Goal: Task Accomplishment & Management: Complete application form

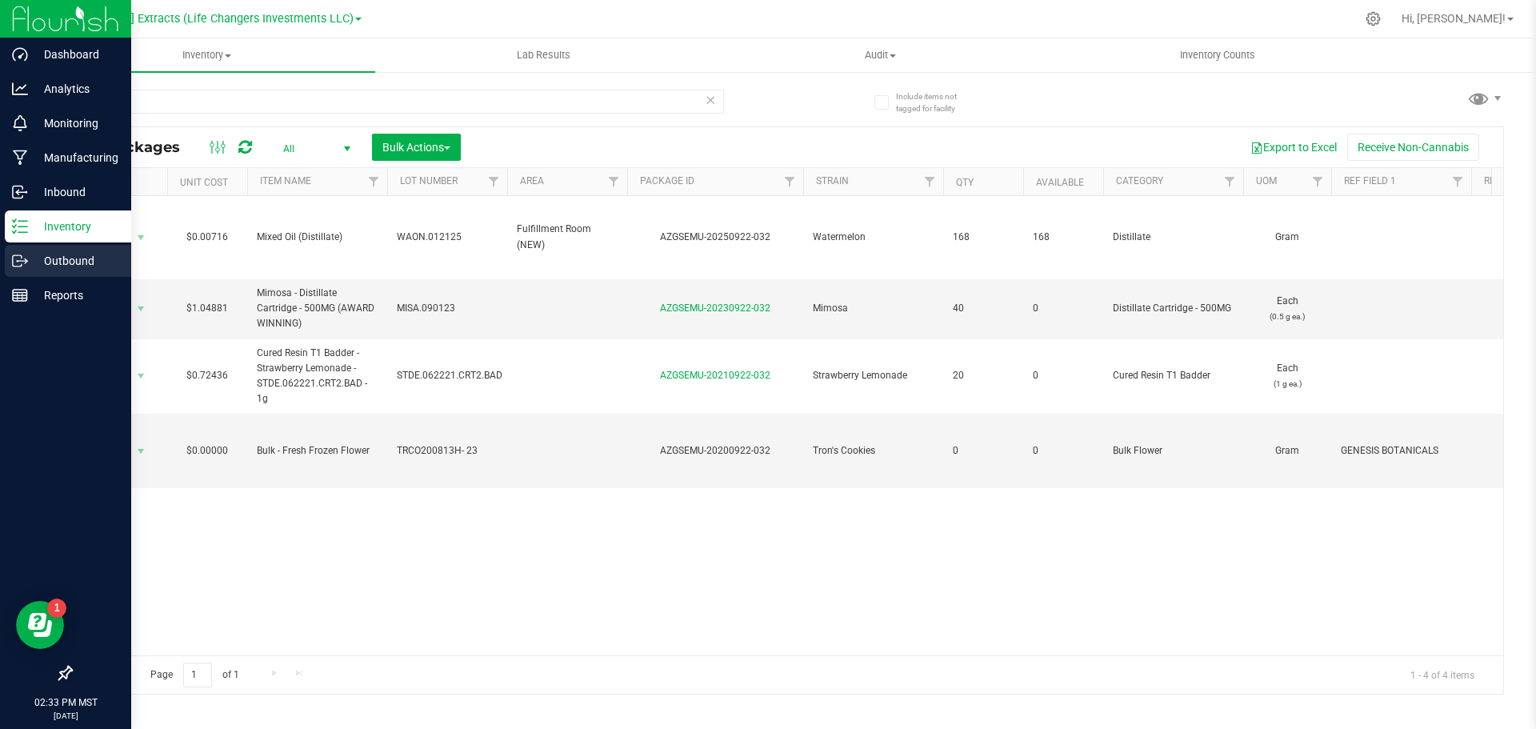
click at [65, 262] on p "Outbound" at bounding box center [76, 260] width 96 height 19
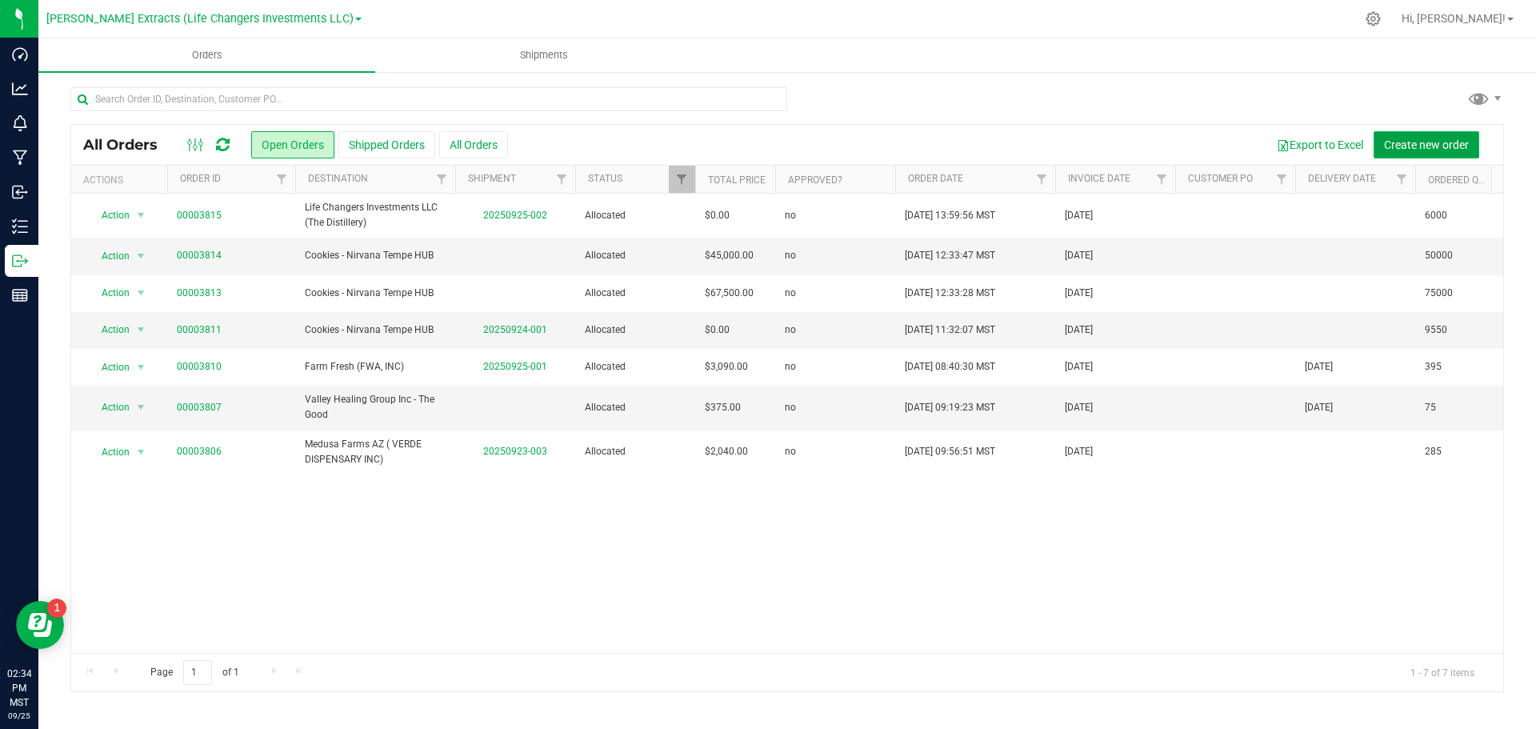
click at [1440, 142] on span "Create new order" at bounding box center [1426, 144] width 85 height 13
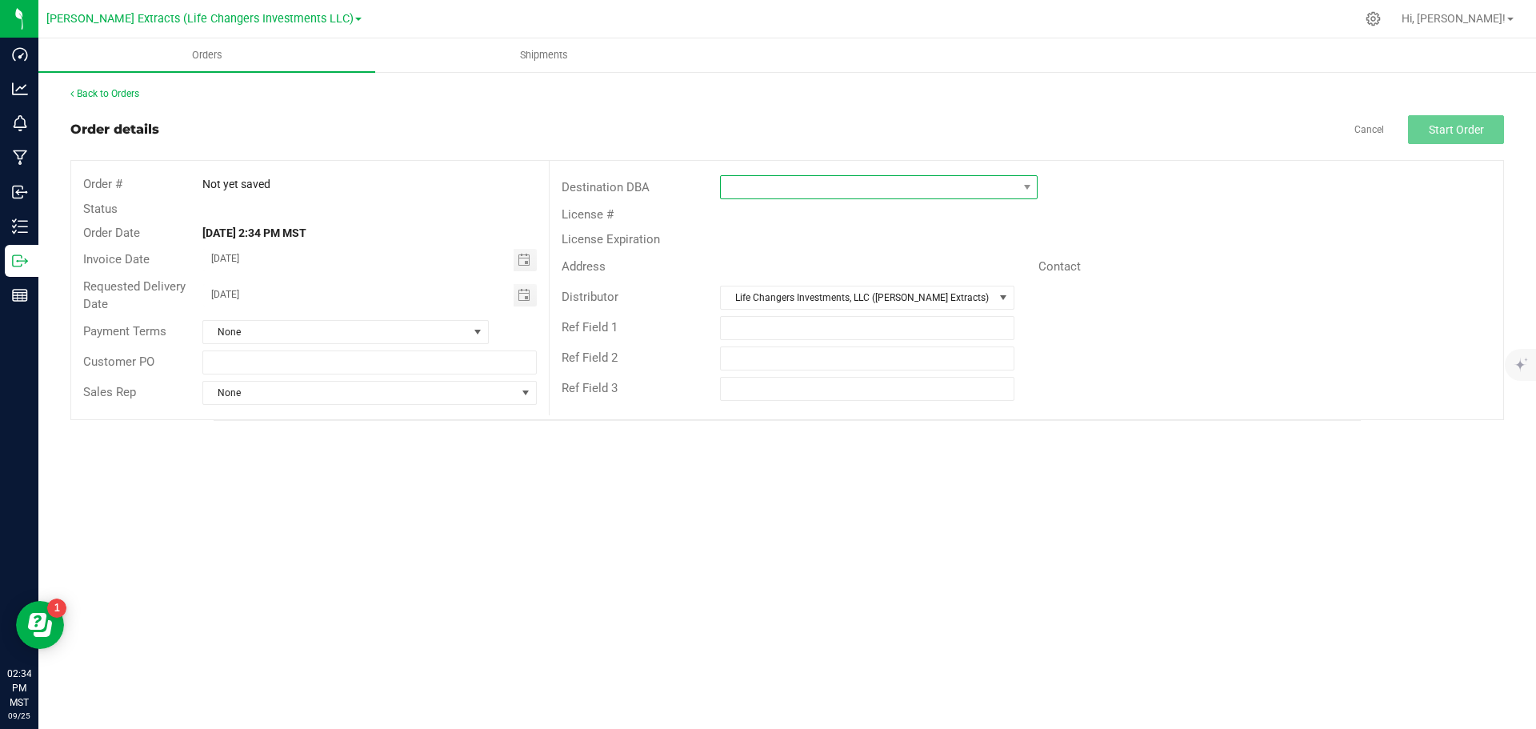
click at [993, 190] on span at bounding box center [869, 187] width 296 height 22
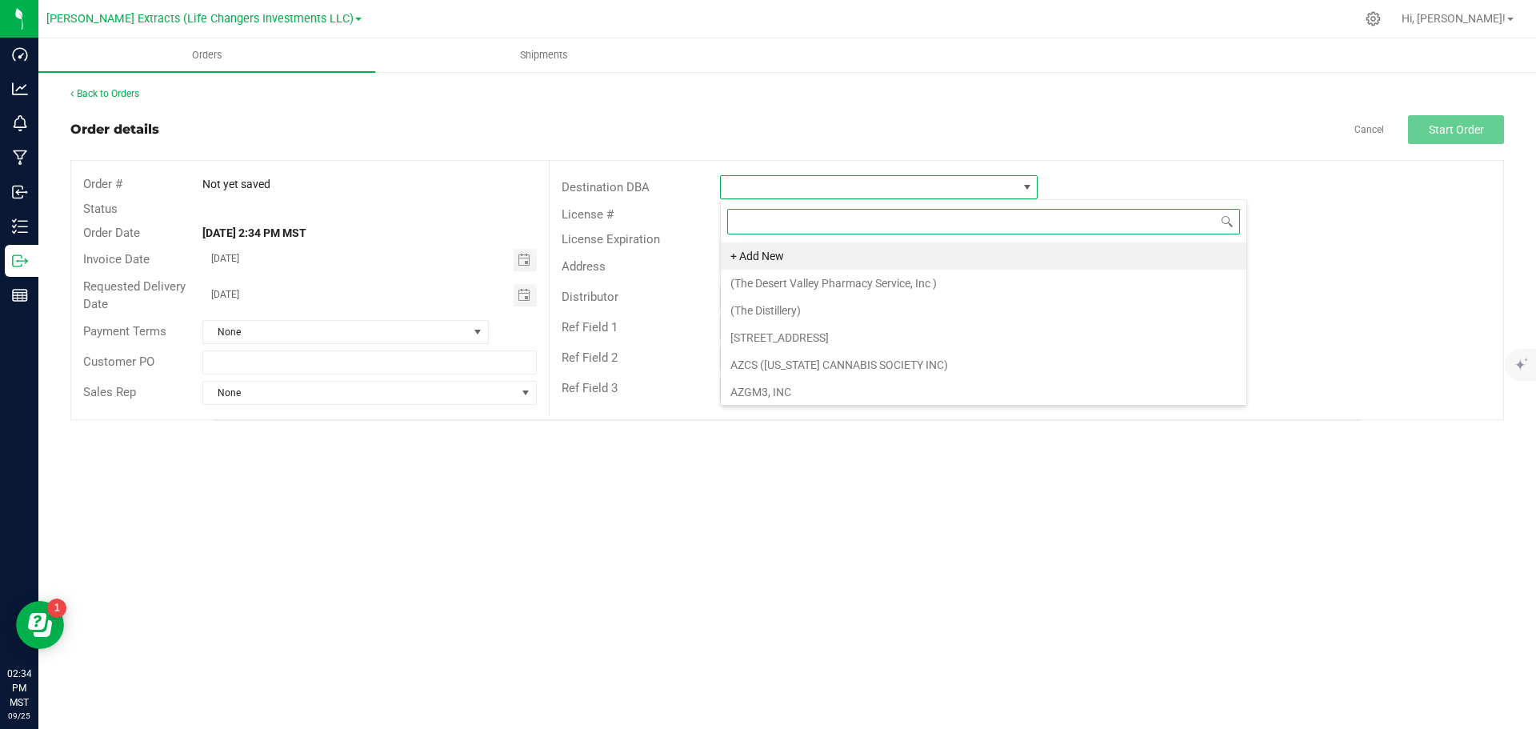
scroll to position [24, 318]
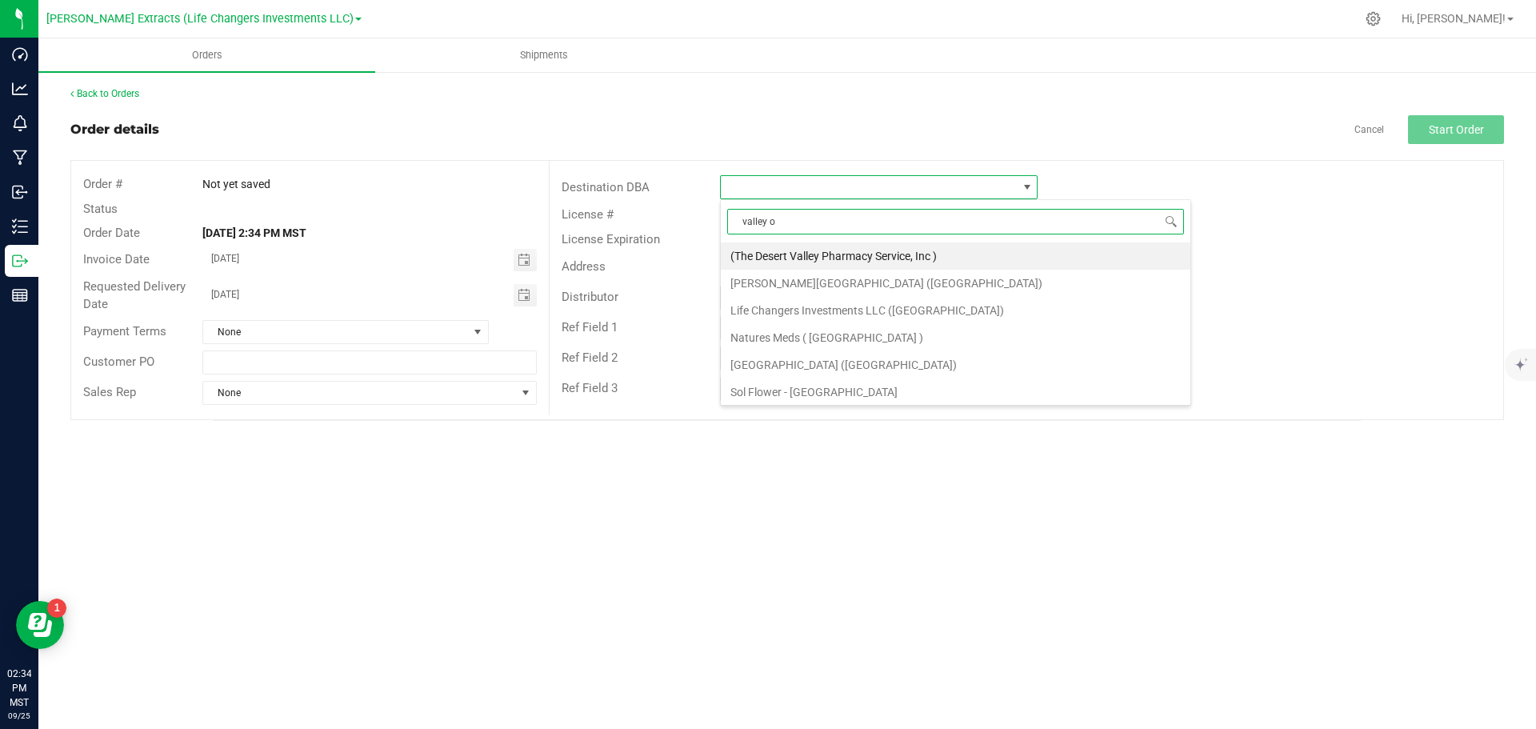
type input "valley of"
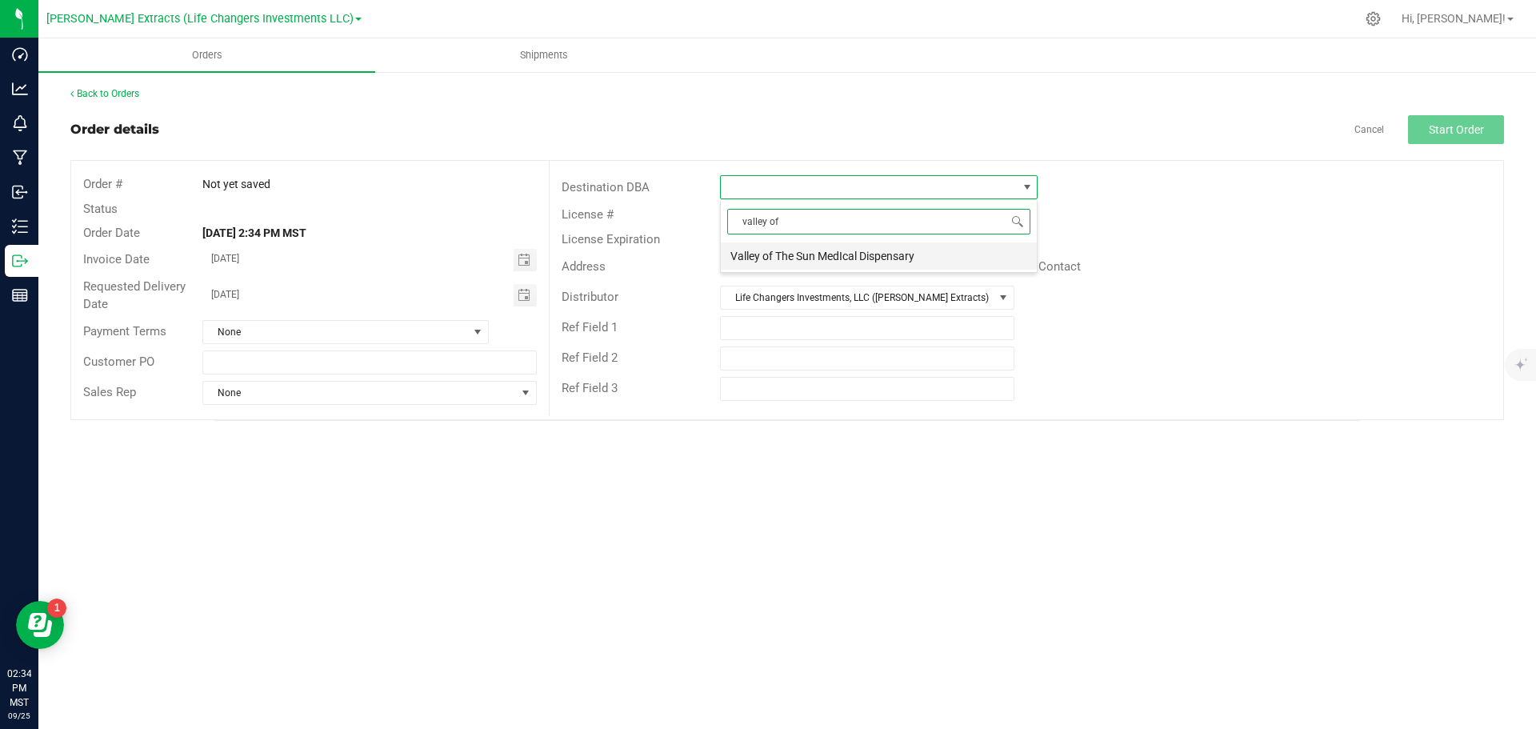
click at [856, 258] on li "Valley of The Sun MedIcal Dispensary" at bounding box center [879, 255] width 316 height 27
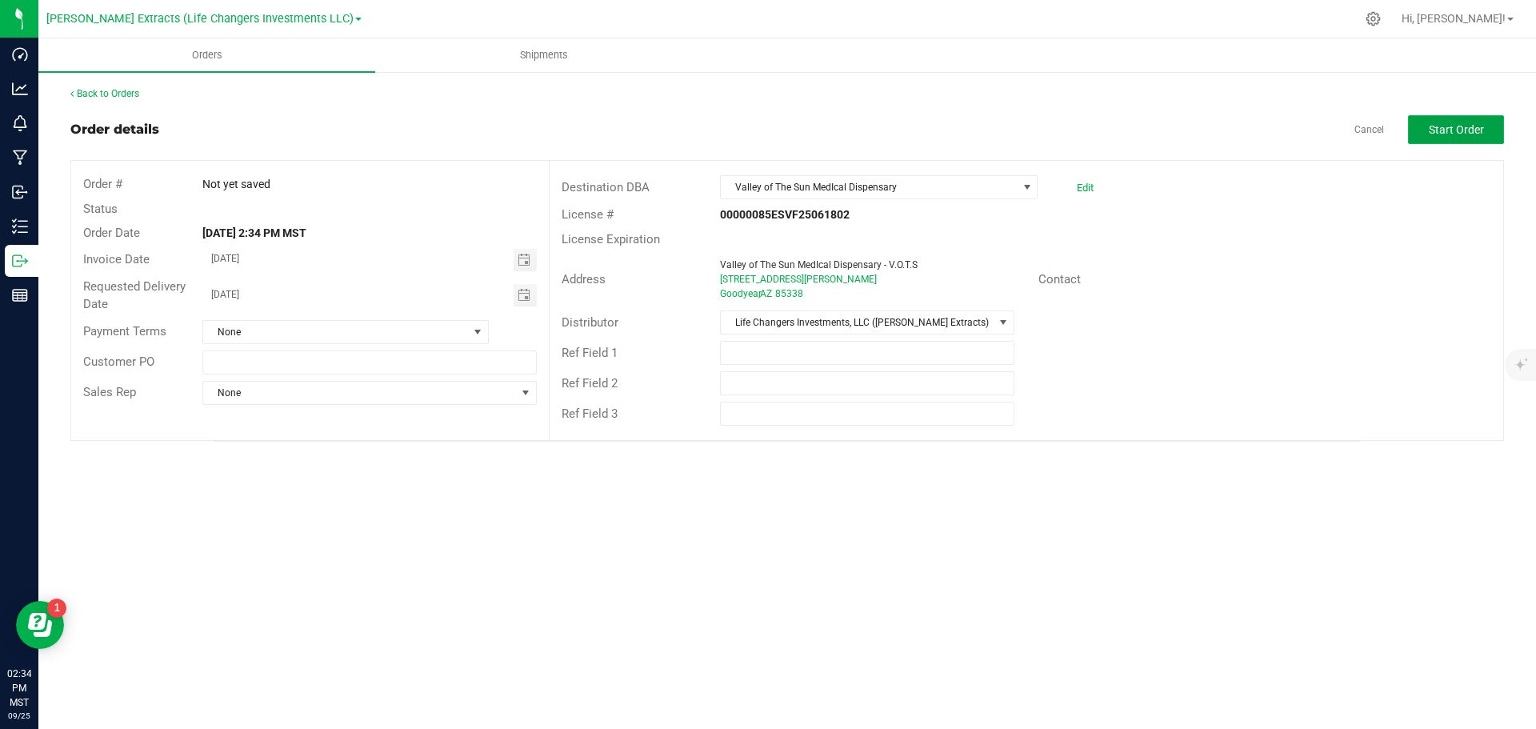
click at [1457, 130] on span "Start Order" at bounding box center [1456, 129] width 55 height 13
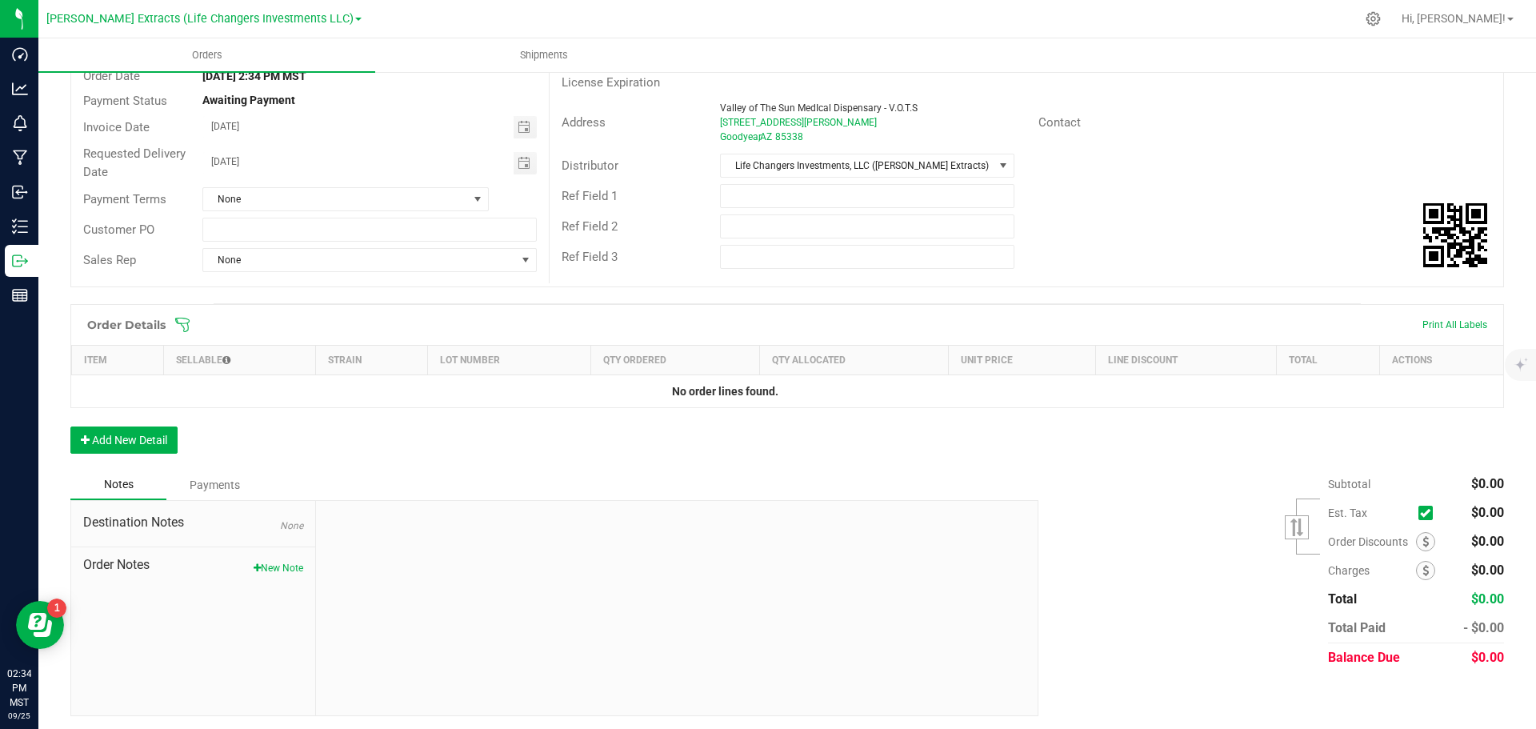
scroll to position [160, 0]
click at [177, 315] on icon at bounding box center [182, 321] width 14 height 14
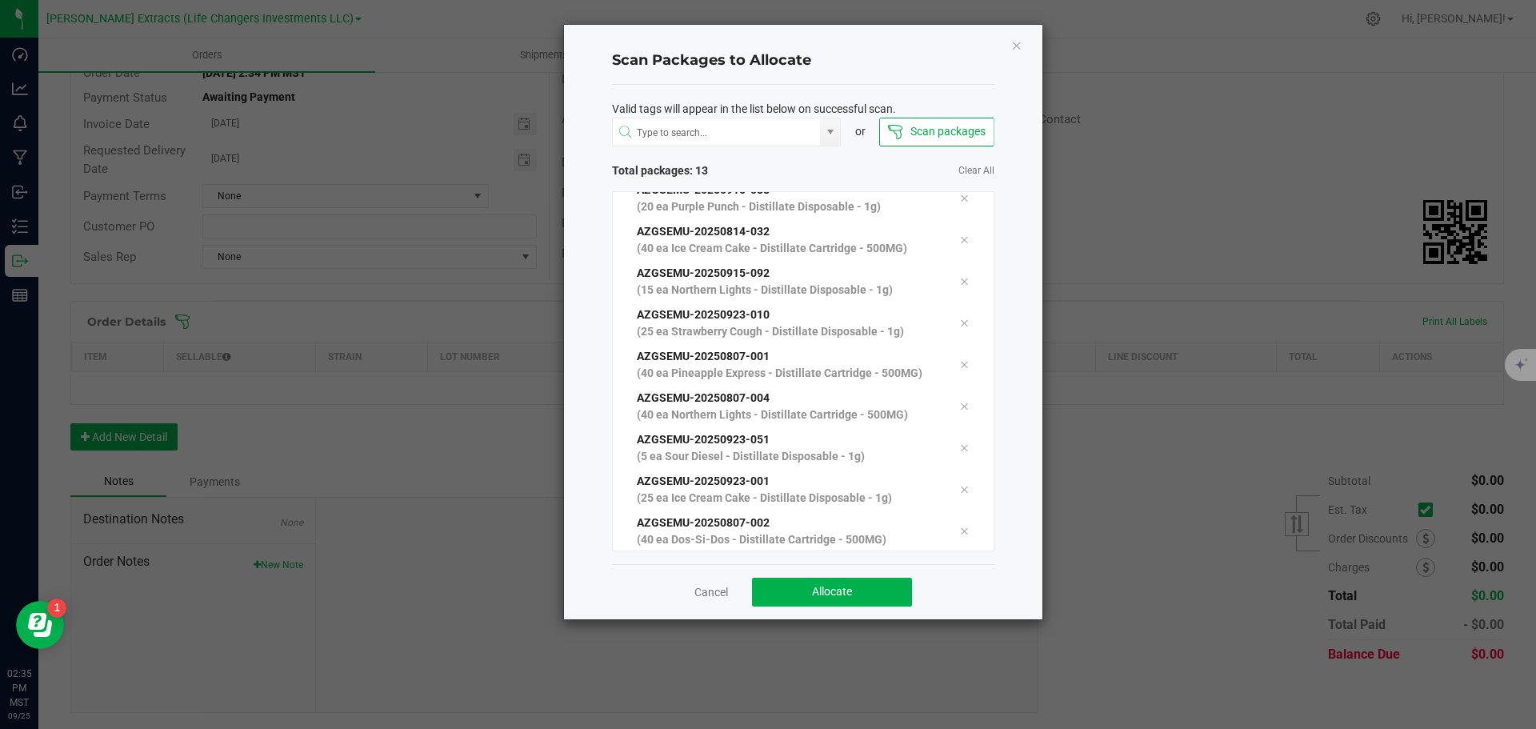
scroll to position [181, 0]
click at [798, 591] on button "Allocate" at bounding box center [832, 592] width 160 height 29
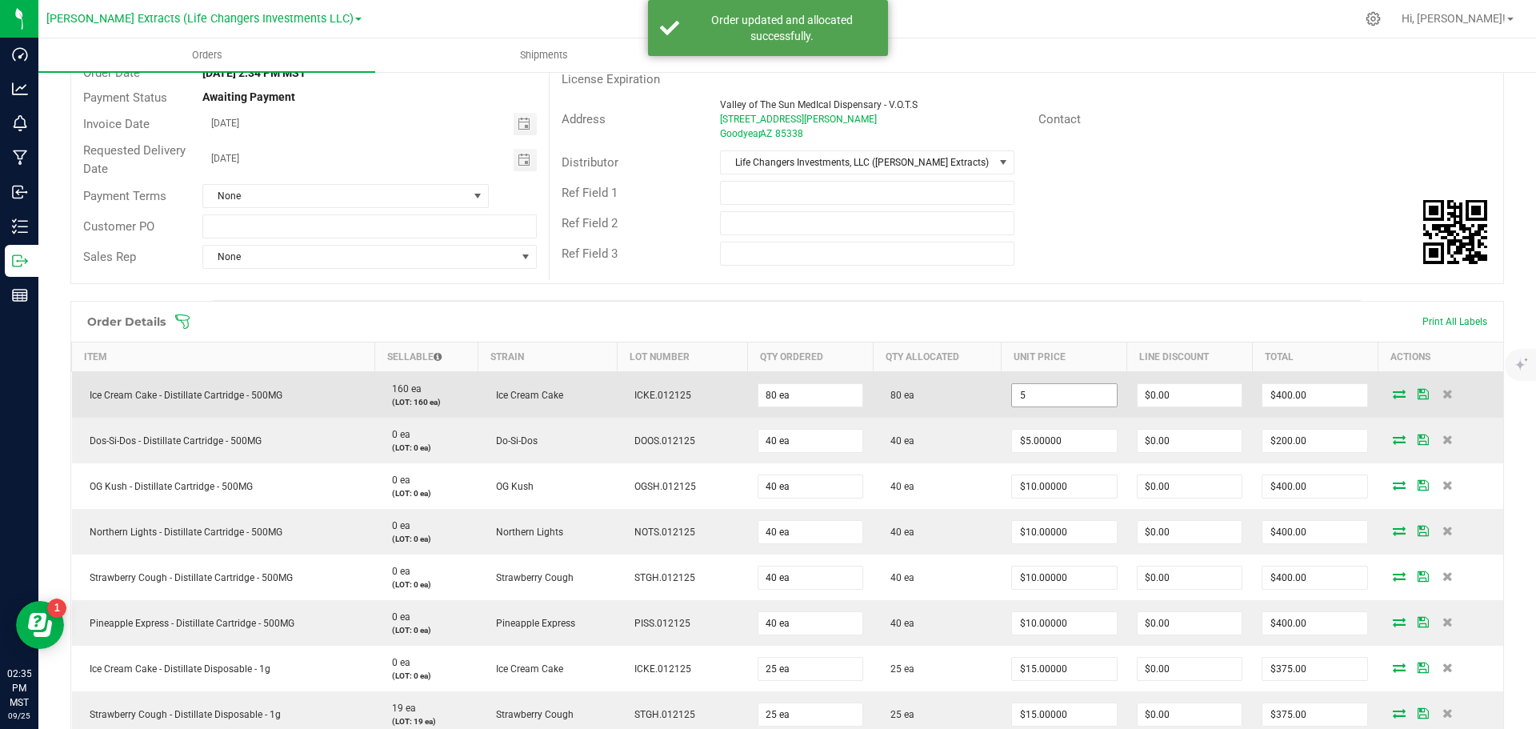
click at [1080, 398] on input "5" at bounding box center [1064, 395] width 105 height 22
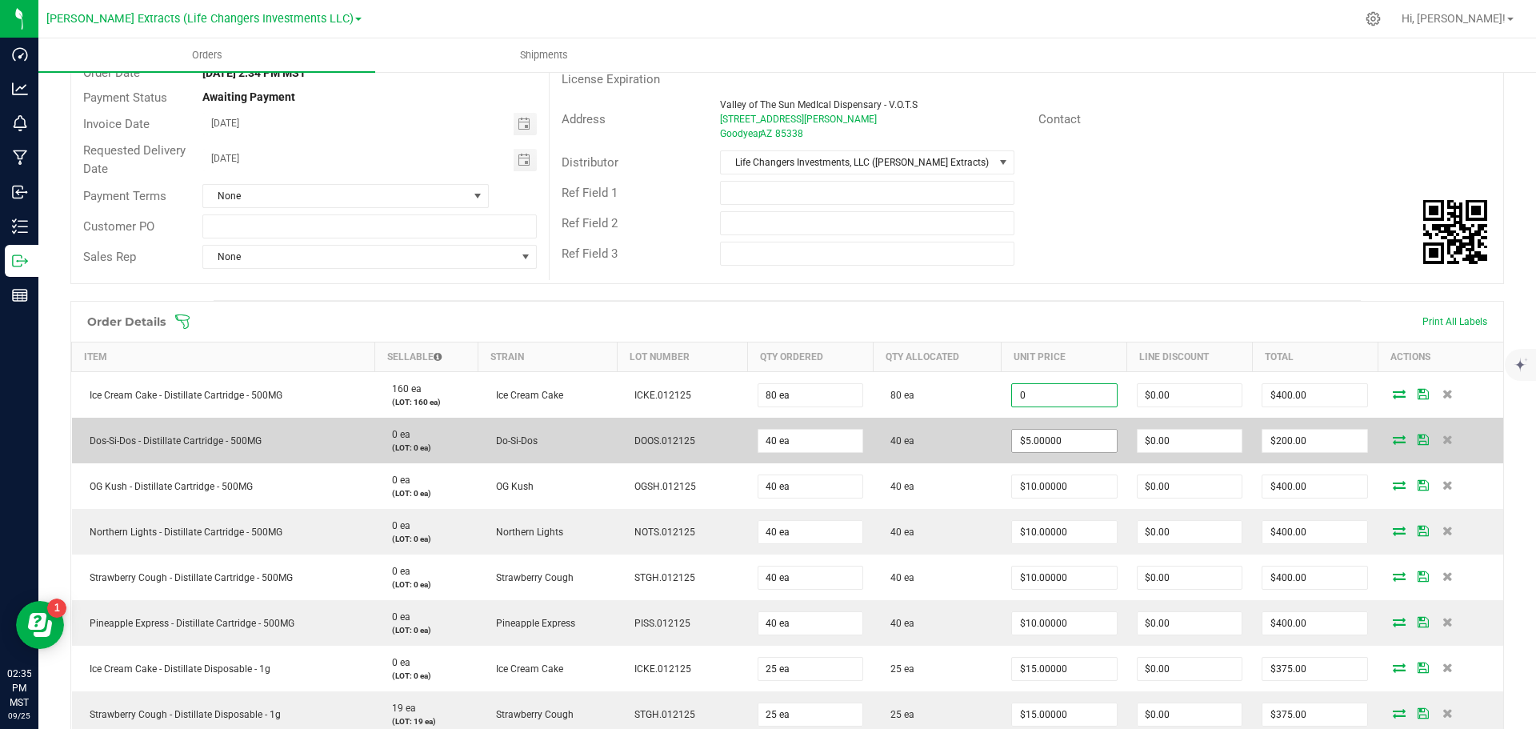
type input "$0.00000"
type input "$0.00"
click at [1086, 438] on input "5" at bounding box center [1064, 441] width 105 height 22
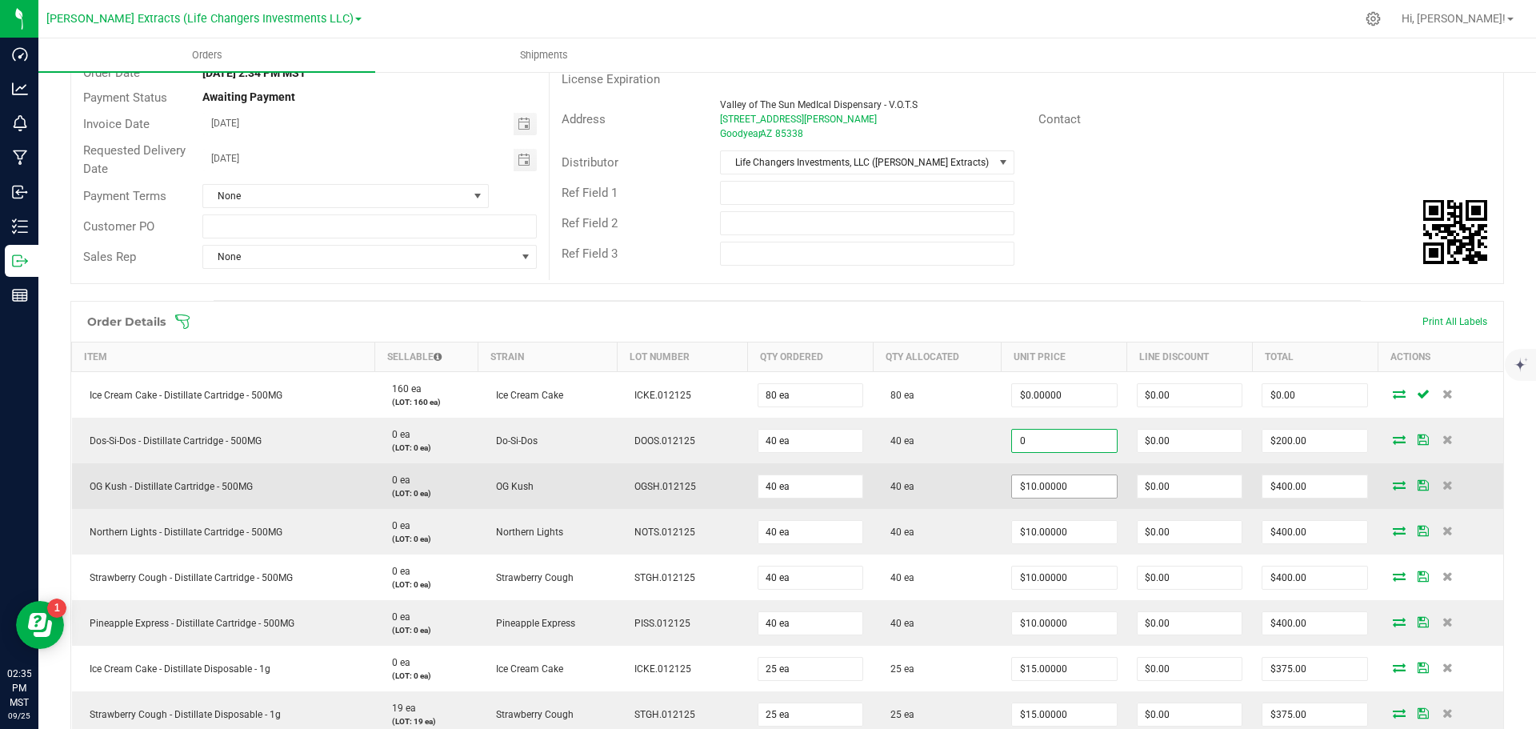
type input "$0.00000"
type input "$0.00"
click at [1074, 490] on input "10" at bounding box center [1064, 486] width 105 height 22
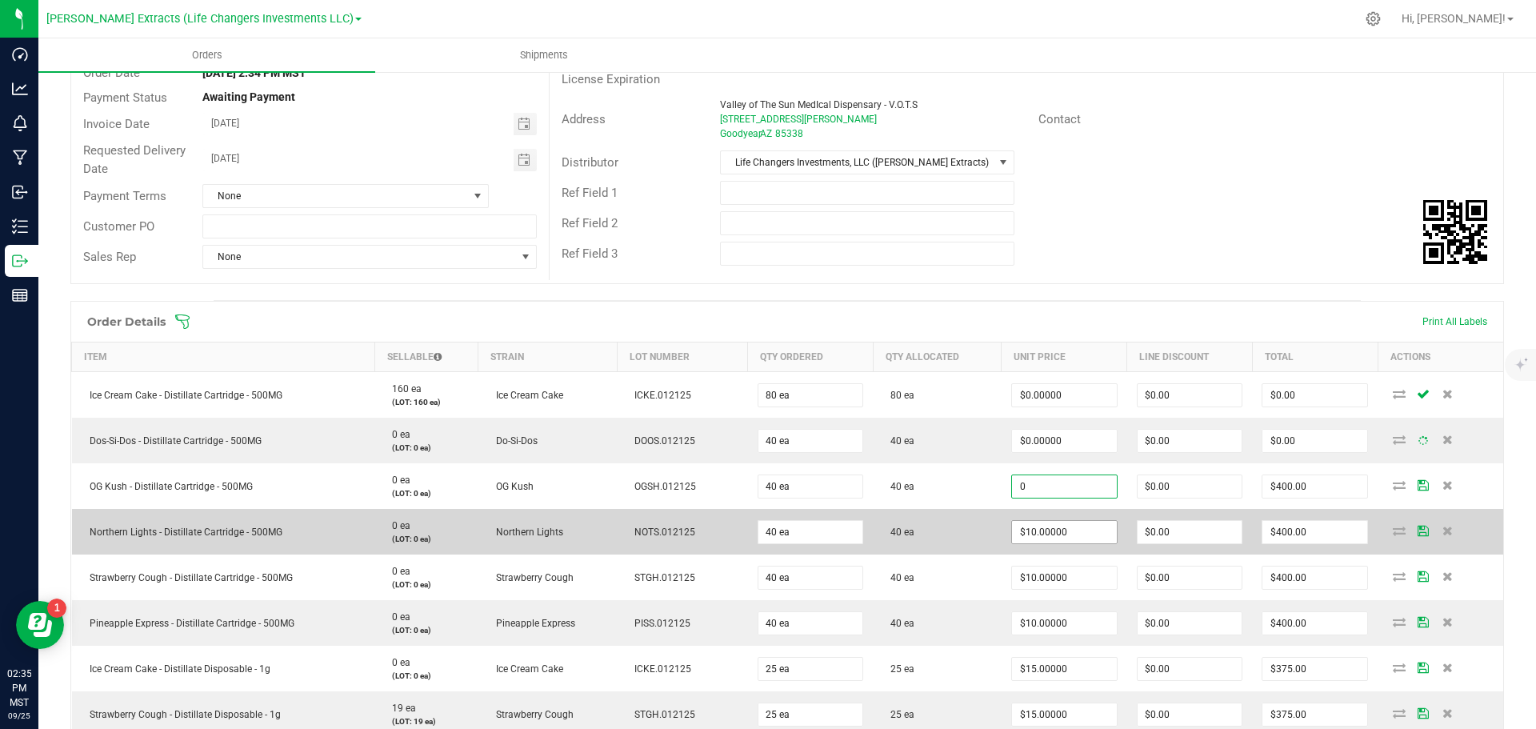
type input "0"
click at [1066, 531] on input "$10.00000" at bounding box center [1064, 532] width 105 height 22
type input "100"
type input "$0.00000"
type input "$0.00"
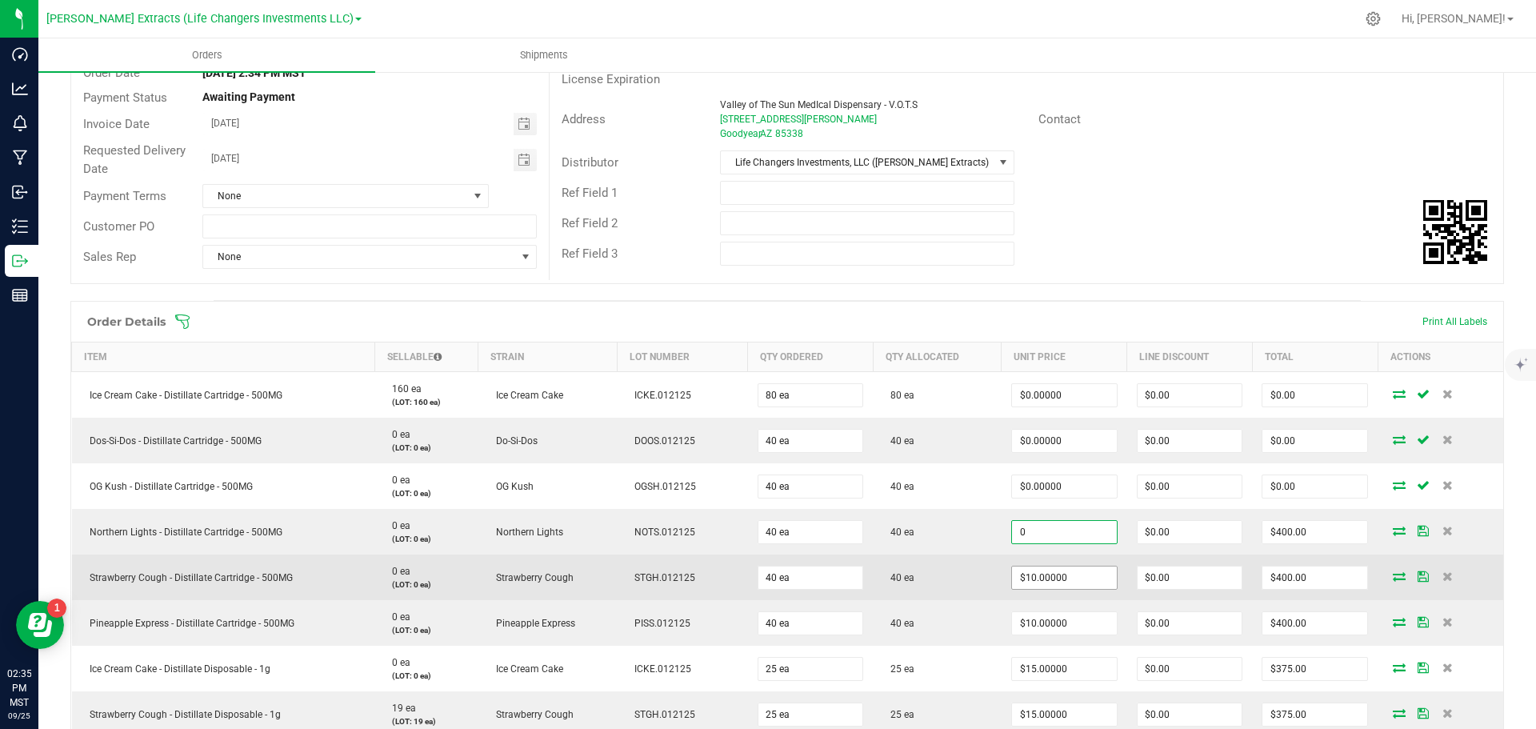
type input "$0.00000"
type input "$0.00"
click at [1070, 574] on input "10" at bounding box center [1064, 577] width 105 height 22
type input "$0.00000"
type input "$0.00"
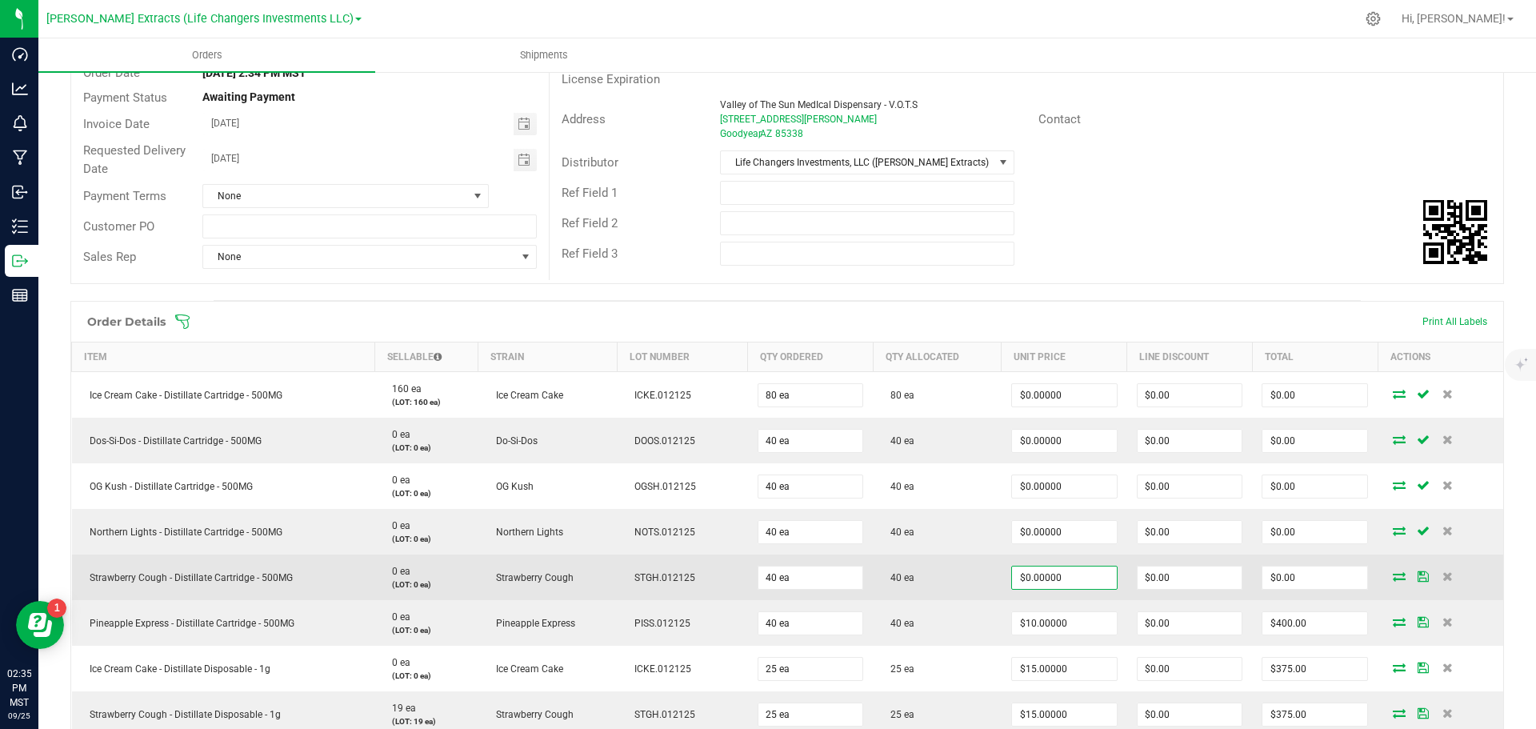
click at [984, 591] on td "40 ea" at bounding box center [937, 577] width 129 height 46
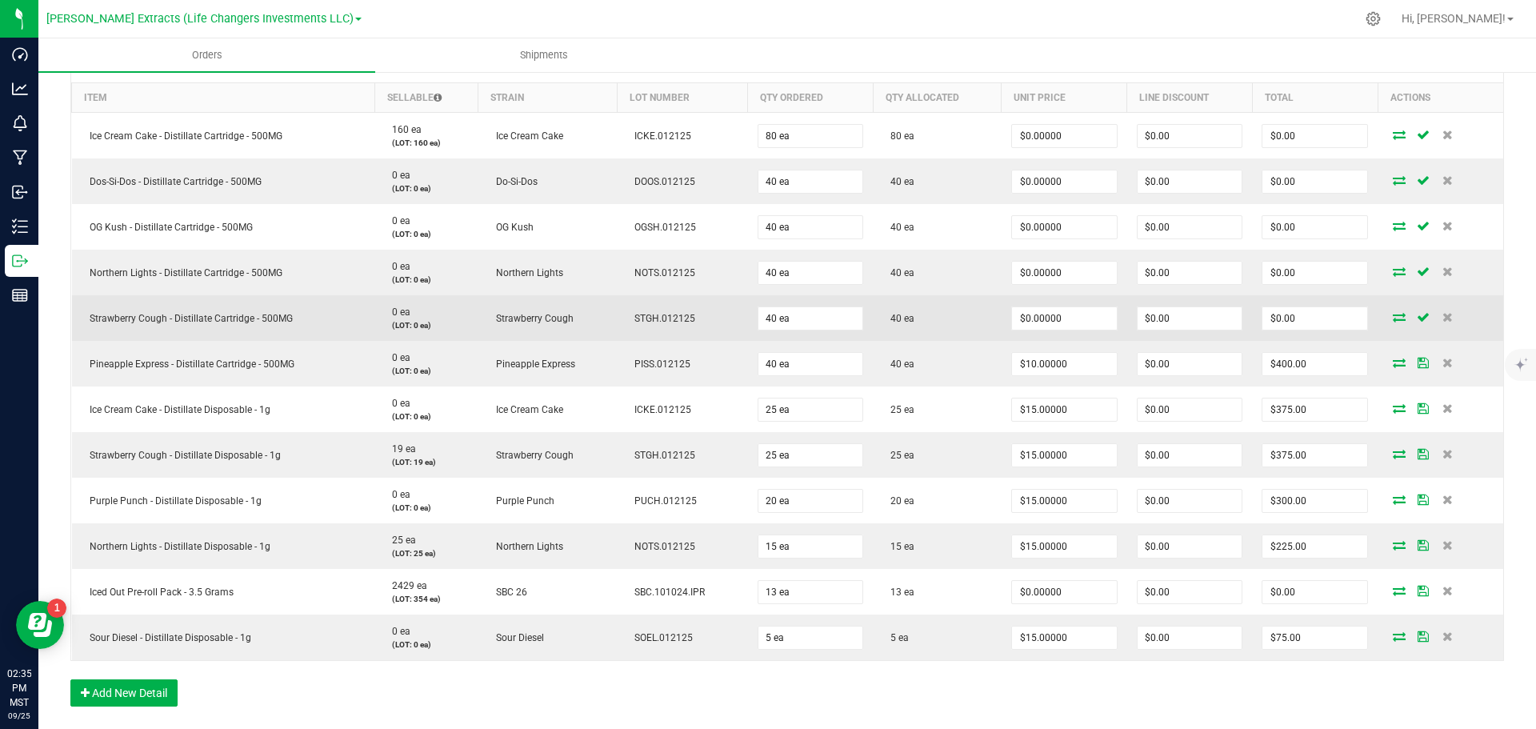
scroll to position [560, 0]
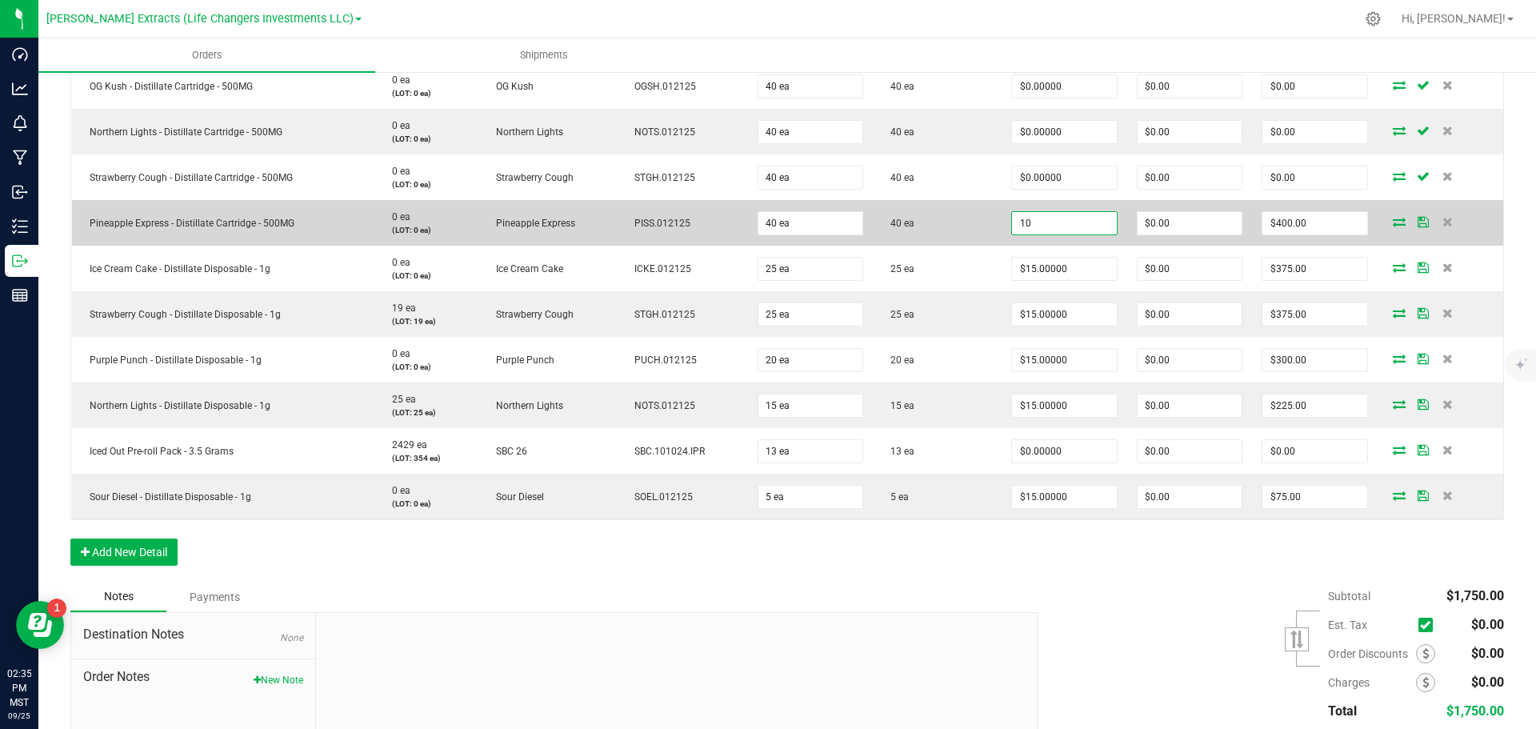
click at [1097, 228] on input "10" at bounding box center [1064, 223] width 105 height 22
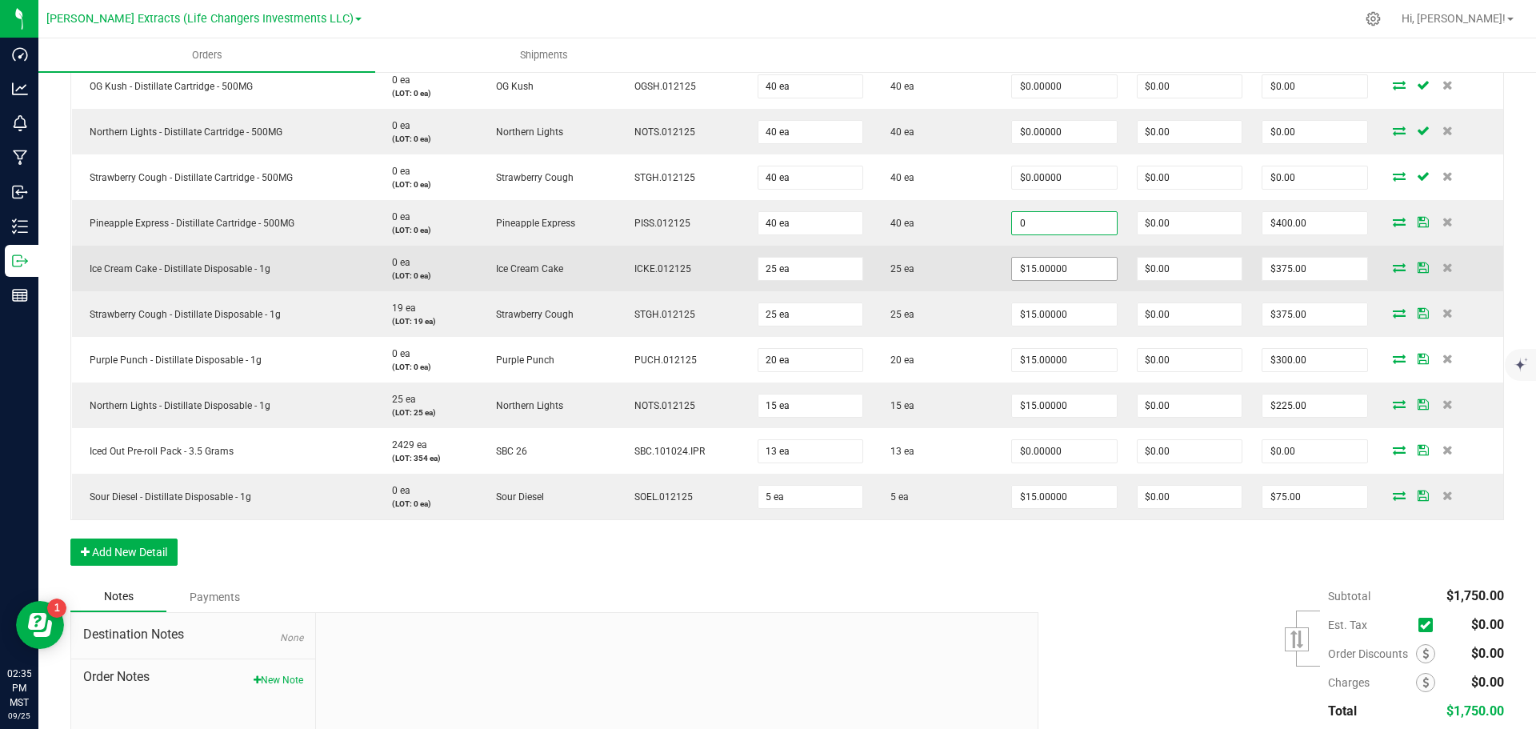
click at [1086, 272] on input "$15.00000" at bounding box center [1064, 269] width 105 height 22
type input "$0.00000"
type input "$0.00"
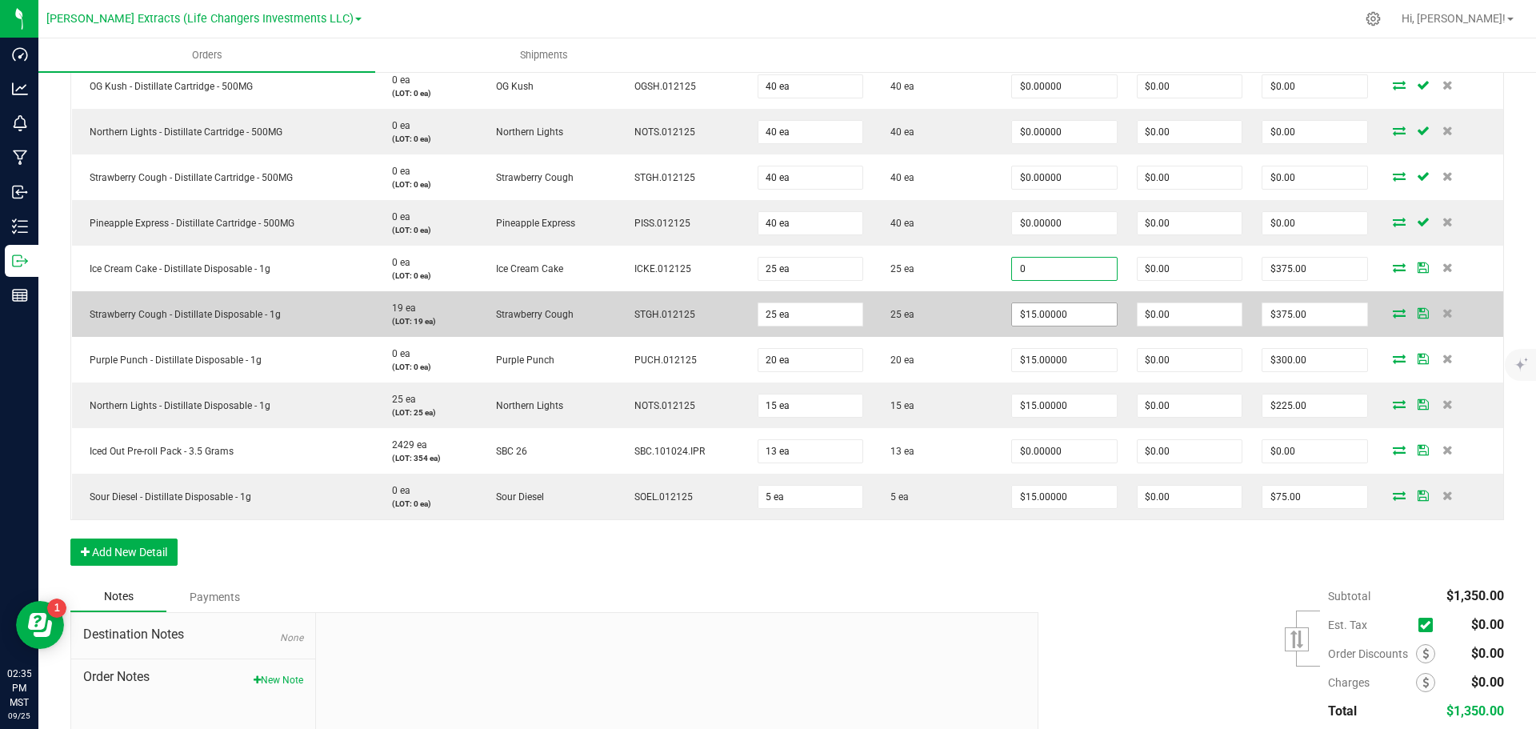
type input "$0.00000"
type input "$0.00"
click at [1072, 318] on input "15" at bounding box center [1064, 314] width 105 height 22
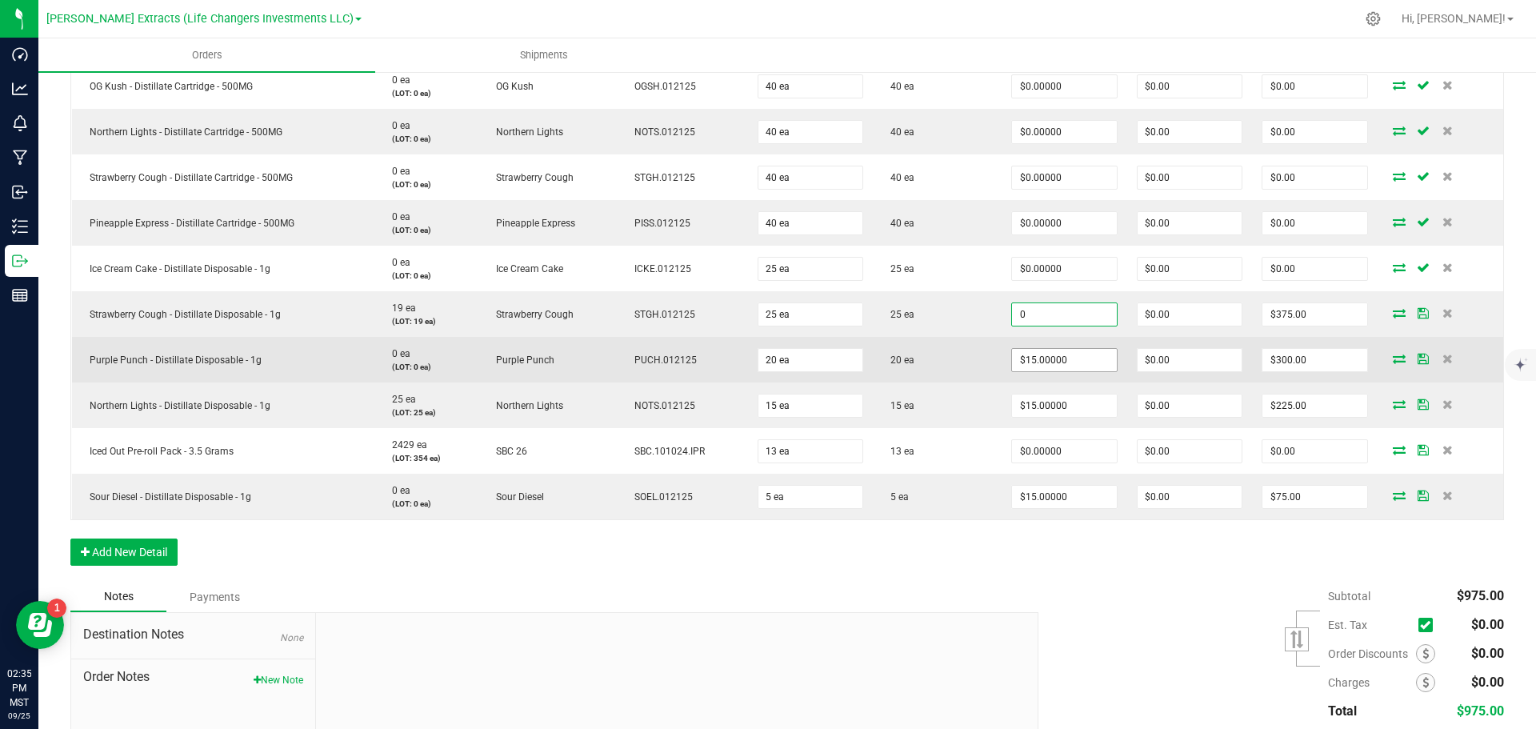
type input "$0.00000"
type input "$0.00"
click at [1068, 356] on input "15" at bounding box center [1064, 360] width 105 height 22
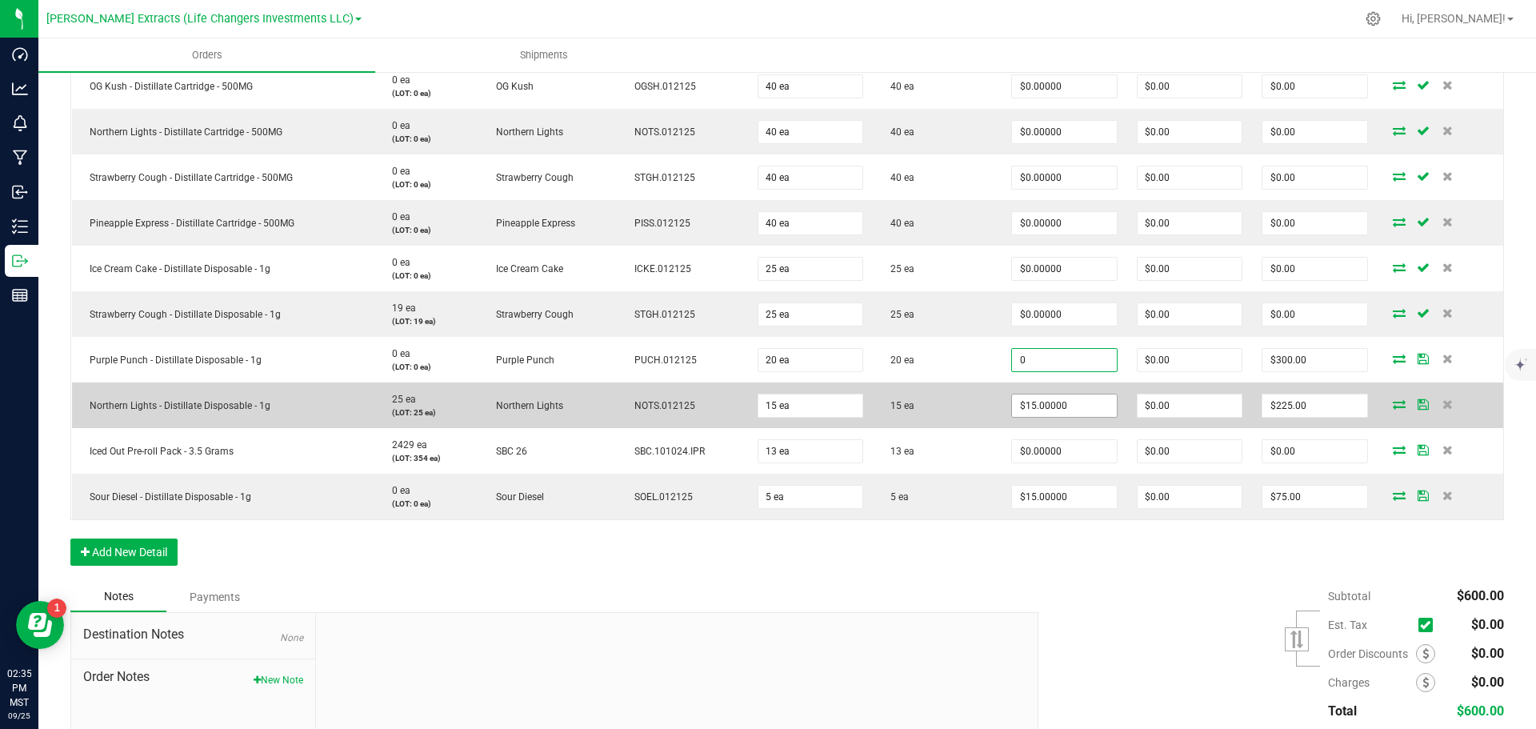
type input "$0.00000"
type input "$0.00"
click at [1066, 406] on input "15" at bounding box center [1064, 405] width 105 height 22
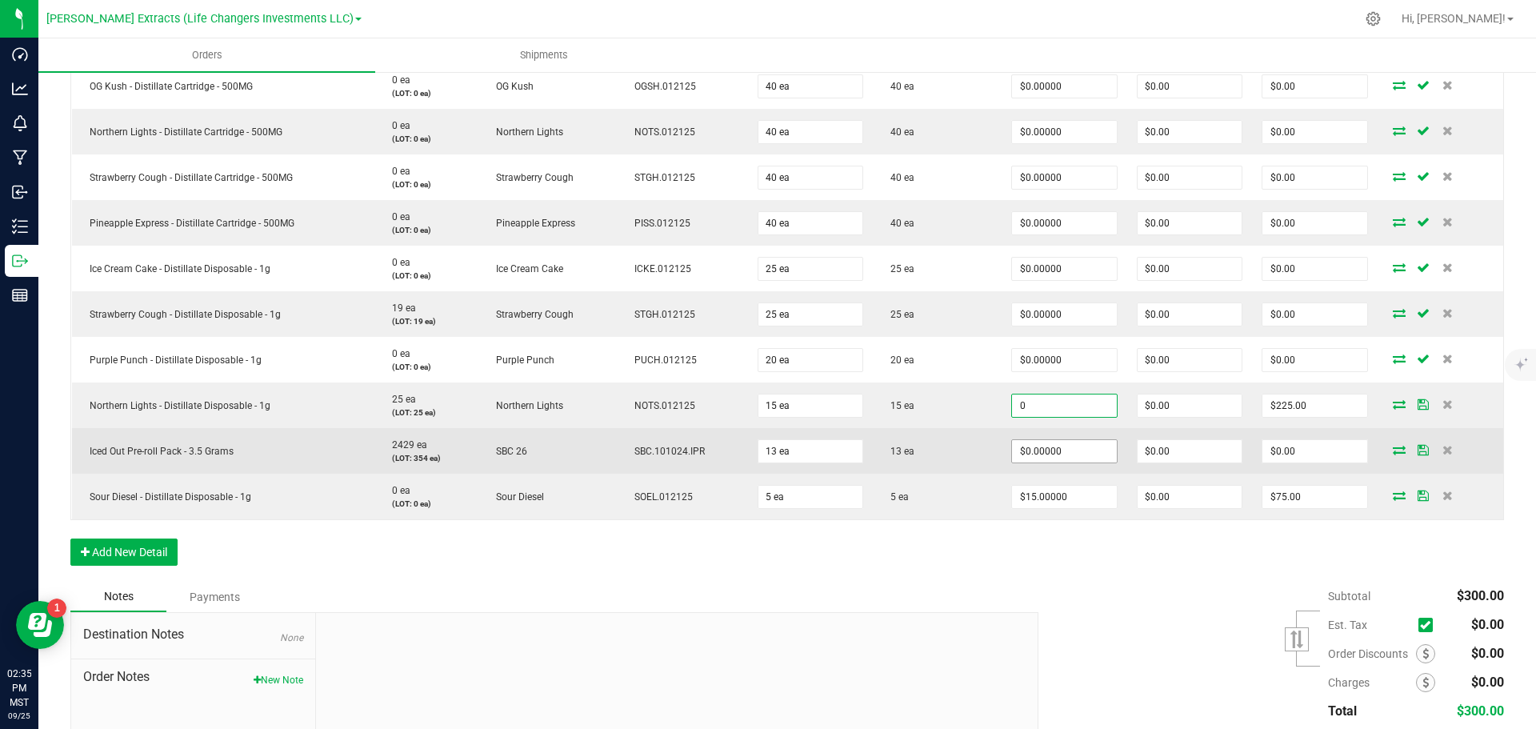
type input "$0.00000"
type input "$0.00"
click at [1081, 454] on input "0" at bounding box center [1064, 451] width 105 height 22
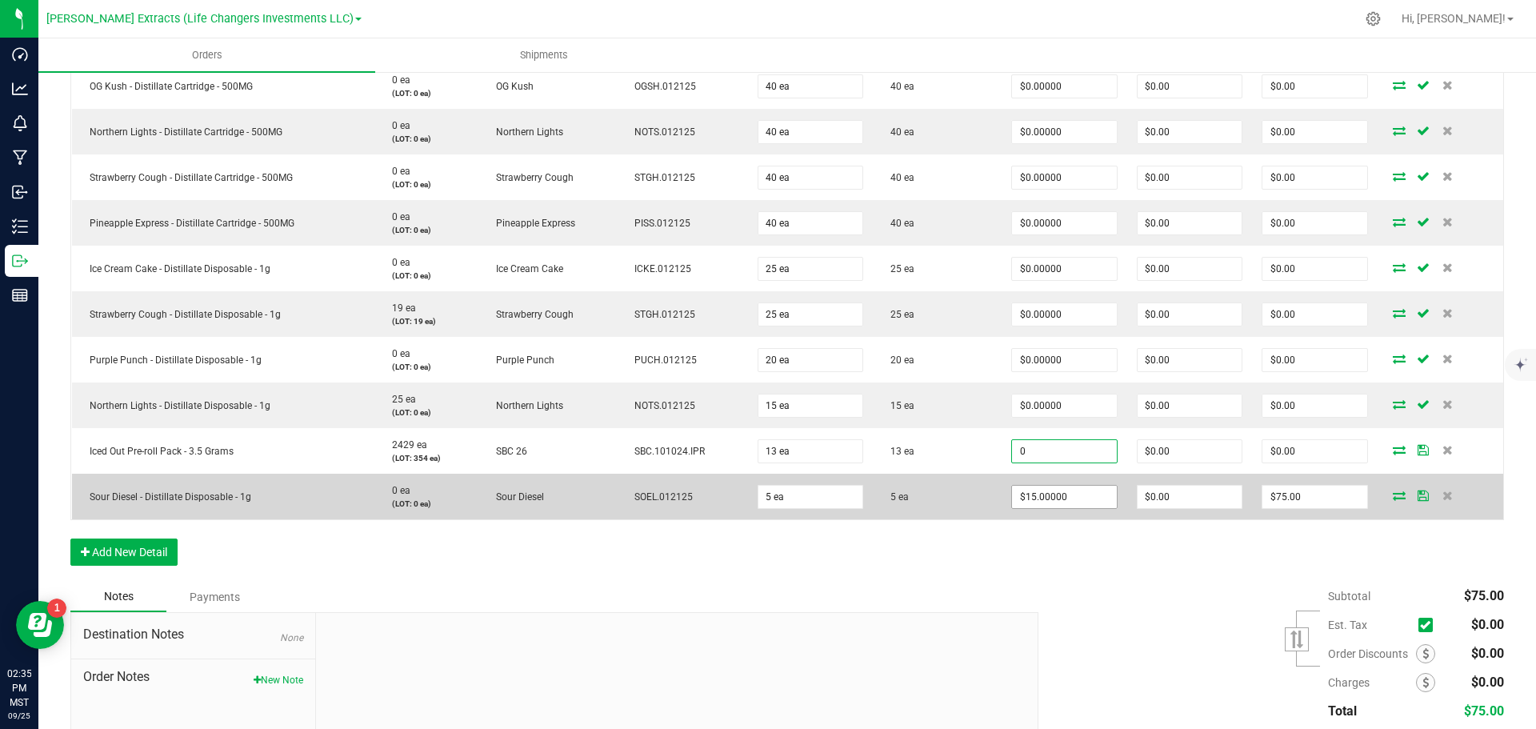
type input "$0.00000"
click at [1078, 499] on input "15" at bounding box center [1064, 497] width 105 height 22
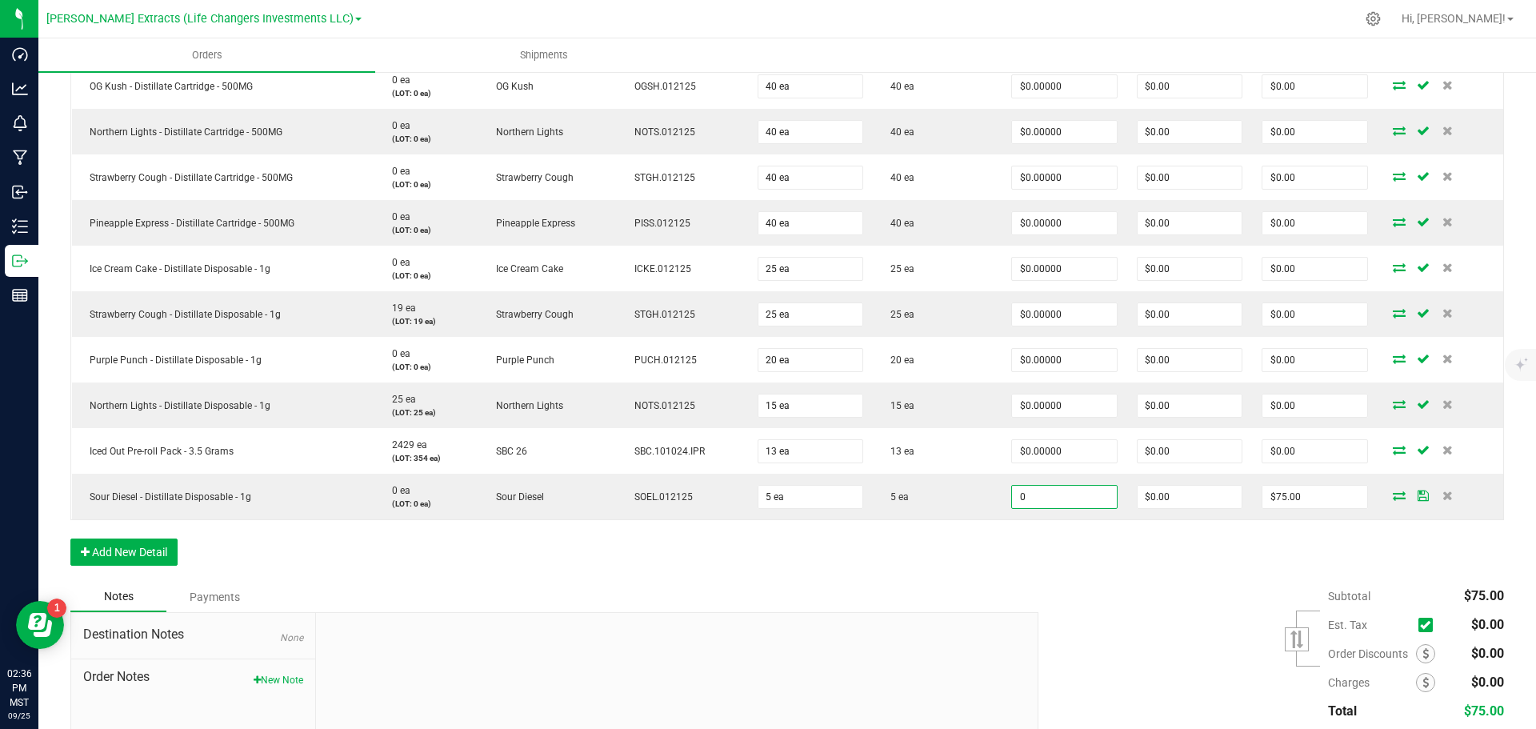
type input "$0.00000"
type input "$0.00"
click at [542, 676] on div at bounding box center [677, 720] width 722 height 214
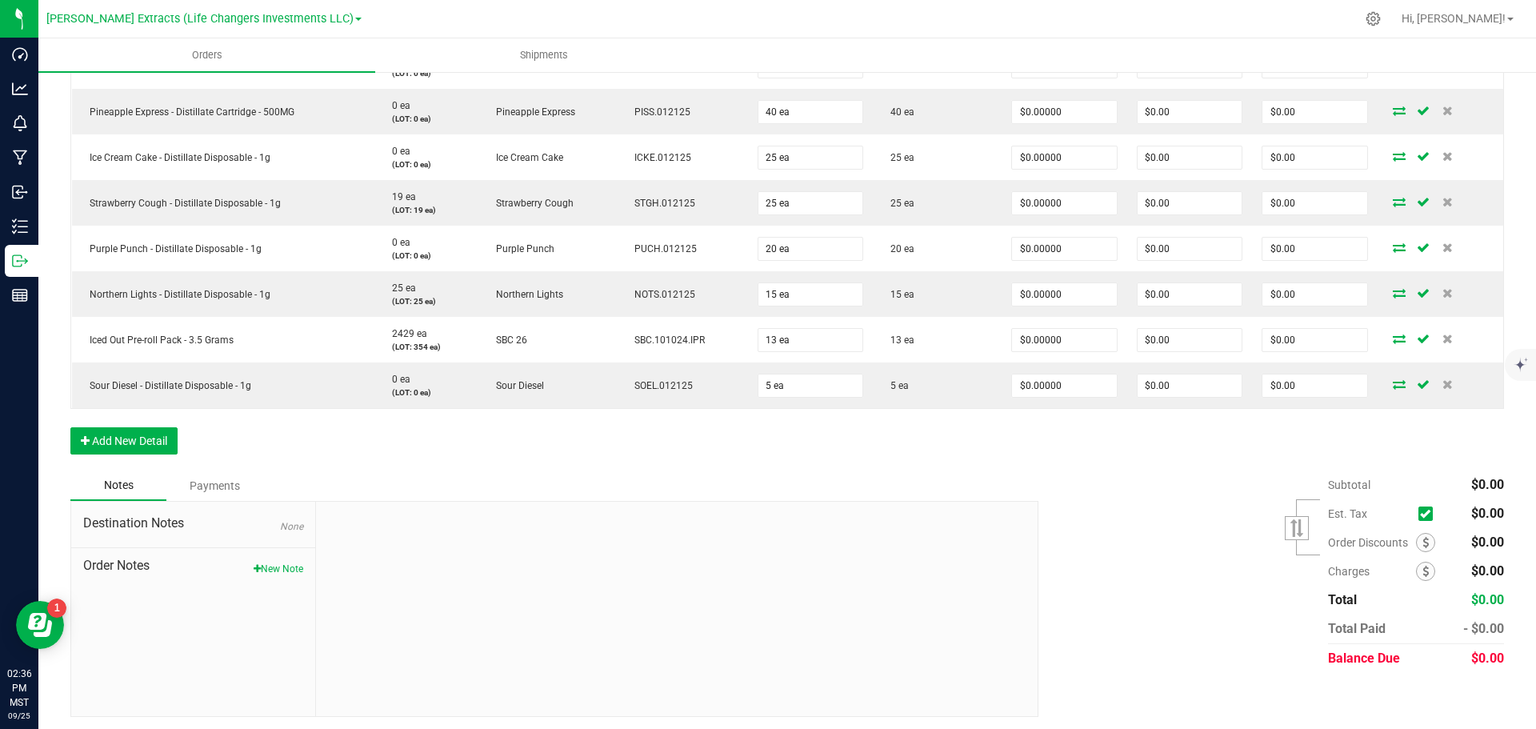
scroll to position [675, 0]
drag, startPoint x: 270, startPoint y: 566, endPoint x: 264, endPoint y: 545, distance: 21.8
click at [271, 566] on button "New Note" at bounding box center [279, 565] width 50 height 14
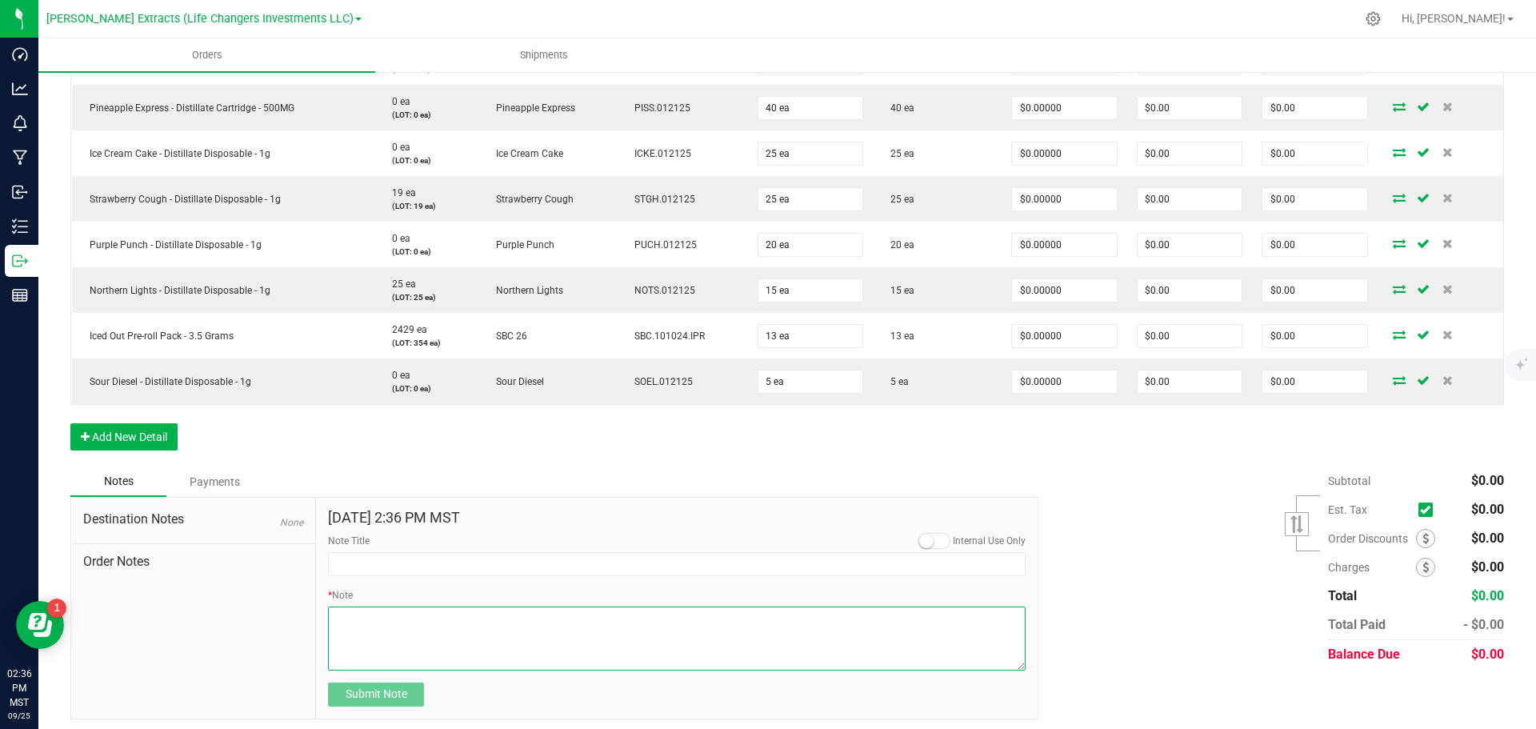
click at [409, 632] on textarea "* Note" at bounding box center [677, 638] width 698 height 64
type textarea "samples to be checked out for marketing"
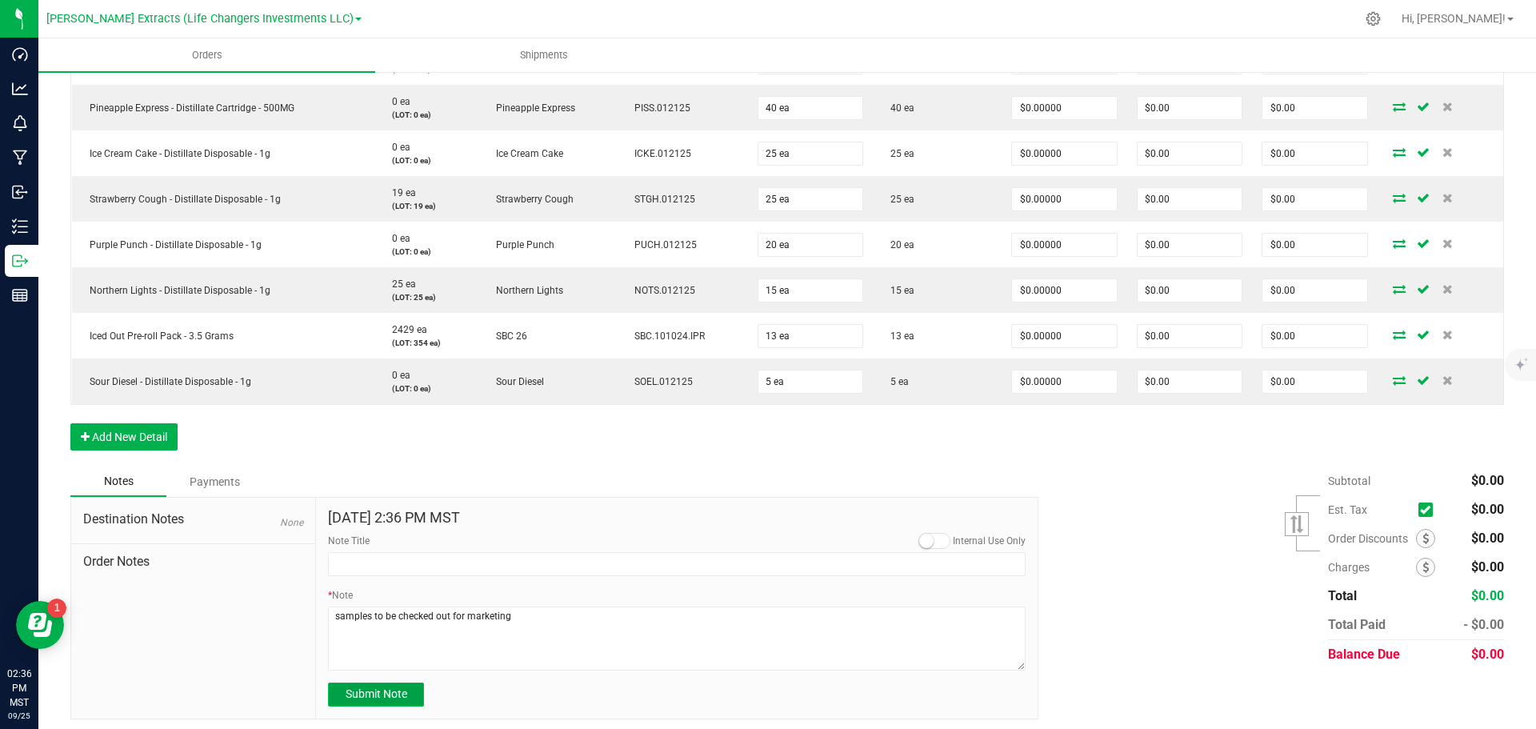
click at [376, 697] on span "Submit Note" at bounding box center [377, 693] width 62 height 13
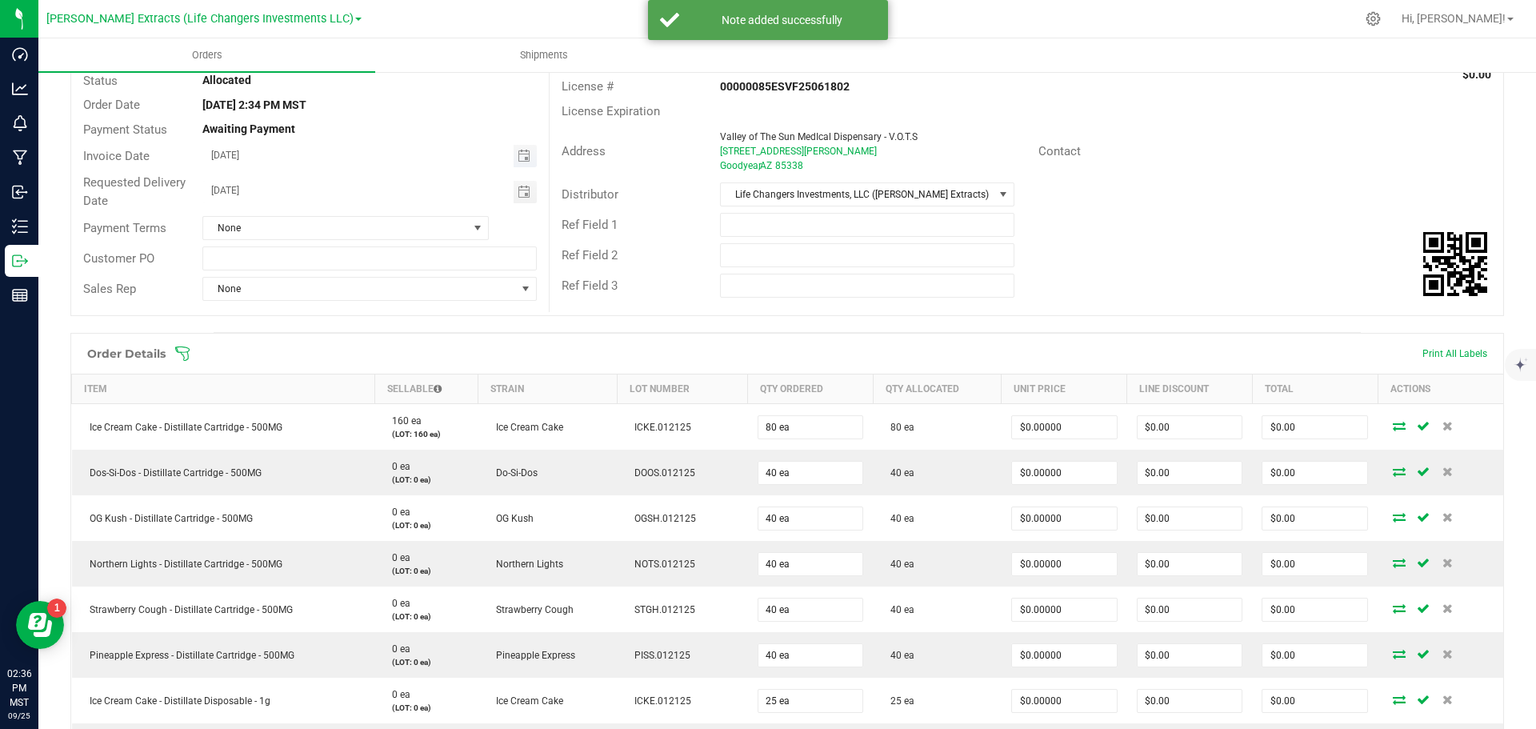
scroll to position [0, 0]
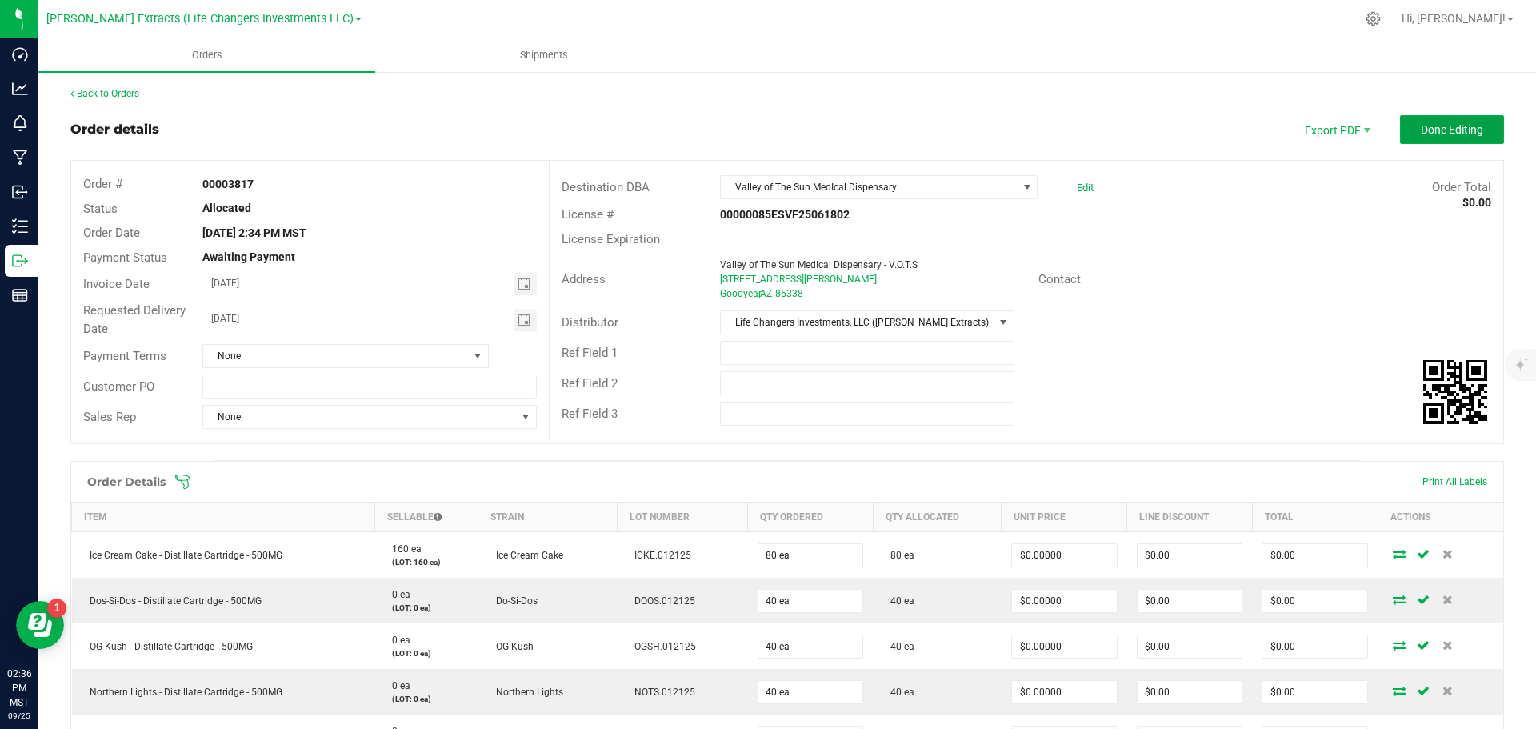
drag, startPoint x: 1450, startPoint y: 117, endPoint x: 1401, endPoint y: 168, distance: 70.7
click at [1450, 117] on button "Done Editing" at bounding box center [1452, 129] width 104 height 29
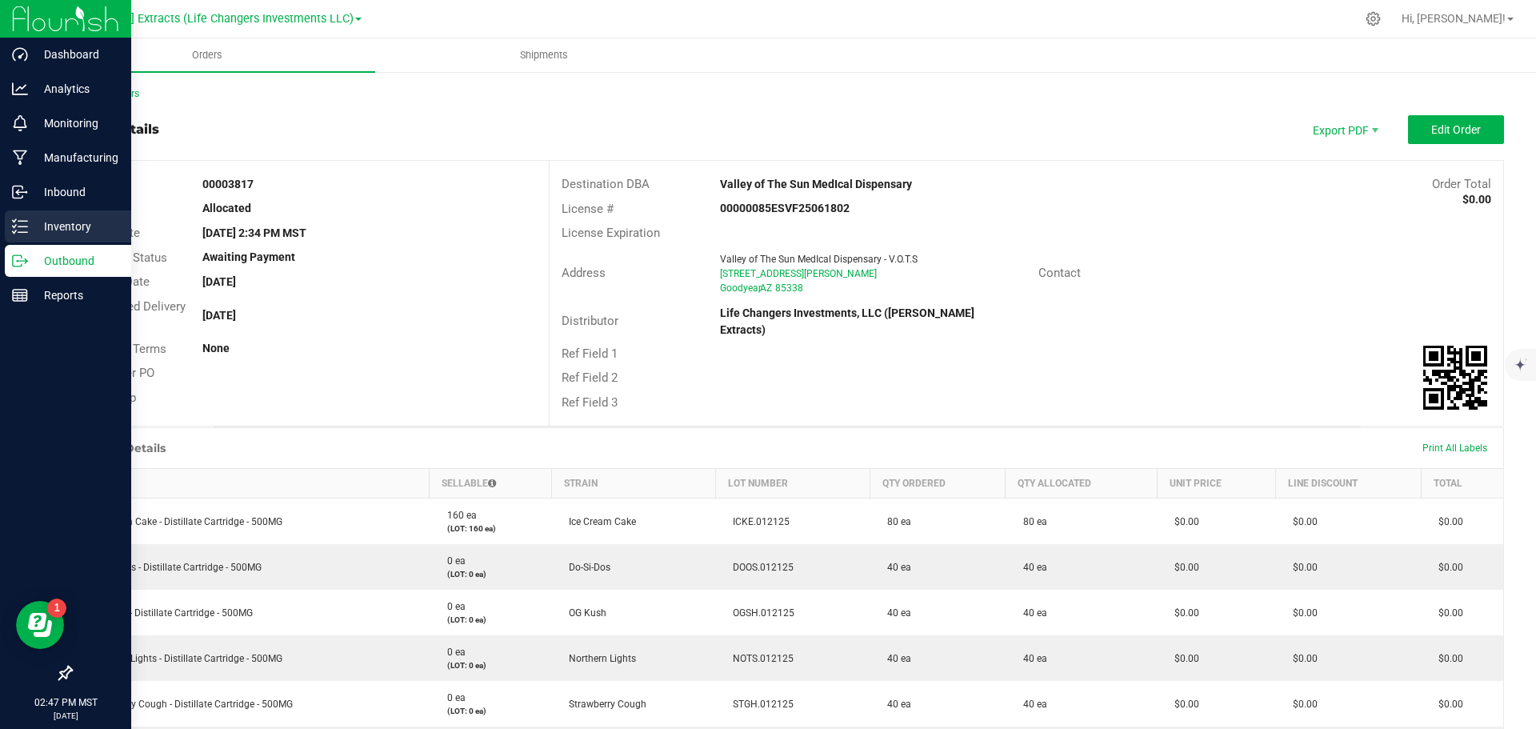
click at [20, 223] on icon at bounding box center [20, 226] width 16 height 16
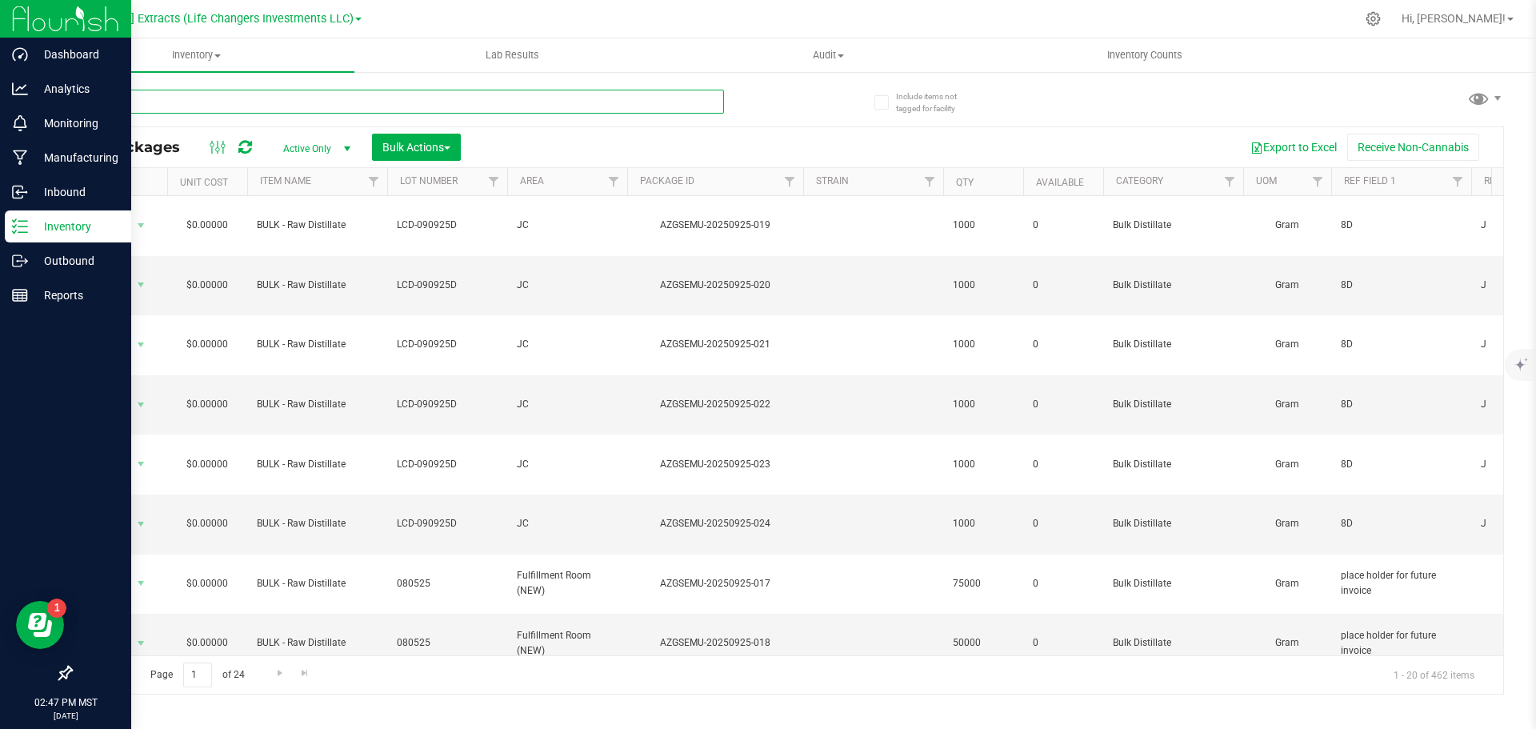
click at [118, 106] on input "text" at bounding box center [397, 102] width 654 height 24
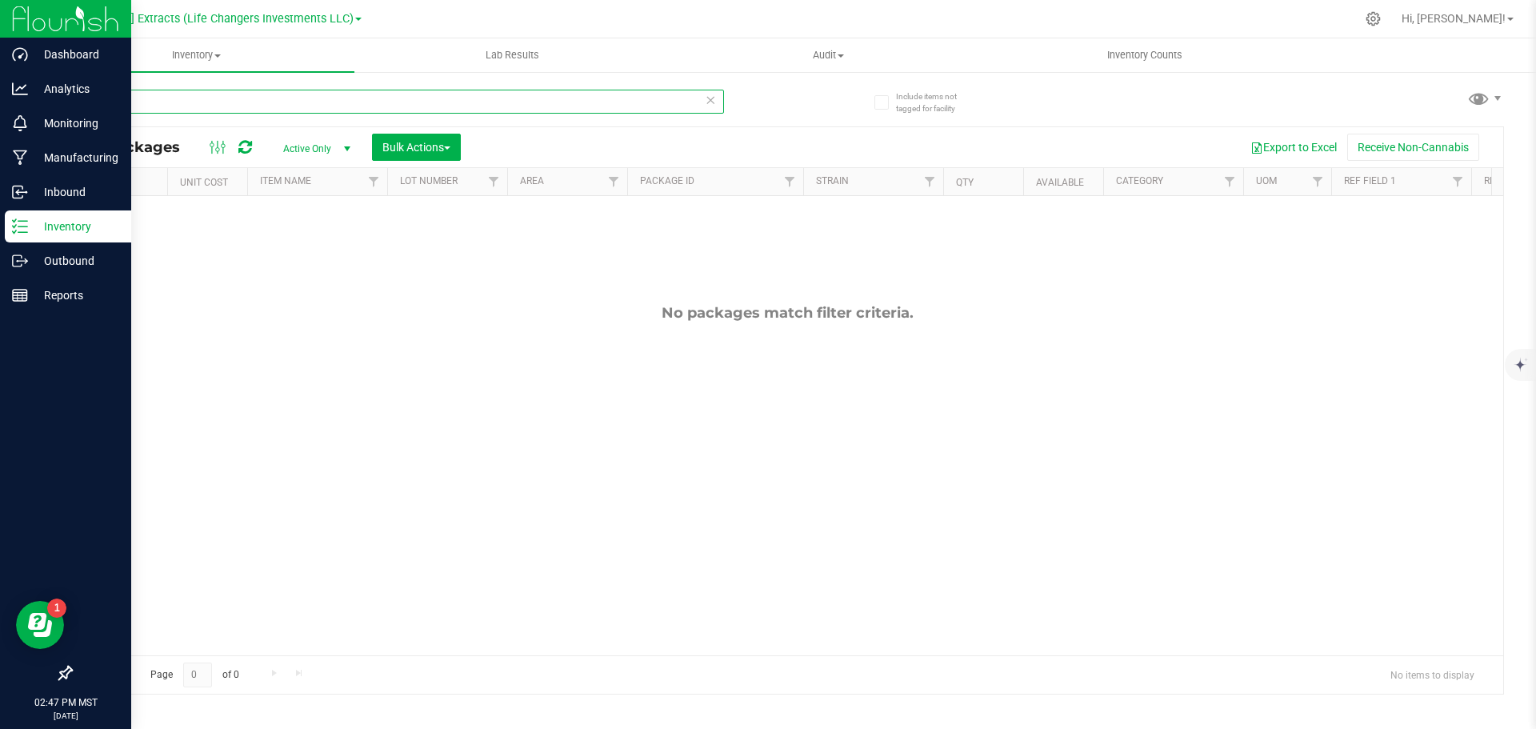
type input "919-004"
click at [307, 148] on span "Active Only" at bounding box center [314, 149] width 88 height 22
click at [304, 240] on li "All" at bounding box center [313, 246] width 86 height 24
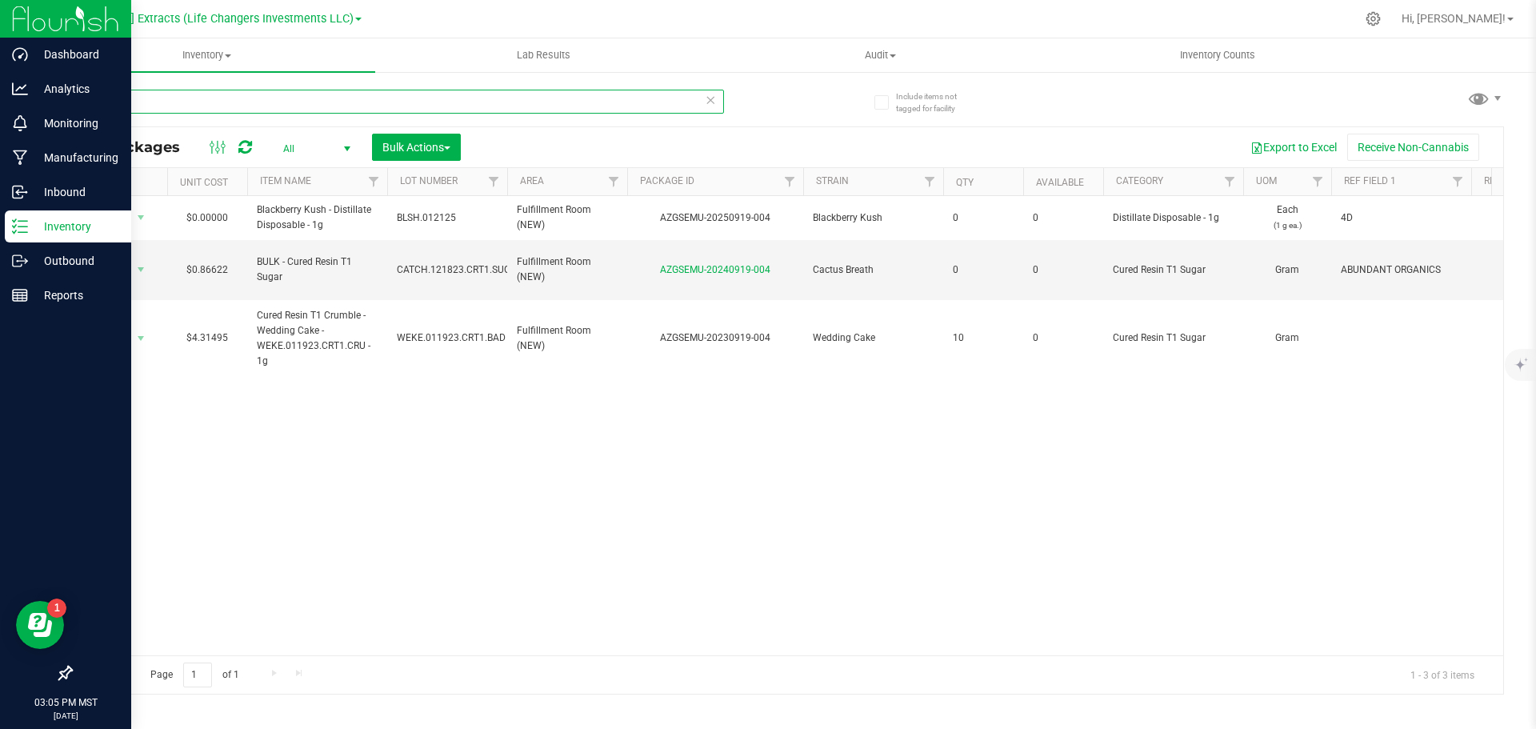
drag, startPoint x: 131, startPoint y: 98, endPoint x: 63, endPoint y: 97, distance: 68.0
click at [63, 97] on div "Include items not tagged for facility 919-004 All Packages All Active Only Lab …" at bounding box center [787, 314] width 1498 height 488
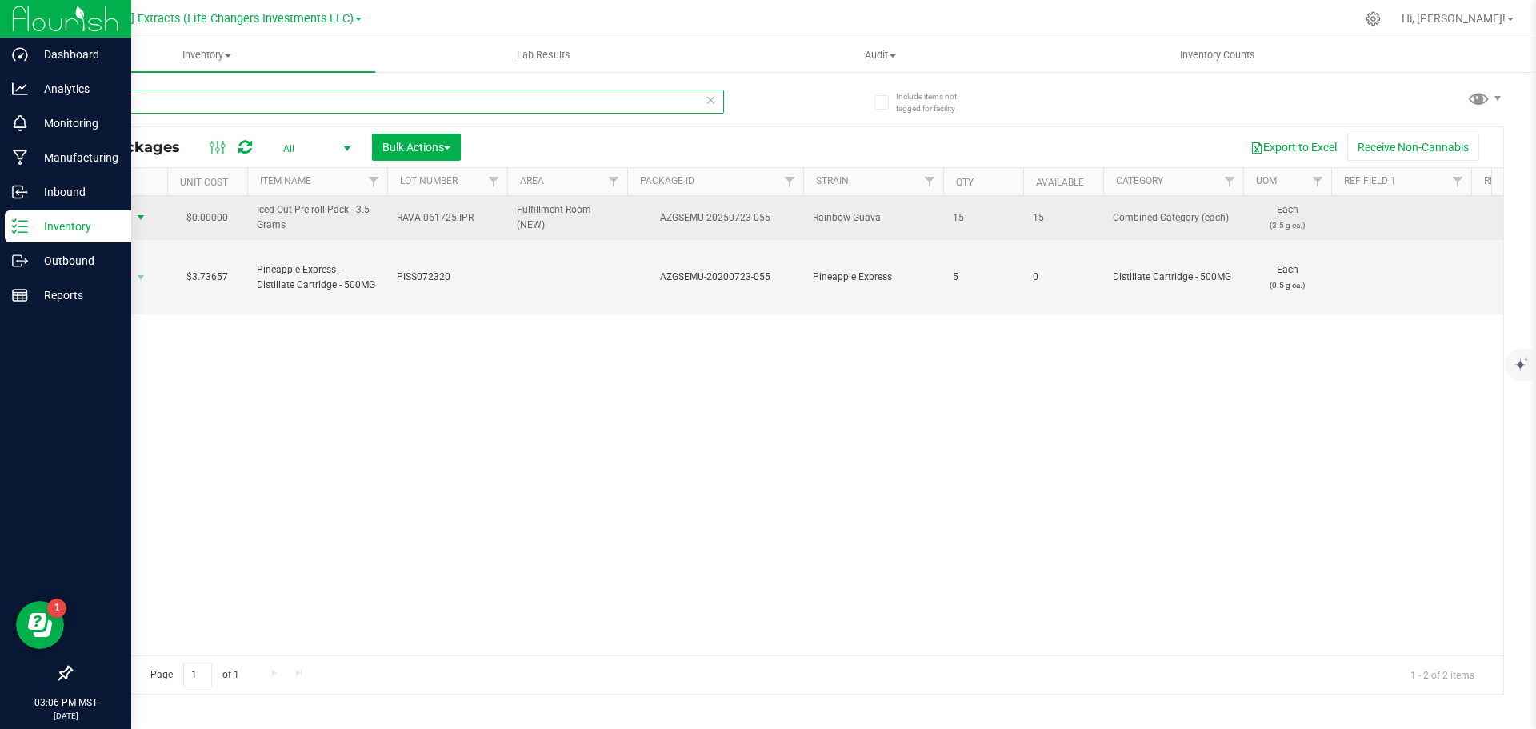
type input "723-055"
click at [136, 214] on span "select" at bounding box center [140, 217] width 13 height 13
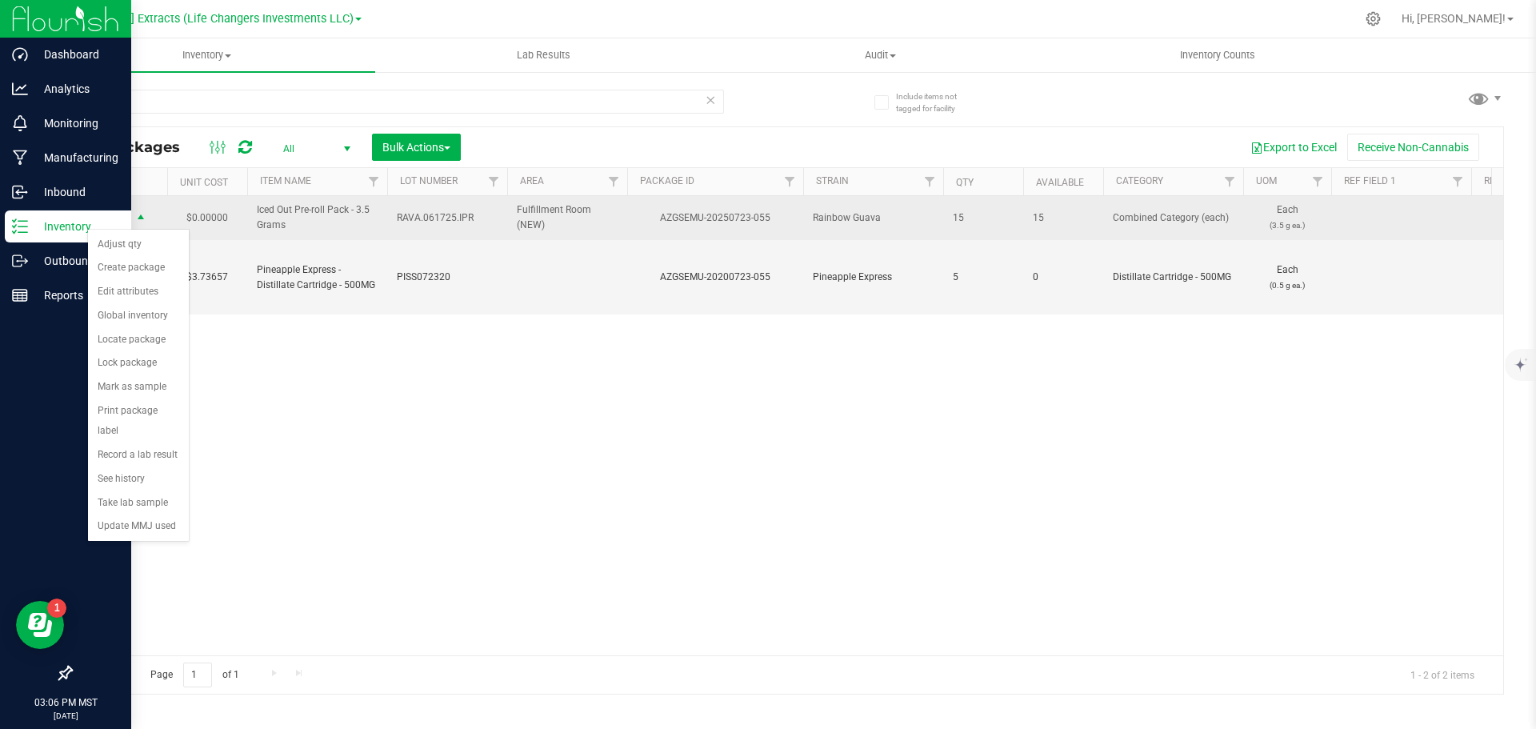
click at [136, 214] on span "select" at bounding box center [140, 218] width 13 height 13
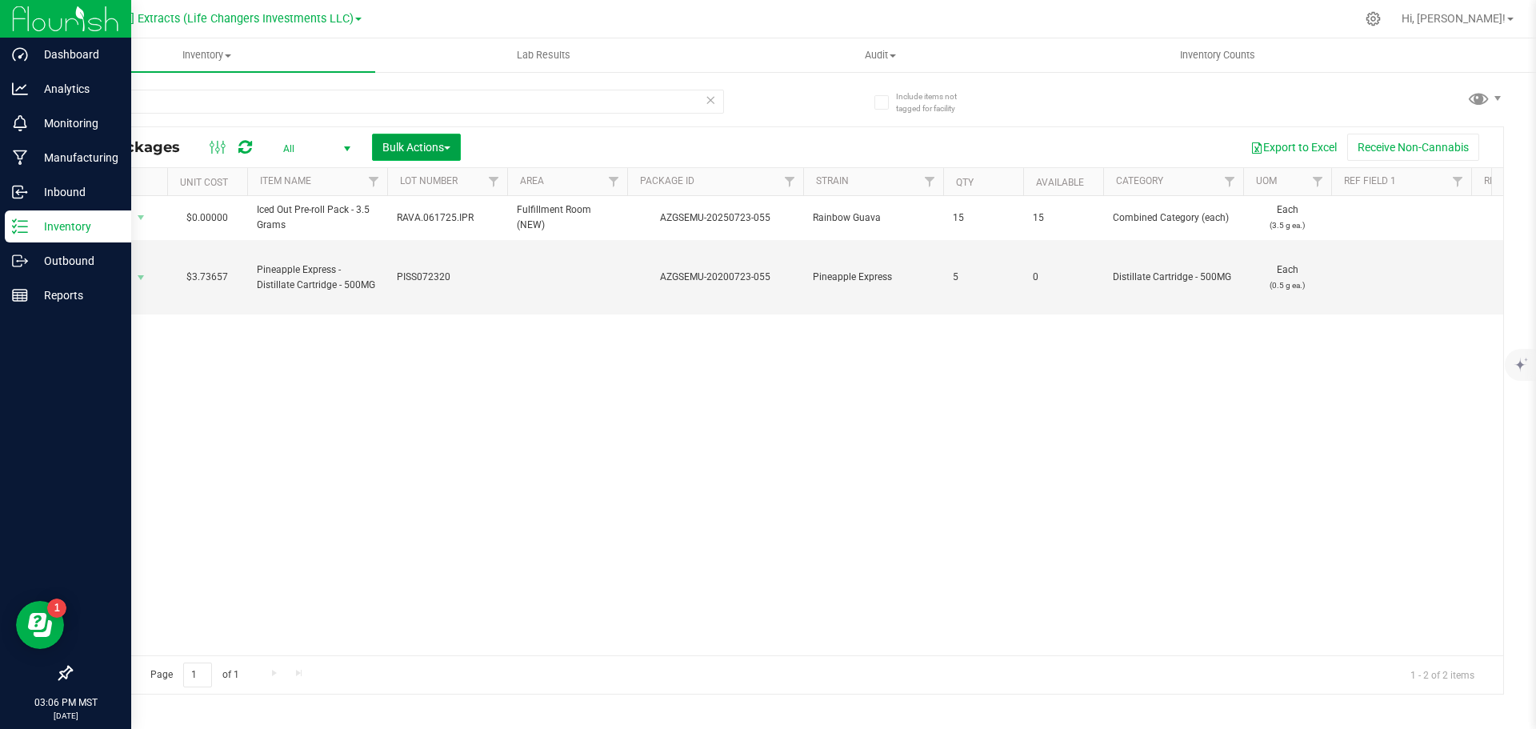
click at [438, 147] on span "Bulk Actions" at bounding box center [416, 147] width 68 height 13
click at [431, 190] on div "Add to manufacturing run" at bounding box center [453, 186] width 142 height 26
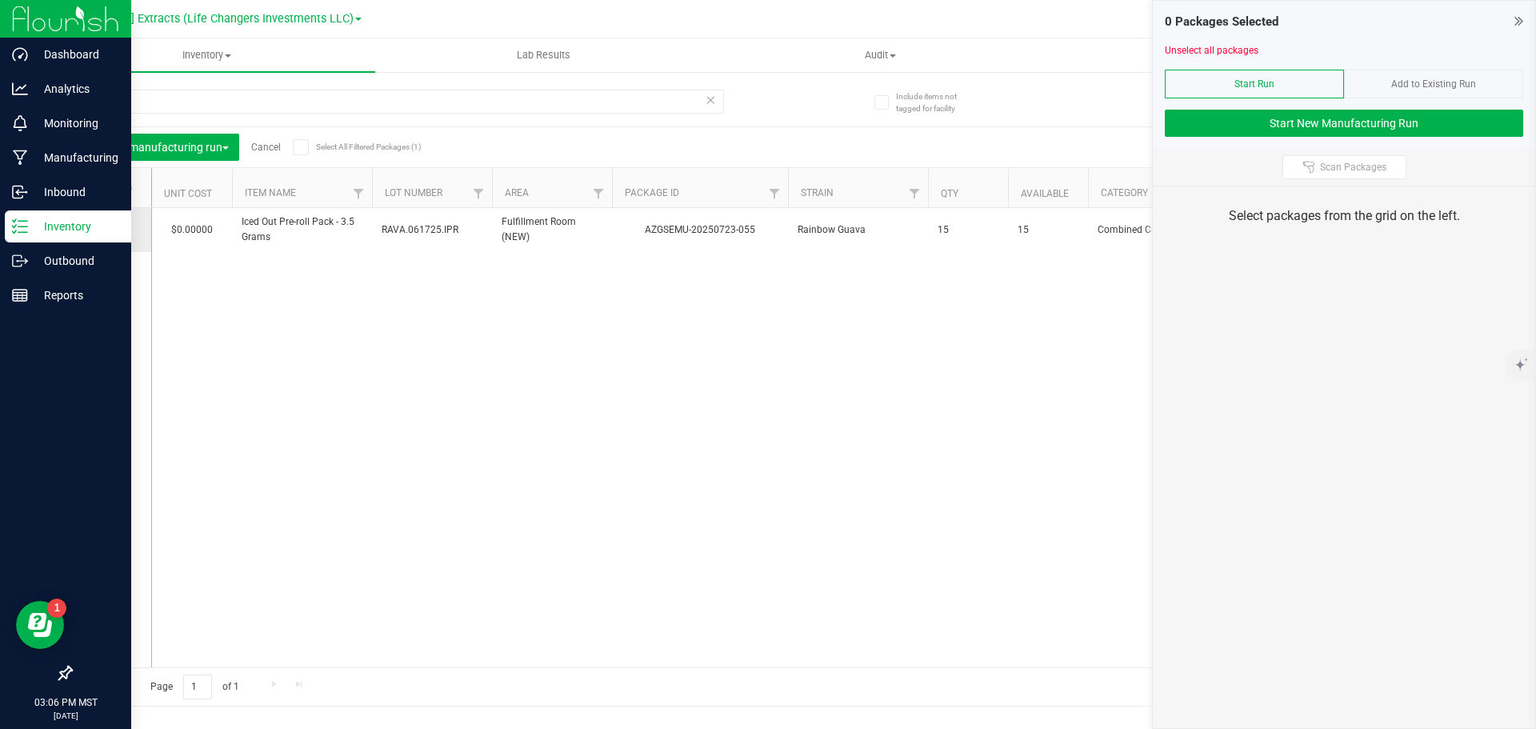
click at [110, 230] on icon at bounding box center [107, 230] width 10 height 0
click at [0, 0] on input "checkbox" at bounding box center [0, 0] width 0 height 0
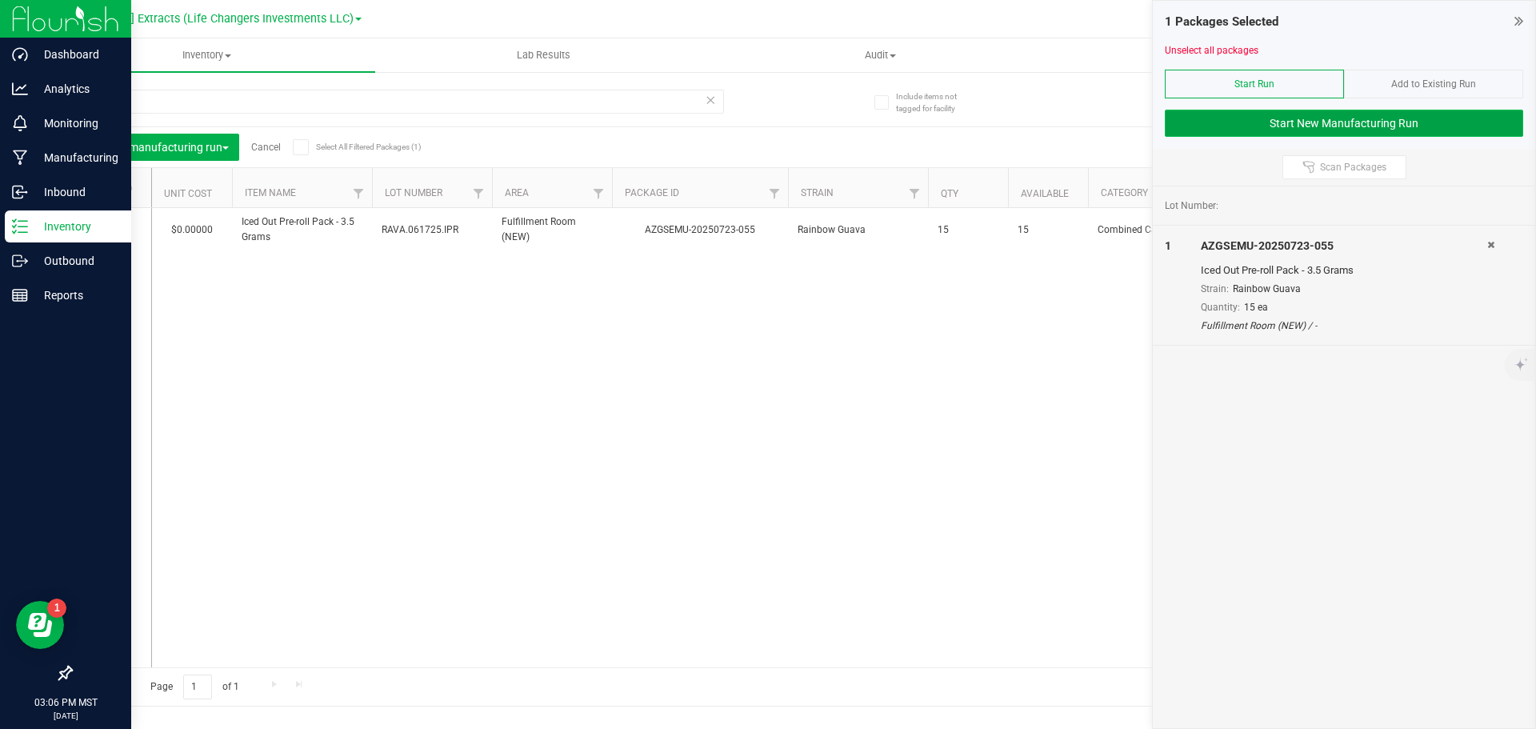
click at [1346, 126] on button "Start New Manufacturing Run" at bounding box center [1344, 123] width 358 height 27
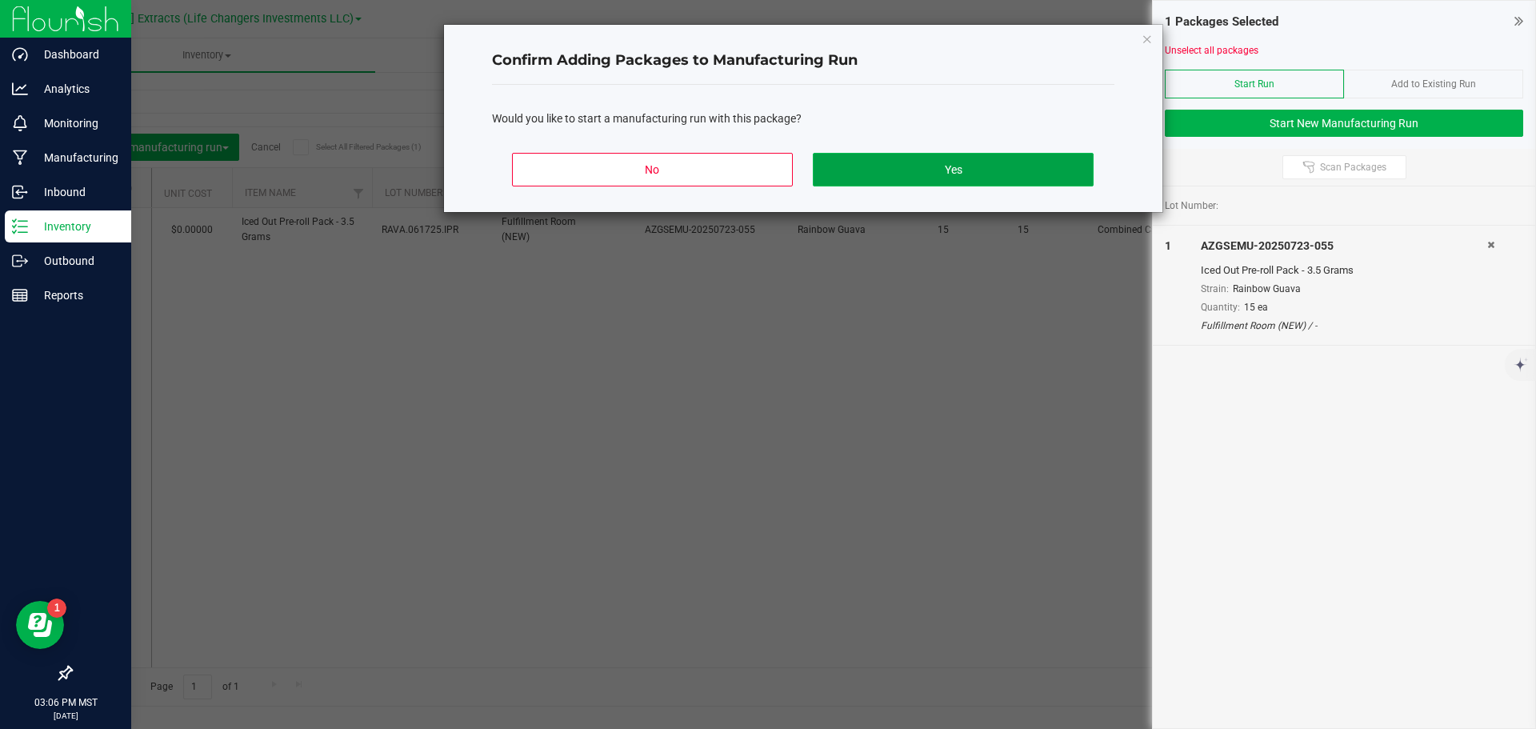
click at [861, 167] on button "Yes" at bounding box center [953, 170] width 280 height 34
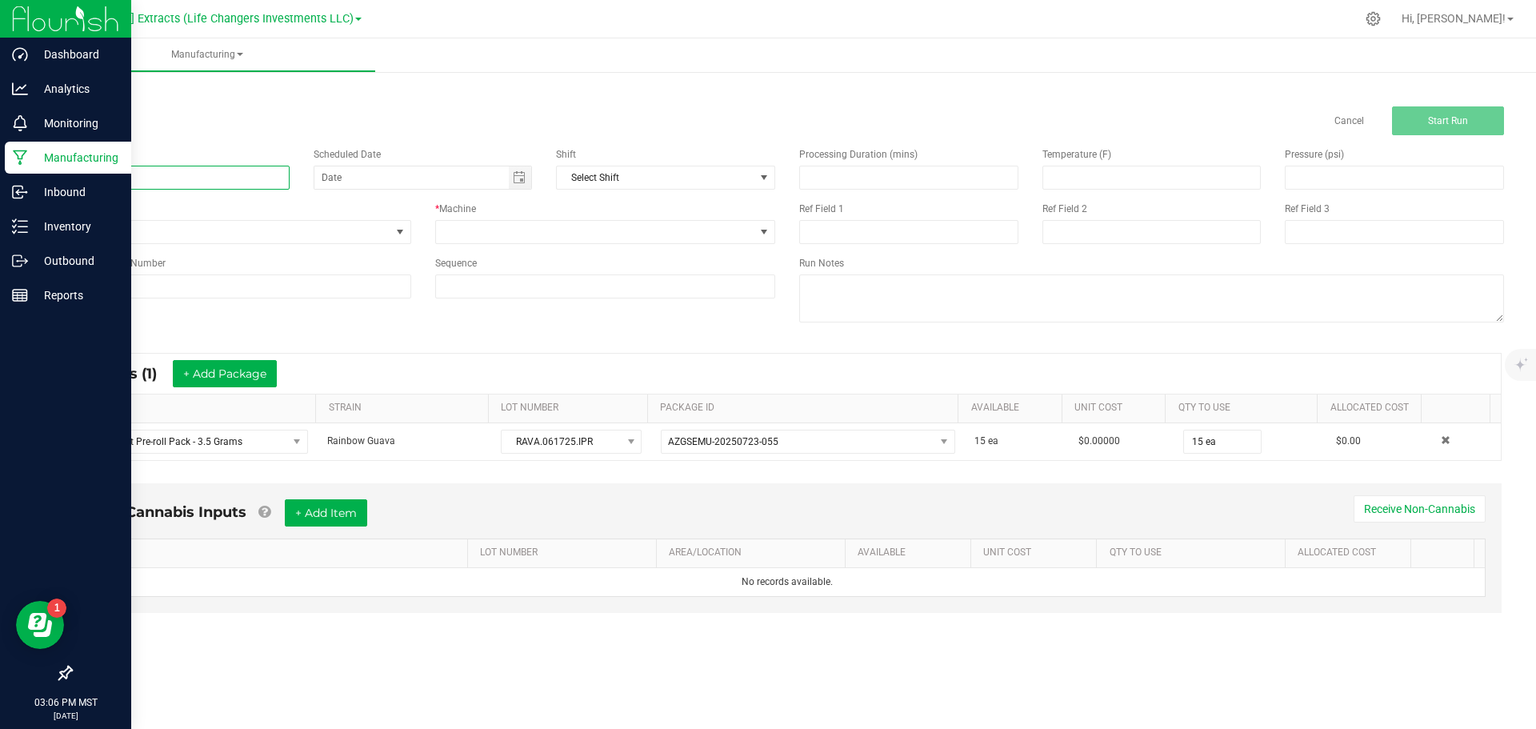
click at [102, 170] on input at bounding box center [179, 178] width 219 height 24
type input "tier change"
click at [516, 178] on span "Toggle calendar" at bounding box center [519, 177] width 13 height 13
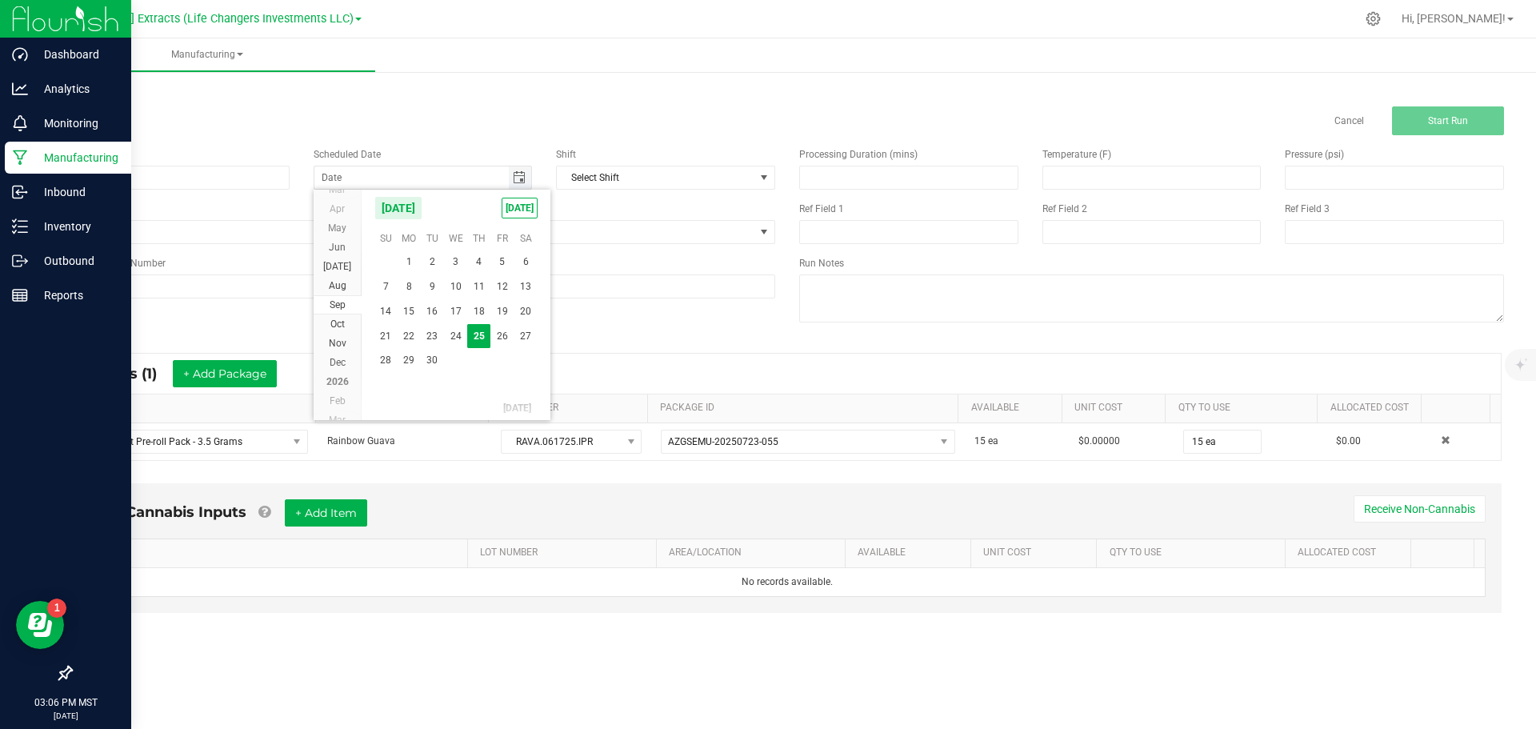
click at [516, 178] on span "Toggle calendar" at bounding box center [519, 177] width 13 height 13
type input "month/day/year"
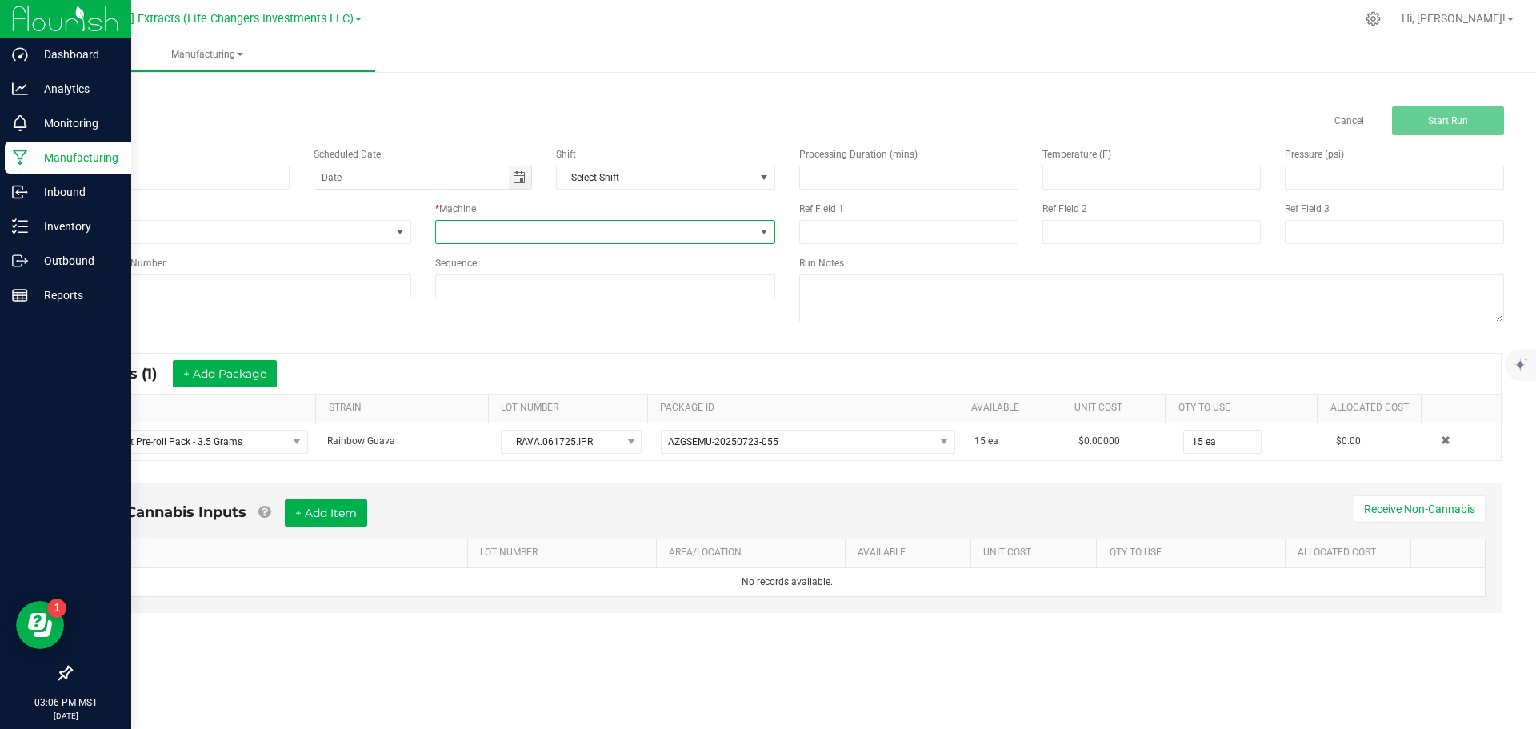
click at [764, 229] on span at bounding box center [764, 232] width 13 height 13
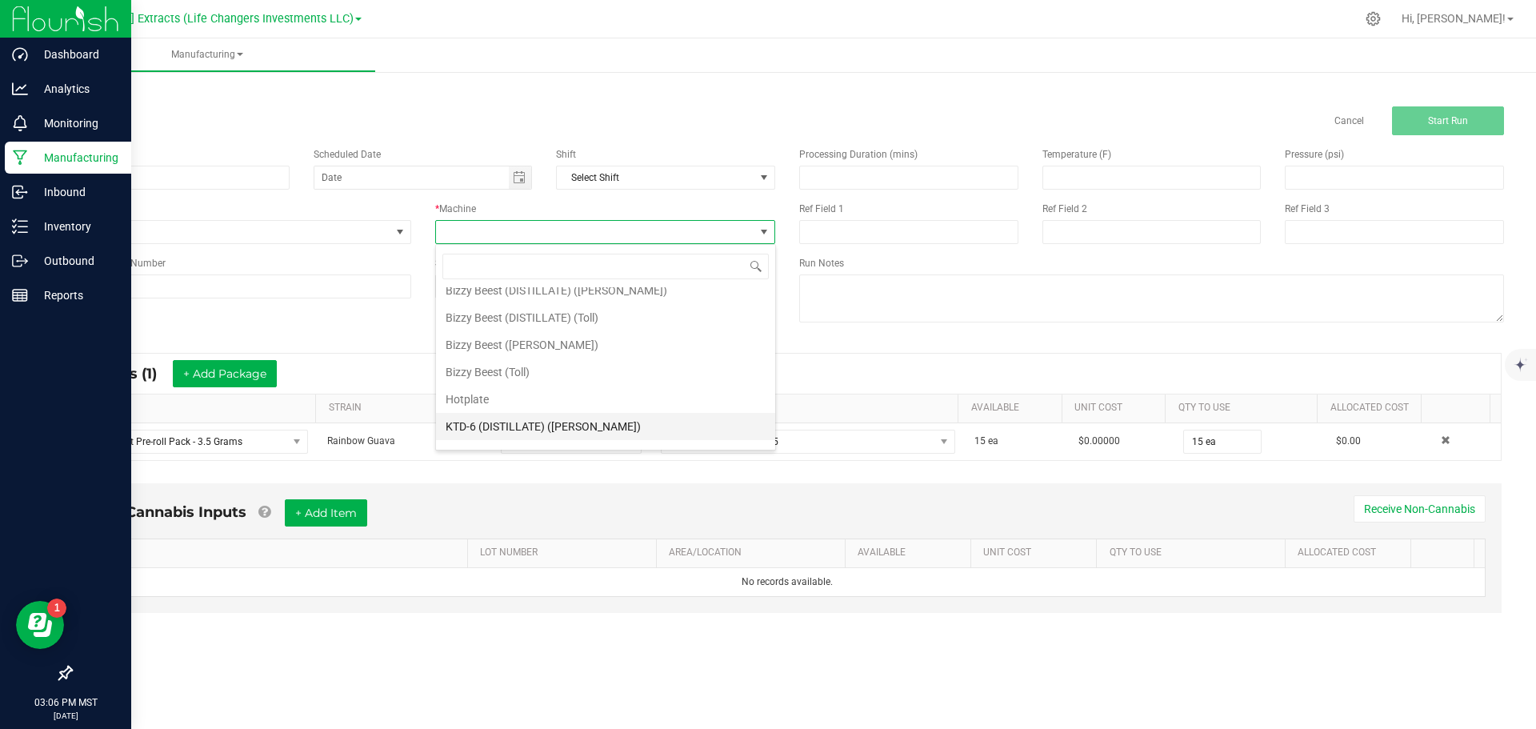
scroll to position [112, 0]
click at [454, 428] on li "Tier Change" at bounding box center [605, 433] width 339 height 27
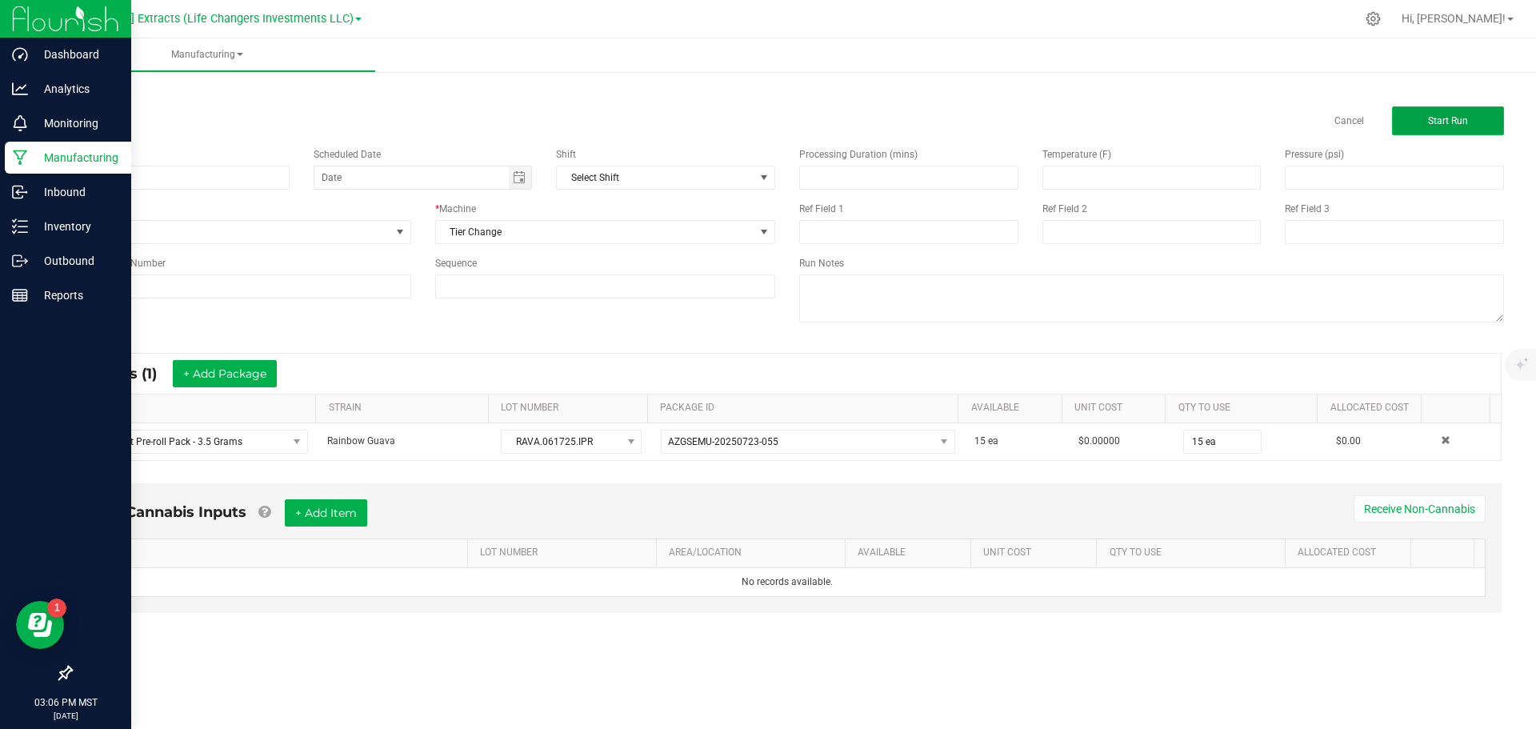
click at [1468, 119] on button "Start Run" at bounding box center [1448, 120] width 112 height 29
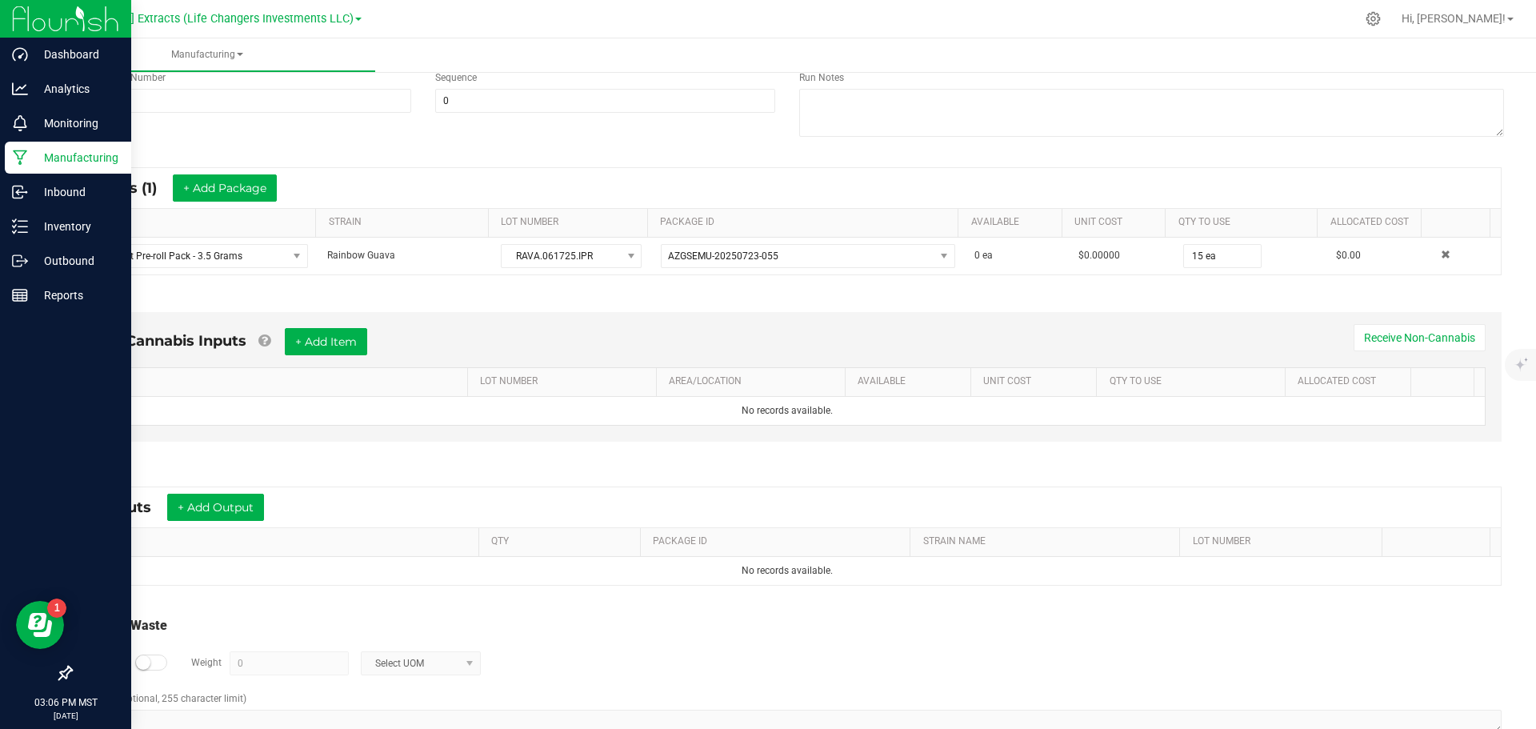
scroll to position [240, 0]
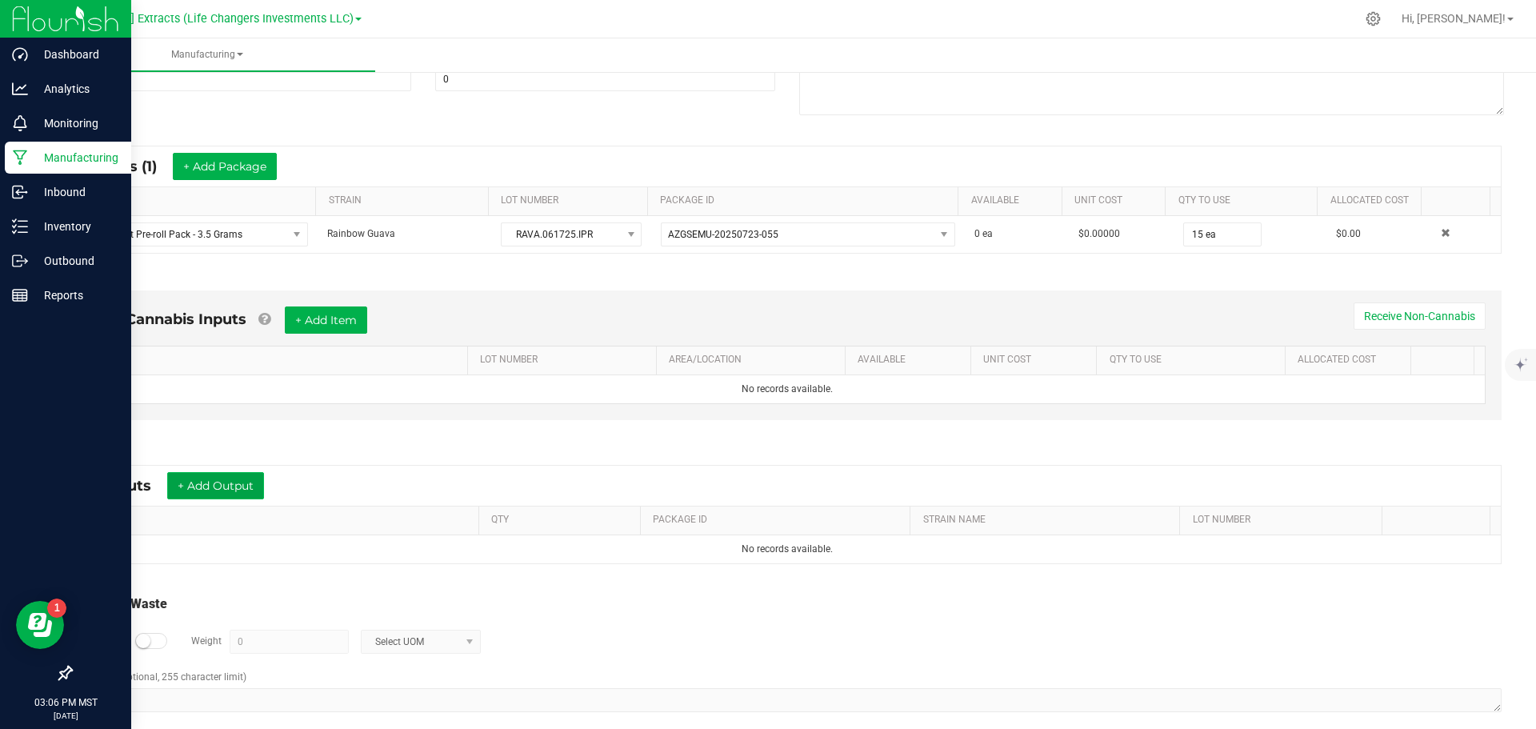
click at [258, 482] on button "+ Add Output" at bounding box center [215, 485] width 97 height 27
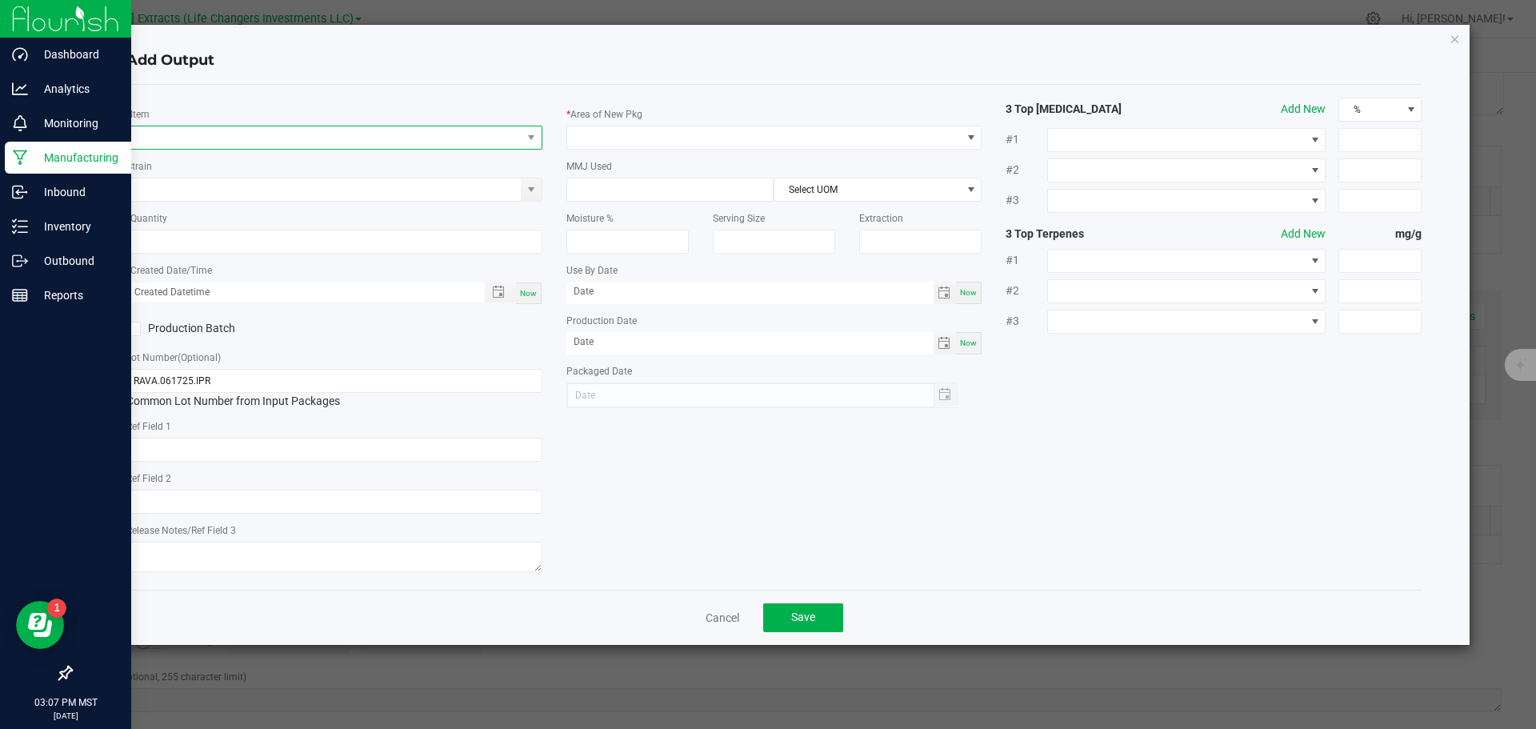
click at [202, 138] on span "NO DATA FOUND" at bounding box center [324, 137] width 394 height 22
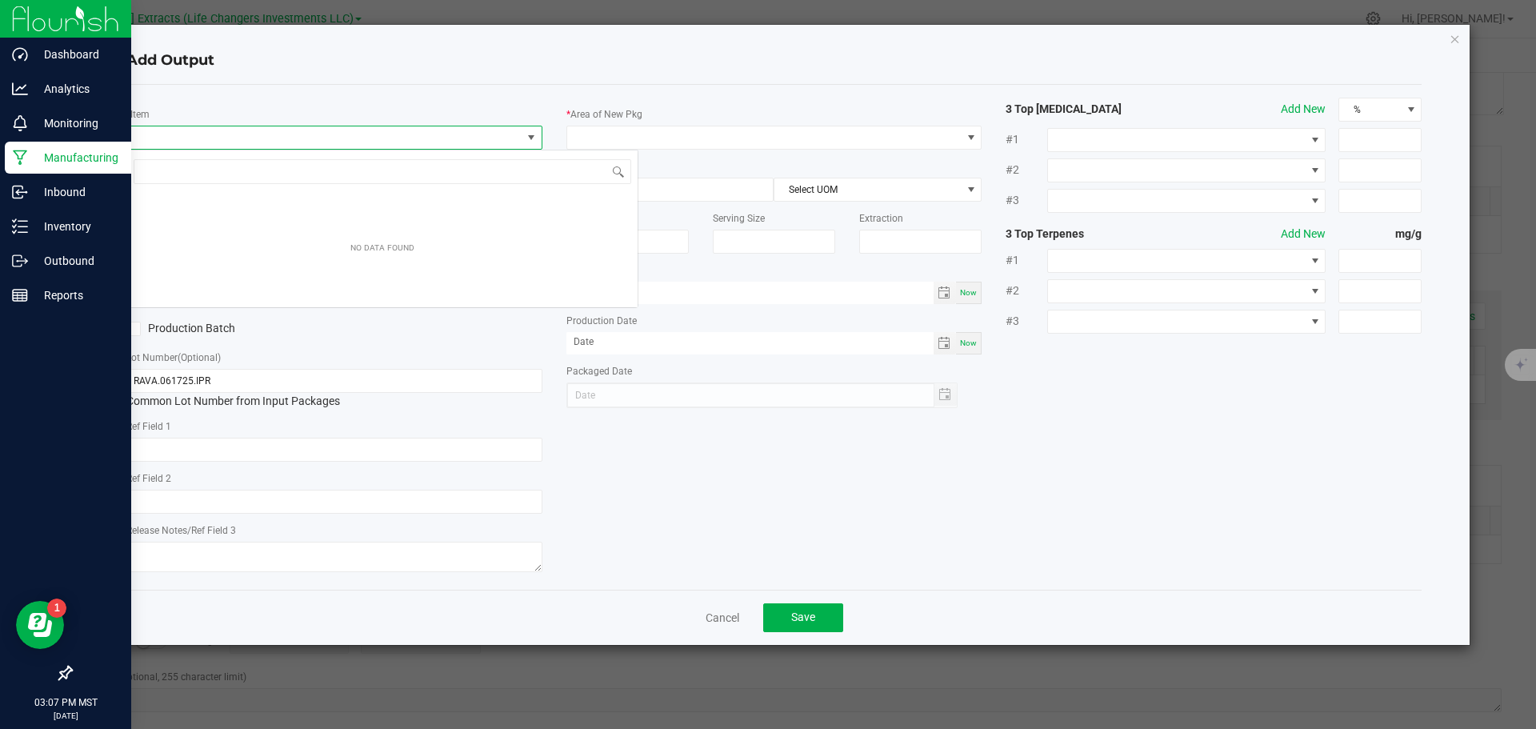
scroll to position [24, 416]
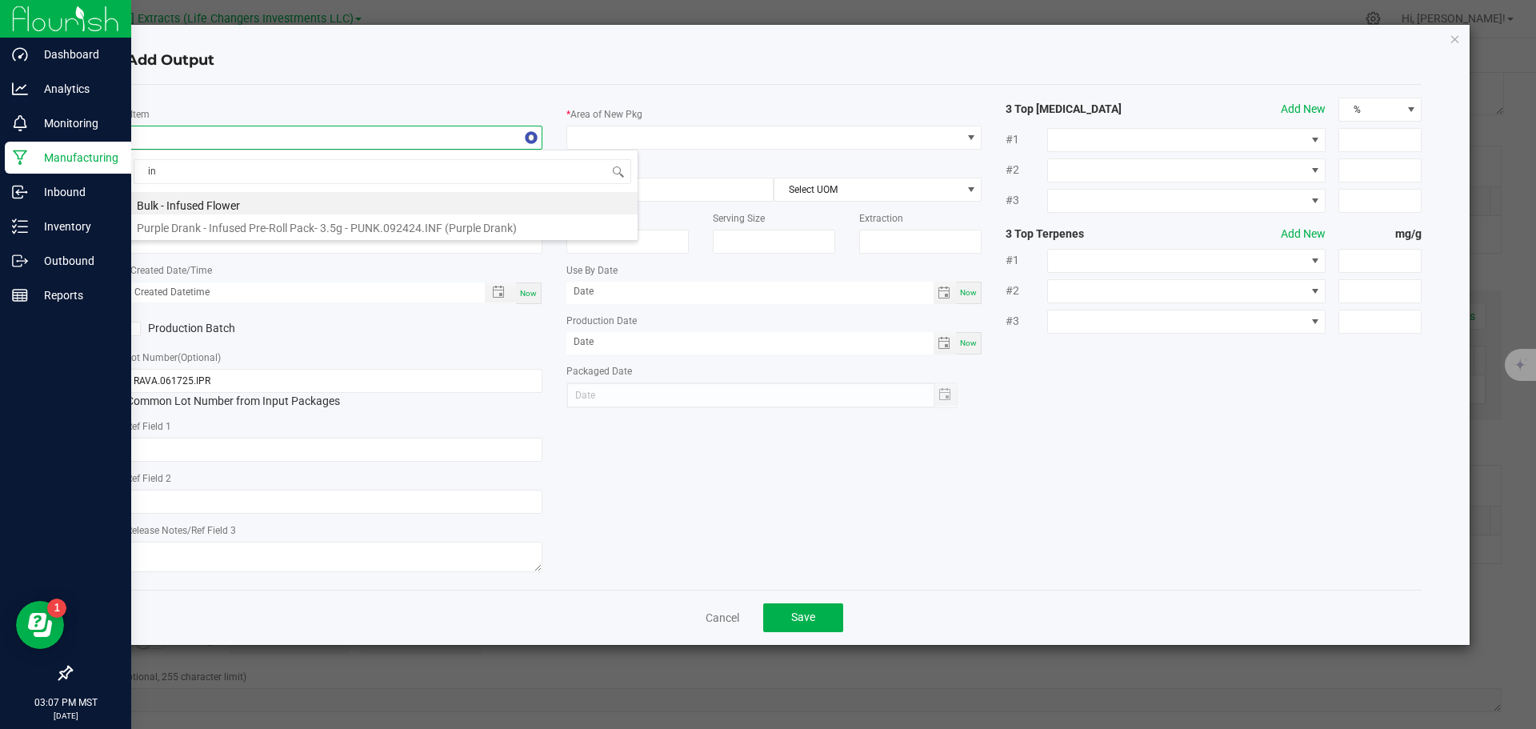
type input "i"
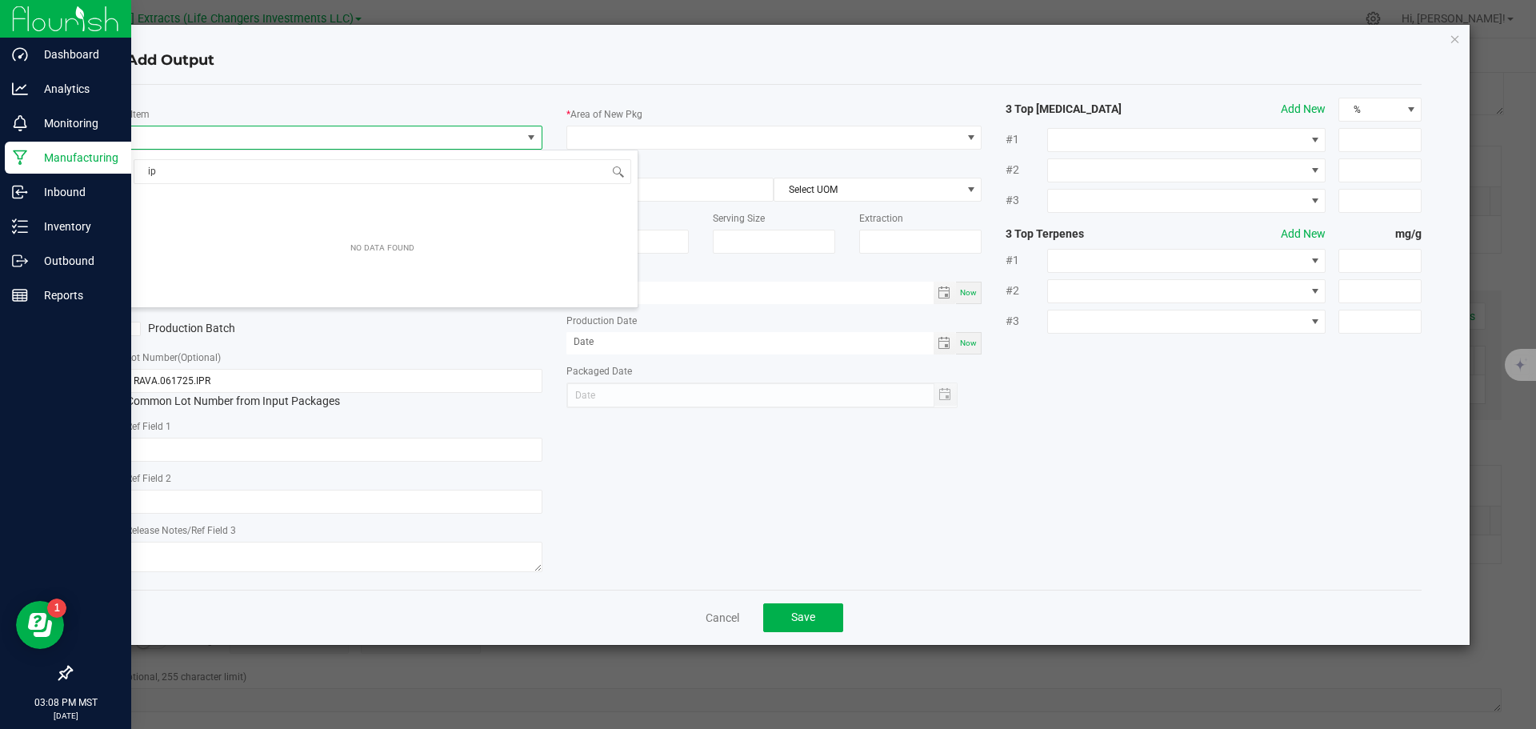
scroll to position [0, 0]
type input "i"
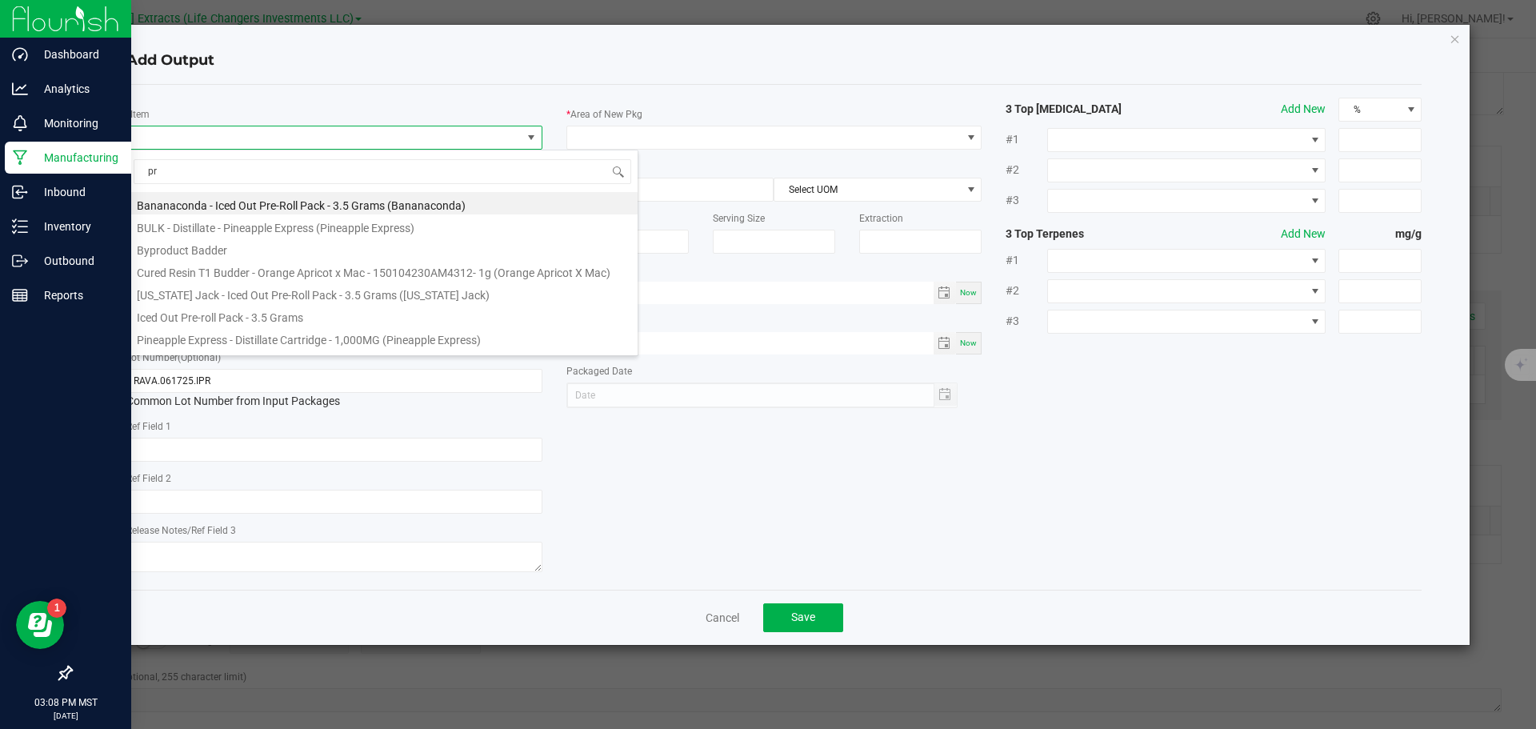
type input "pre"
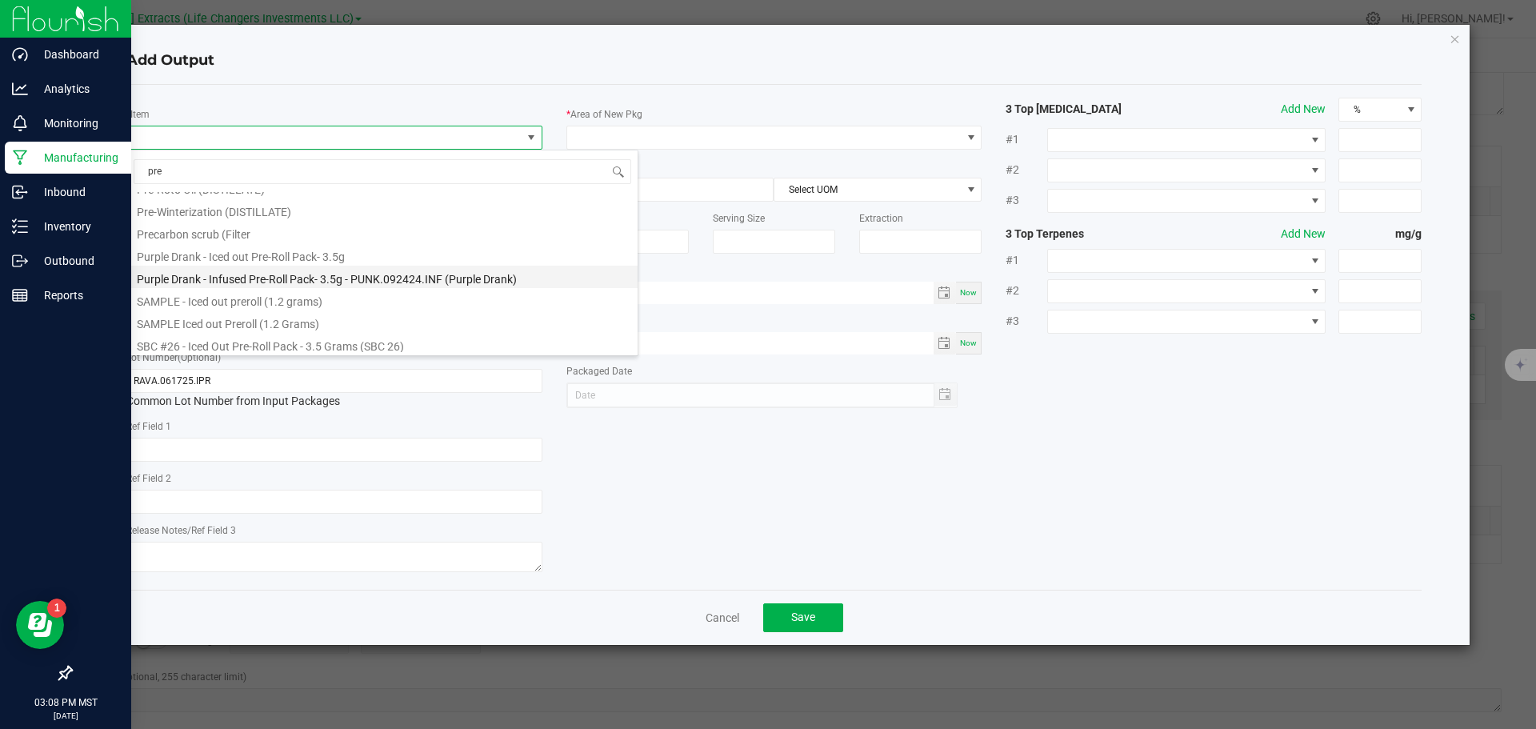
scroll to position [445, 0]
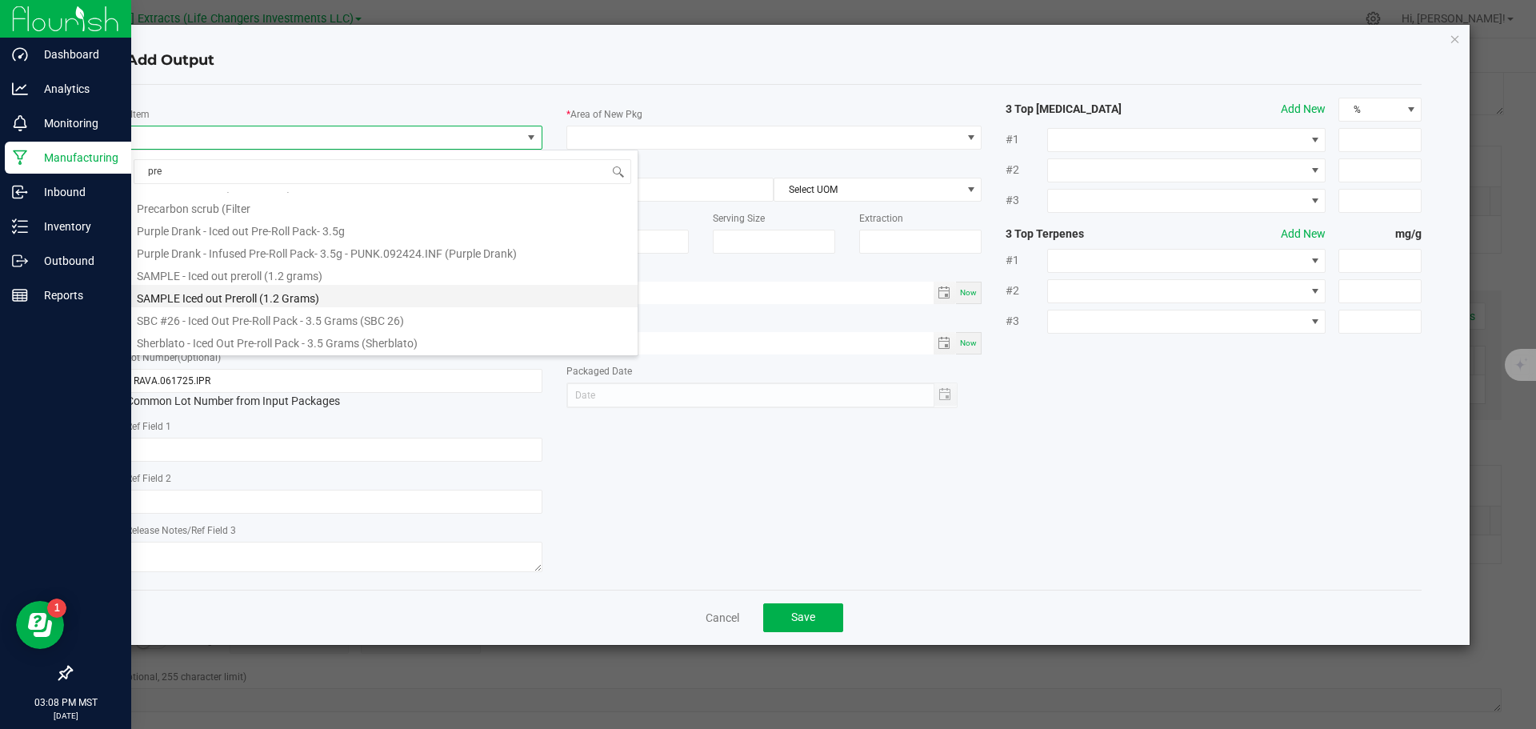
click at [208, 302] on li "SAMPLE Iced out Preroll (1.2 Grams)" at bounding box center [382, 296] width 510 height 22
type input "0.0000 g"
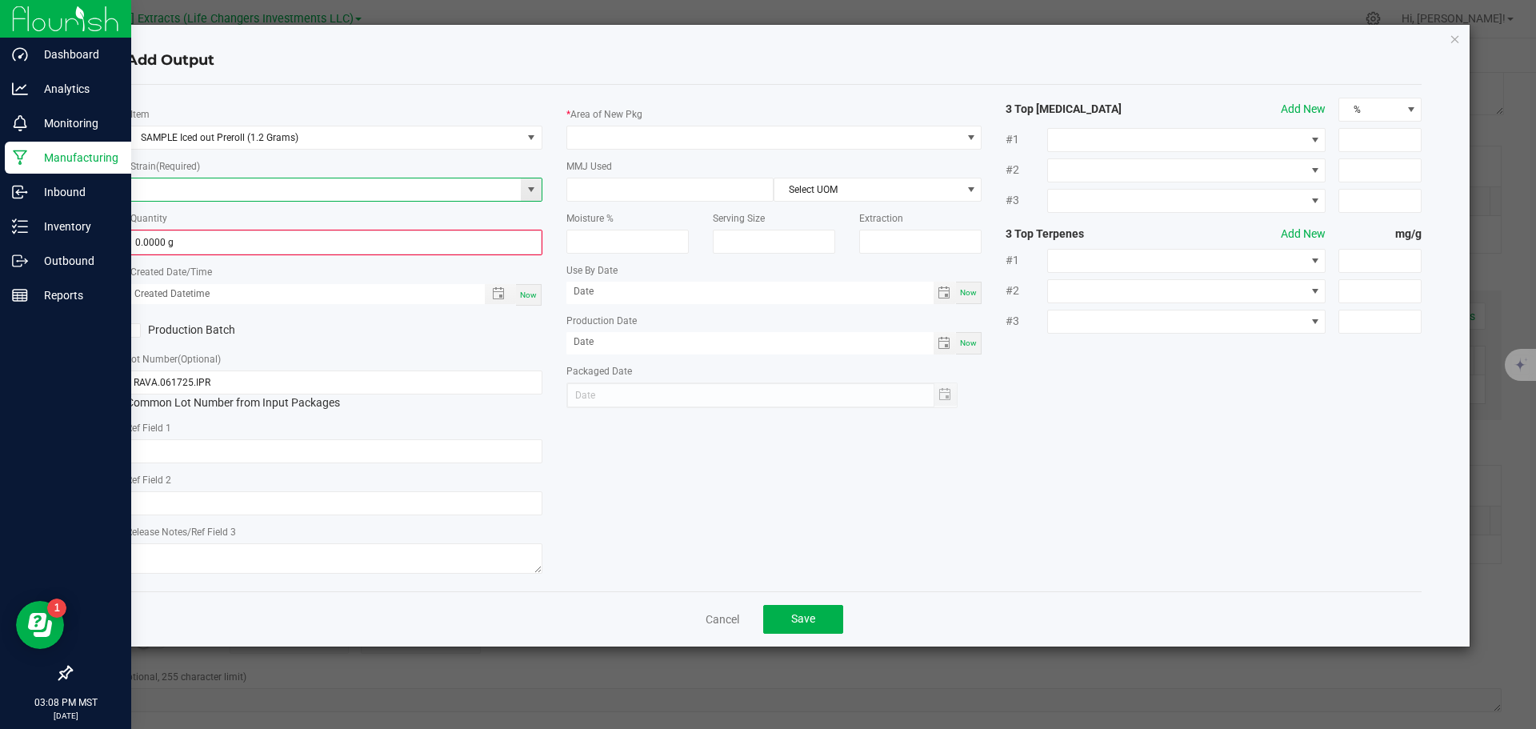
click at [165, 194] on input at bounding box center [324, 189] width 394 height 22
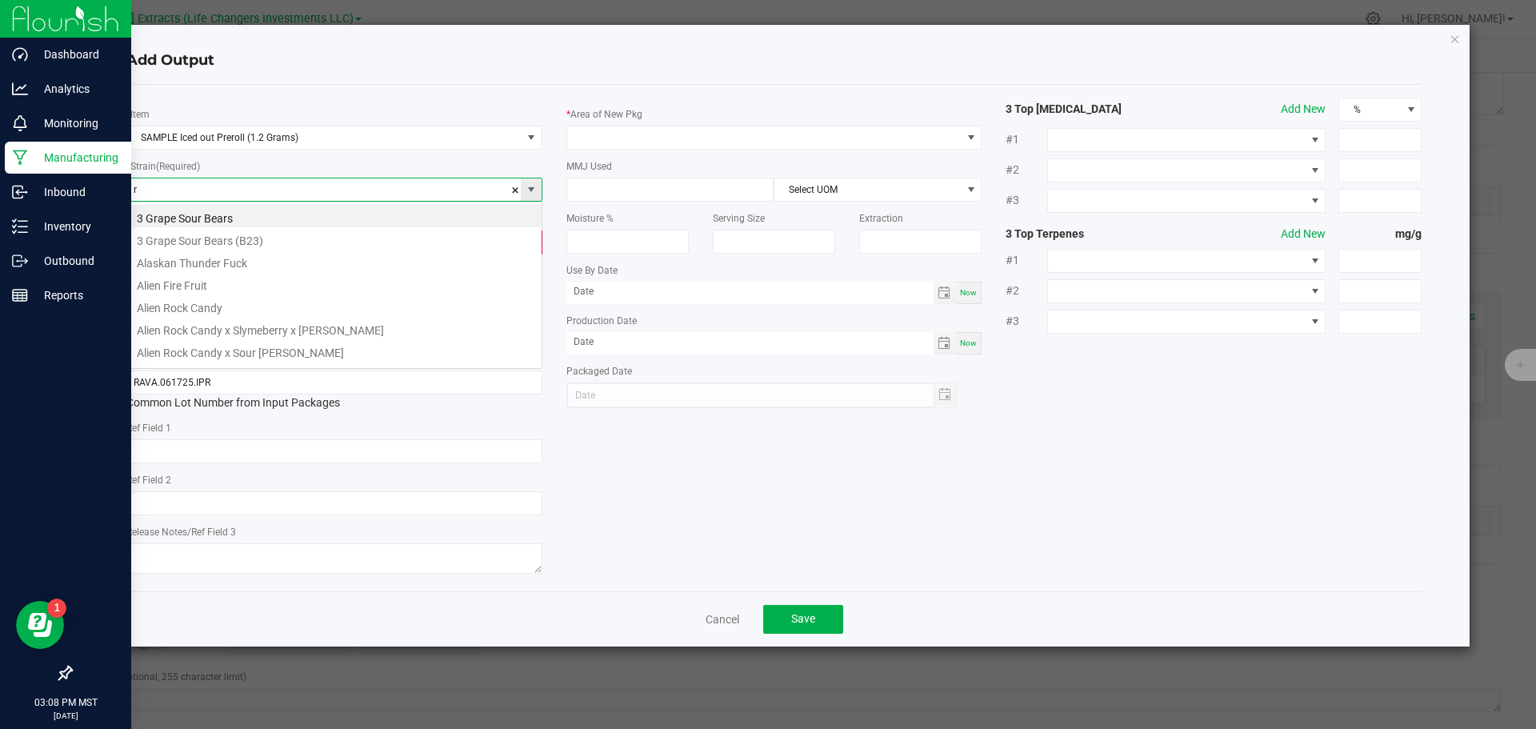
scroll to position [24, 416]
click at [178, 288] on li "Rainbow Guava" at bounding box center [334, 283] width 414 height 22
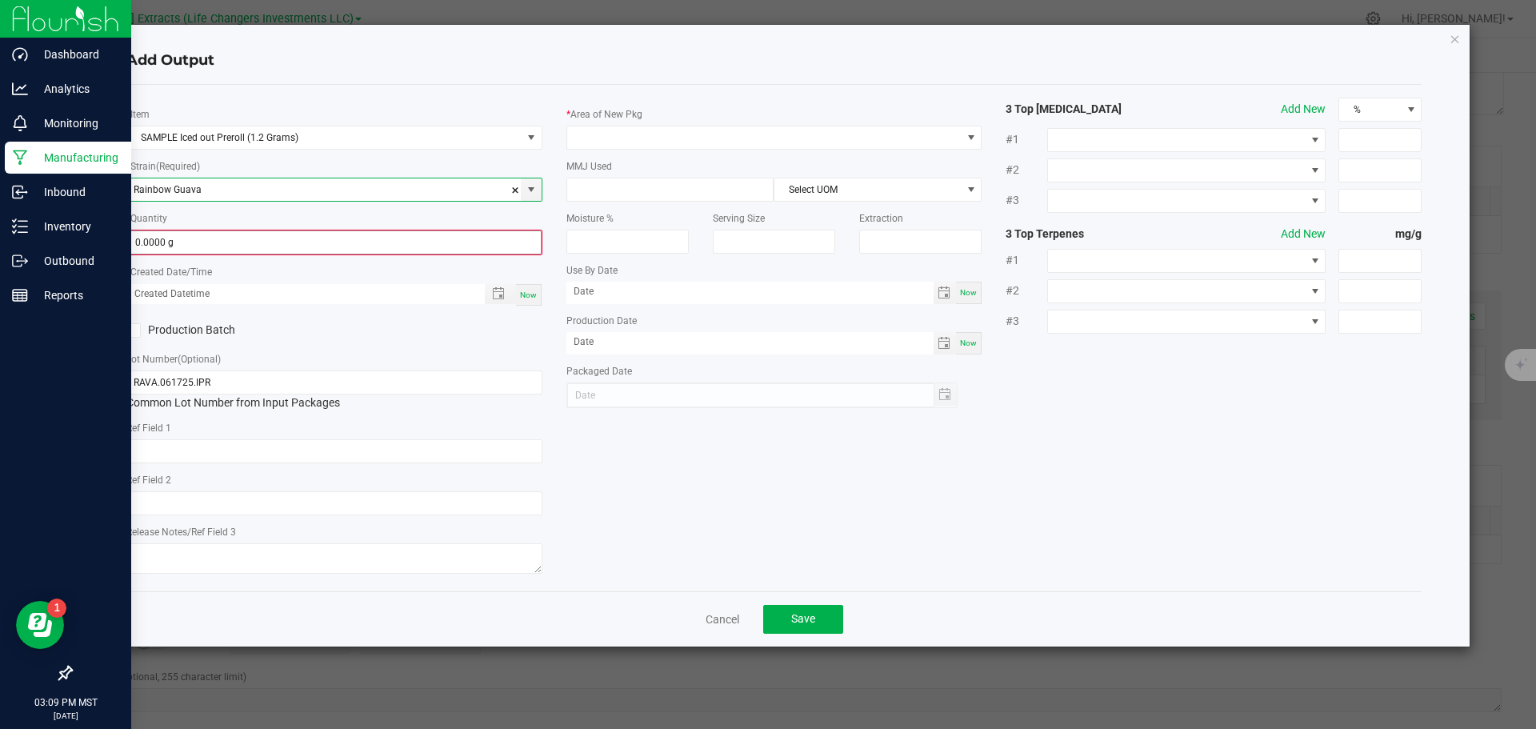
type input "Rainbow Guava"
click at [194, 245] on input "0" at bounding box center [334, 242] width 413 height 22
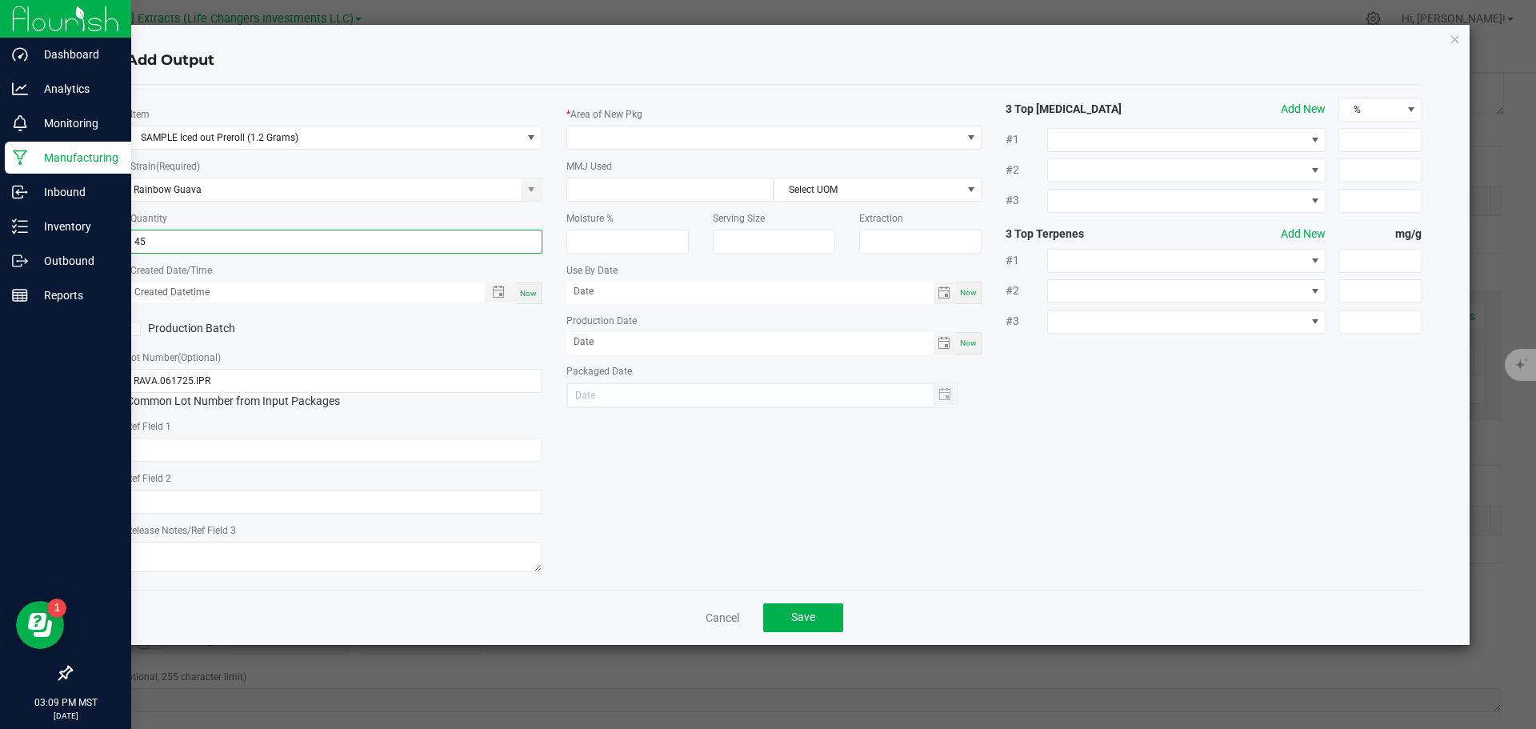
type input "45.0000 g"
click at [531, 292] on span "Now" at bounding box center [528, 293] width 17 height 9
type input "[DATE] 3:09 PM"
type input "[DATE]"
click at [966, 133] on span at bounding box center [971, 137] width 13 height 13
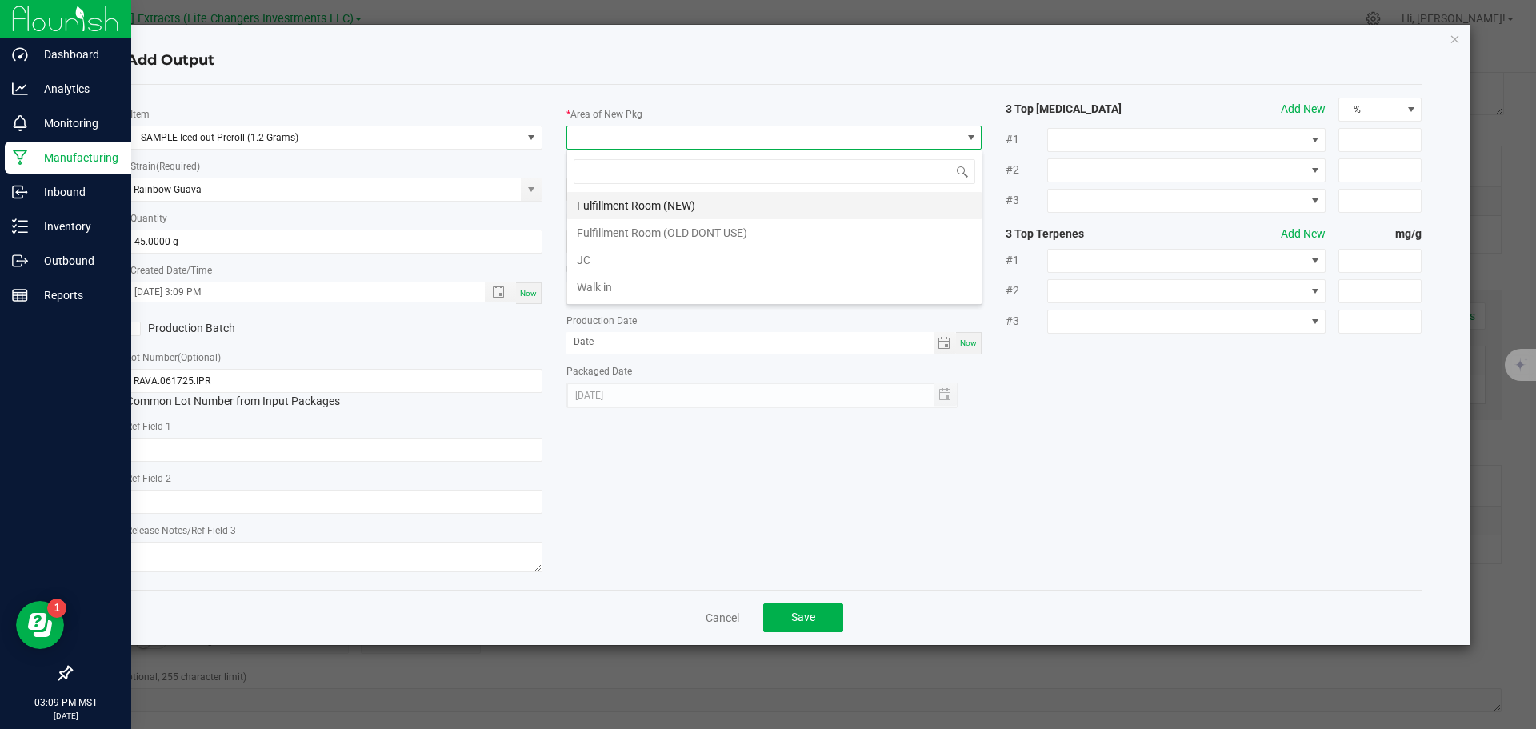
click at [610, 198] on li "Fulfillment Room (NEW)" at bounding box center [774, 205] width 414 height 27
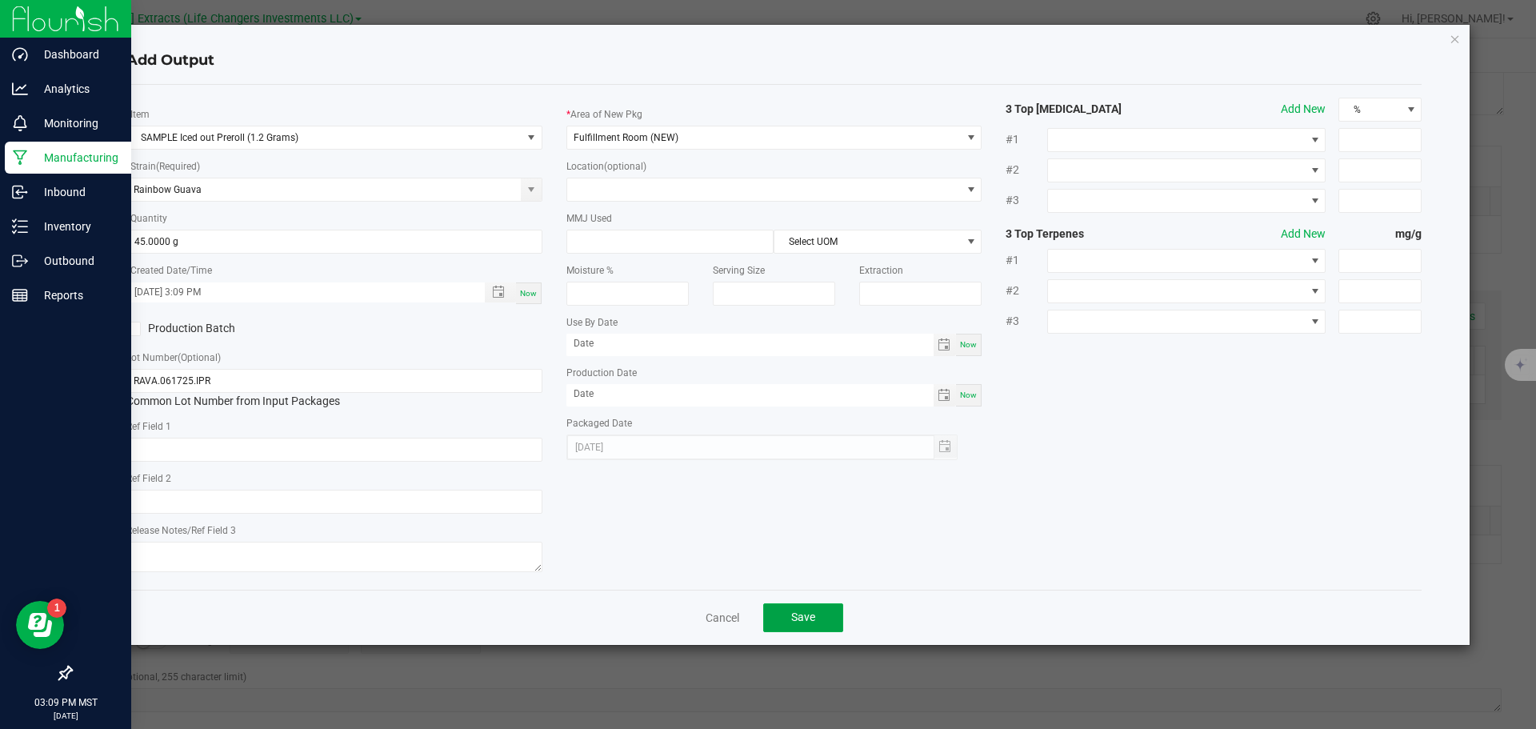
click at [819, 618] on button "Save" at bounding box center [803, 617] width 80 height 29
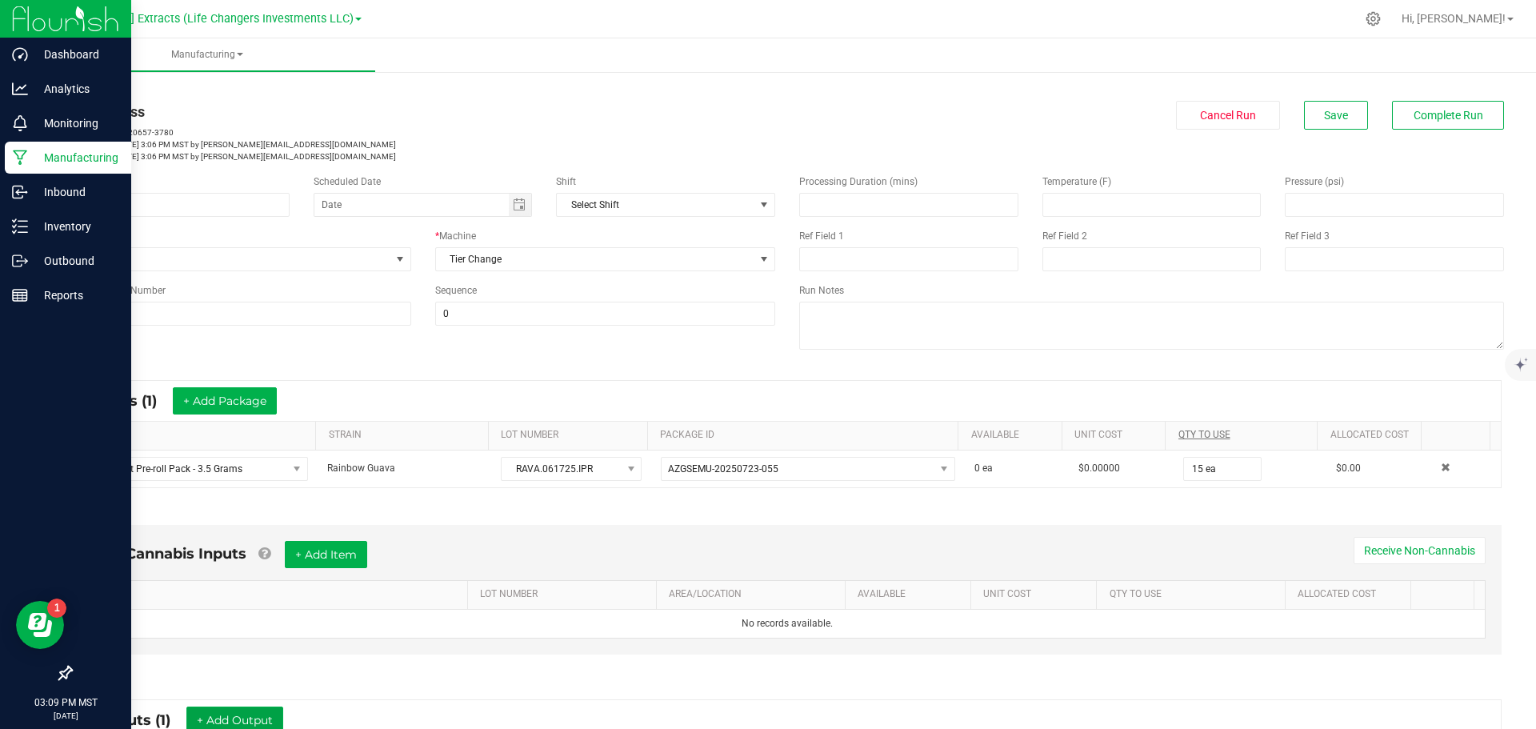
scroll to position [0, 0]
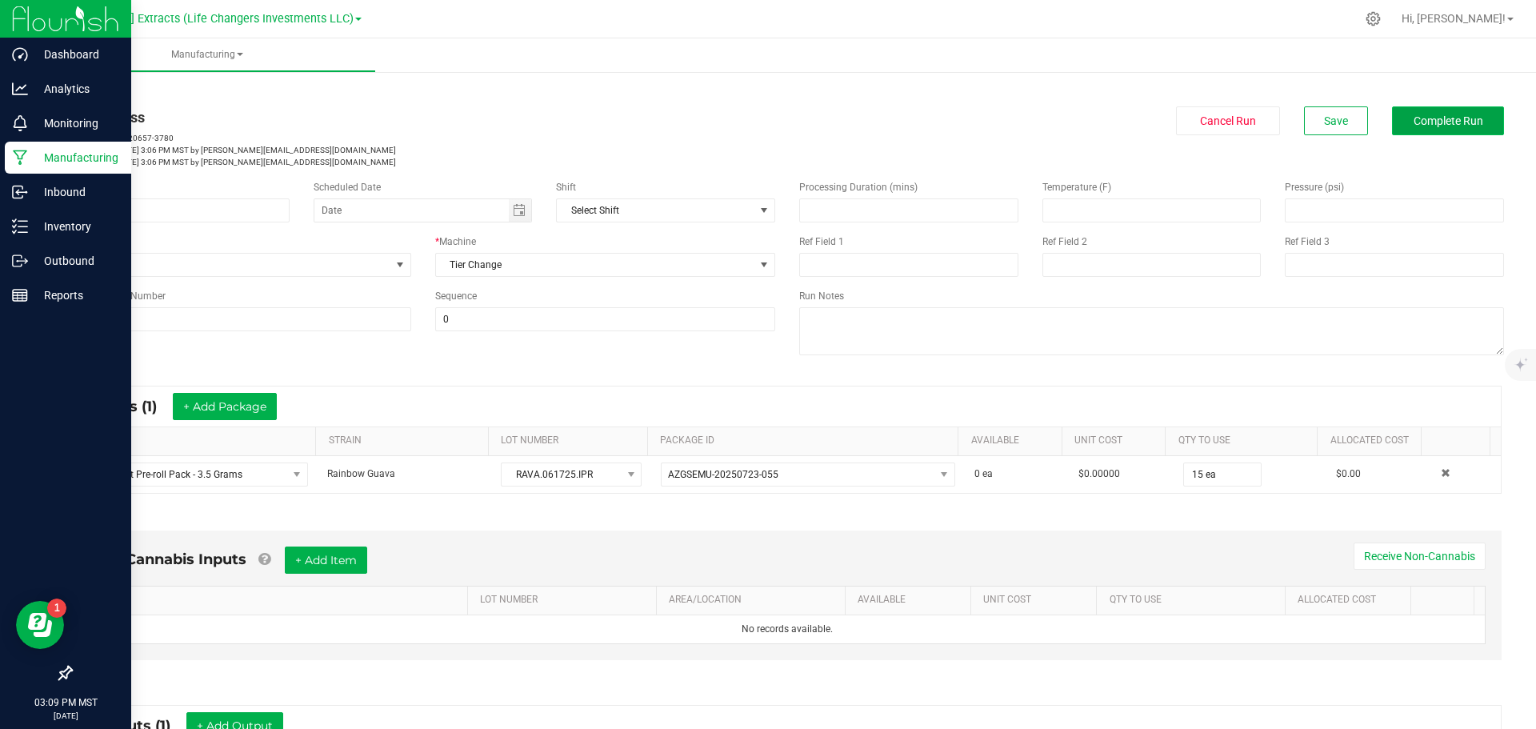
click at [1422, 113] on button "Complete Run" at bounding box center [1448, 120] width 112 height 29
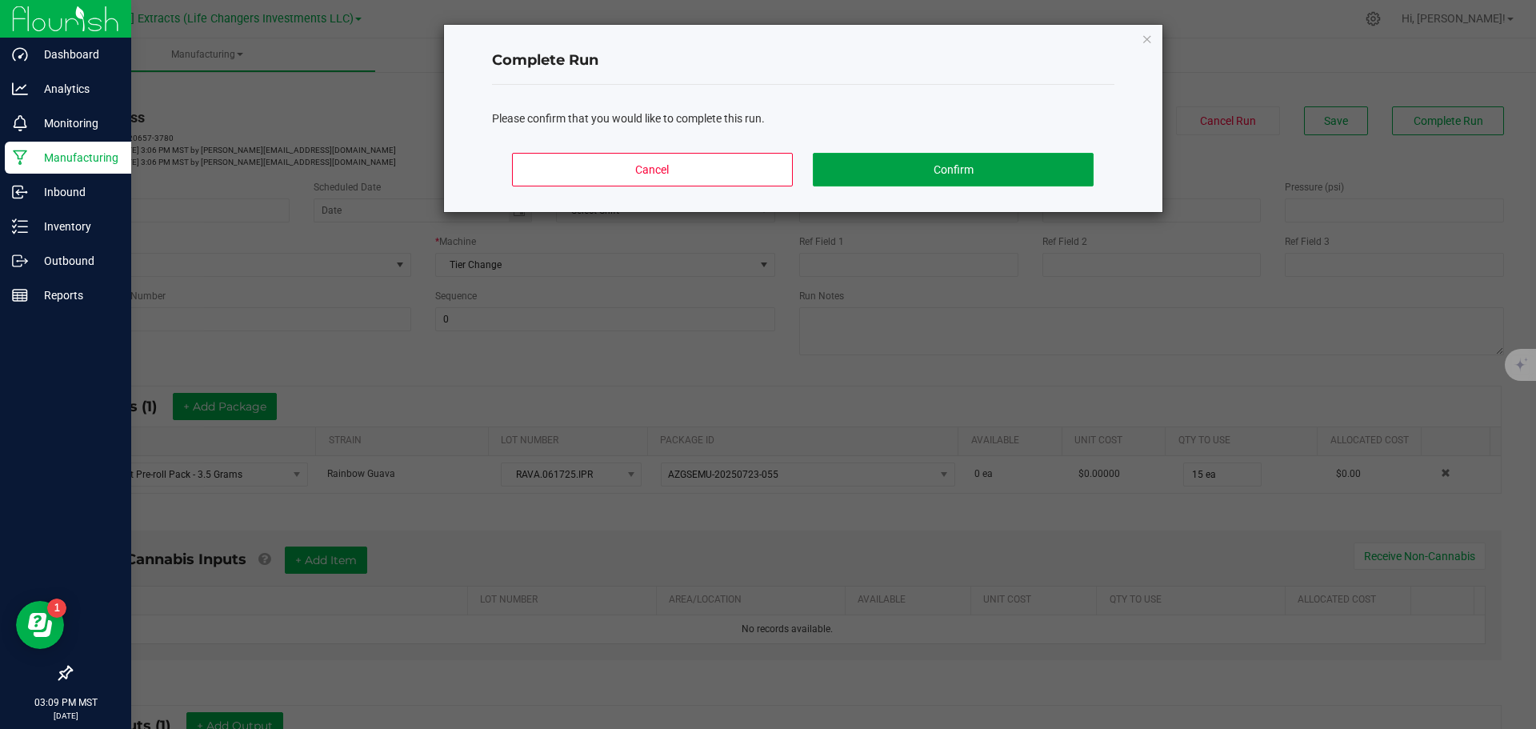
click at [920, 156] on button "Confirm" at bounding box center [953, 170] width 280 height 34
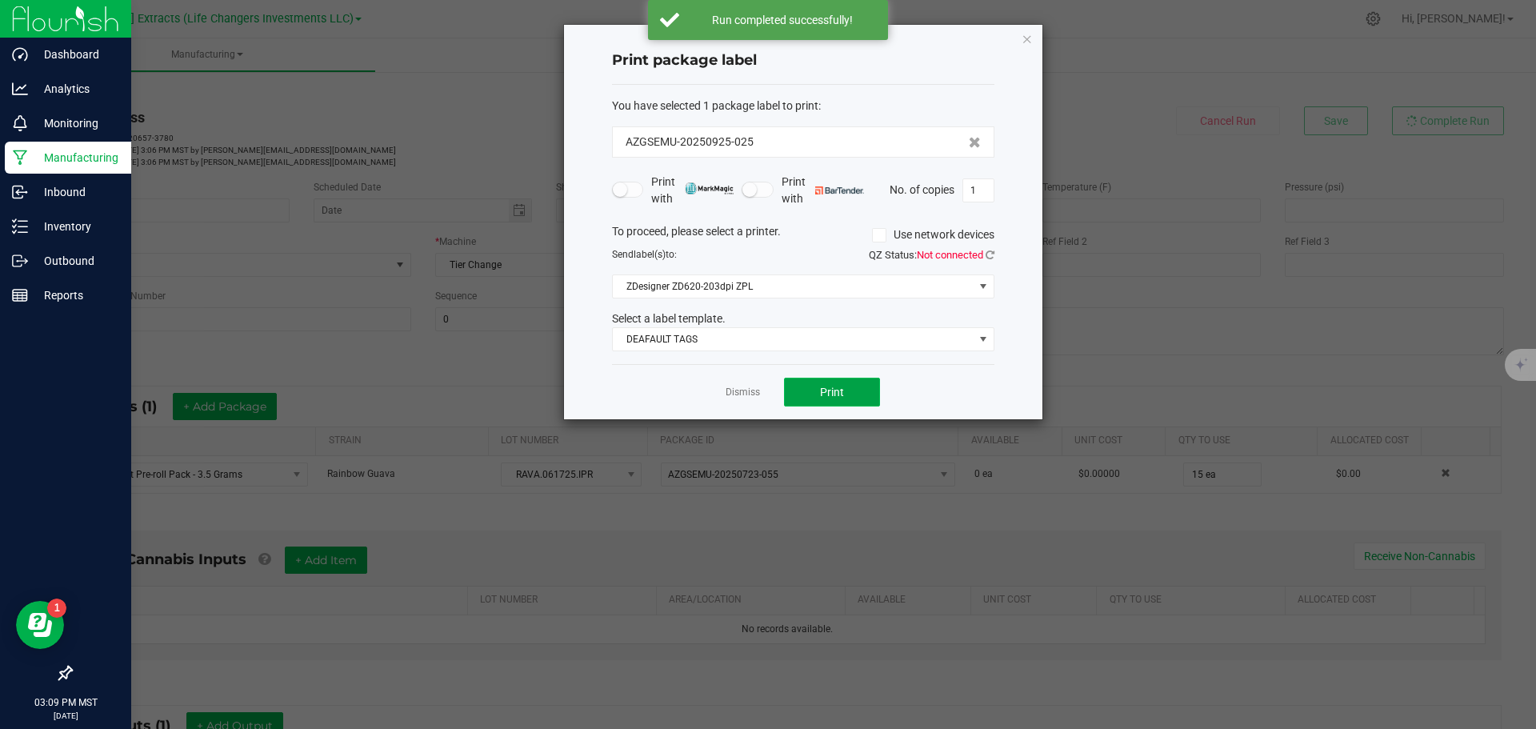
click at [850, 390] on button "Print" at bounding box center [832, 392] width 96 height 29
click at [1027, 38] on icon "button" at bounding box center [1027, 38] width 11 height 19
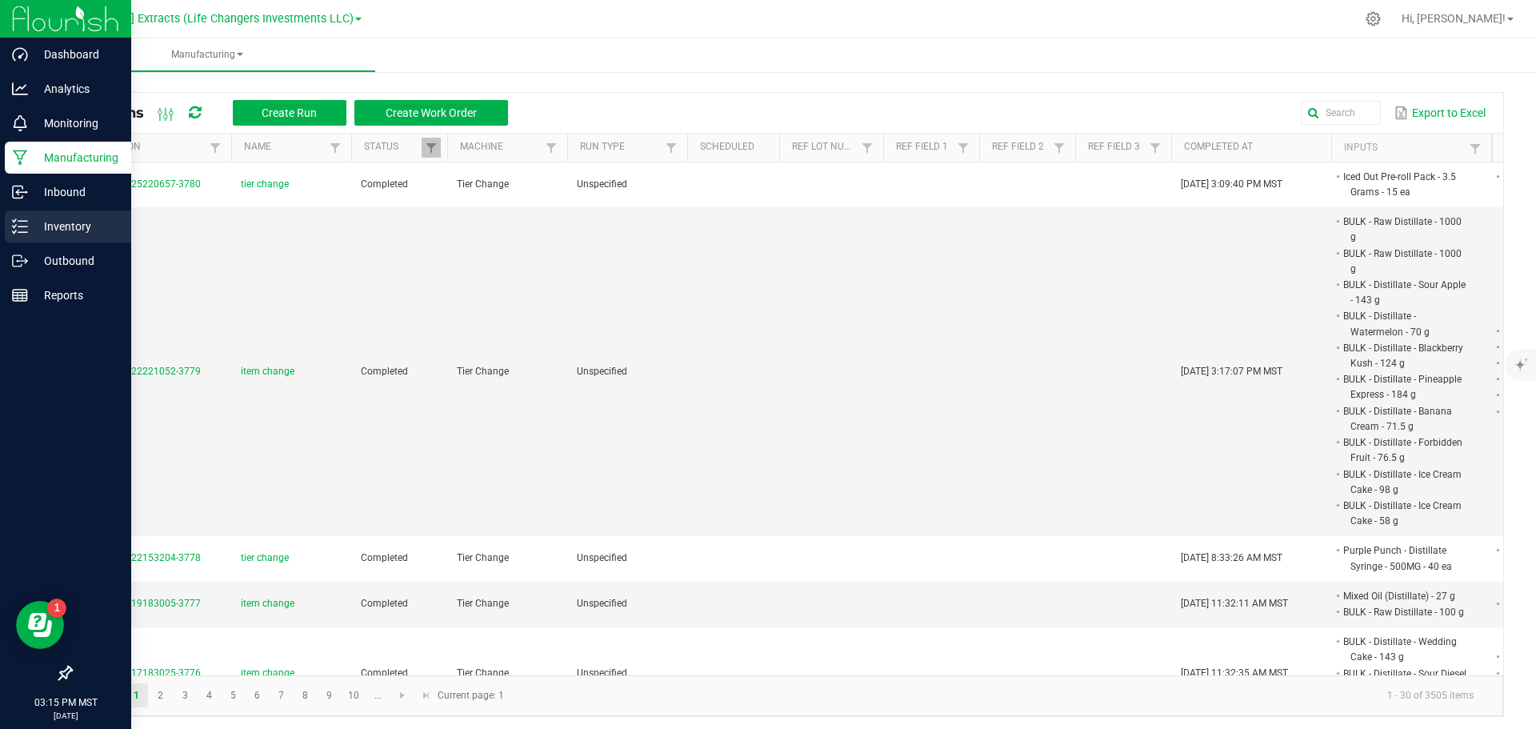
click at [35, 234] on p "Inventory" at bounding box center [76, 226] width 96 height 19
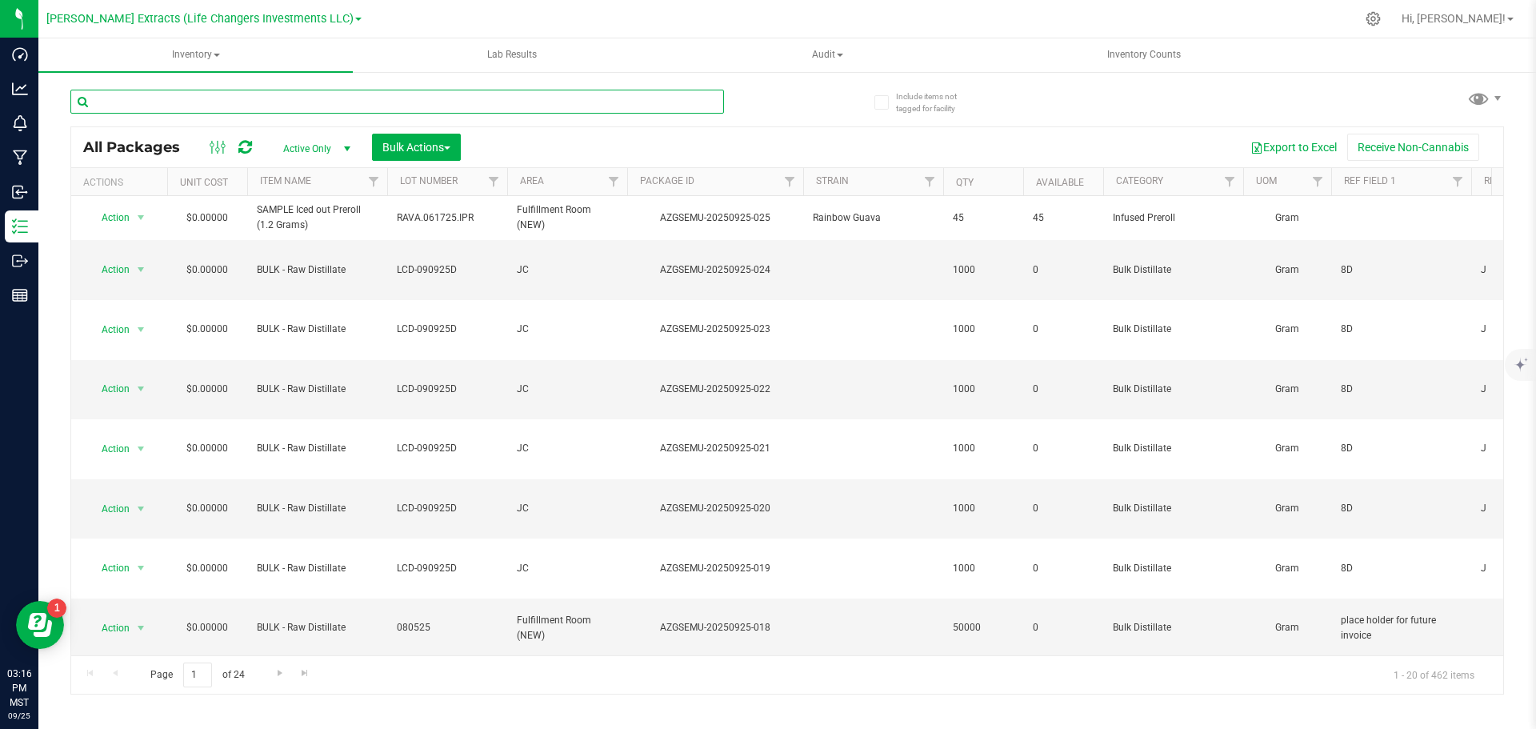
click at [171, 105] on input "text" at bounding box center [397, 102] width 654 height 24
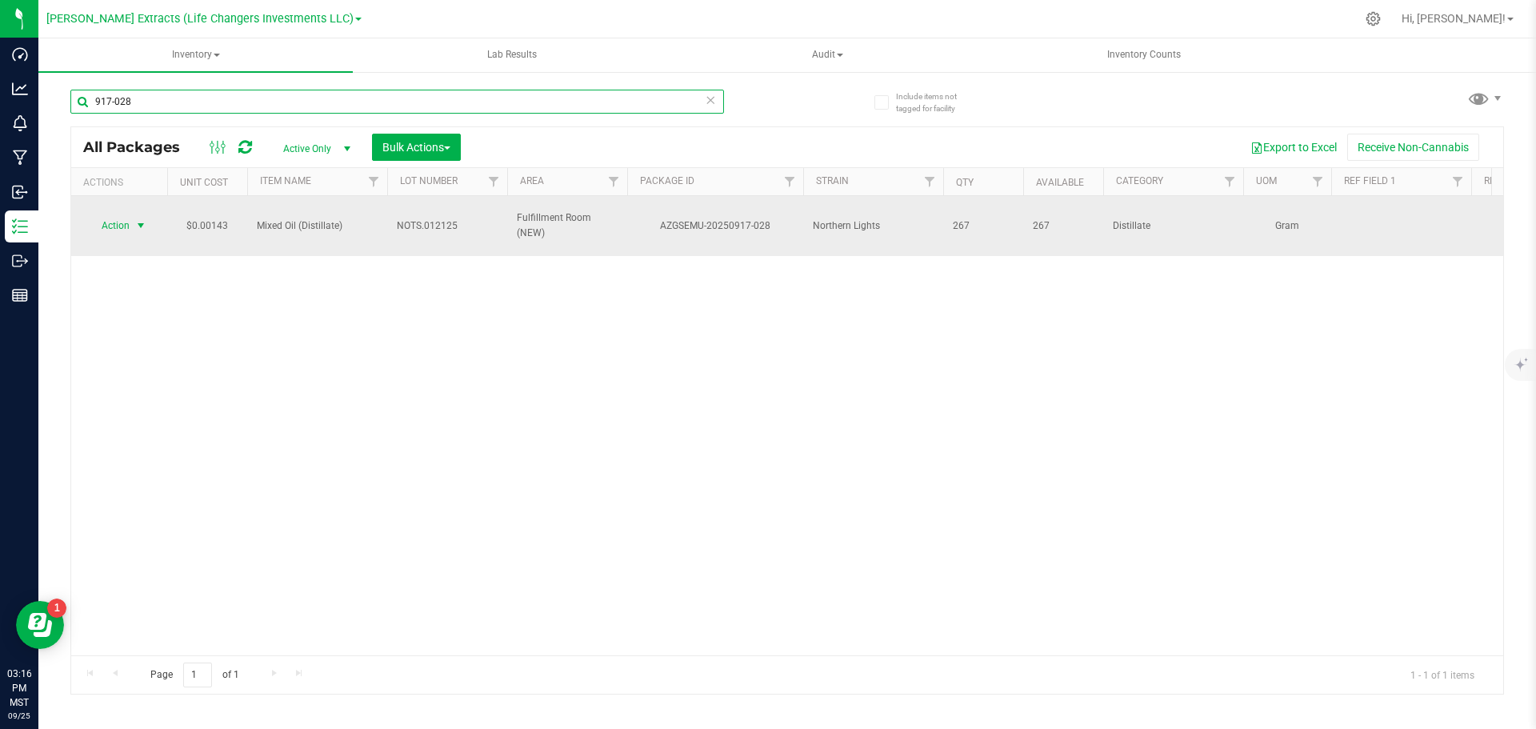
type input "917-028"
click at [108, 220] on span "Action" at bounding box center [108, 225] width 43 height 22
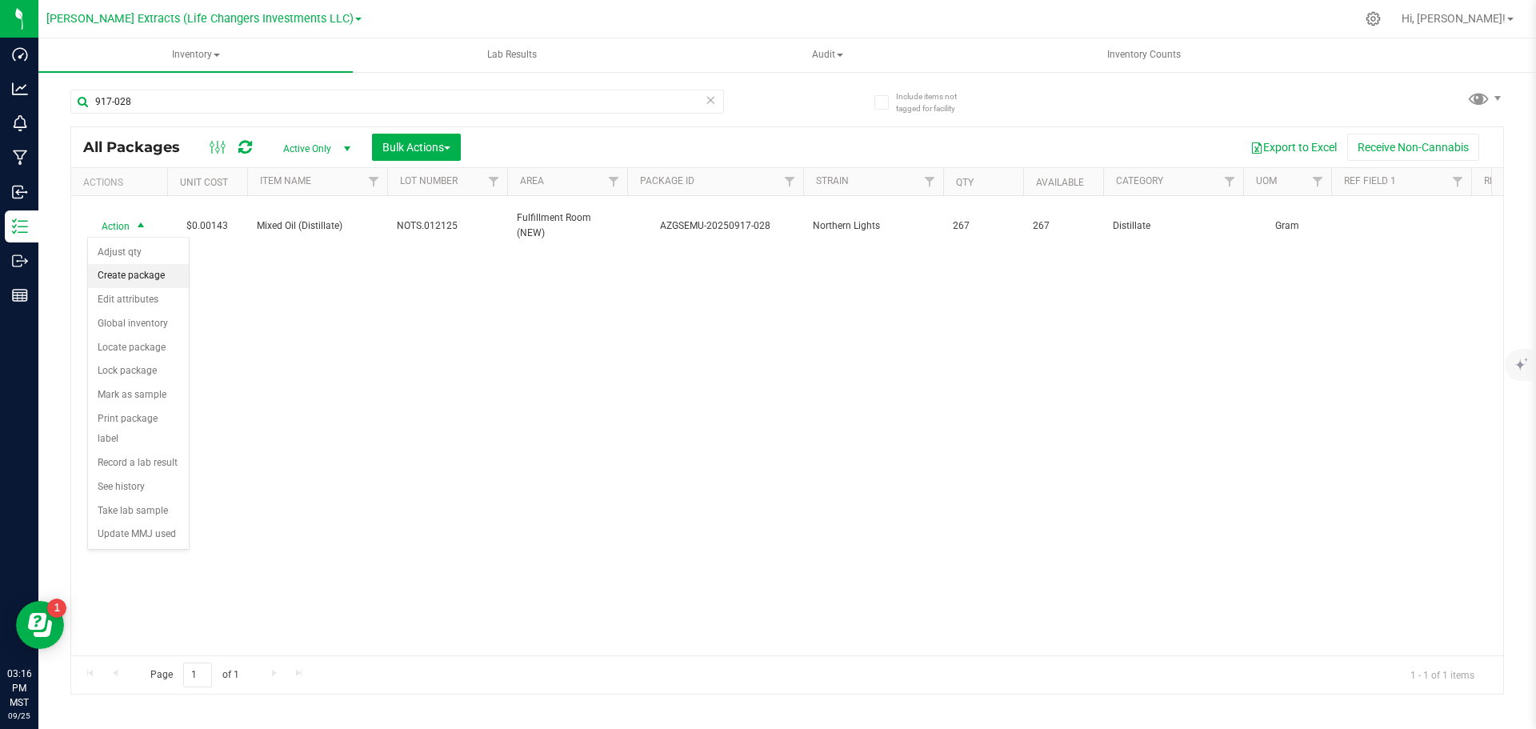
click at [140, 274] on li "Create package" at bounding box center [138, 276] width 101 height 24
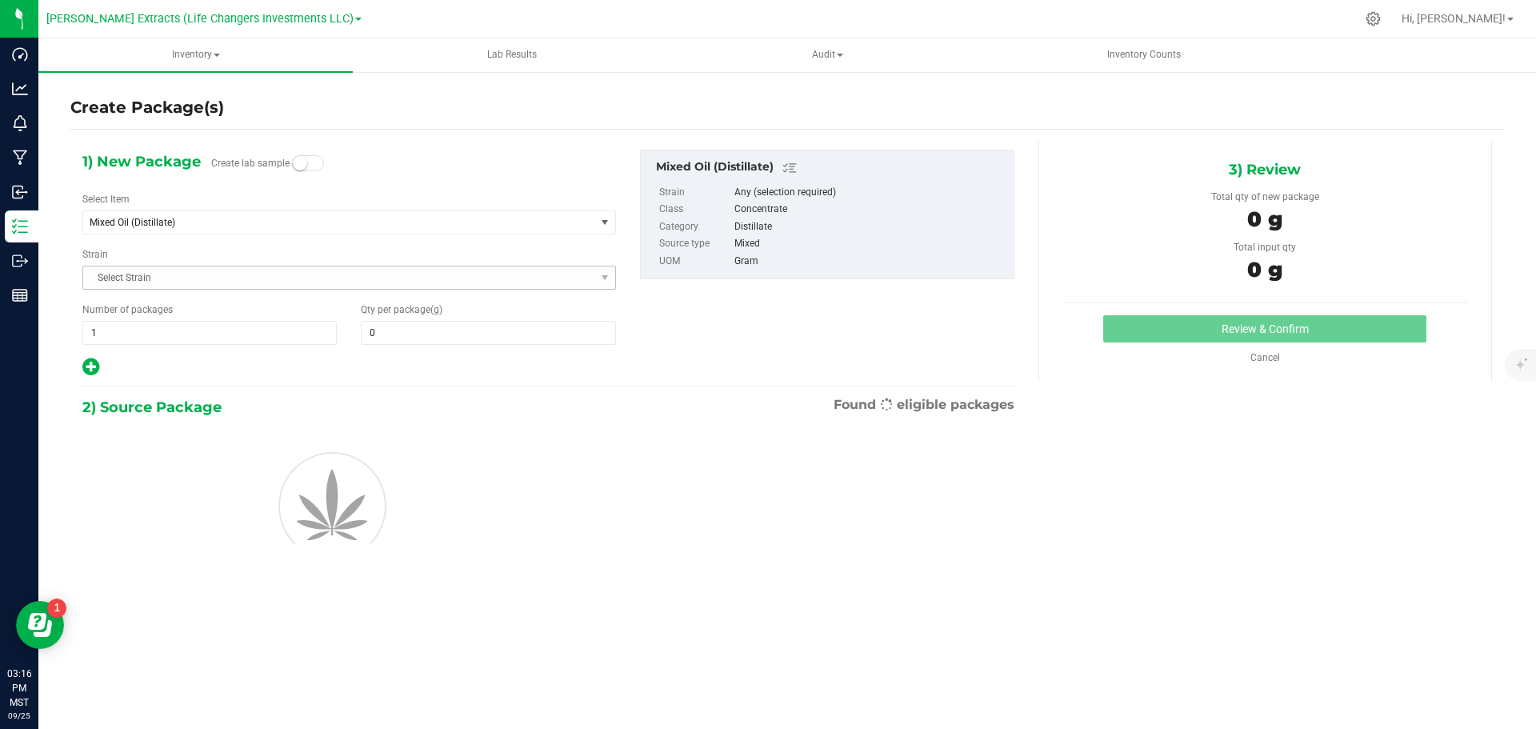
type input "0.0000"
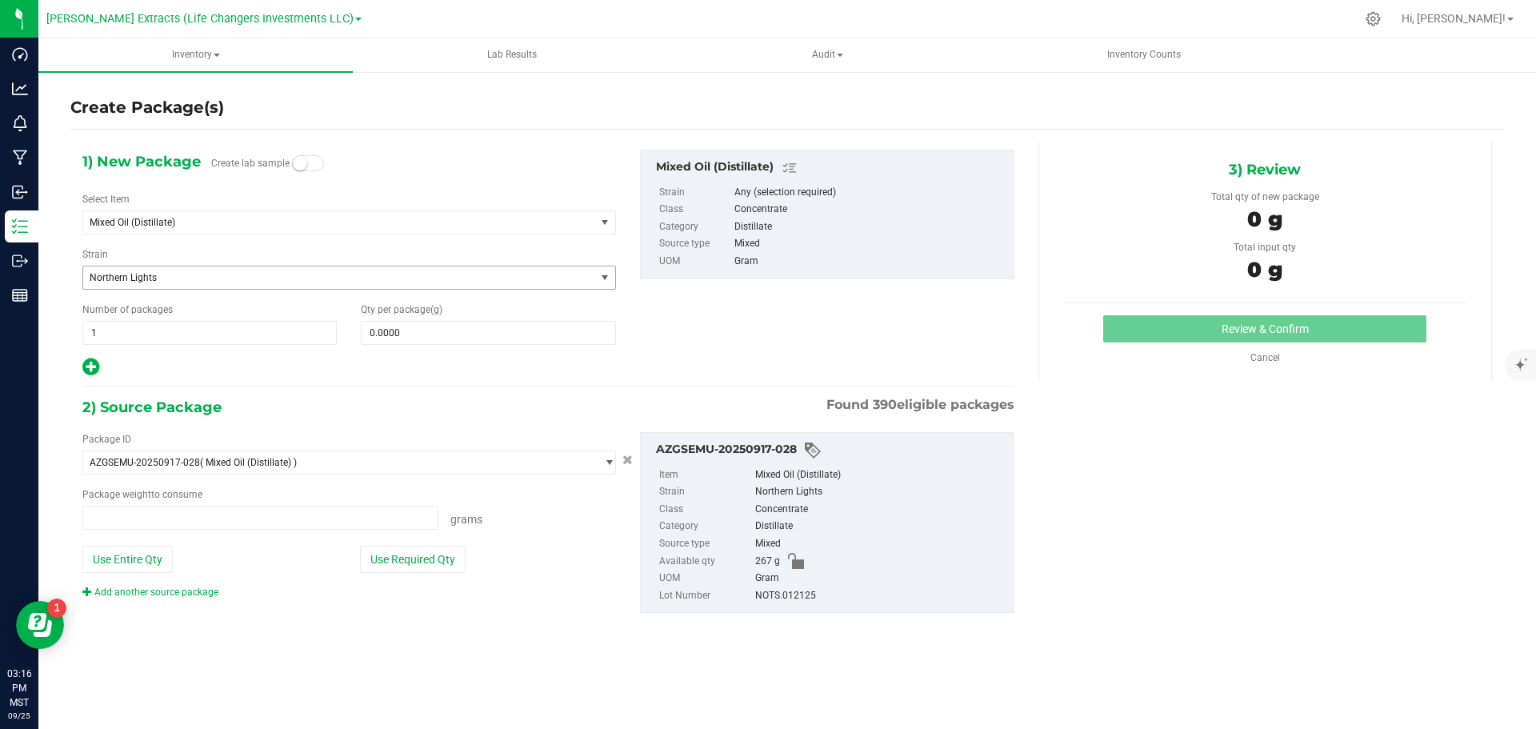
type input "0.0000 g"
click at [478, 340] on span "0.0000 0" at bounding box center [488, 333] width 254 height 24
click at [224, 219] on span "Mixed Oil (Distillate)" at bounding box center [329, 222] width 479 height 11
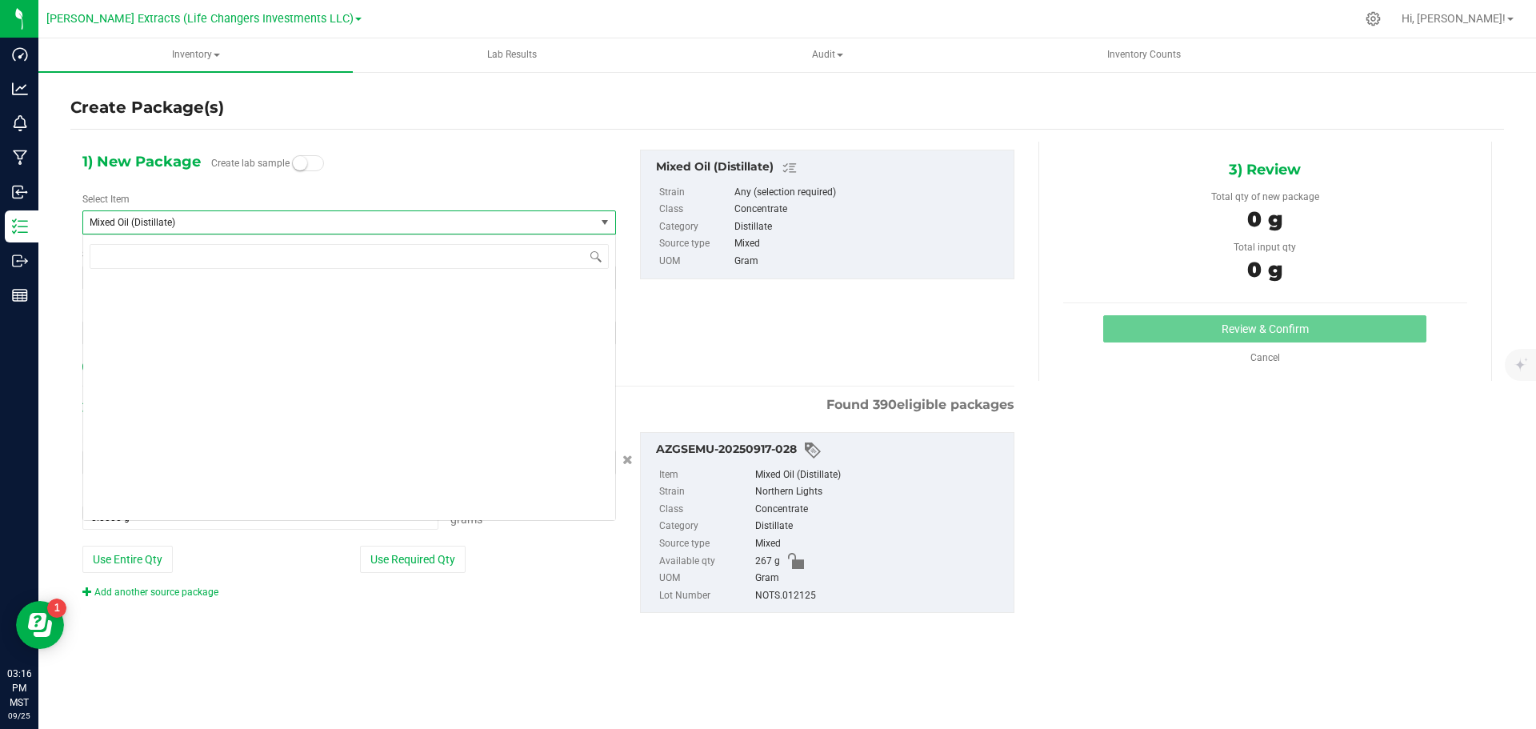
type input "0.0000"
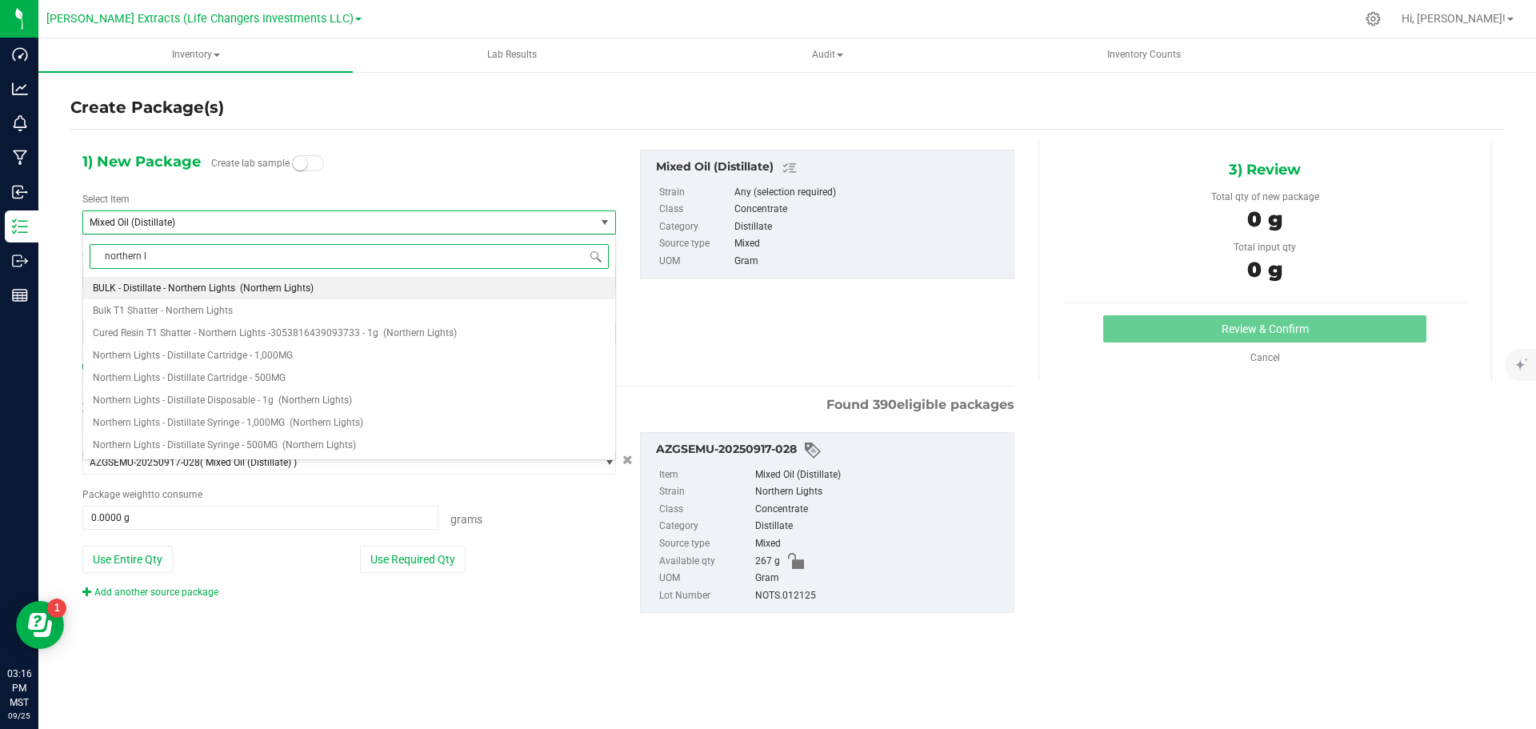
type input "northern li"
click at [266, 352] on span "Northern Lights - Distillate Cartridge - 1,000MG" at bounding box center [193, 355] width 200 height 11
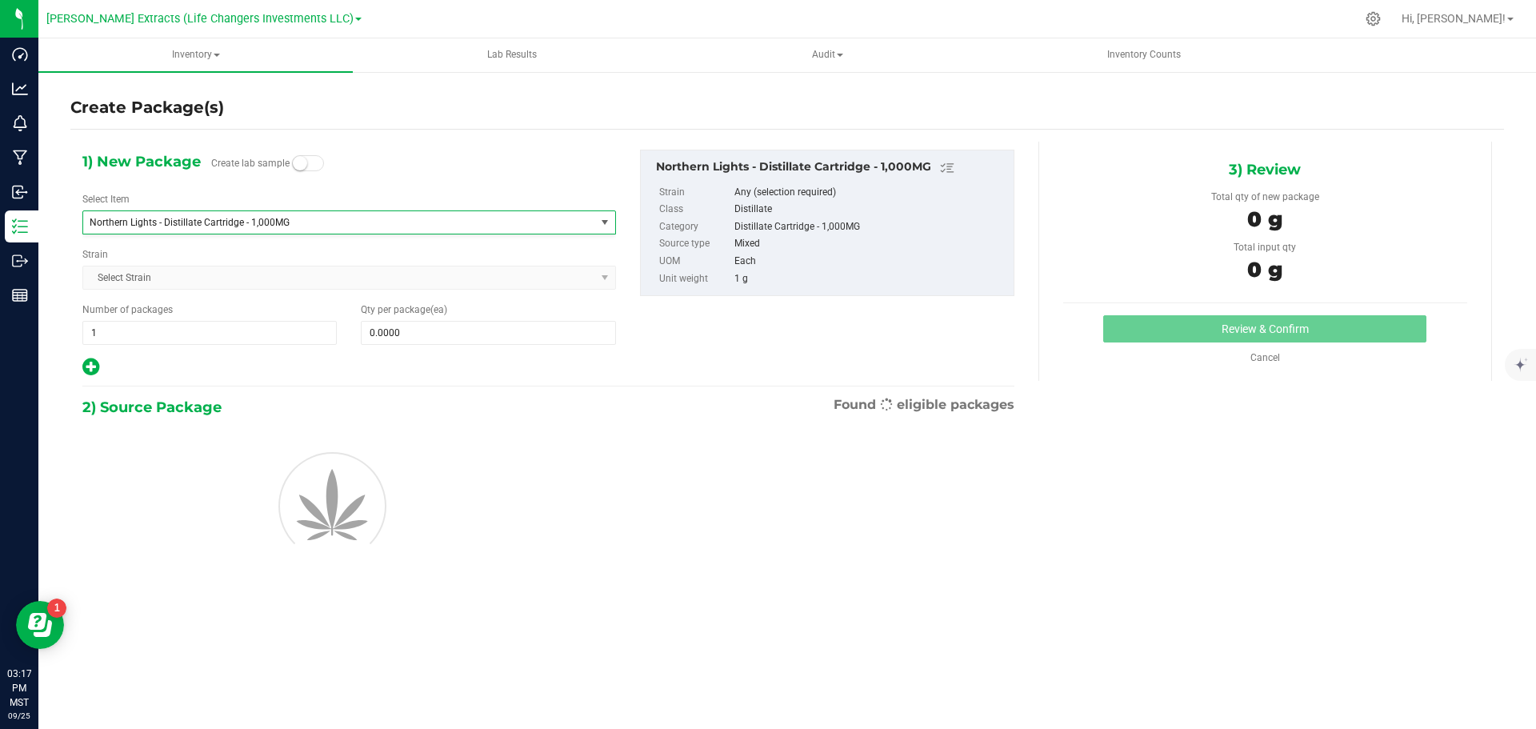
type input "0"
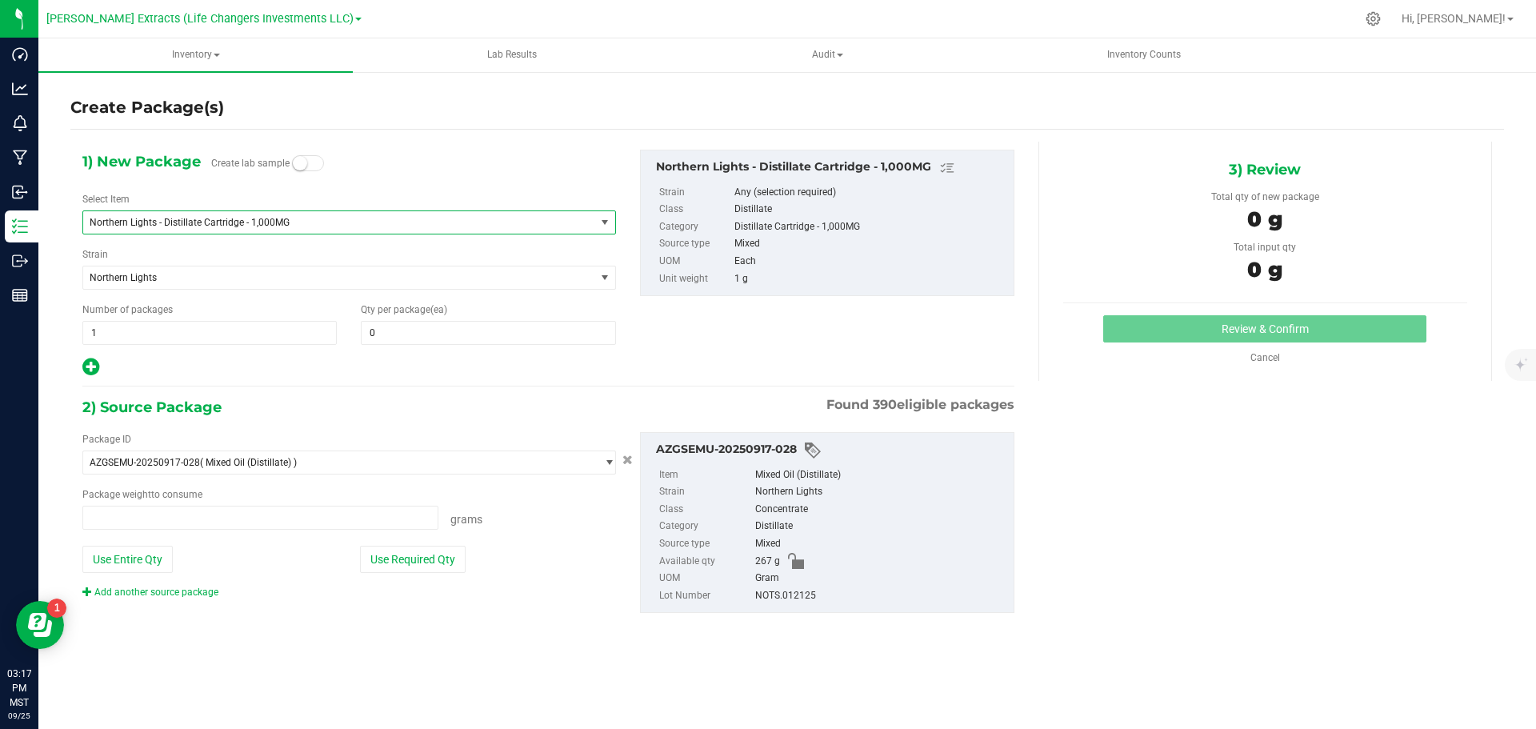
type input "0.0000 g"
click at [565, 337] on span "0 0" at bounding box center [488, 333] width 254 height 24
type input "40"
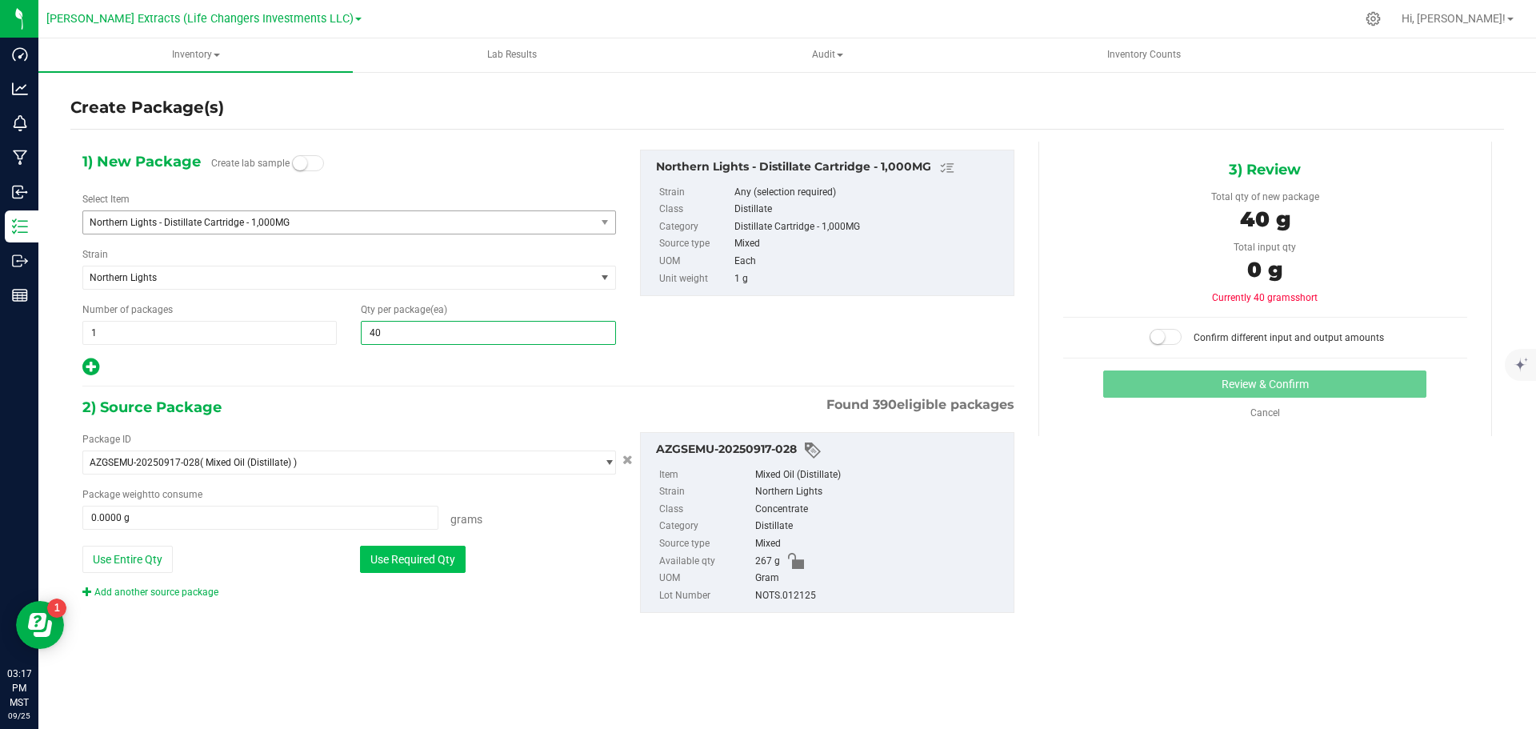
type input "40"
click at [412, 555] on button "Use Required Qty" at bounding box center [413, 559] width 106 height 27
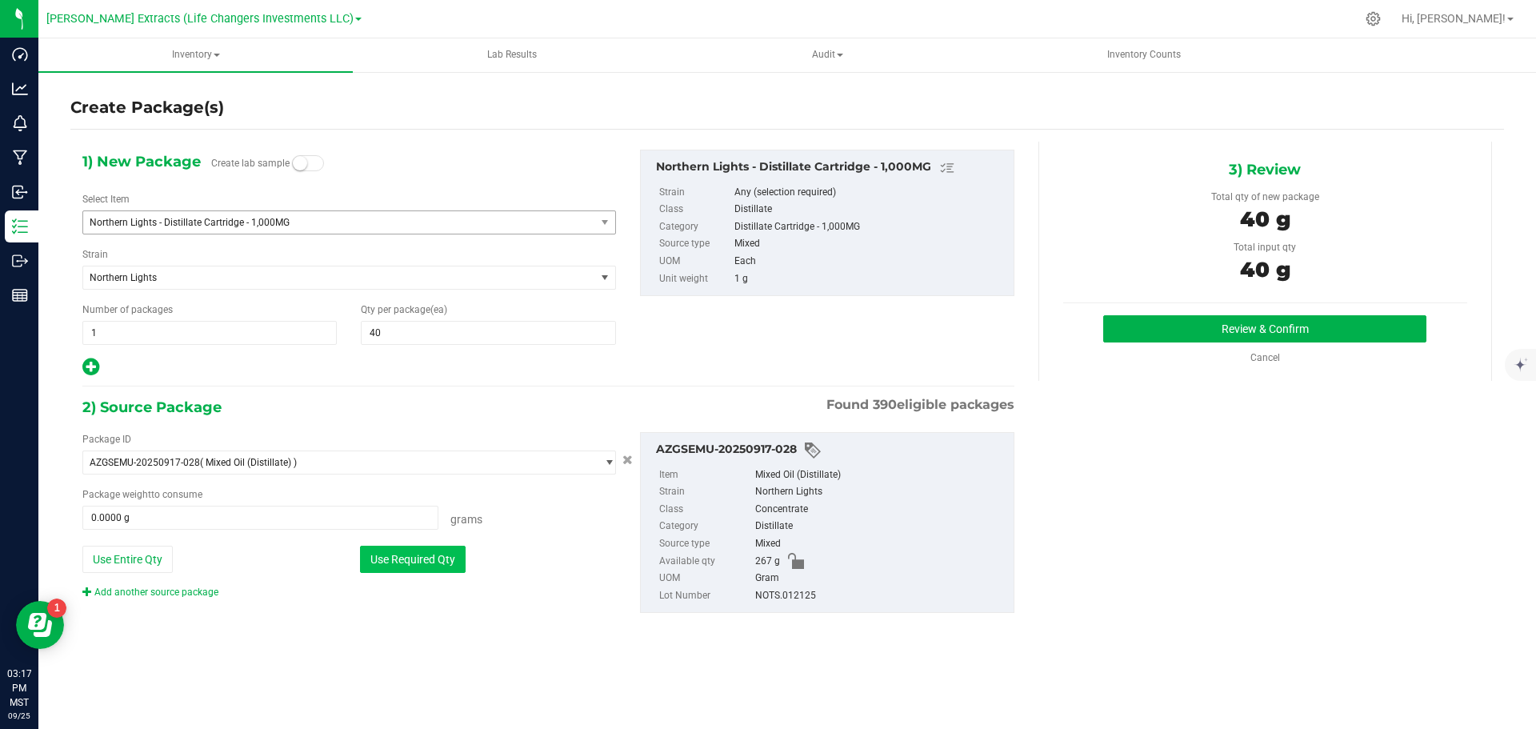
type input "40.0000 g"
click at [1278, 322] on button "Review & Confirm" at bounding box center [1264, 328] width 323 height 27
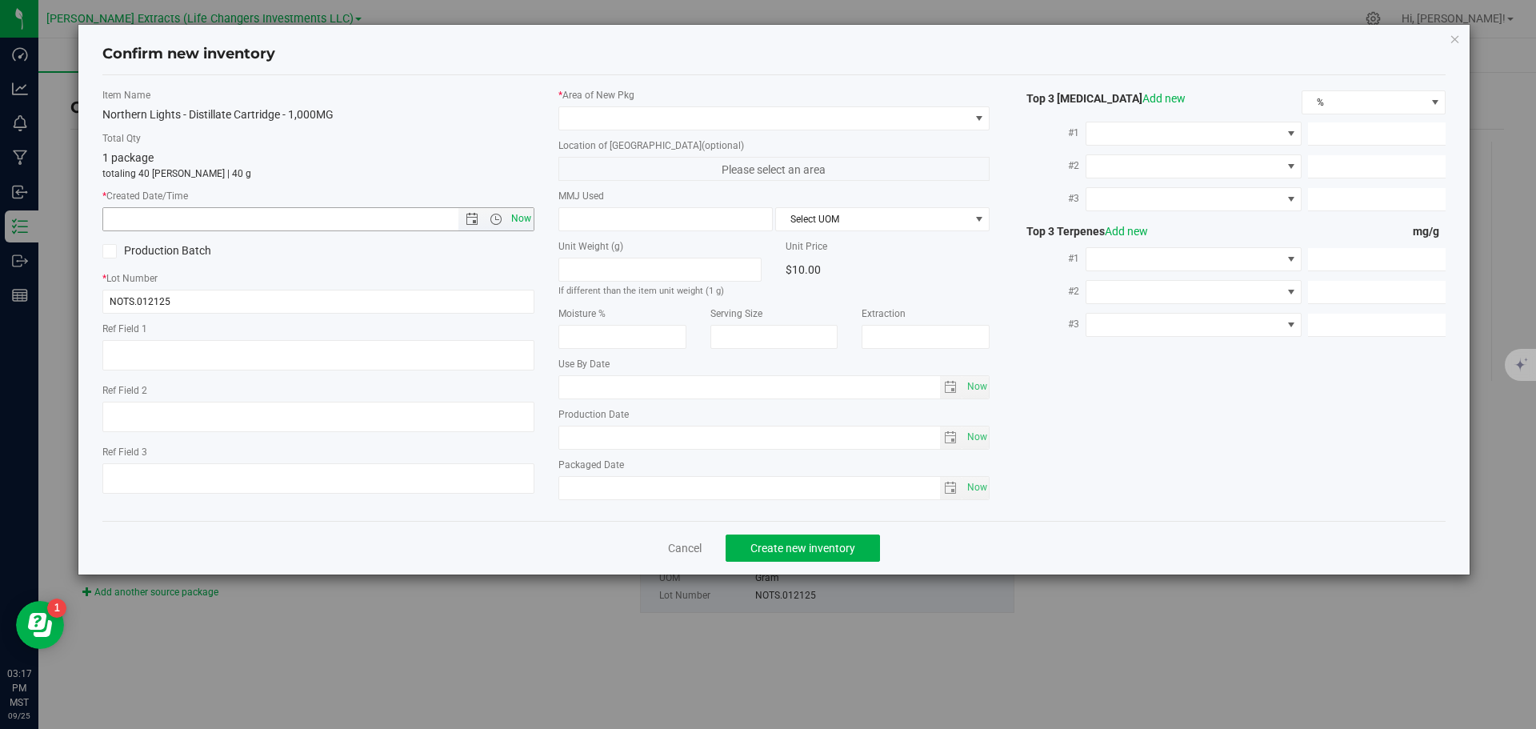
click at [515, 216] on span "Now" at bounding box center [520, 218] width 27 height 23
type input "[DATE] 3:17 PM"
click at [1454, 39] on icon "button" at bounding box center [1455, 38] width 11 height 19
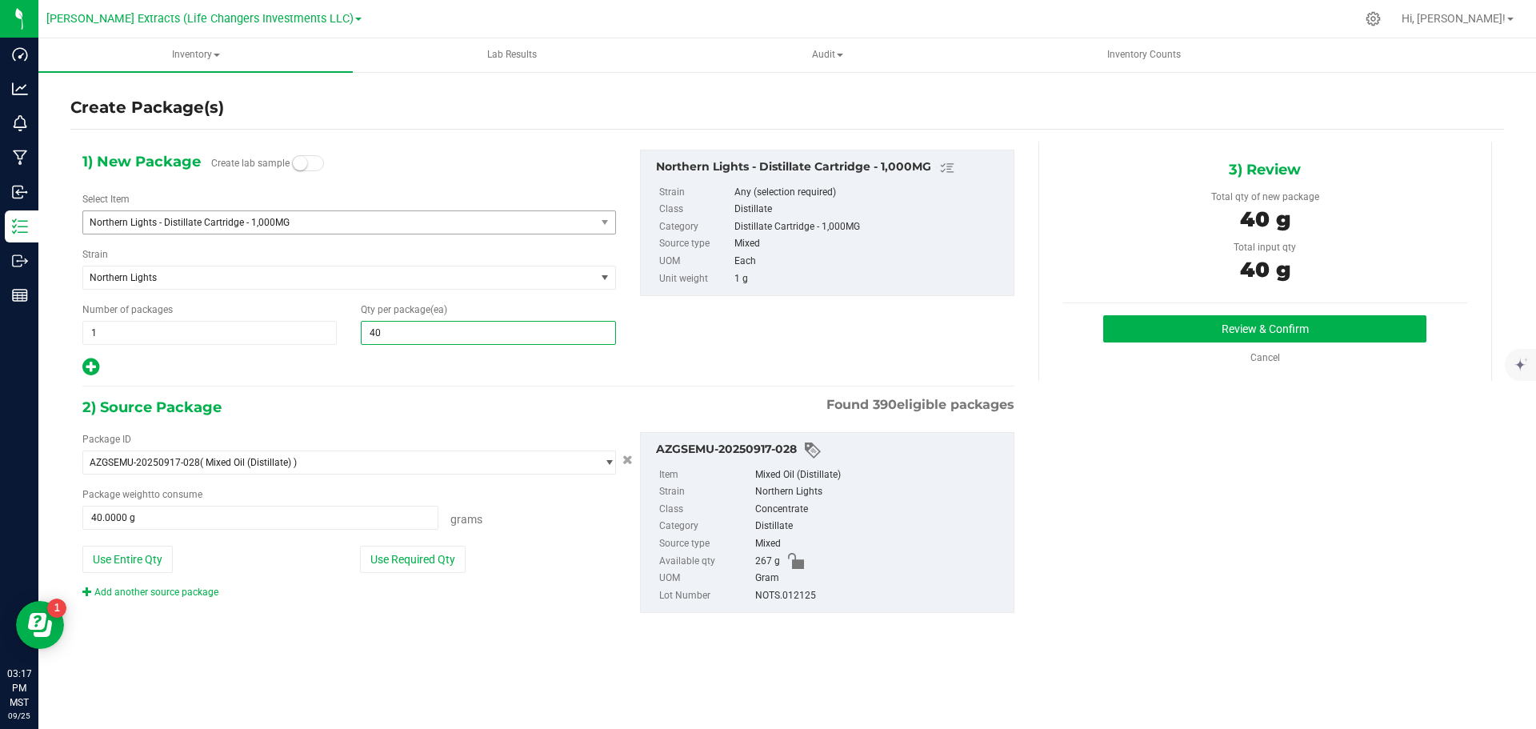
drag, startPoint x: 388, startPoint y: 326, endPoint x: 363, endPoint y: 326, distance: 24.8
click at [363, 326] on span "40 40" at bounding box center [488, 333] width 254 height 24
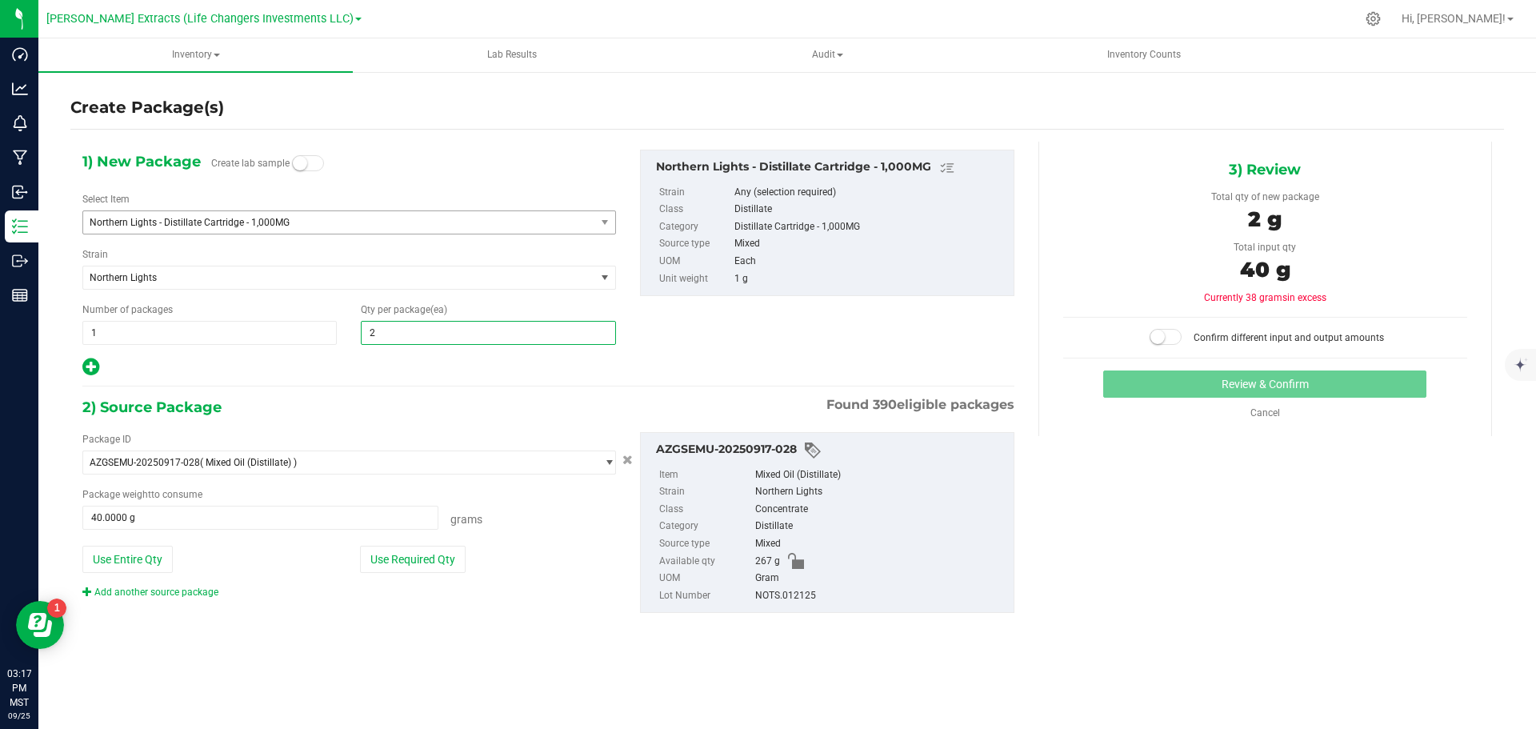
type input "20"
drag, startPoint x: 129, startPoint y: 330, endPoint x: 88, endPoint y: 322, distance: 41.6
click at [88, 322] on span "1 1" at bounding box center [209, 333] width 254 height 24
type input "2"
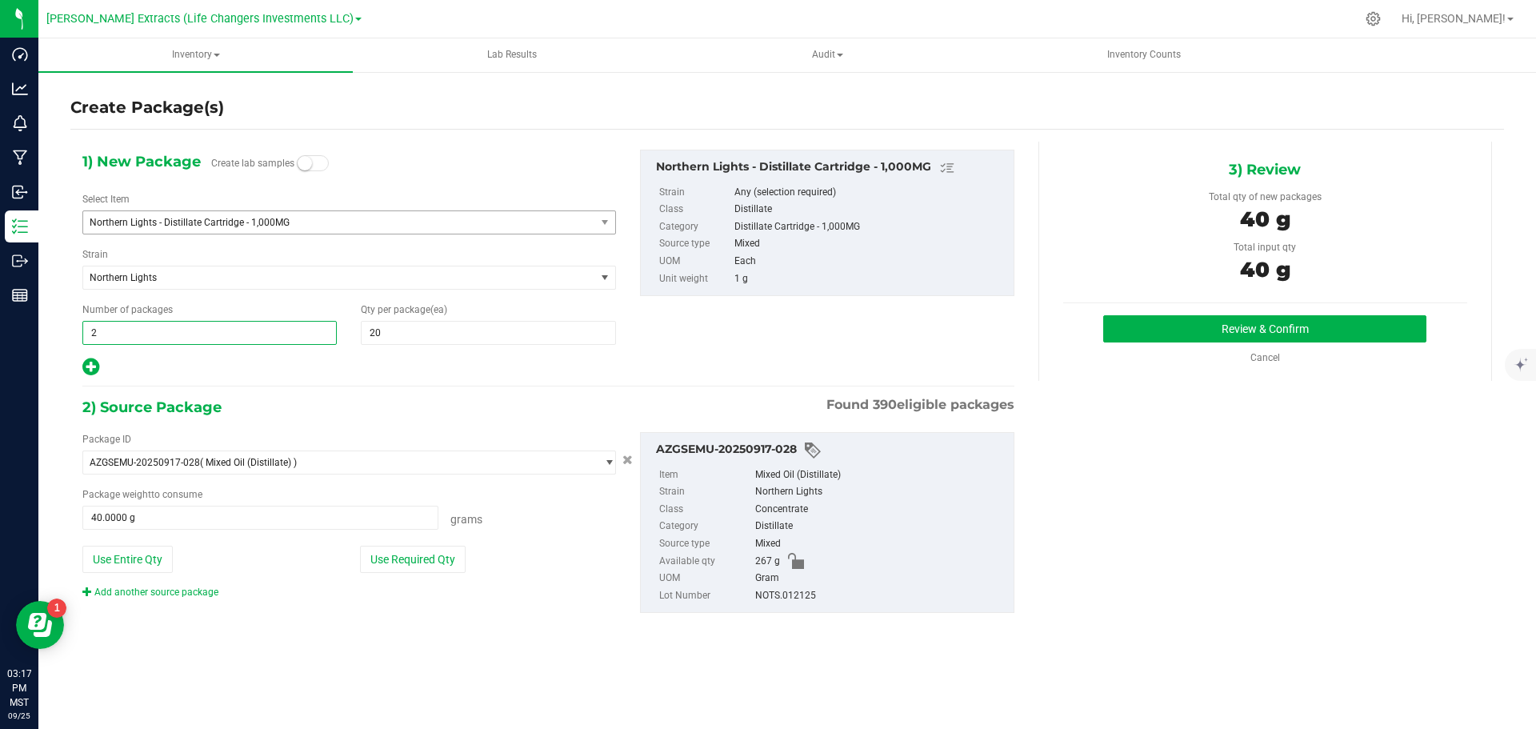
drag, startPoint x: 431, startPoint y: 562, endPoint x: 487, endPoint y: 551, distance: 57.0
click at [431, 562] on button "Use Required Qty" at bounding box center [413, 559] width 106 height 27
type input "2"
click at [1267, 328] on button "Review & Confirm" at bounding box center [1264, 328] width 323 height 27
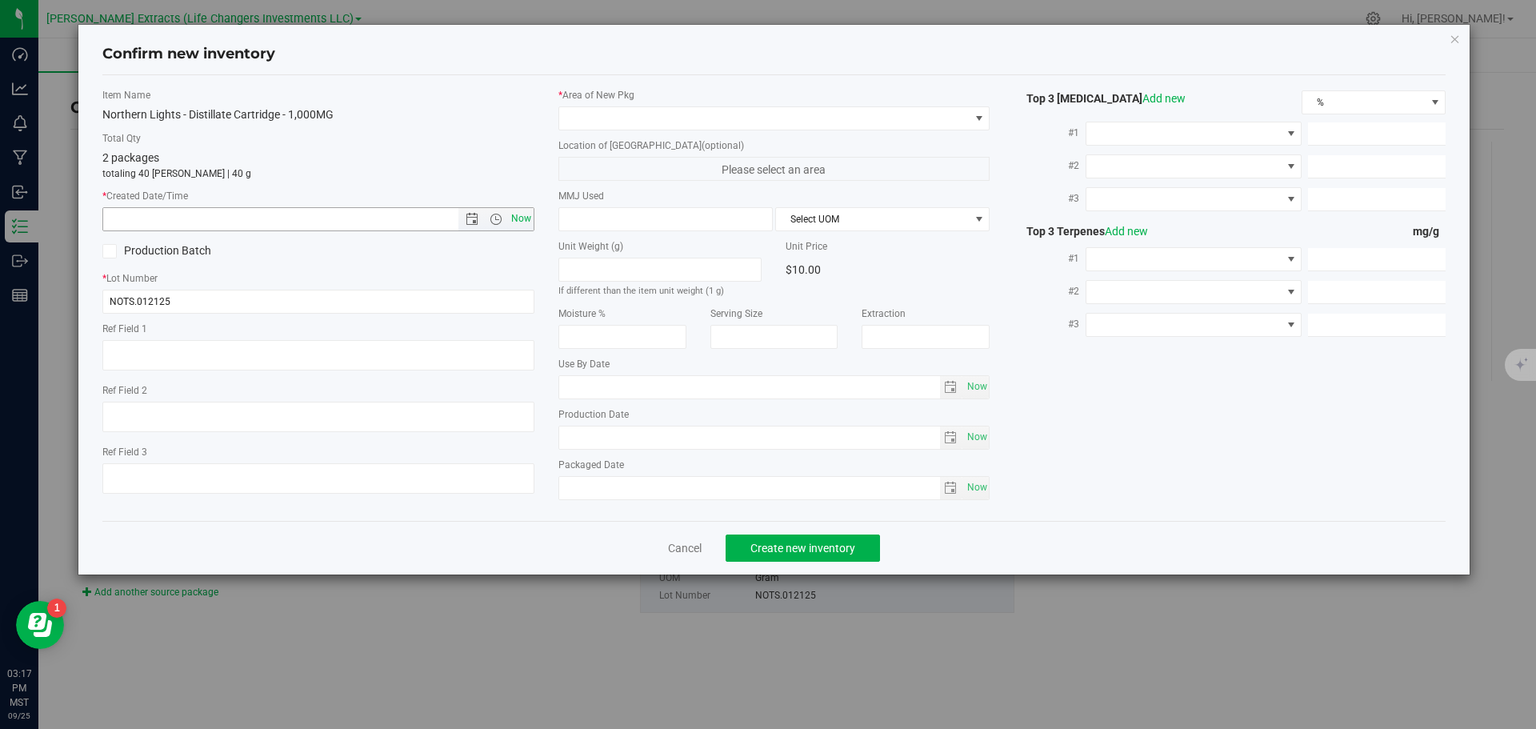
click at [515, 214] on span "Now" at bounding box center [520, 218] width 27 height 23
type input "[DATE] 3:17 PM"
click at [598, 114] on span at bounding box center [764, 118] width 410 height 22
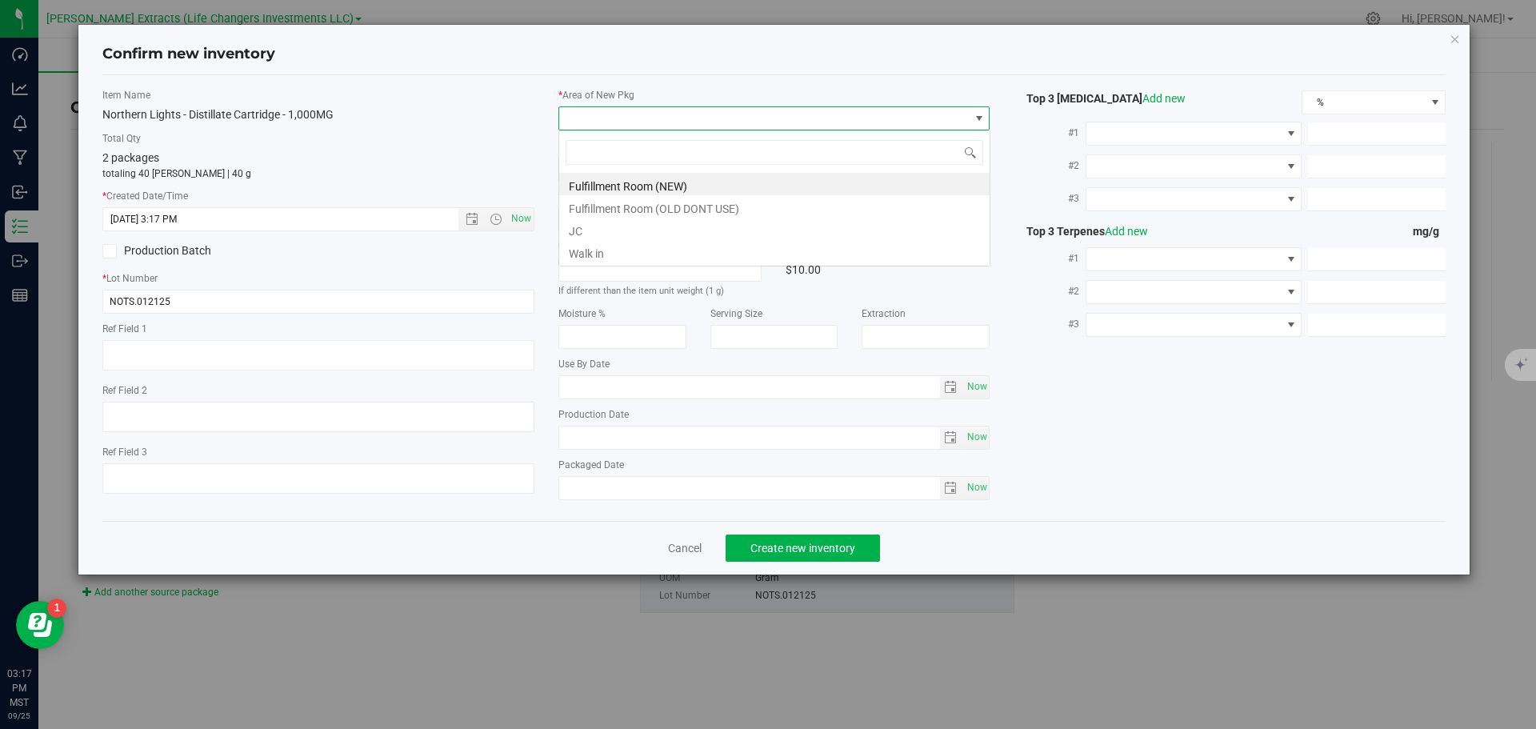
scroll to position [24, 432]
click at [629, 182] on li "Fulfillment Room (NEW)" at bounding box center [774, 184] width 430 height 22
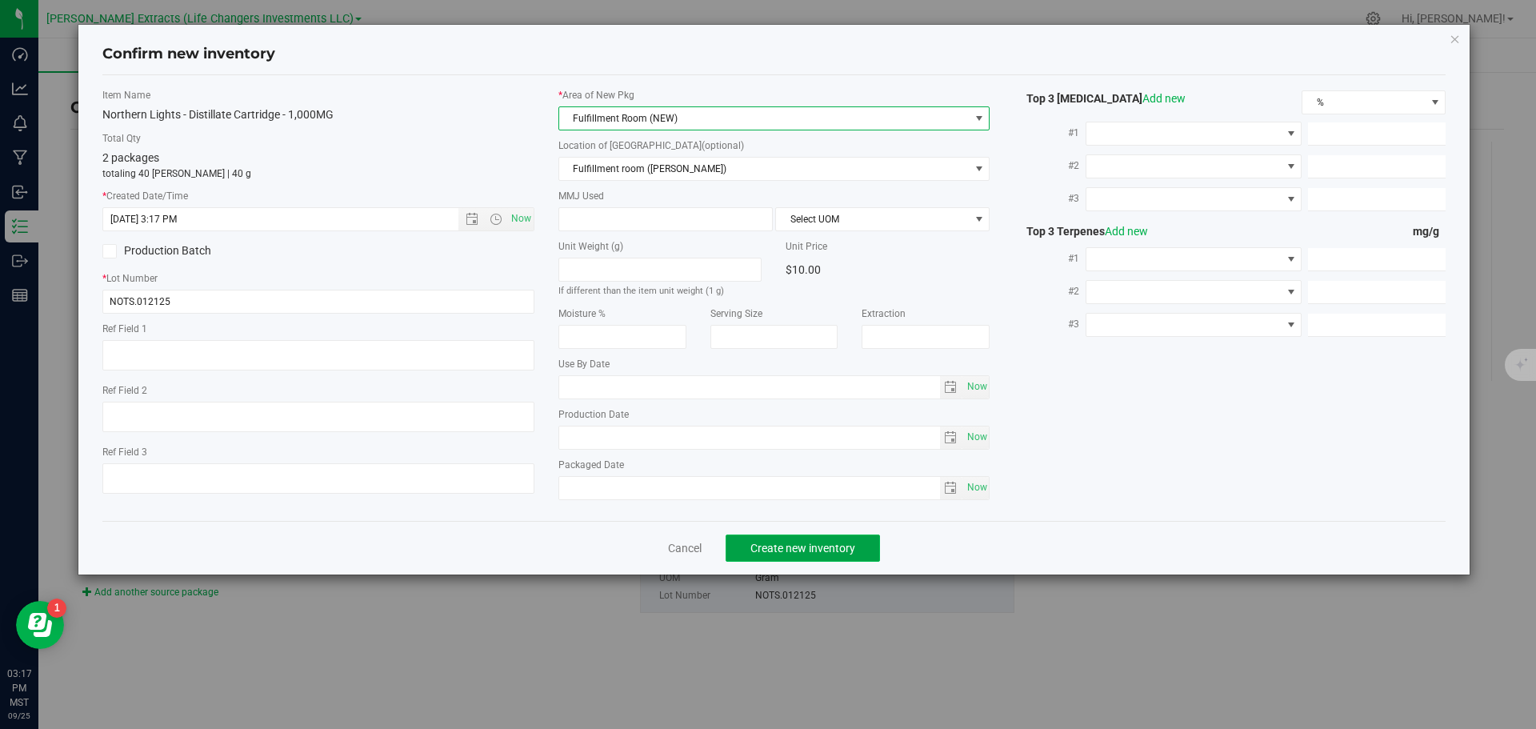
click at [833, 549] on span "Create new inventory" at bounding box center [802, 548] width 105 height 13
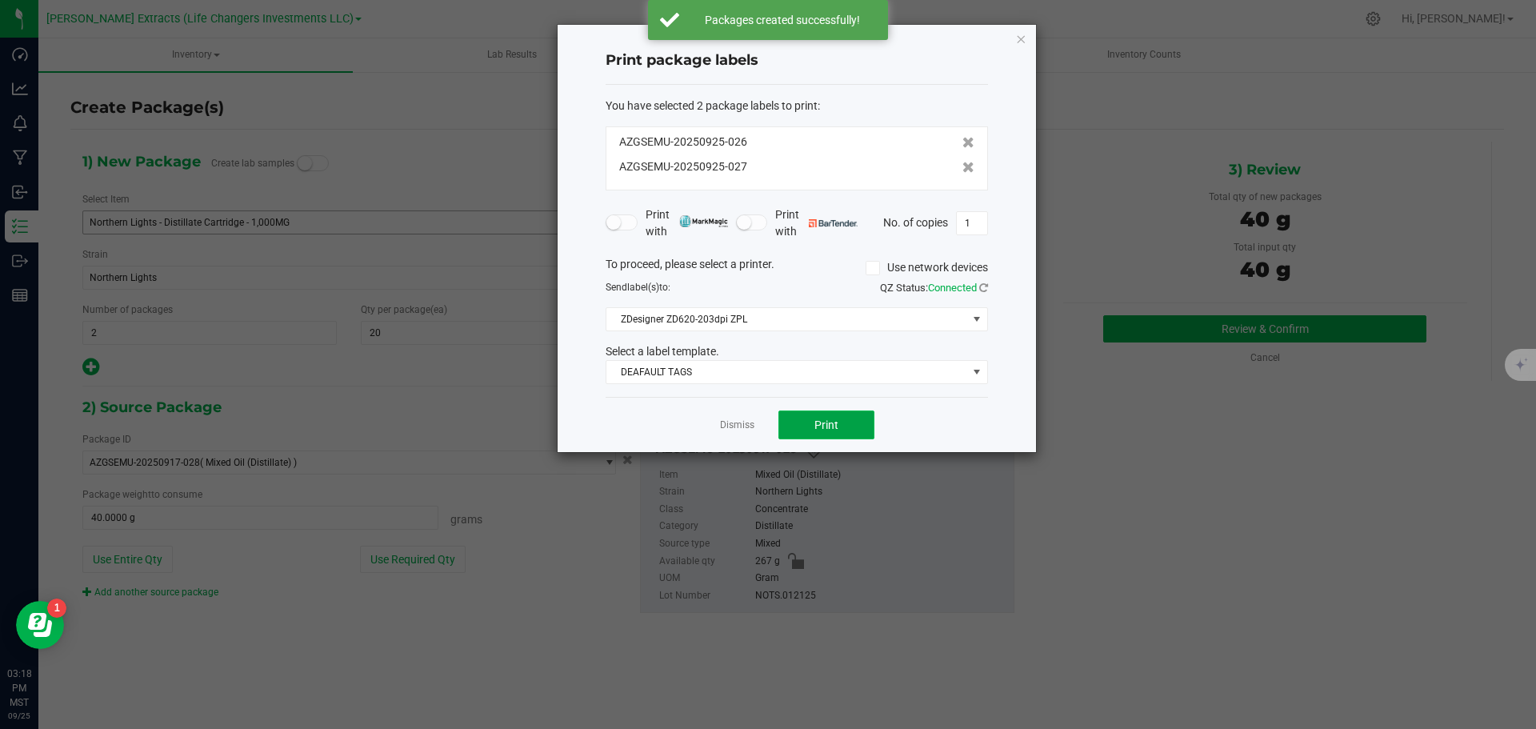
click at [792, 424] on button "Print" at bounding box center [826, 424] width 96 height 29
click at [1021, 40] on icon "button" at bounding box center [1020, 38] width 11 height 19
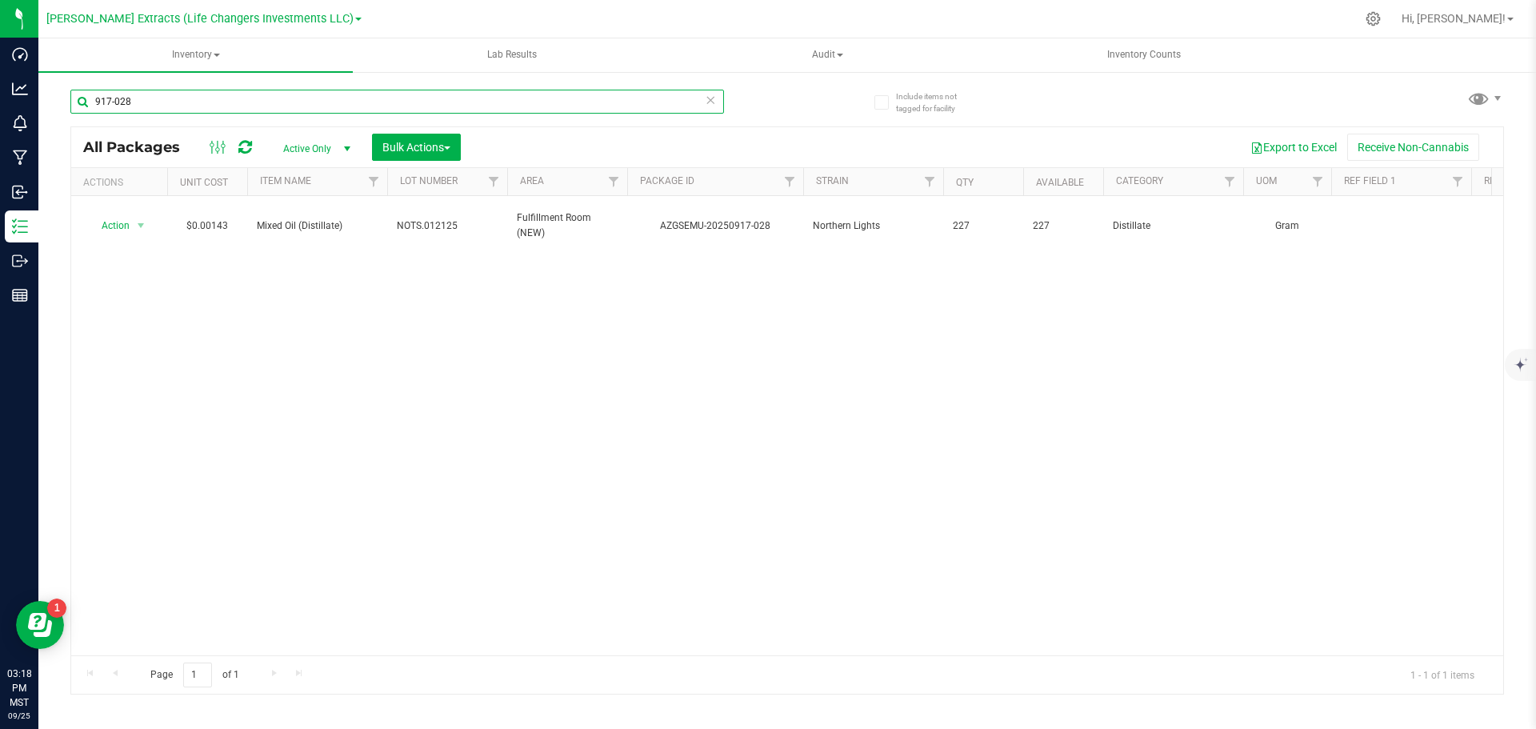
drag, startPoint x: 106, startPoint y: 99, endPoint x: 337, endPoint y: 96, distance: 231.2
click at [335, 95] on input "917-028" at bounding box center [397, 102] width 654 height 24
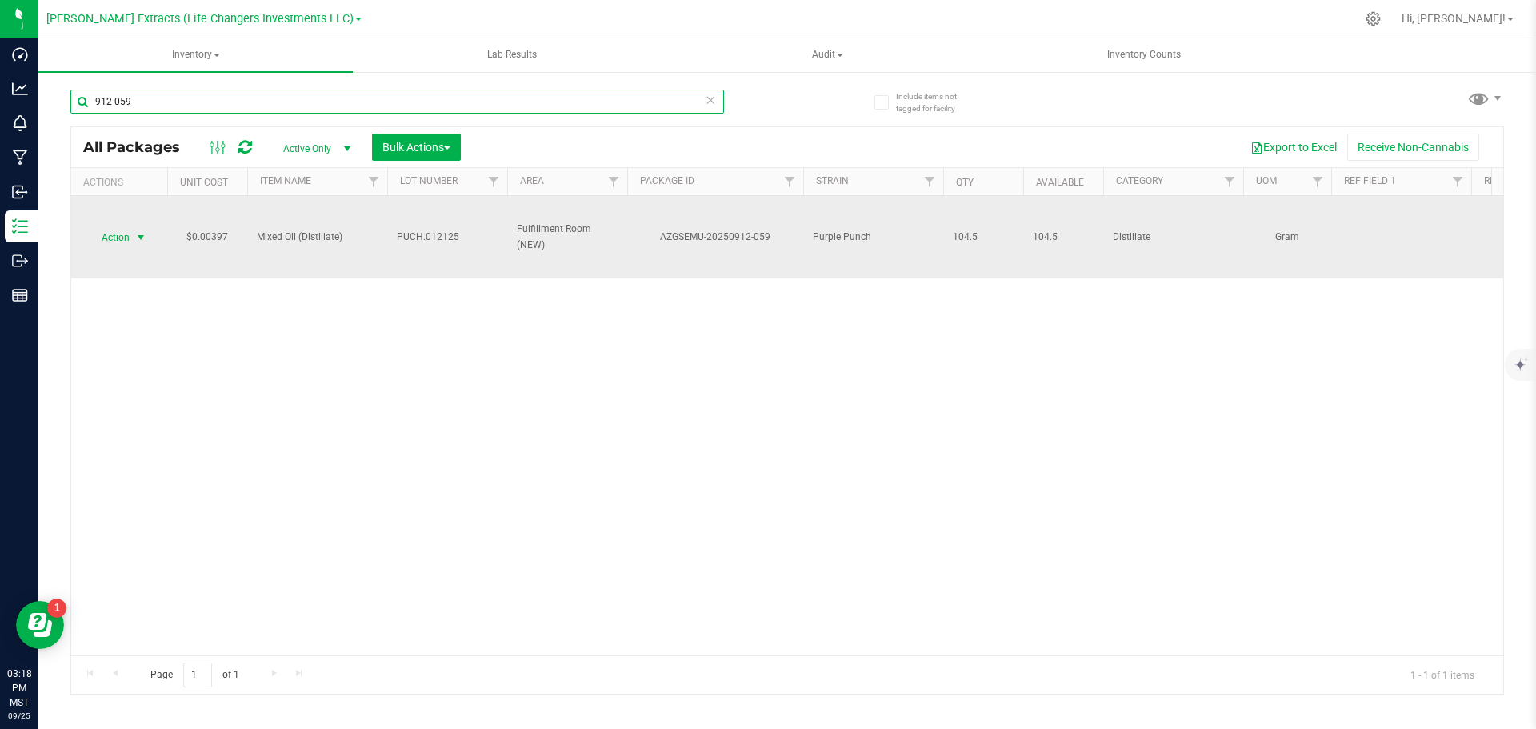
type input "912-059"
click at [113, 230] on span "Action" at bounding box center [108, 237] width 43 height 22
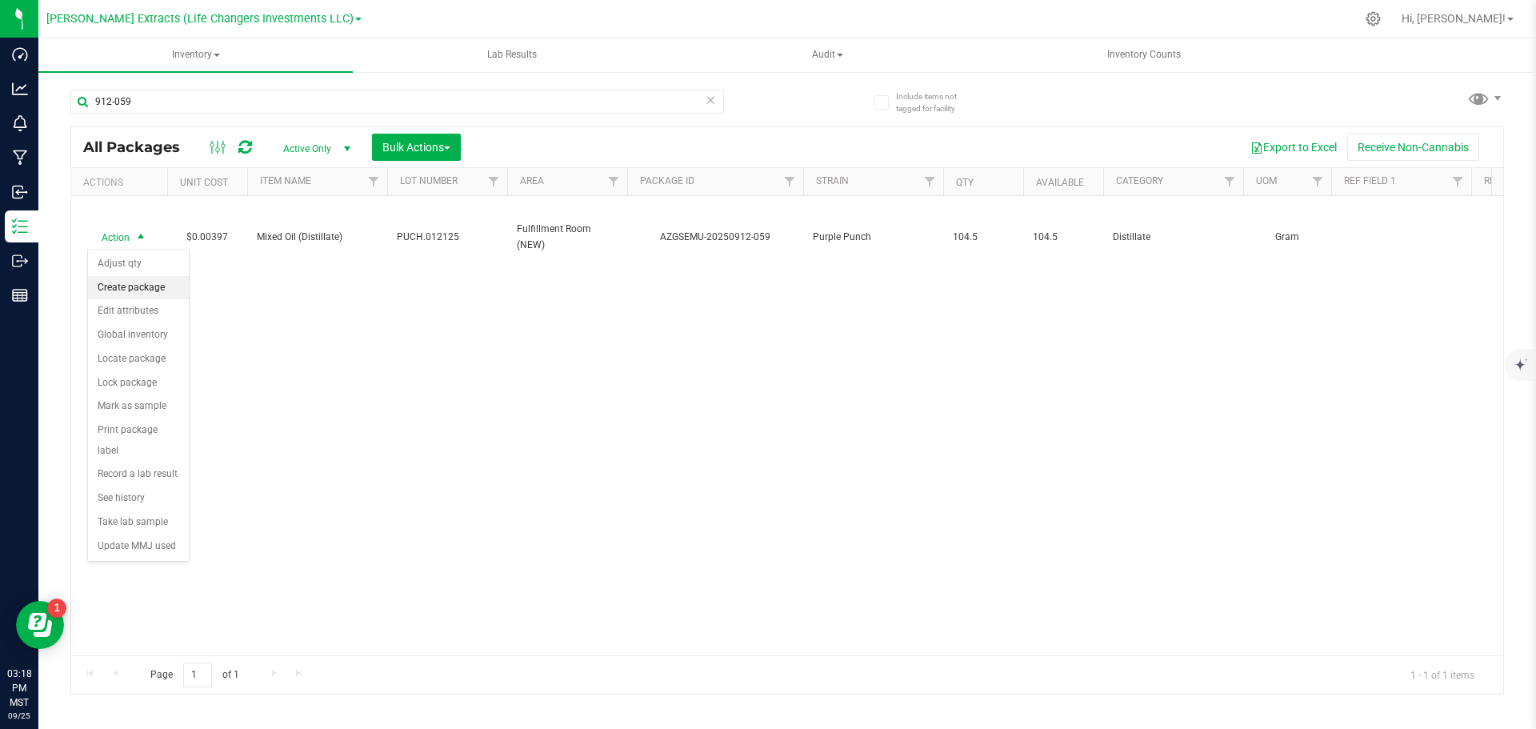
click at [139, 283] on li "Create package" at bounding box center [138, 288] width 101 height 24
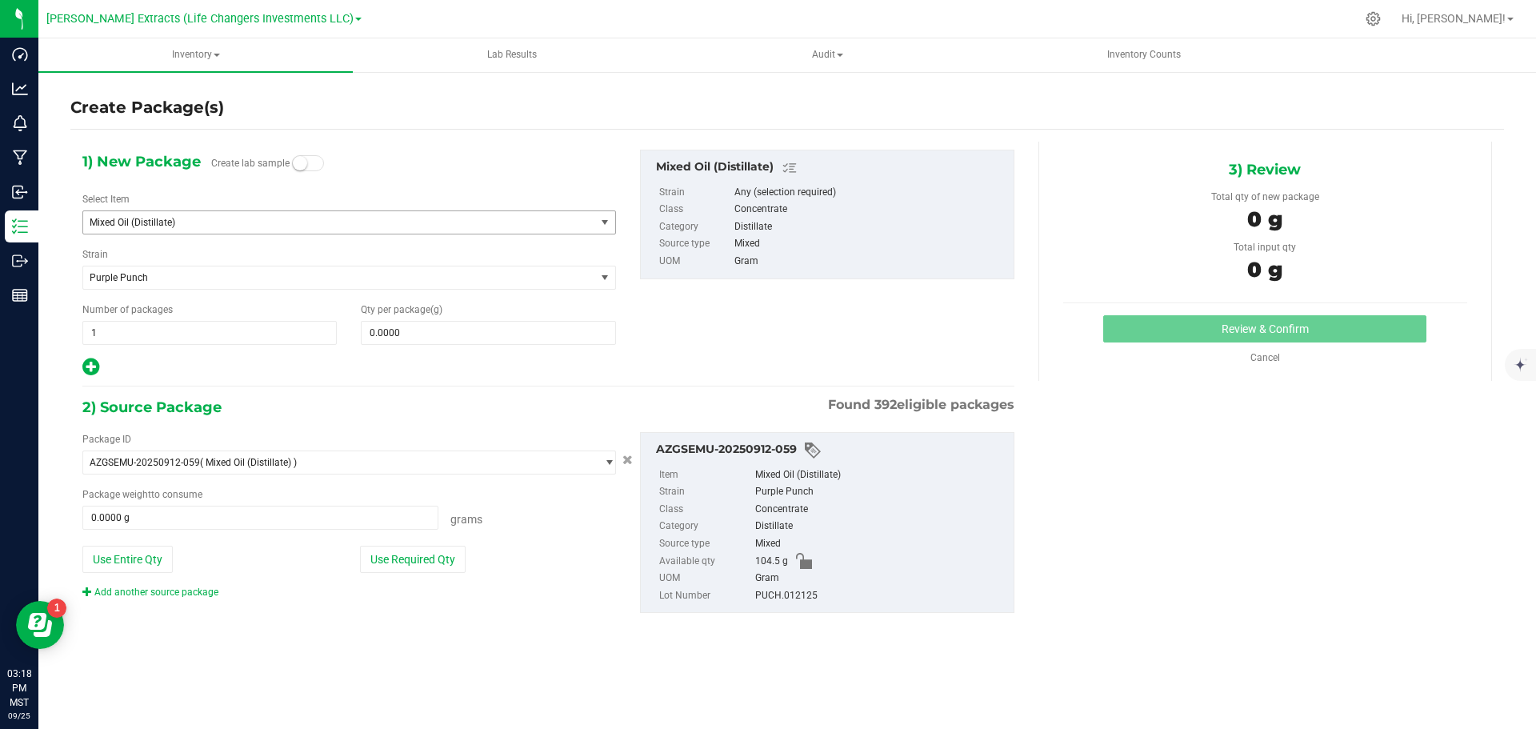
click at [233, 222] on span "Mixed Oil (Distillate)" at bounding box center [329, 222] width 479 height 11
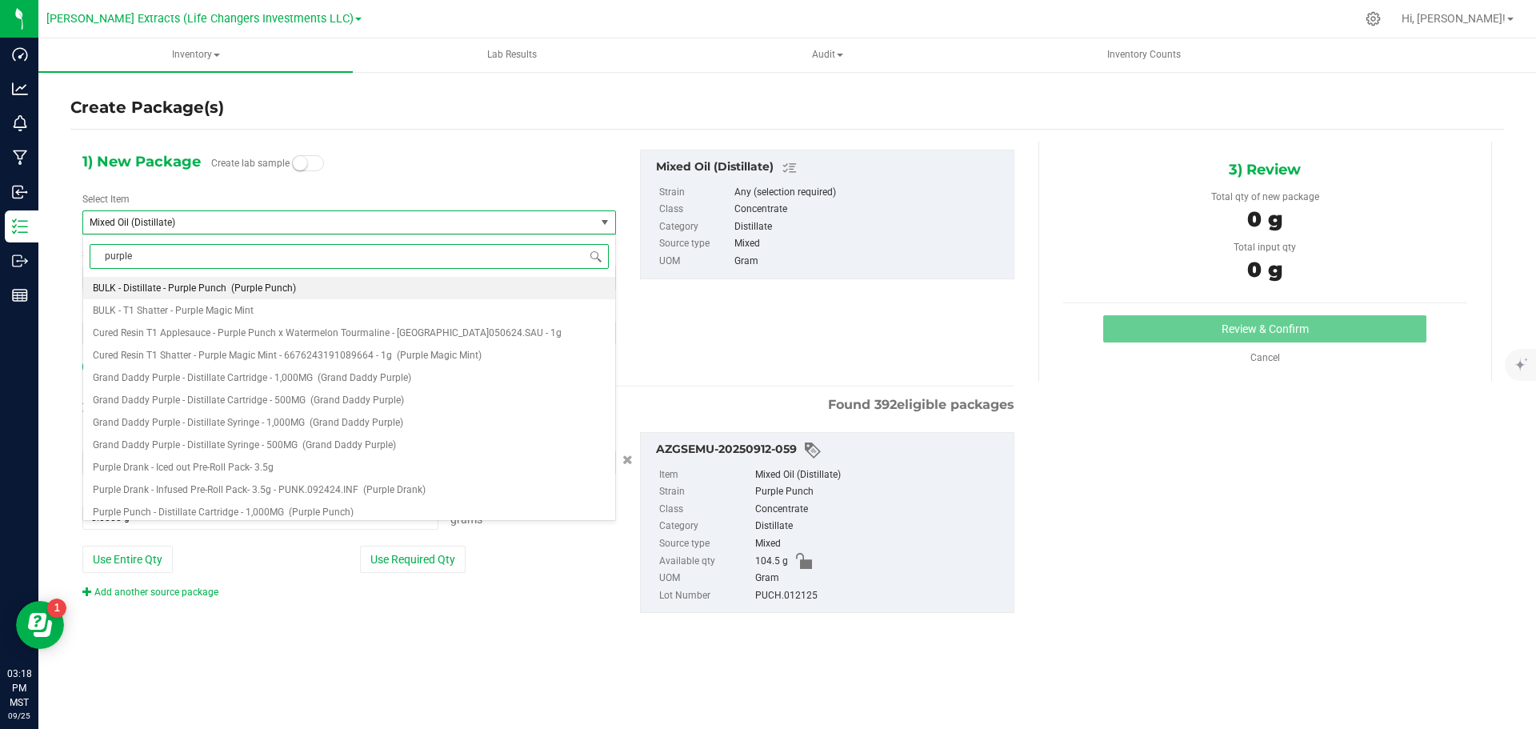
type input "purple p"
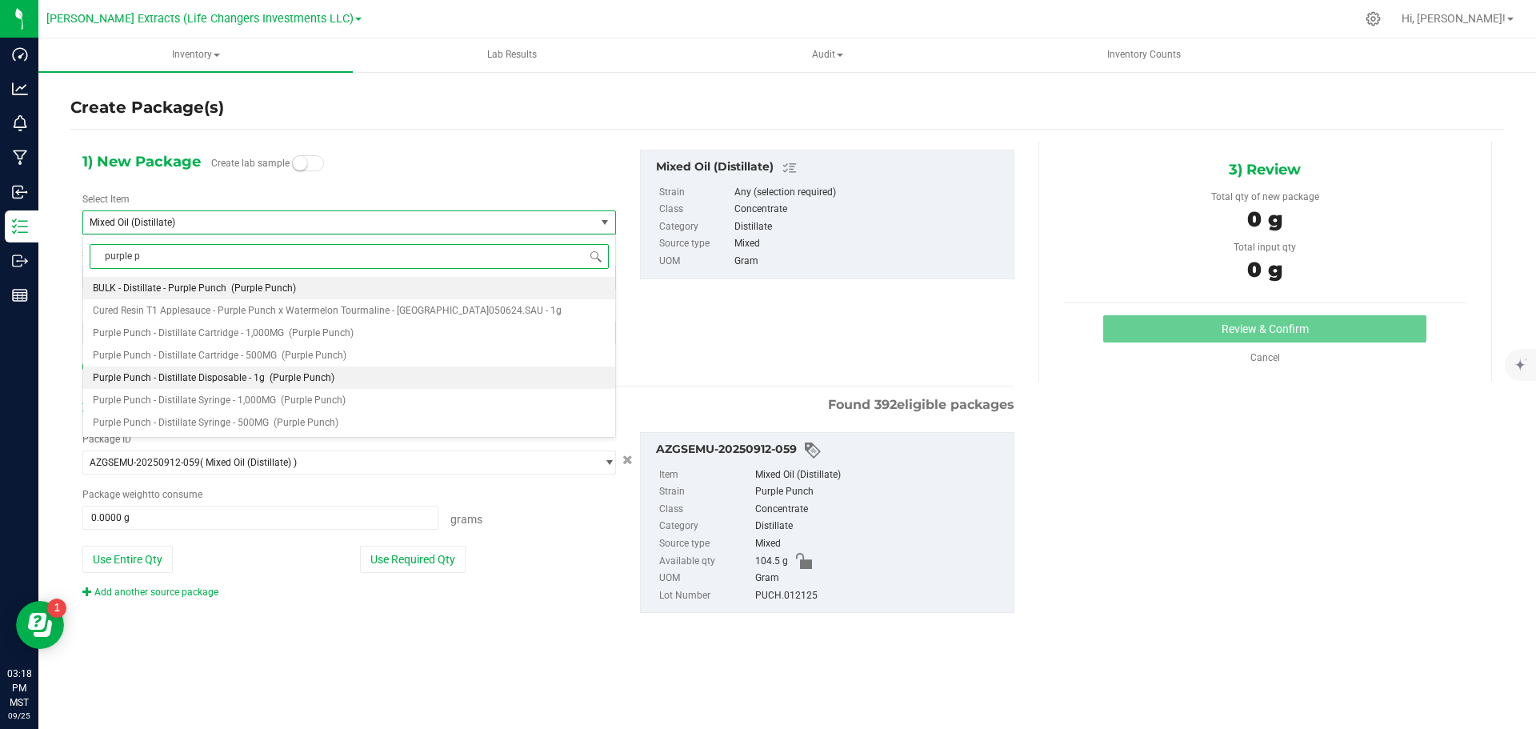
click at [270, 374] on span "(Purple Punch)" at bounding box center [302, 377] width 65 height 11
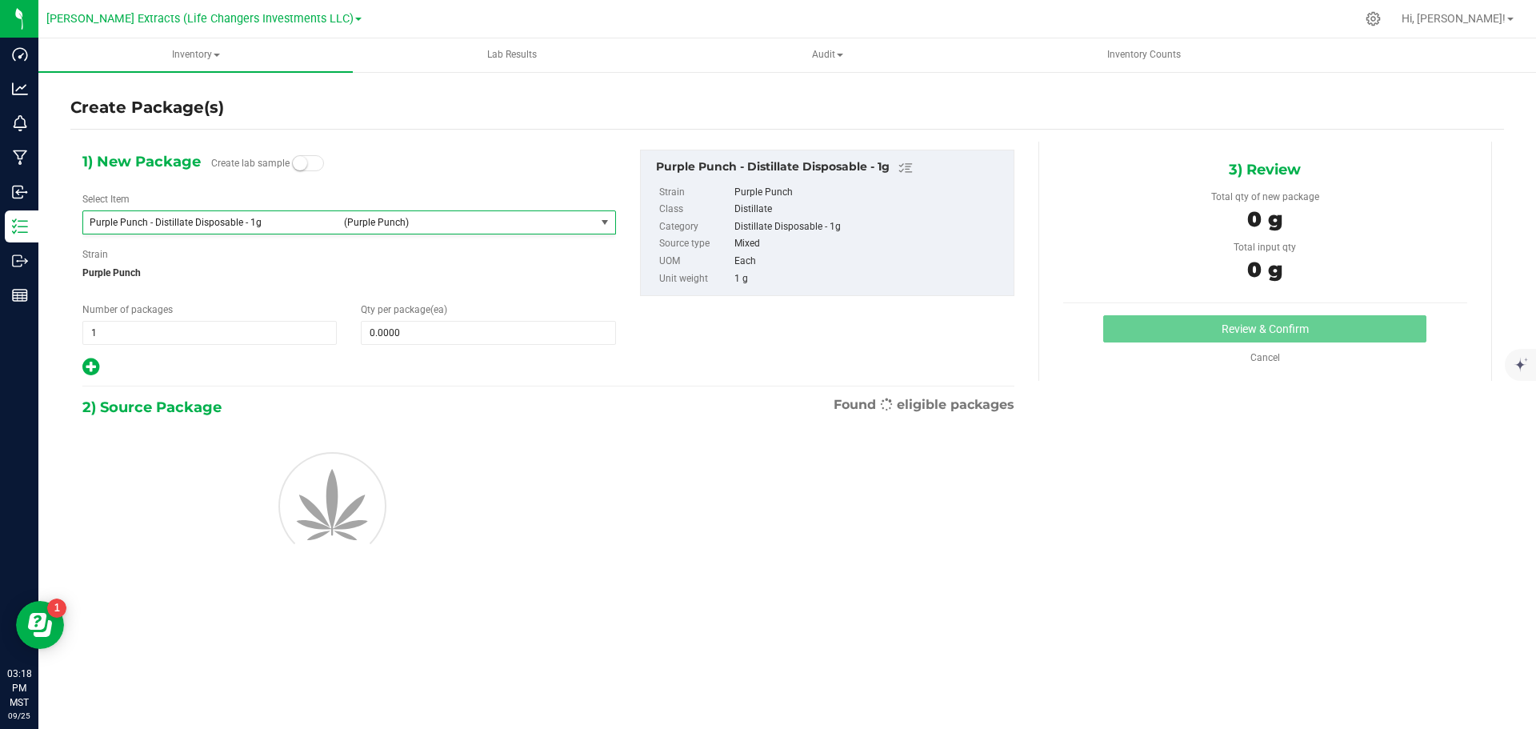
type input "0"
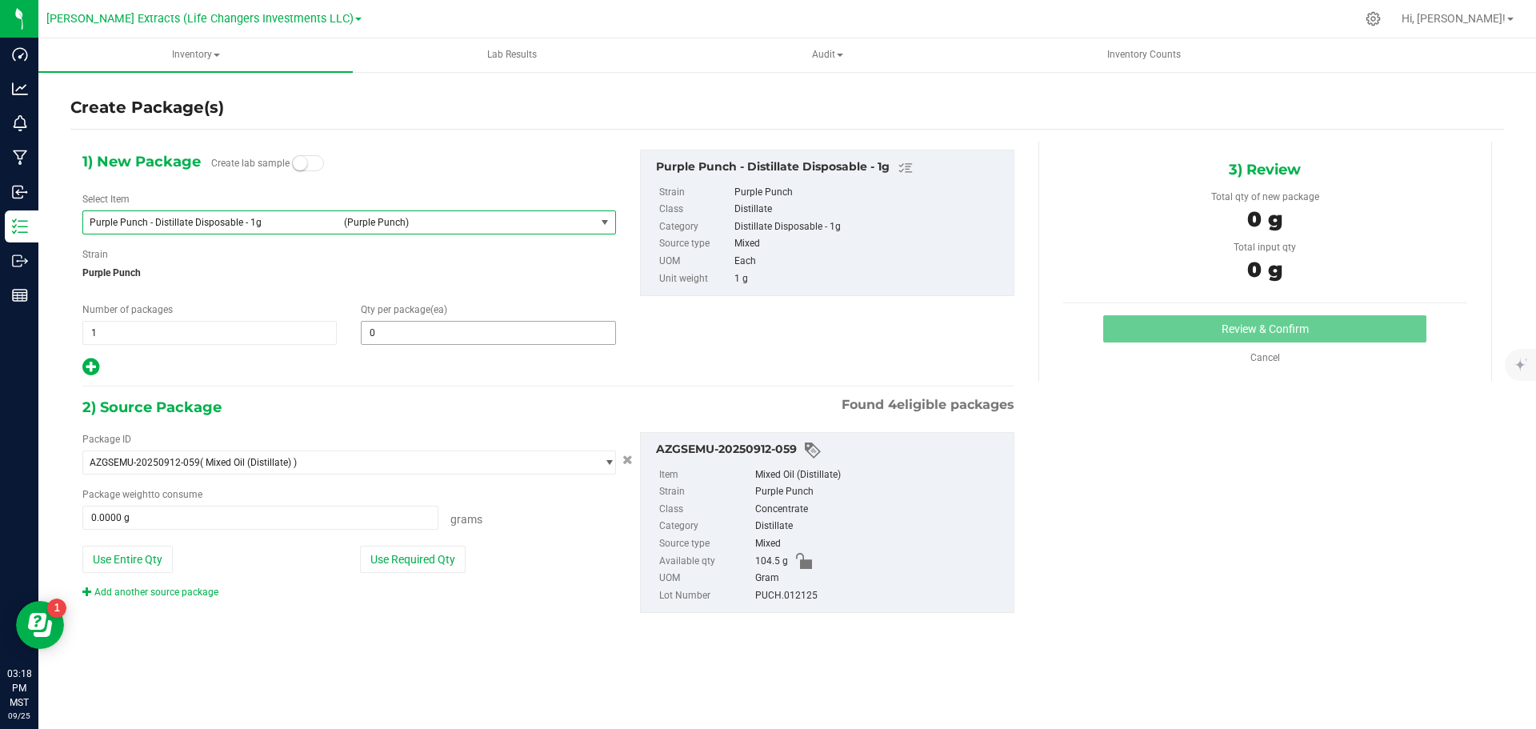
click at [434, 334] on span "0 0" at bounding box center [488, 333] width 254 height 24
type input "20"
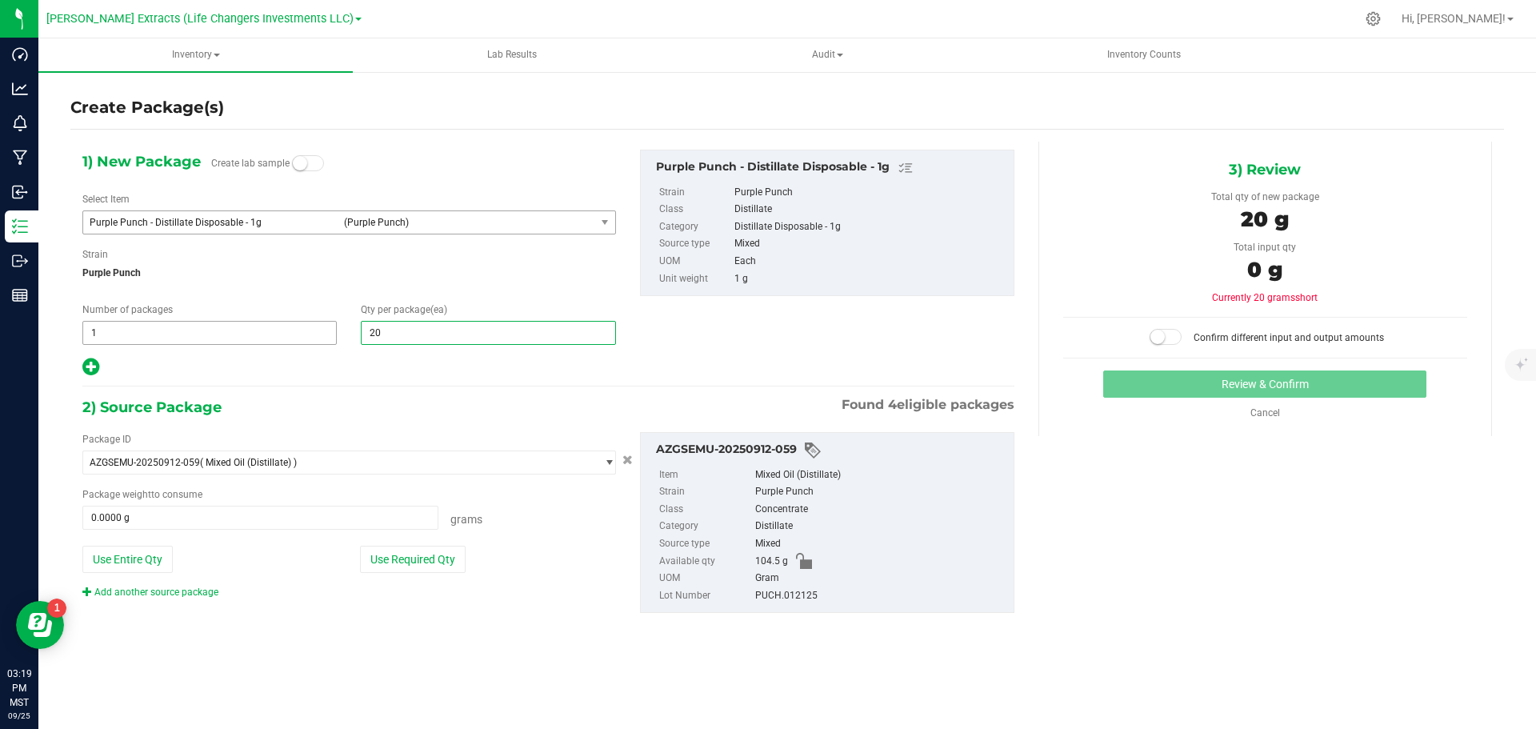
type input "20"
click at [73, 338] on div "Number of packages 1 1" at bounding box center [209, 323] width 278 height 42
type input "2"
drag, startPoint x: 434, startPoint y: 558, endPoint x: 501, endPoint y: 541, distance: 68.7
click at [434, 558] on button "Use Required Qty" at bounding box center [413, 559] width 106 height 27
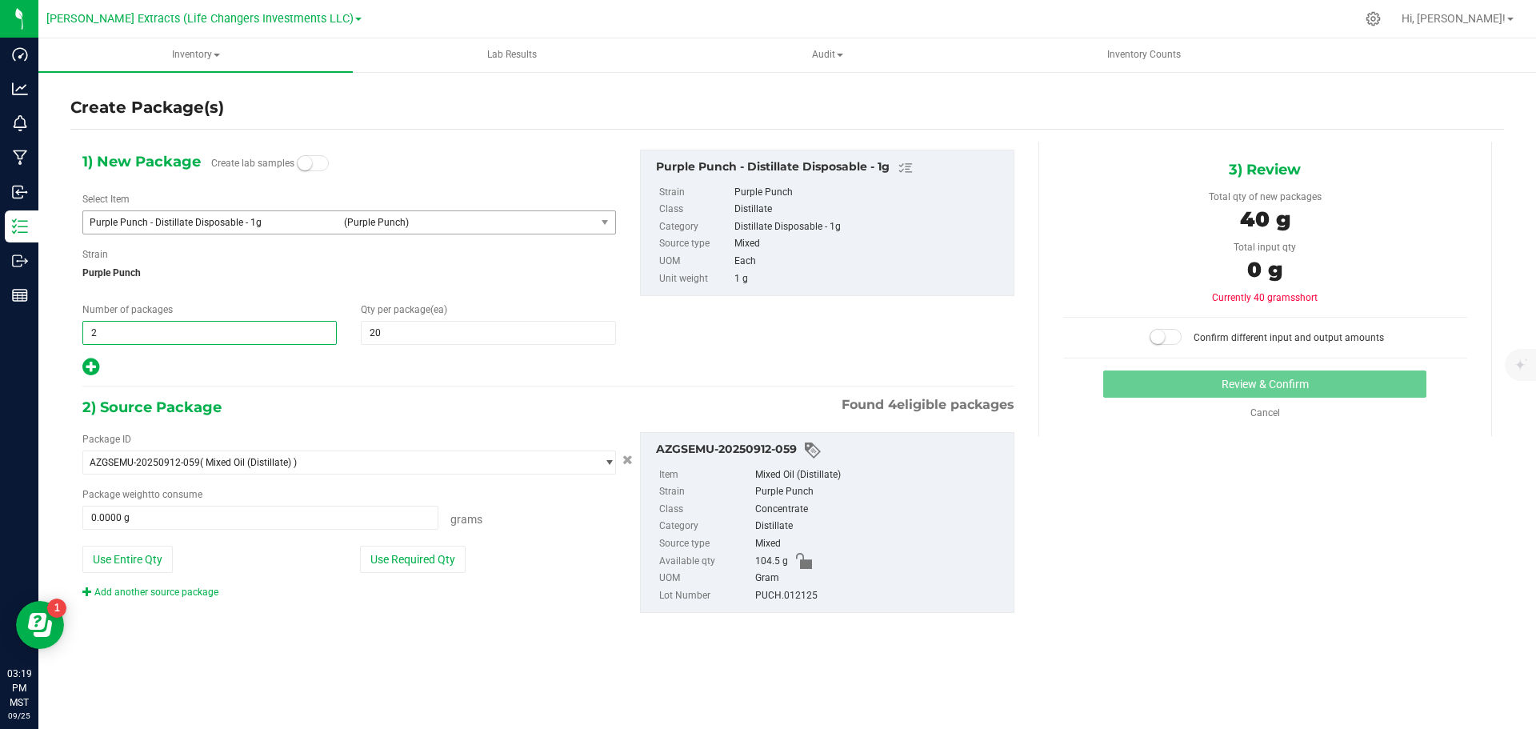
type input "2"
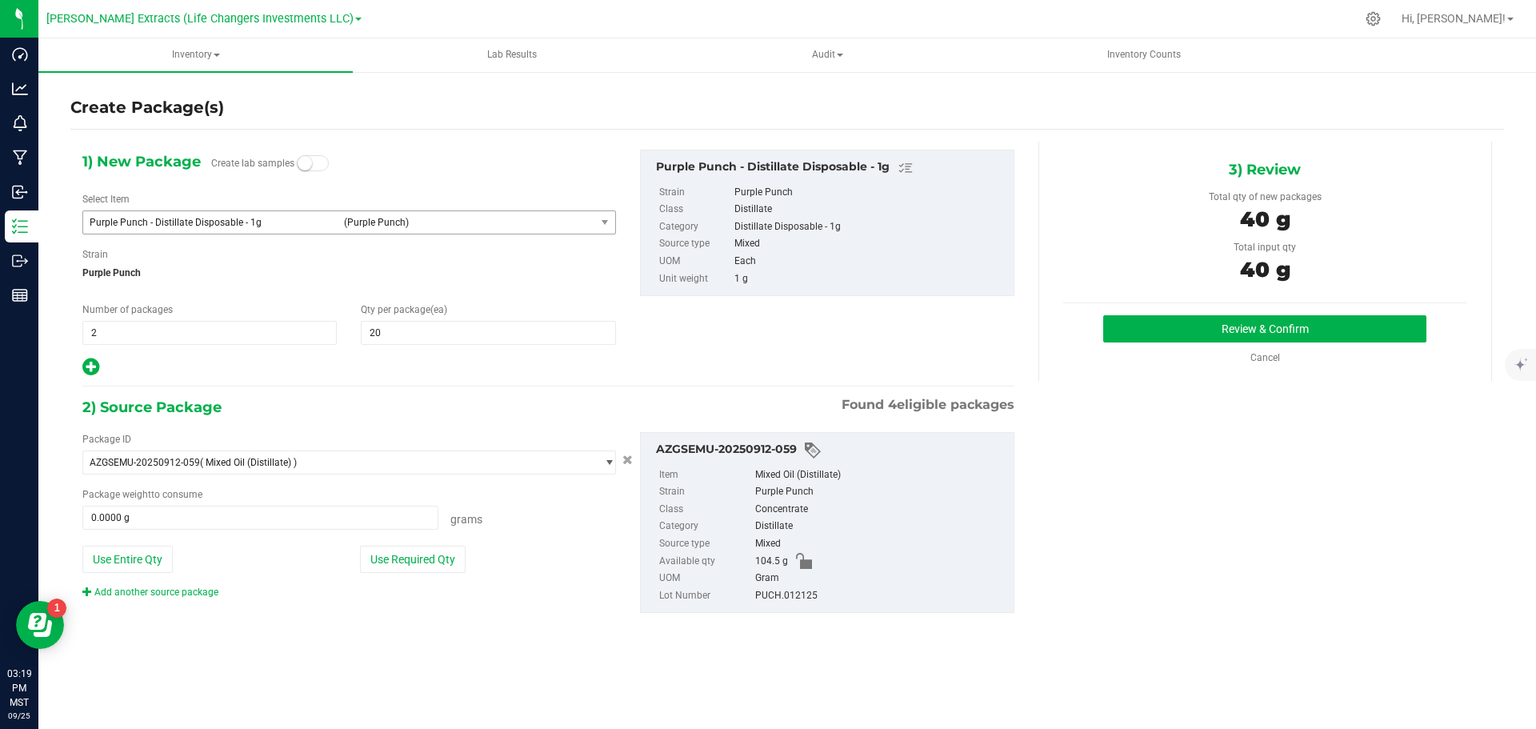
type input "40.0000 g"
click at [1297, 318] on button "Review & Confirm" at bounding box center [1264, 328] width 323 height 27
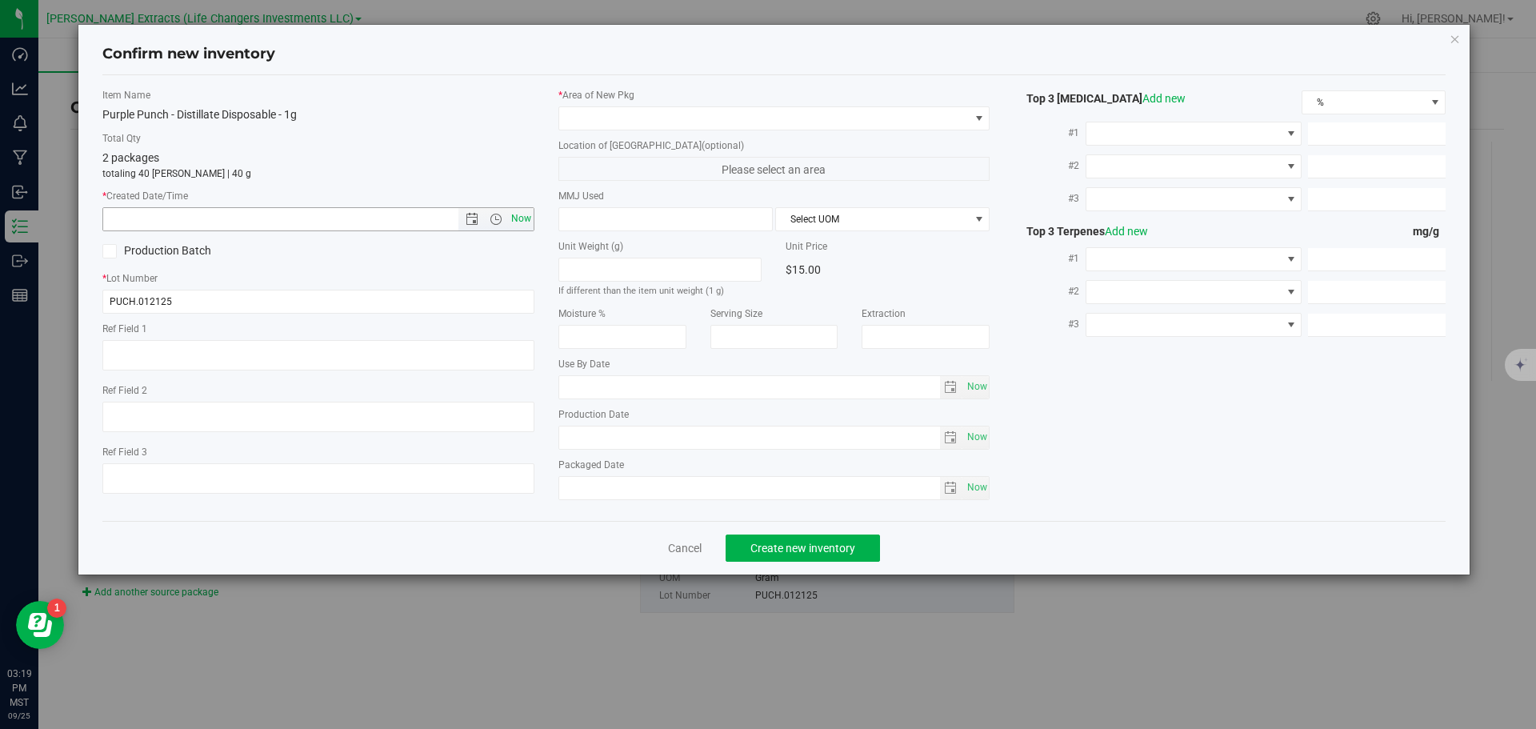
click at [520, 217] on span "Now" at bounding box center [520, 218] width 27 height 23
type input "[DATE] 3:19 PM"
click at [579, 121] on span at bounding box center [764, 118] width 410 height 22
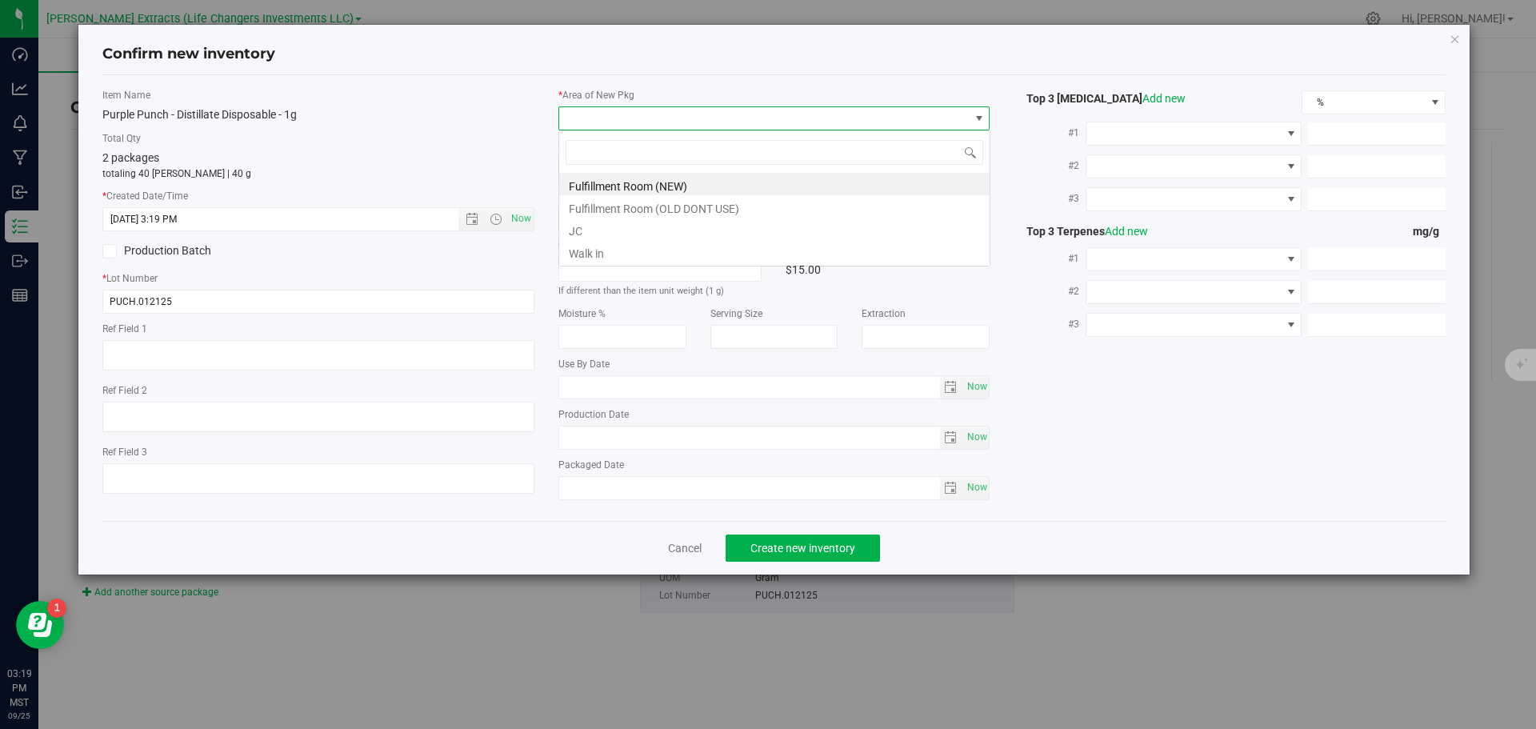
scroll to position [24, 432]
click at [605, 190] on li "Fulfillment Room (NEW)" at bounding box center [774, 184] width 430 height 22
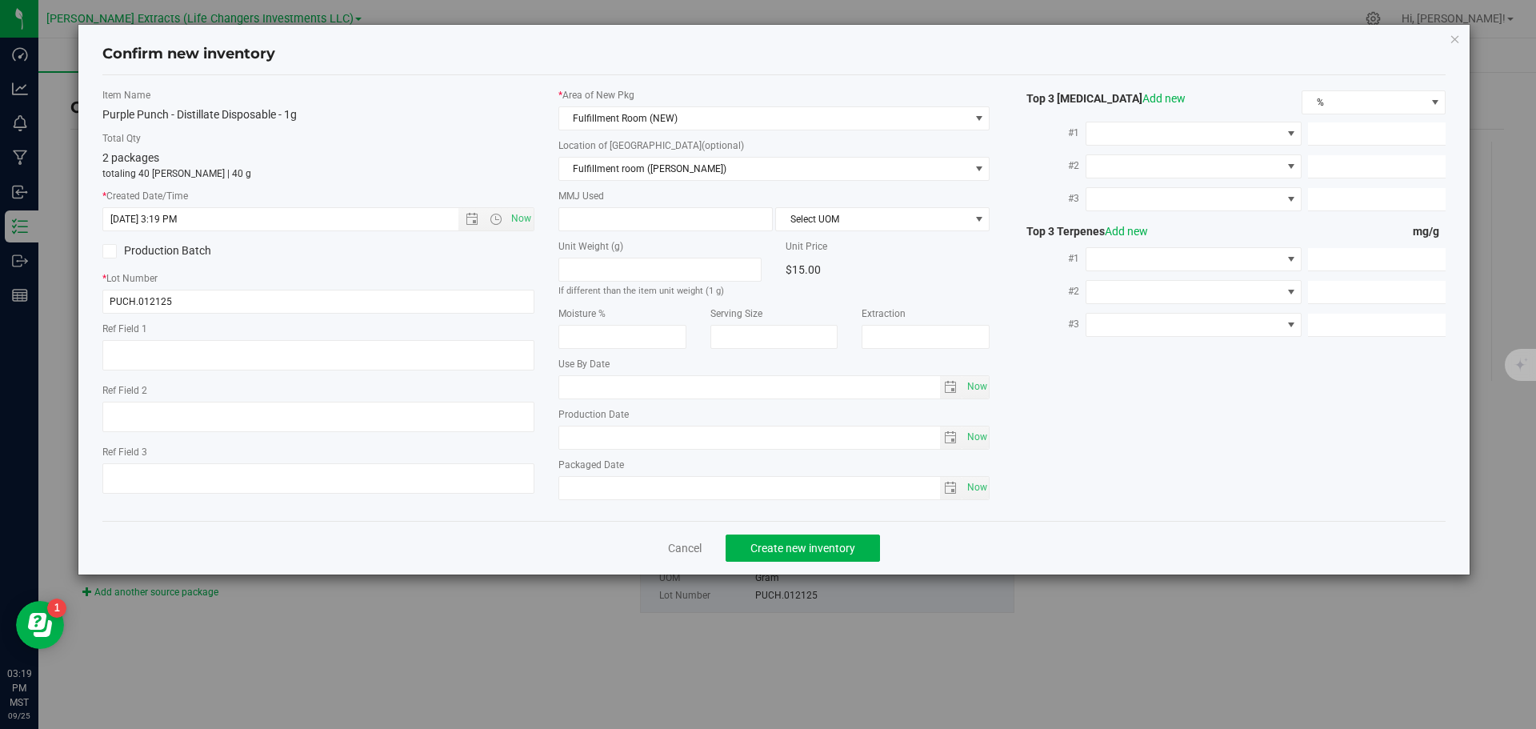
drag, startPoint x: 560, startPoint y: 343, endPoint x: 538, endPoint y: 316, distance: 34.7
click at [538, 316] on div "Item Name Purple Punch - Distillate Disposable - 1g Total Qty 2 packages totali…" at bounding box center [318, 297] width 456 height 418
click at [816, 547] on span "Create new inventory" at bounding box center [802, 548] width 105 height 13
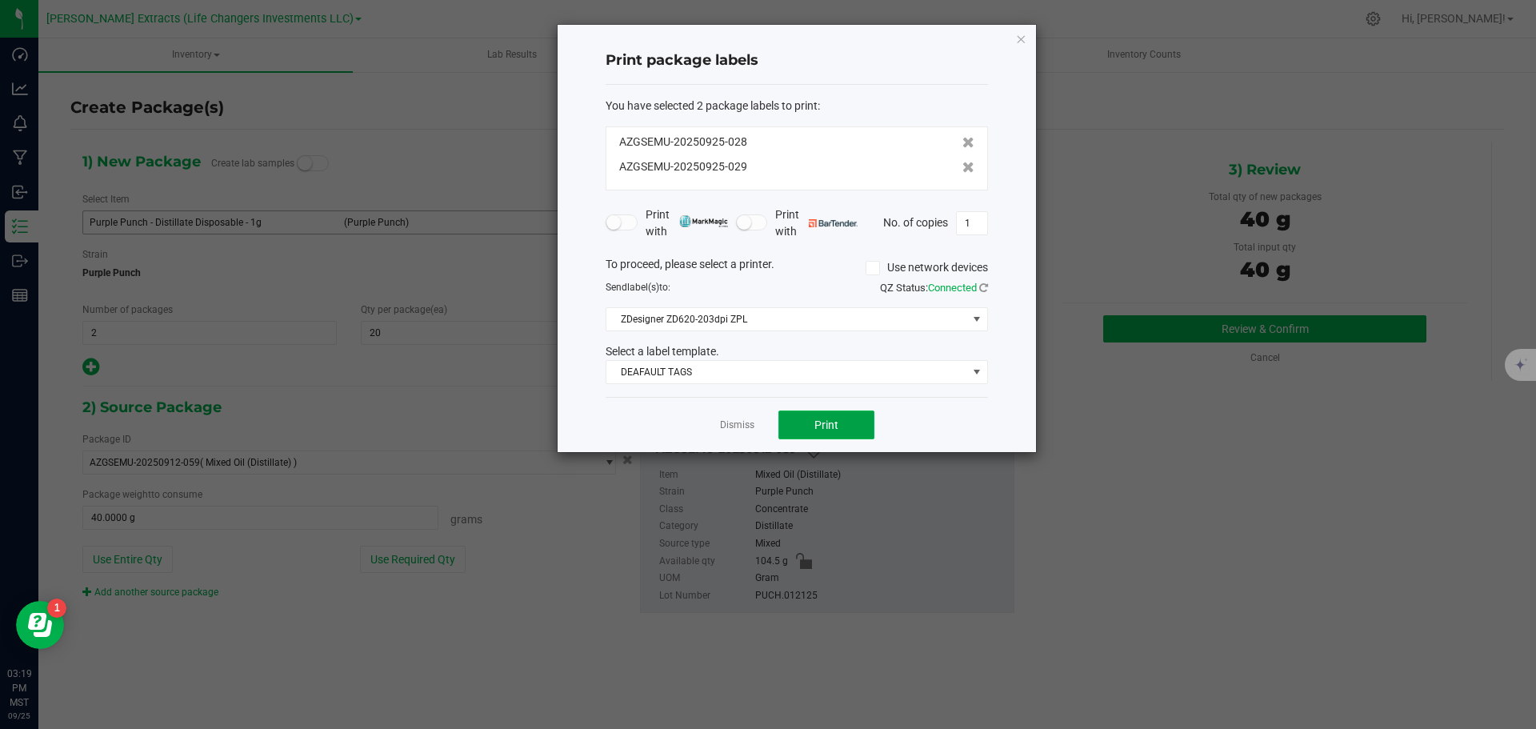
click at [826, 416] on button "Print" at bounding box center [826, 424] width 96 height 29
click at [1023, 37] on icon "button" at bounding box center [1020, 38] width 11 height 19
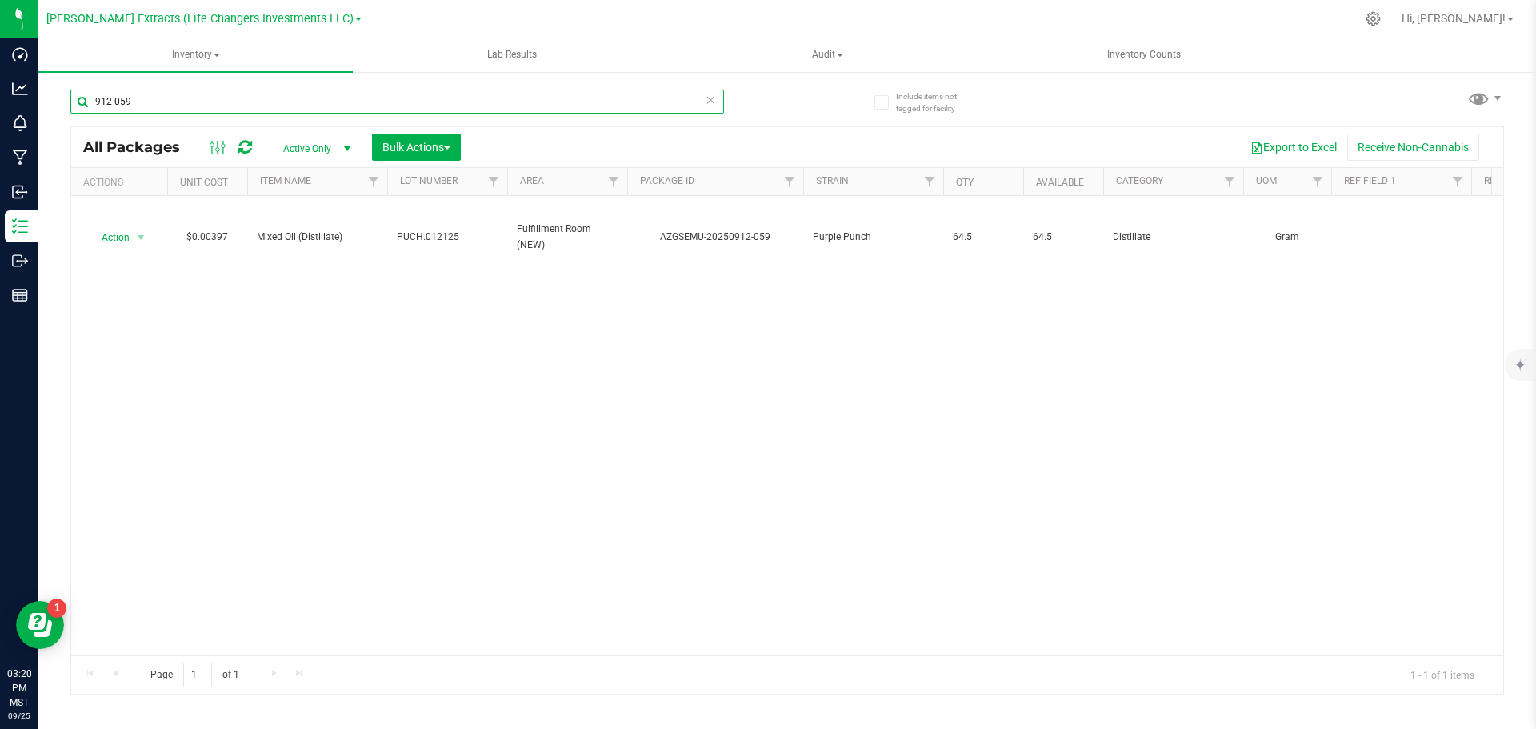
click at [137, 102] on input "912-059" at bounding box center [397, 102] width 654 height 24
drag, startPoint x: 137, startPoint y: 102, endPoint x: 78, endPoint y: 64, distance: 70.1
click at [78, 84] on div "912-059" at bounding box center [428, 100] width 717 height 51
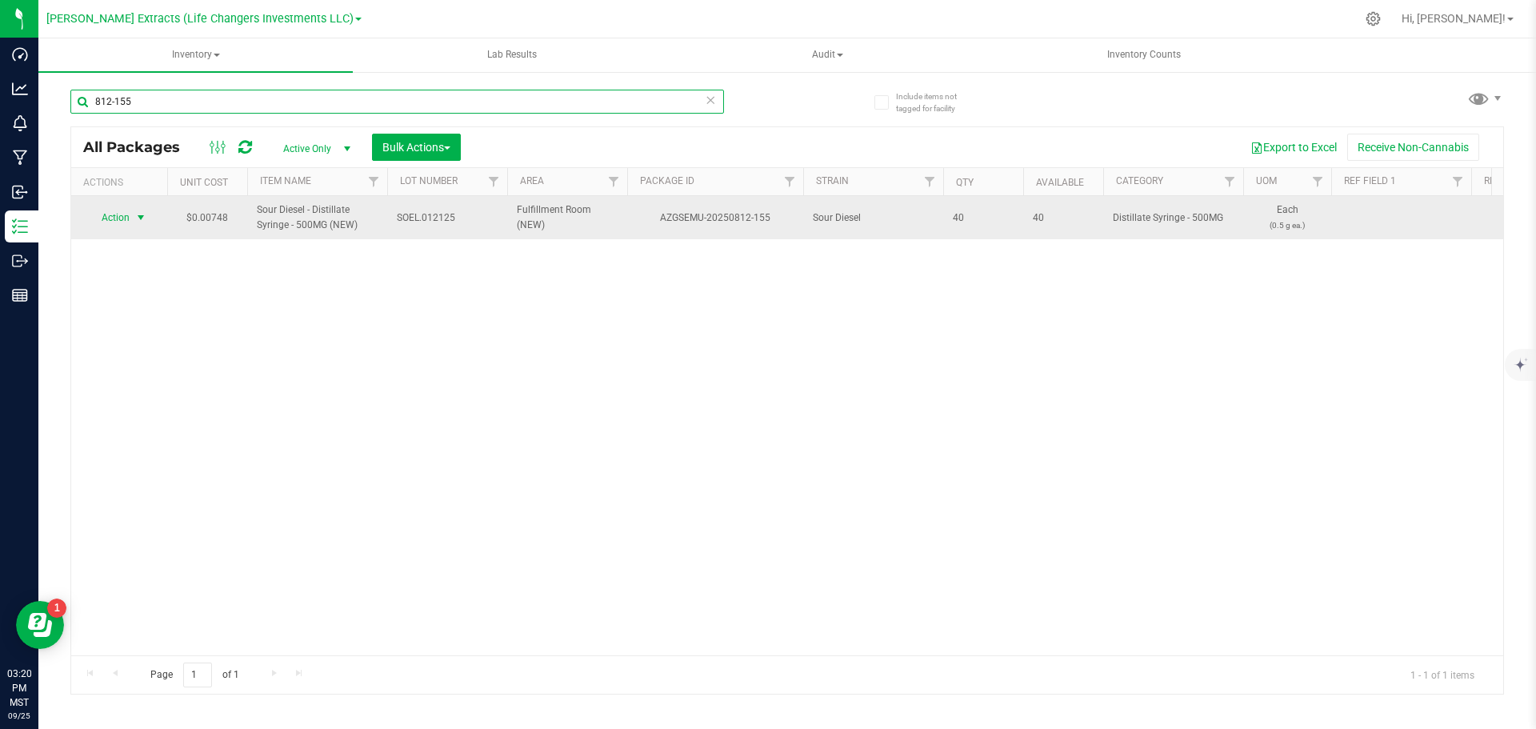
type input "812-155"
click at [118, 214] on span "Action" at bounding box center [108, 217] width 43 height 22
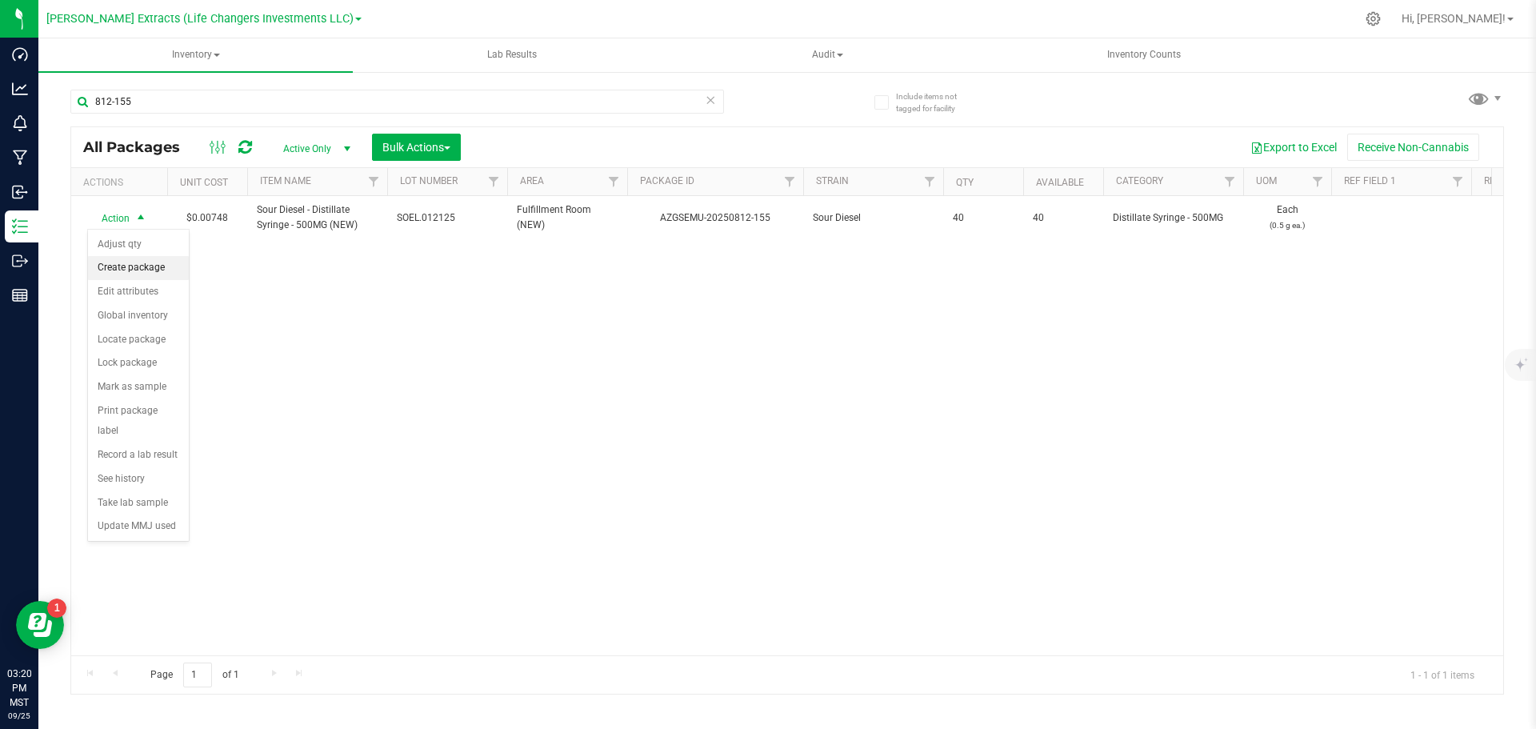
click at [126, 262] on li "Create package" at bounding box center [138, 268] width 101 height 24
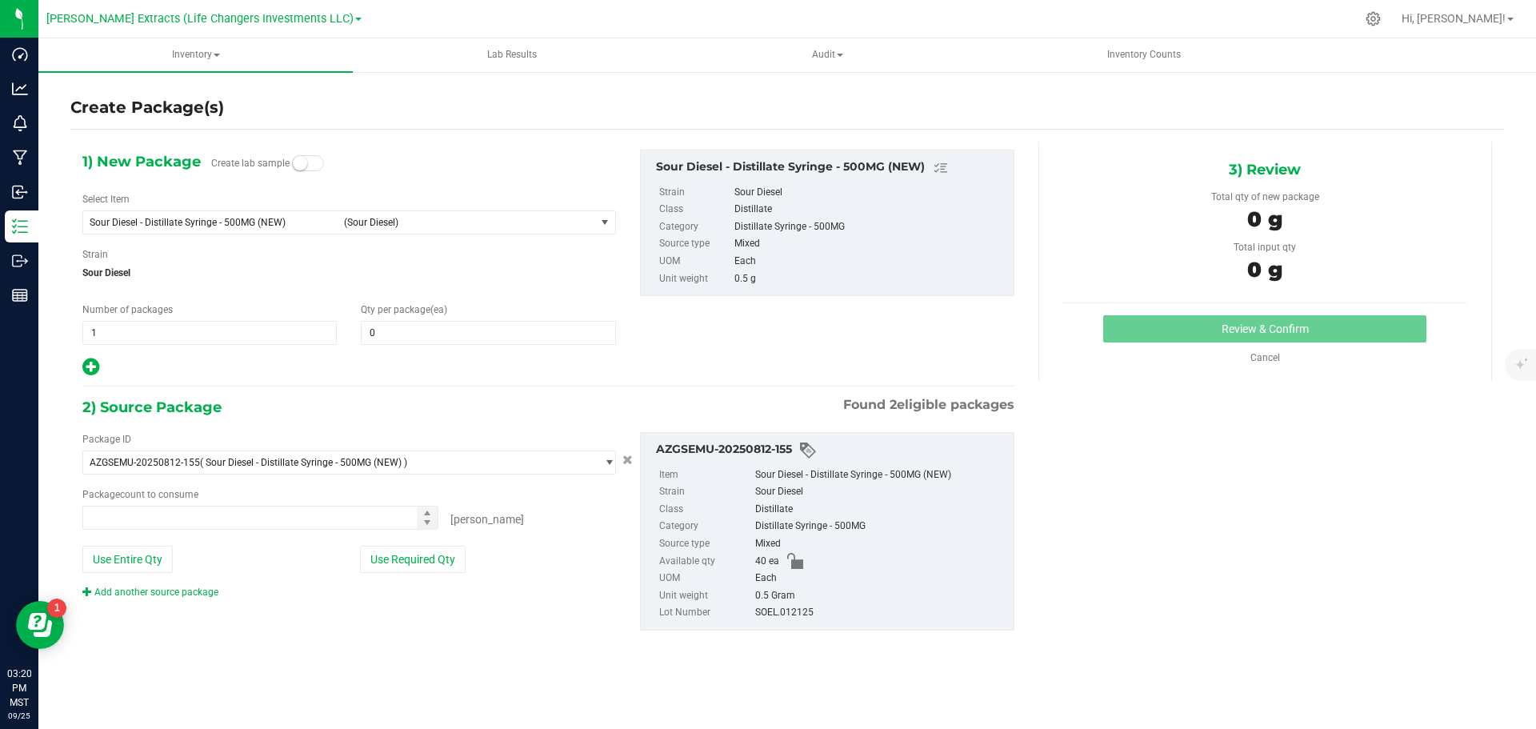
type input "0 ea"
click at [51, 338] on div "Create Package(s) 1) New Package Create lab sample Select Item Sour Diesel - Di…" at bounding box center [787, 320] width 1498 height 500
drag, startPoint x: 171, startPoint y: 329, endPoint x: 75, endPoint y: 324, distance: 96.1
click at [76, 325] on div "Number of packages 1 21" at bounding box center [209, 323] width 278 height 42
type input "2"
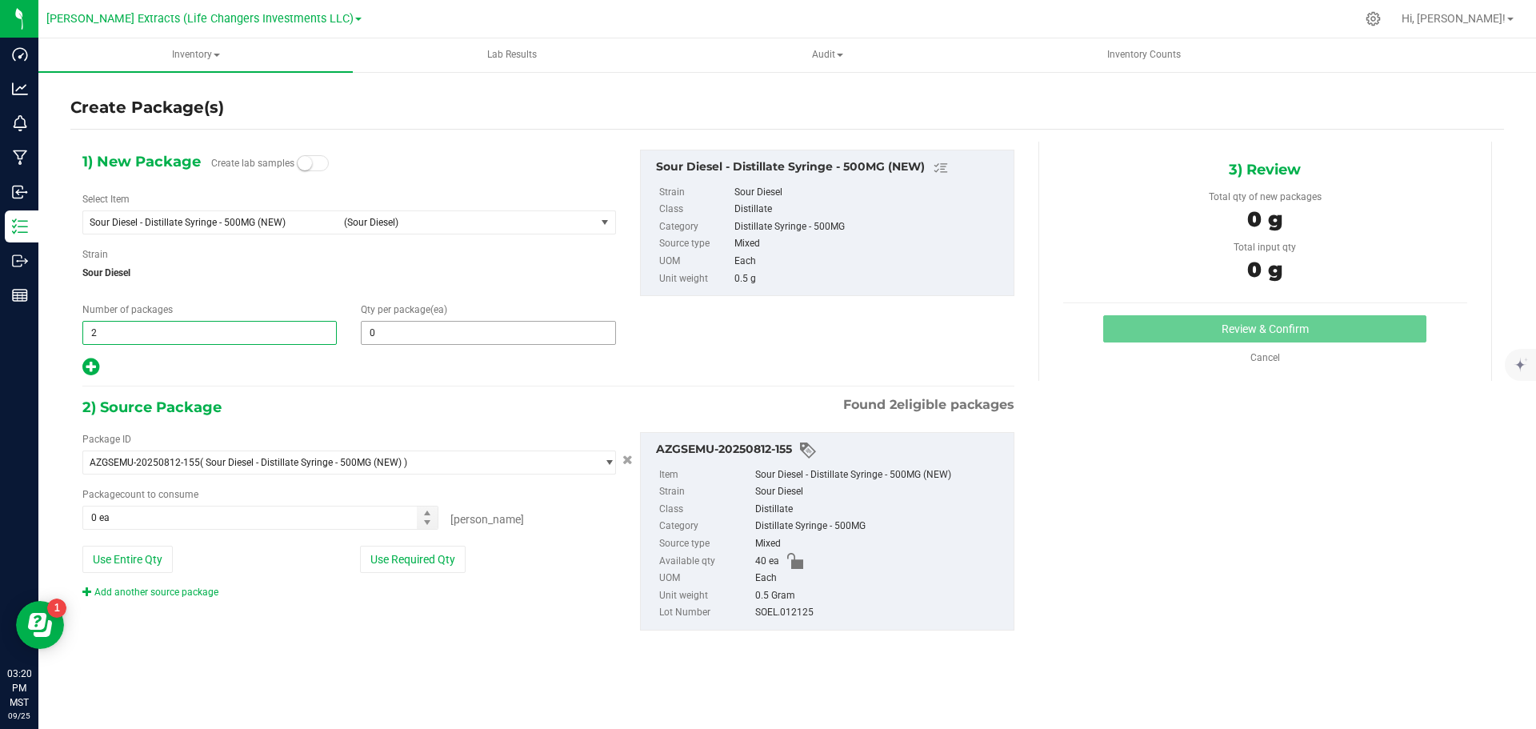
click at [371, 328] on input "0" at bounding box center [488, 333] width 253 height 22
type input "2"
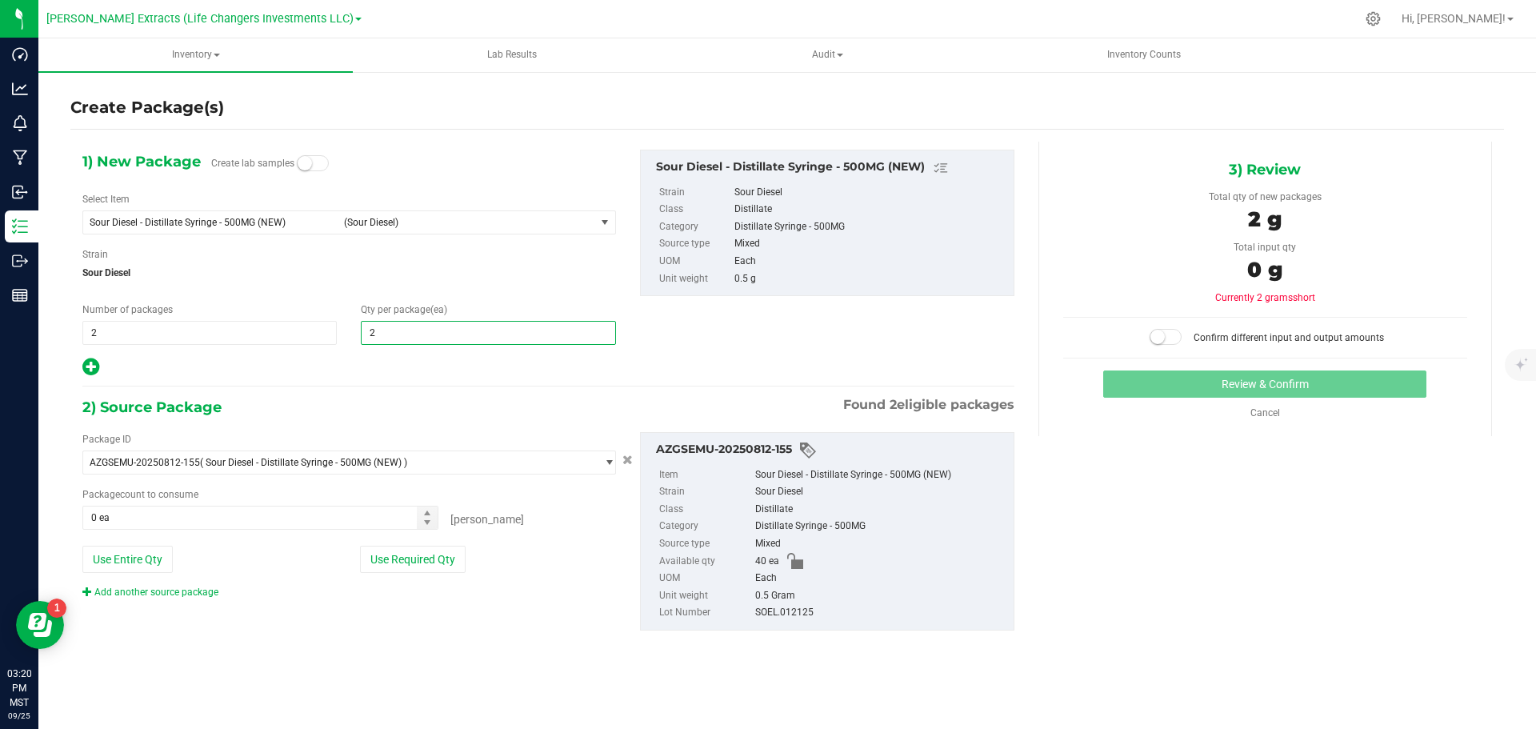
type input "20"
click at [435, 553] on button "Use Required Qty" at bounding box center [413, 559] width 106 height 27
type input "20"
type input "40 ea"
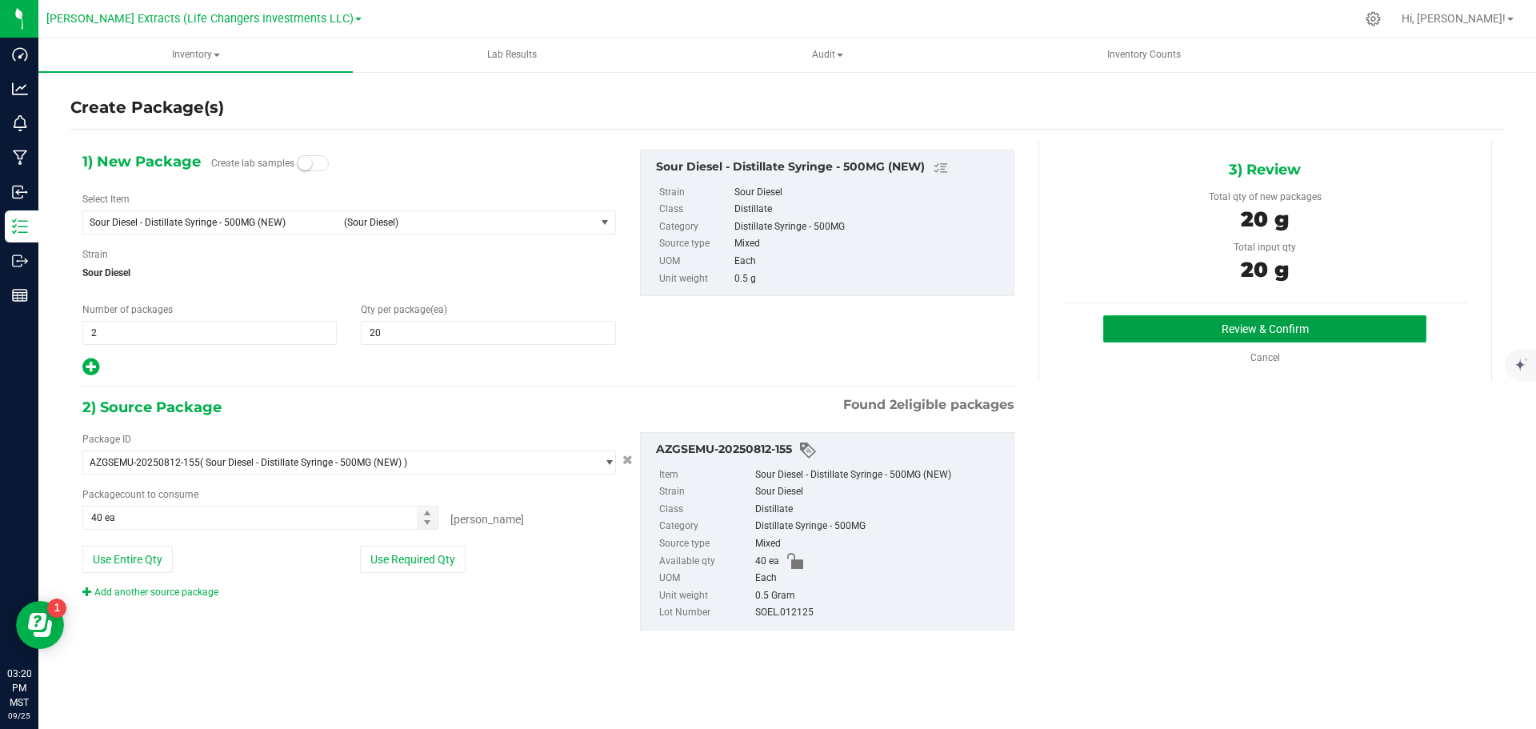
click at [1313, 328] on button "Review & Confirm" at bounding box center [1264, 328] width 323 height 27
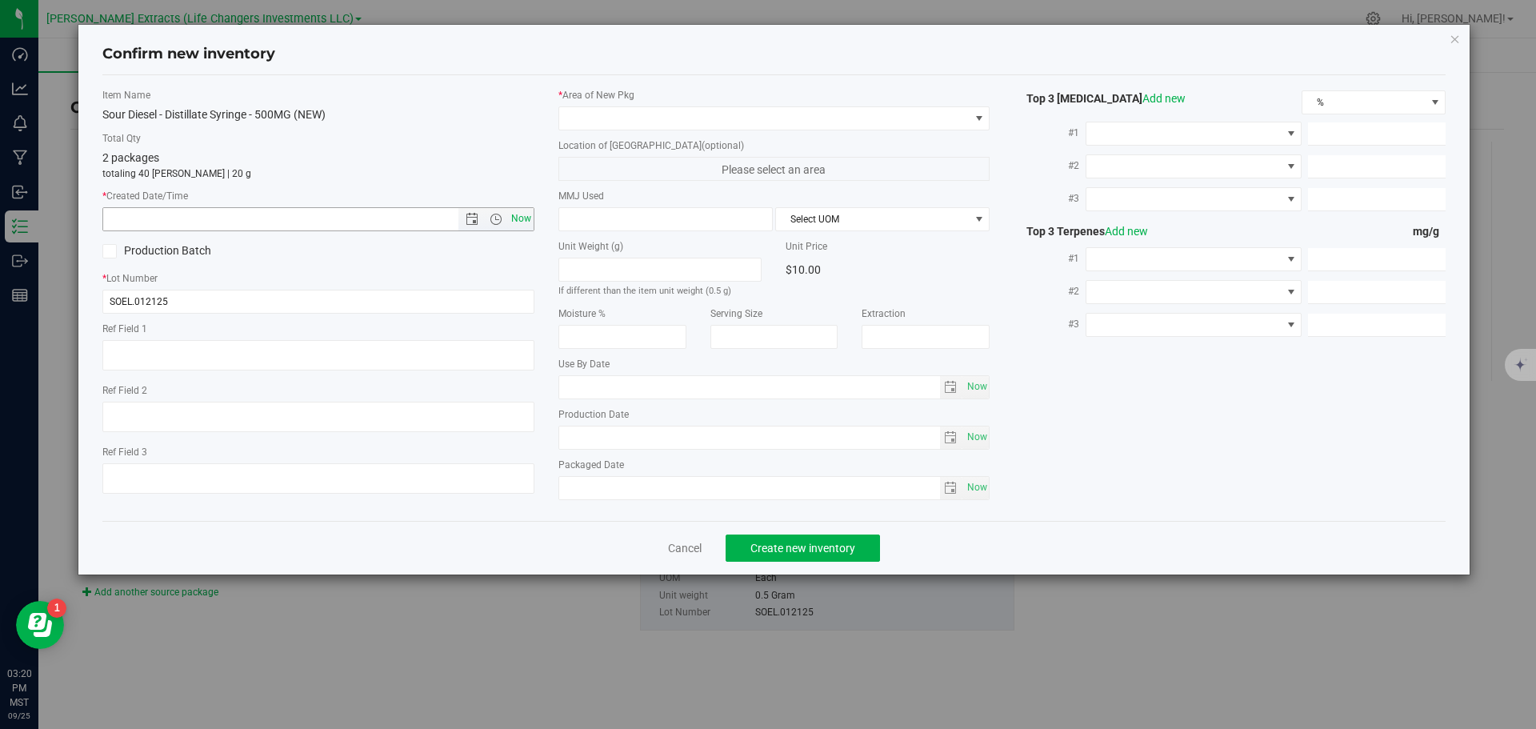
click at [520, 218] on span "Now" at bounding box center [520, 218] width 27 height 23
type input "[DATE] 3:20 PM"
click at [602, 118] on span at bounding box center [764, 118] width 410 height 22
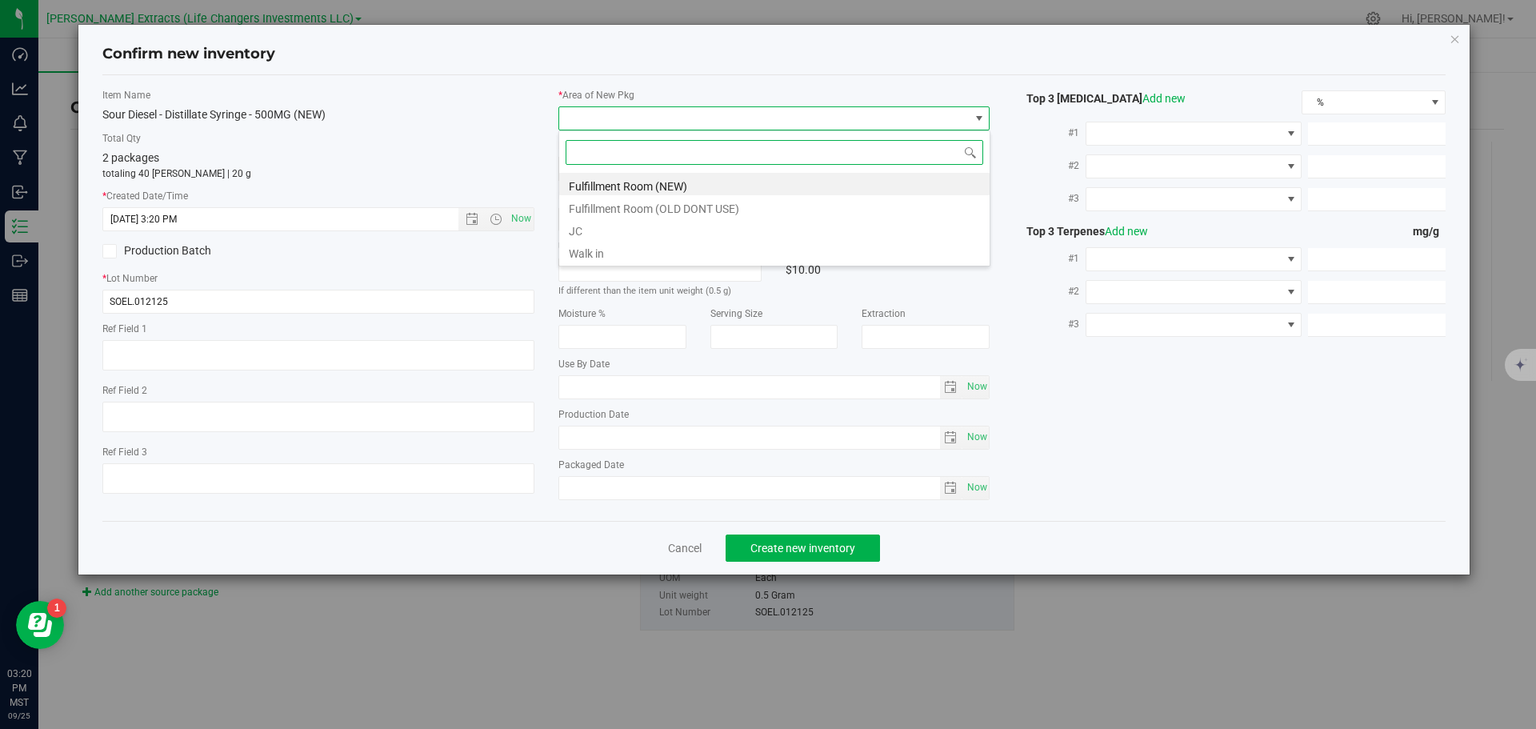
scroll to position [24, 432]
click at [632, 188] on li "Fulfillment Room (NEW)" at bounding box center [774, 184] width 430 height 22
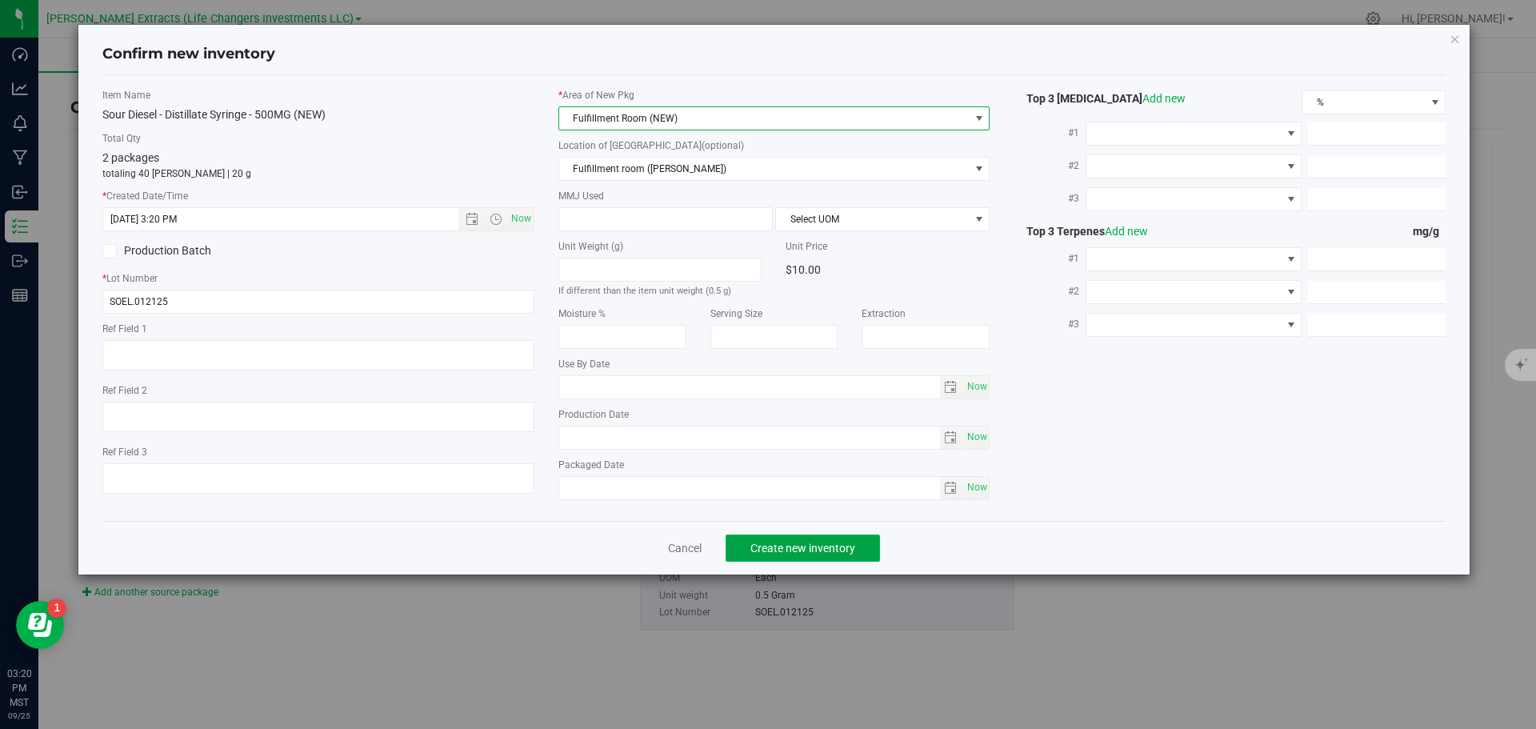
click at [843, 542] on span "Create new inventory" at bounding box center [802, 548] width 105 height 13
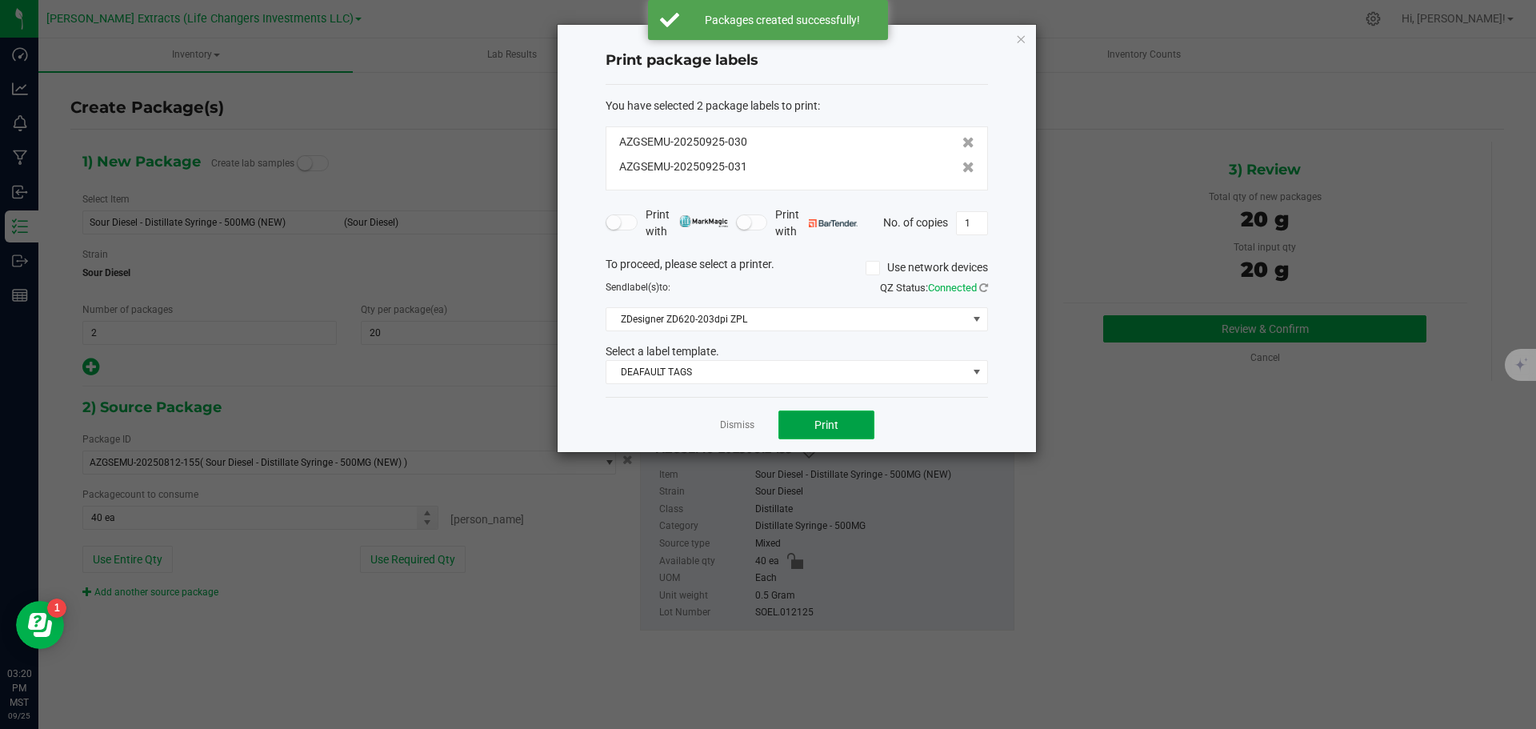
click at [806, 421] on button "Print" at bounding box center [826, 424] width 96 height 29
click at [1021, 42] on icon "button" at bounding box center [1020, 38] width 11 height 19
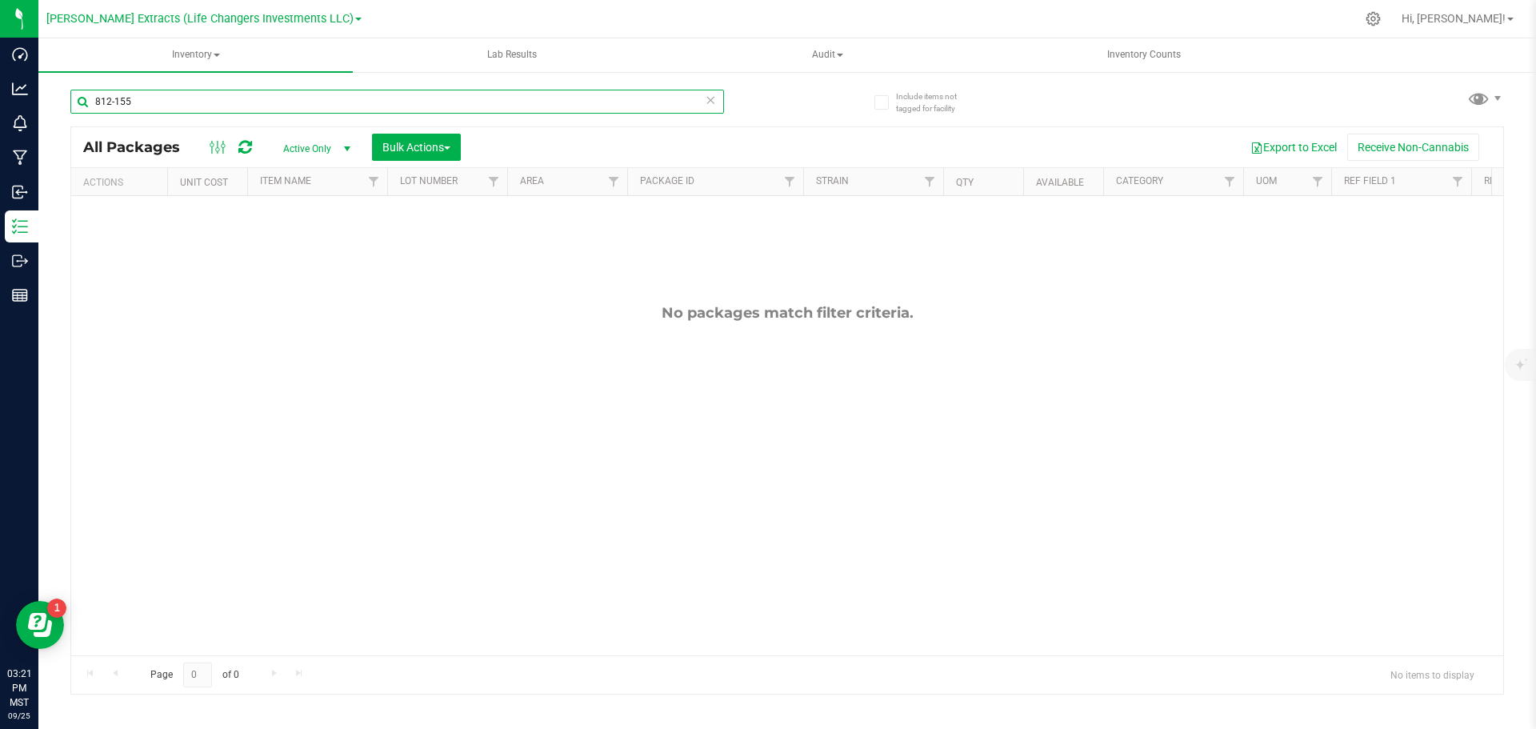
drag, startPoint x: 135, startPoint y: 103, endPoint x: 89, endPoint y: 100, distance: 46.5
click at [89, 100] on input "812-155" at bounding box center [397, 102] width 654 height 24
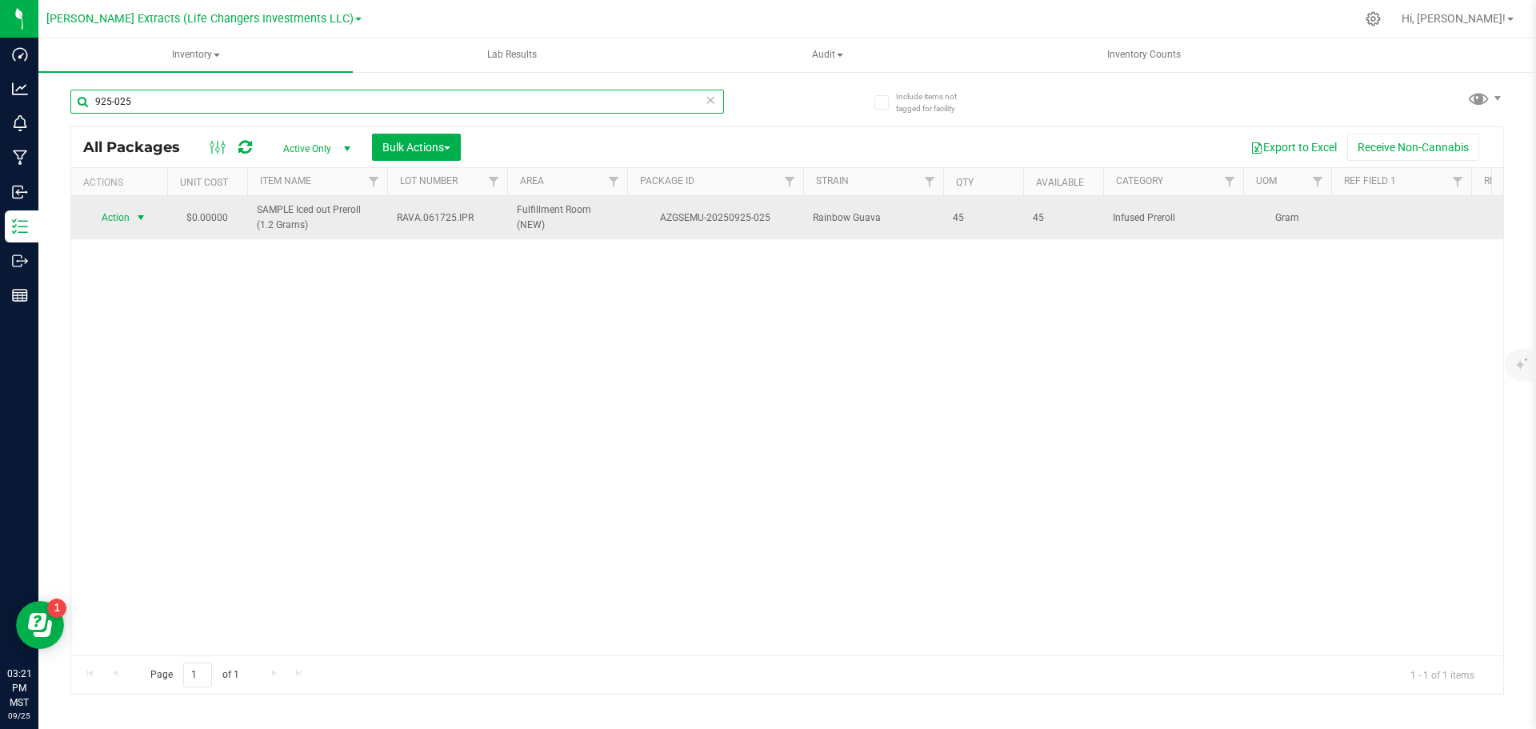
type input "925-025"
click at [123, 214] on span "Action" at bounding box center [108, 217] width 43 height 22
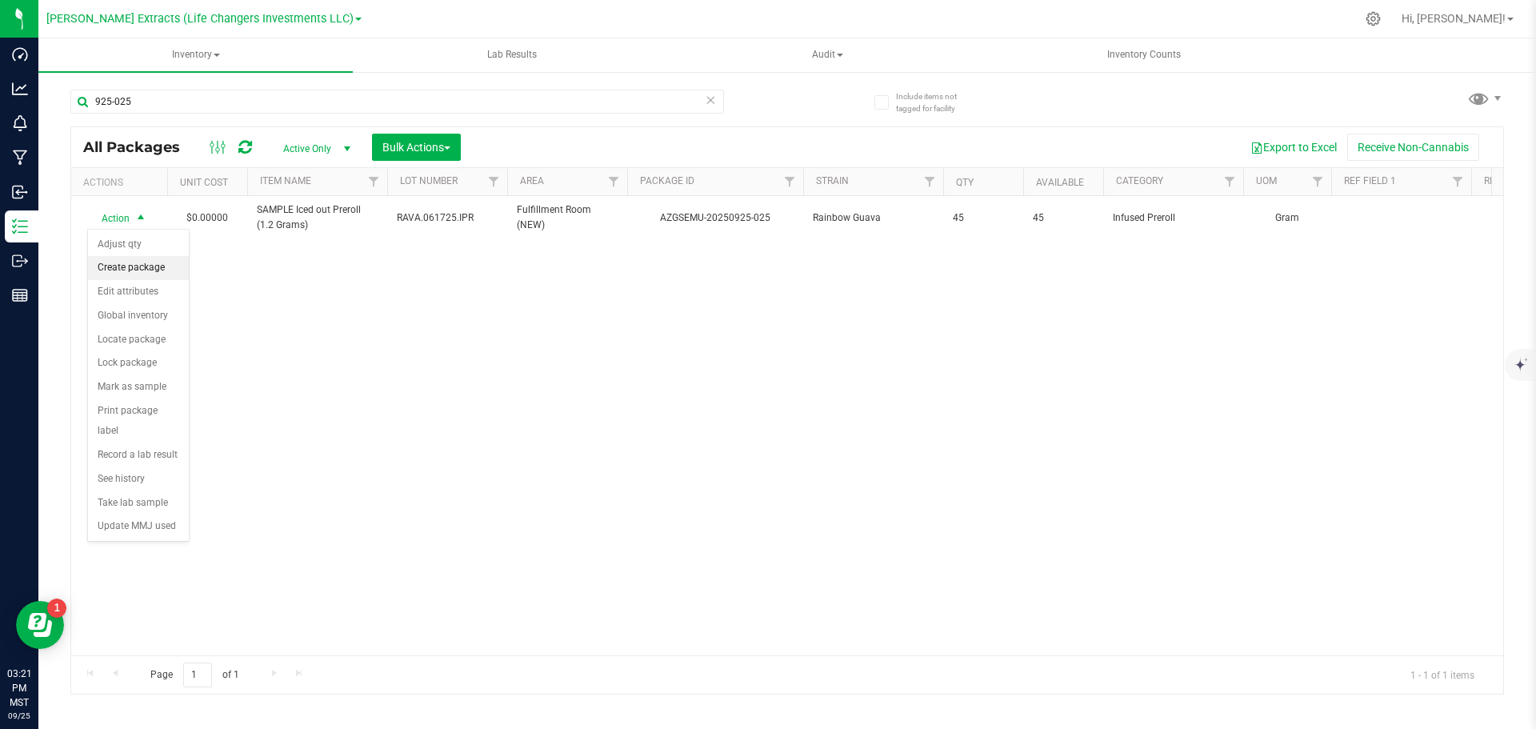
click at [134, 266] on li "Create package" at bounding box center [138, 268] width 101 height 24
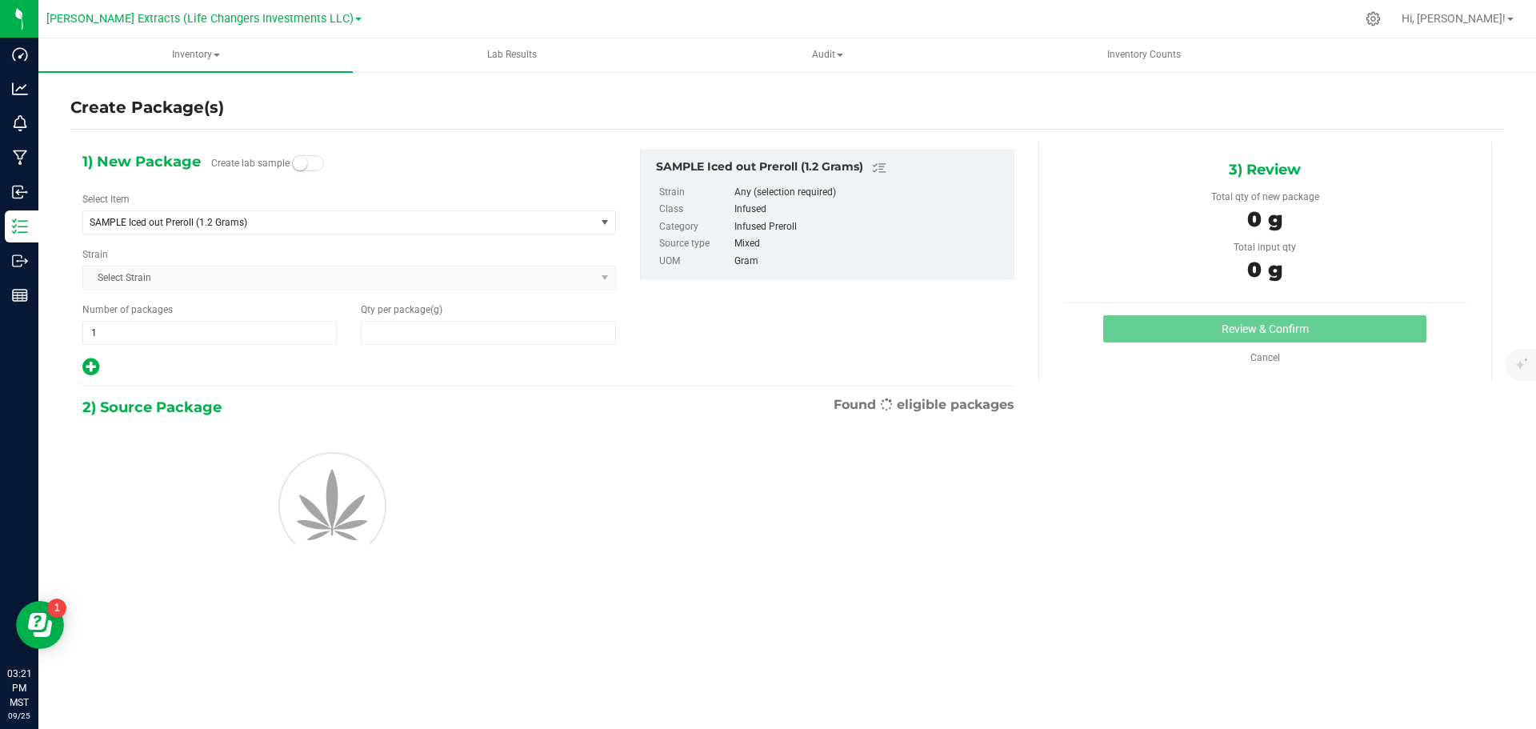
type input "0.0000"
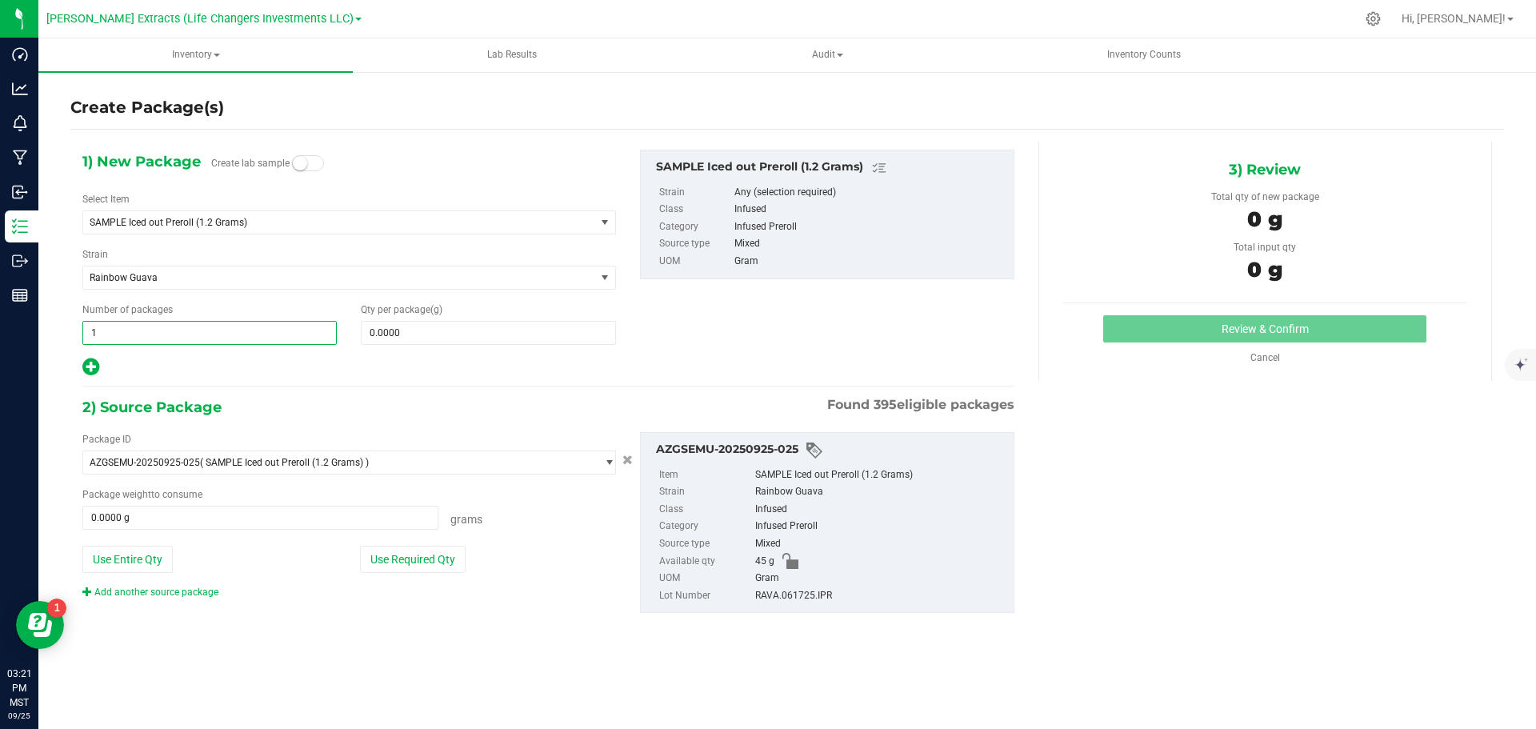
drag, startPoint x: 98, startPoint y: 326, endPoint x: 85, endPoint y: 328, distance: 13.0
click at [85, 328] on span "1 1" at bounding box center [209, 333] width 254 height 24
type input "2"
click at [407, 333] on input "0.0000" at bounding box center [488, 333] width 253 height 22
type input "2"
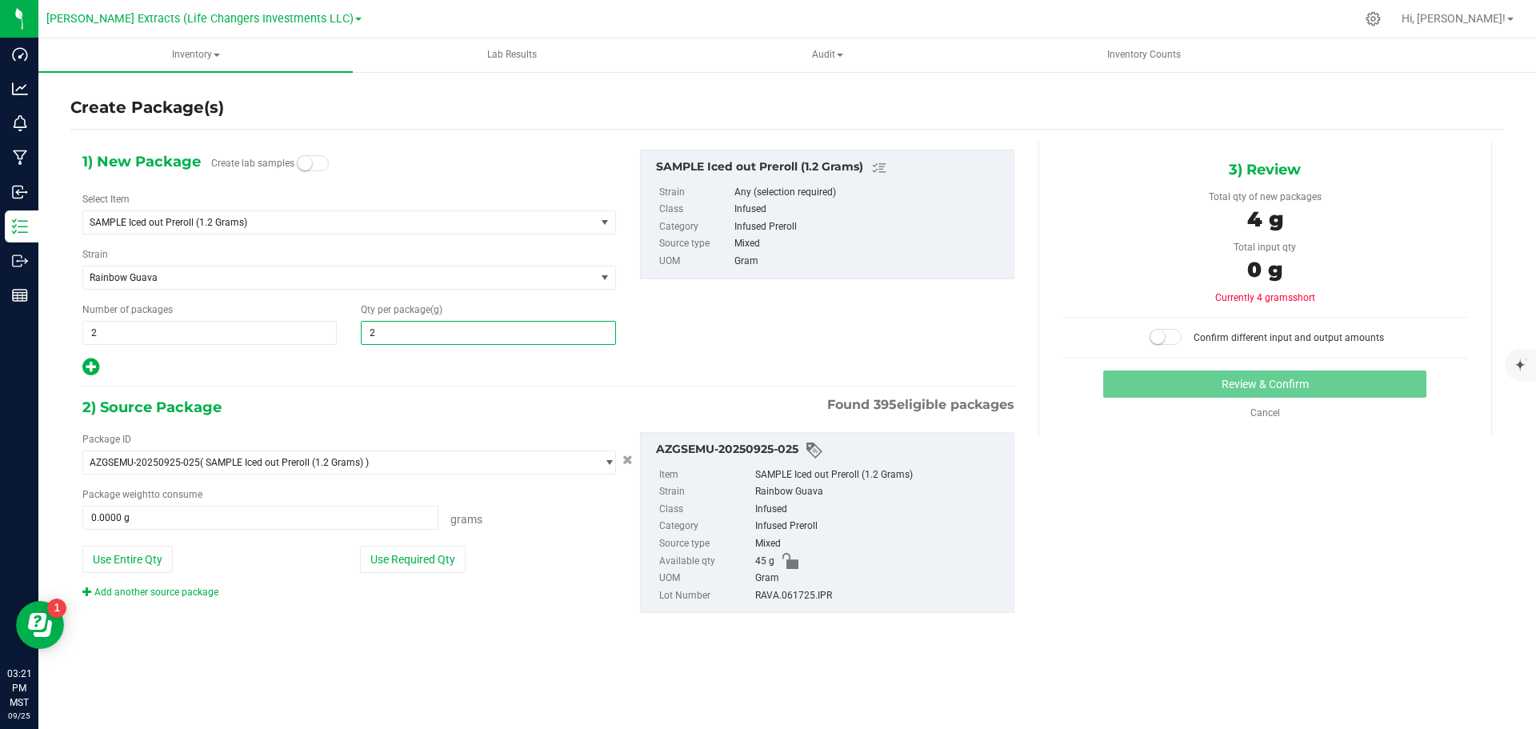
type input "20"
click at [94, 367] on icon at bounding box center [90, 367] width 17 height 20
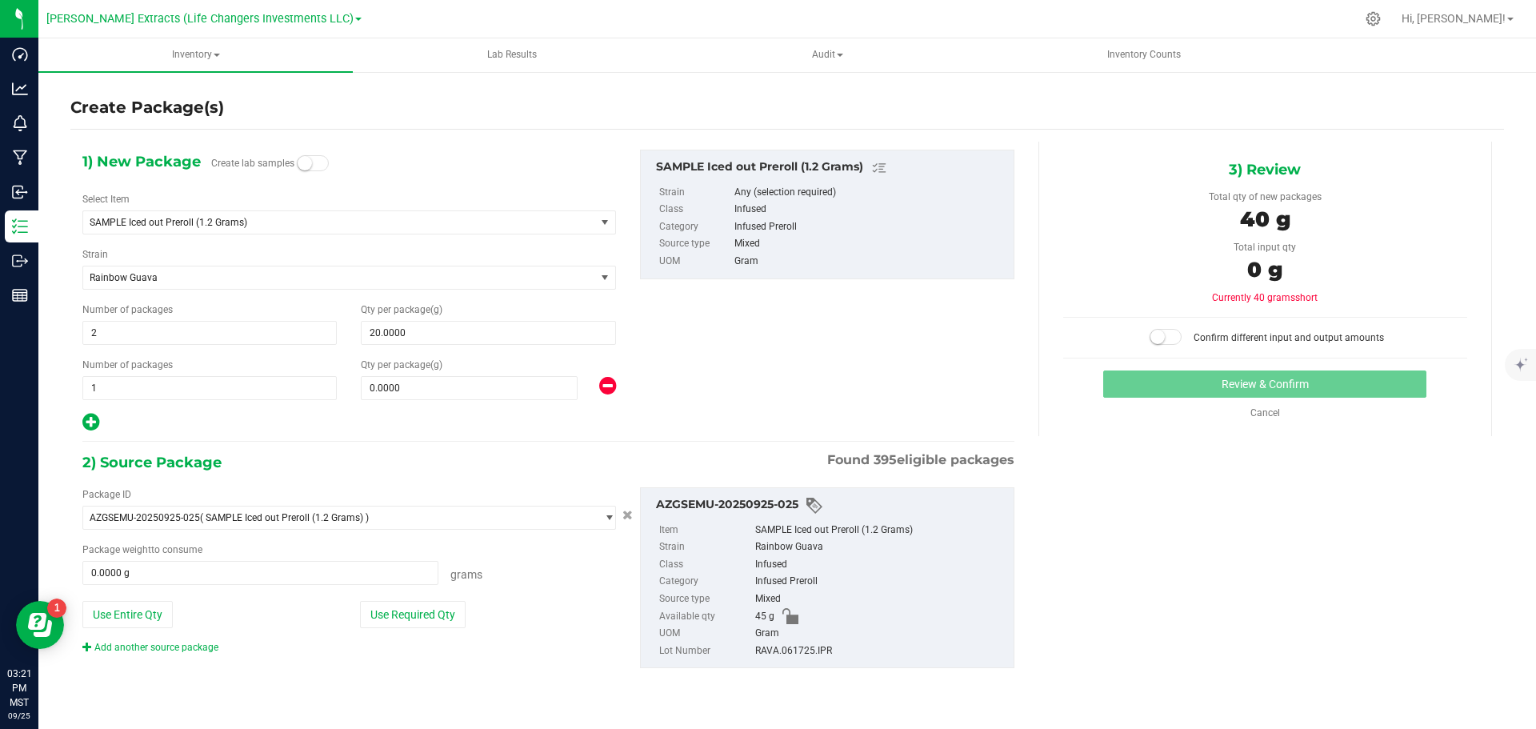
type input "20.0000"
click at [456, 386] on span "0.0000 0" at bounding box center [469, 388] width 217 height 24
type input "5"
click at [413, 610] on button "Use Required Qty" at bounding box center [413, 614] width 106 height 27
type input "5.0000"
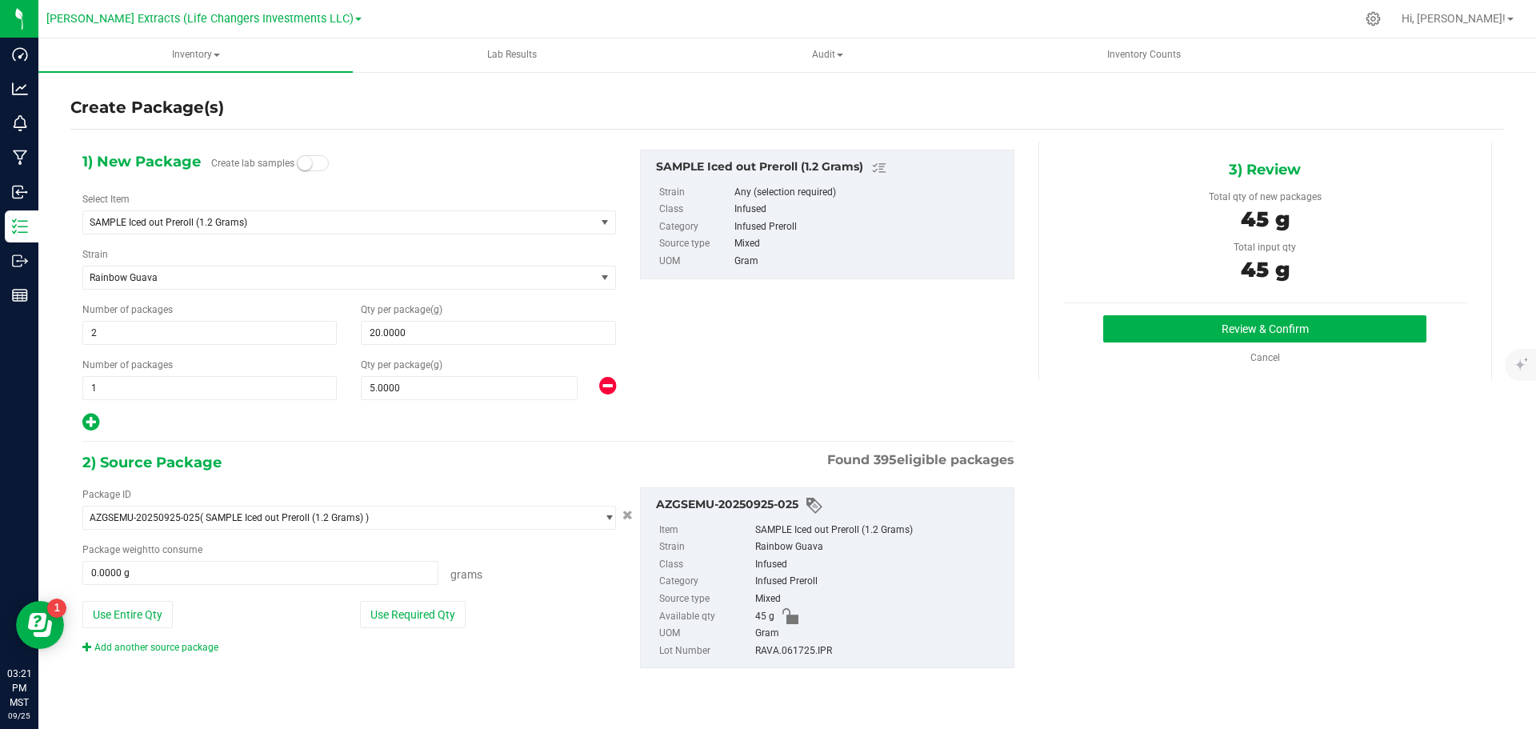
type input "45.0000 g"
click at [1205, 326] on button "Review & Confirm" at bounding box center [1264, 328] width 323 height 27
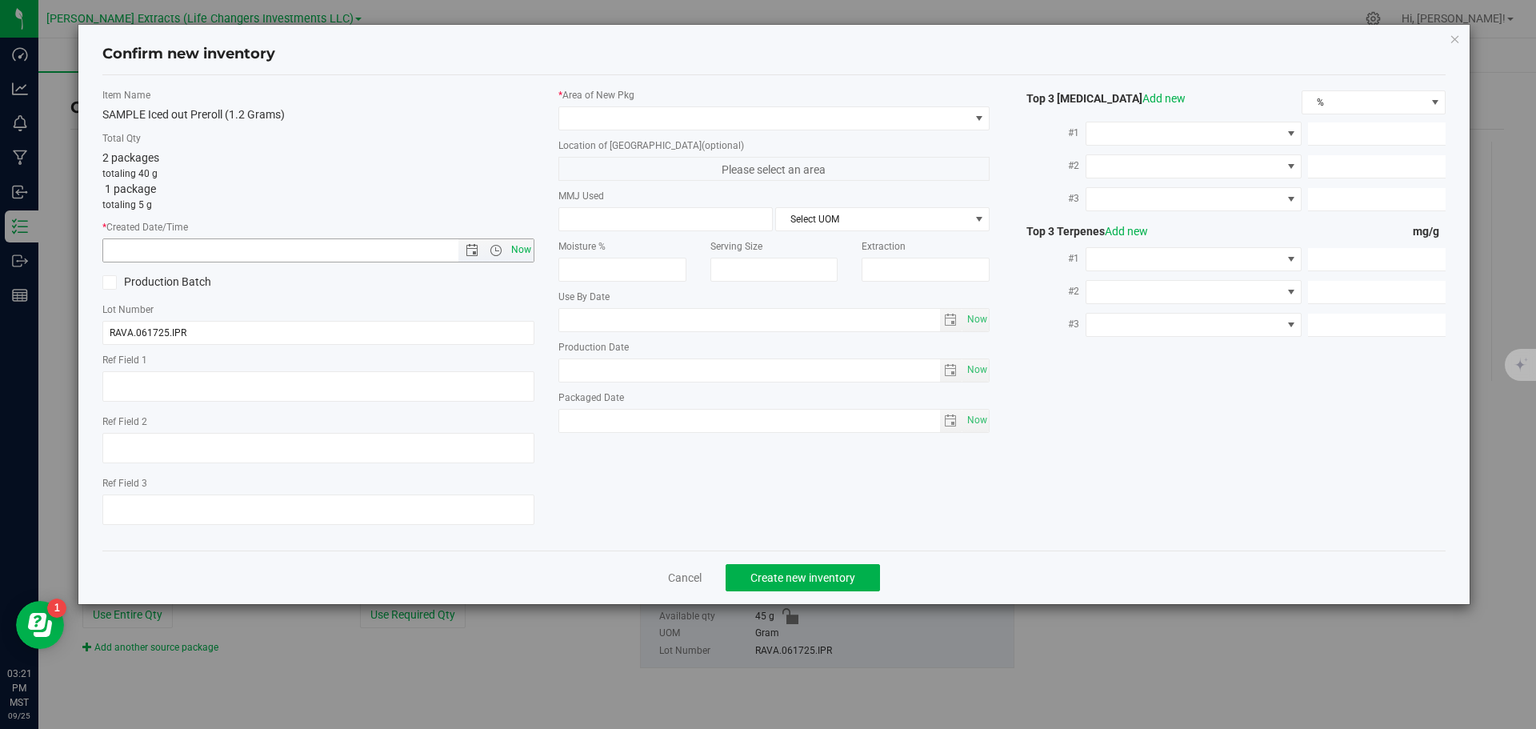
click at [520, 251] on span "Now" at bounding box center [520, 249] width 27 height 23
type input "[DATE] 3:21 PM"
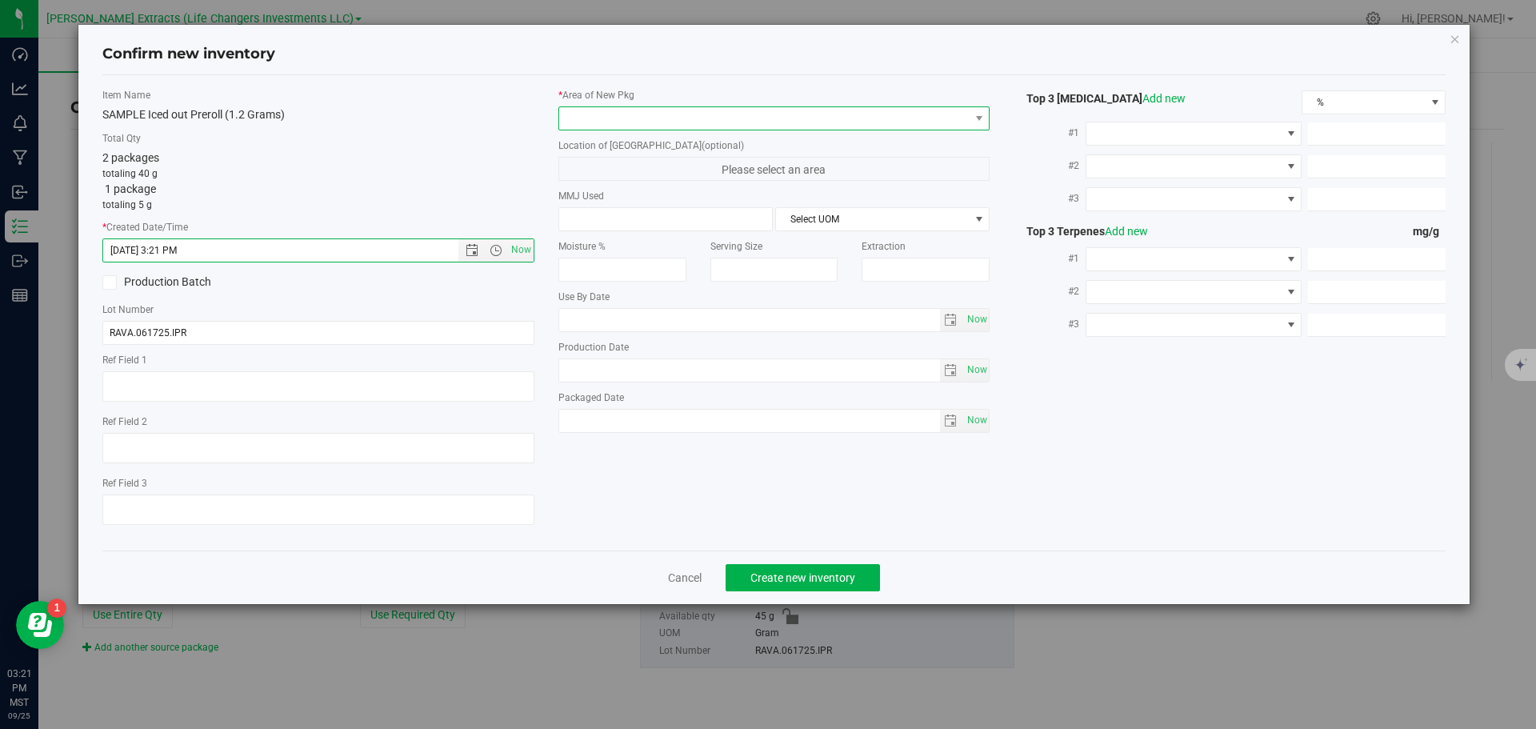
click at [594, 112] on span at bounding box center [764, 118] width 410 height 22
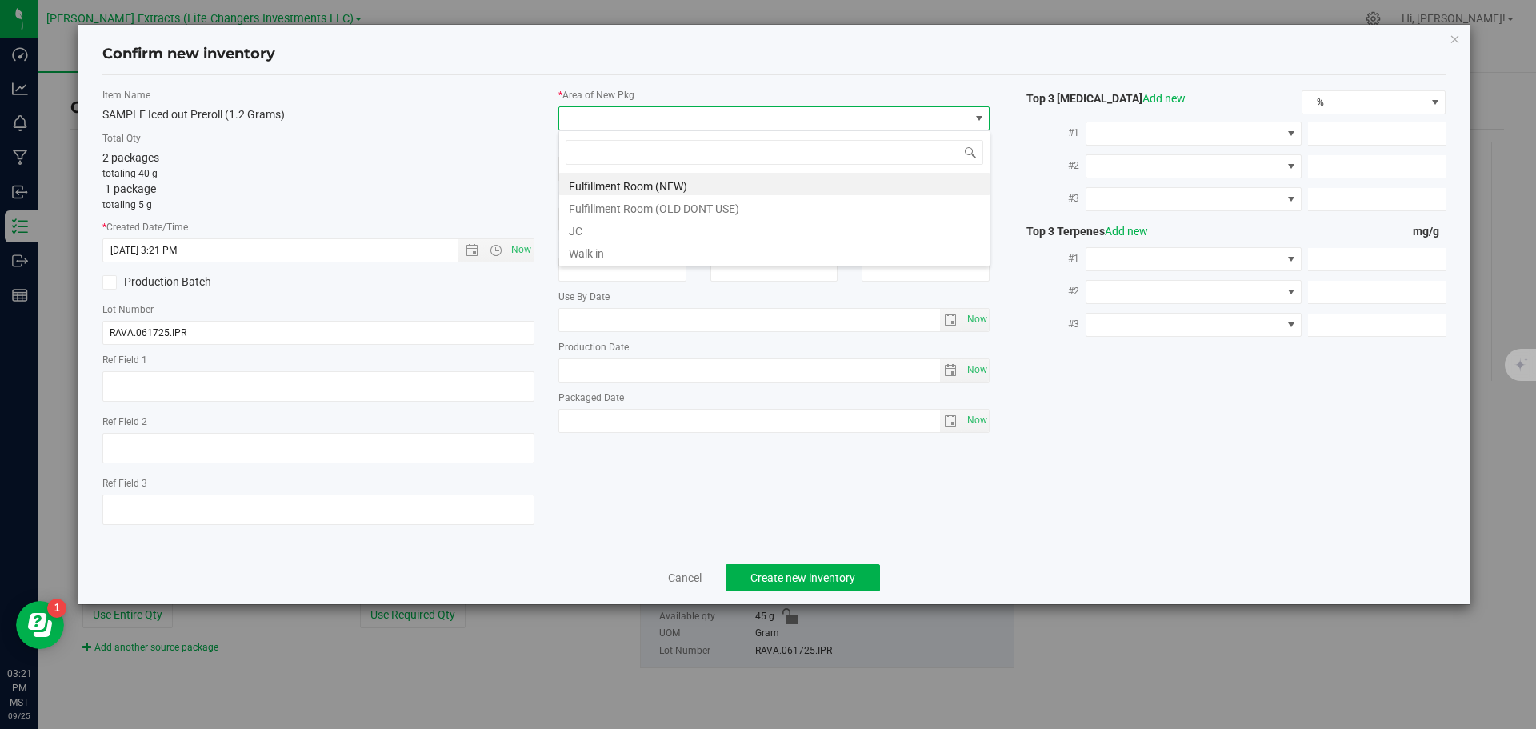
scroll to position [24, 432]
click at [606, 186] on li "Fulfillment Room (NEW)" at bounding box center [774, 184] width 430 height 22
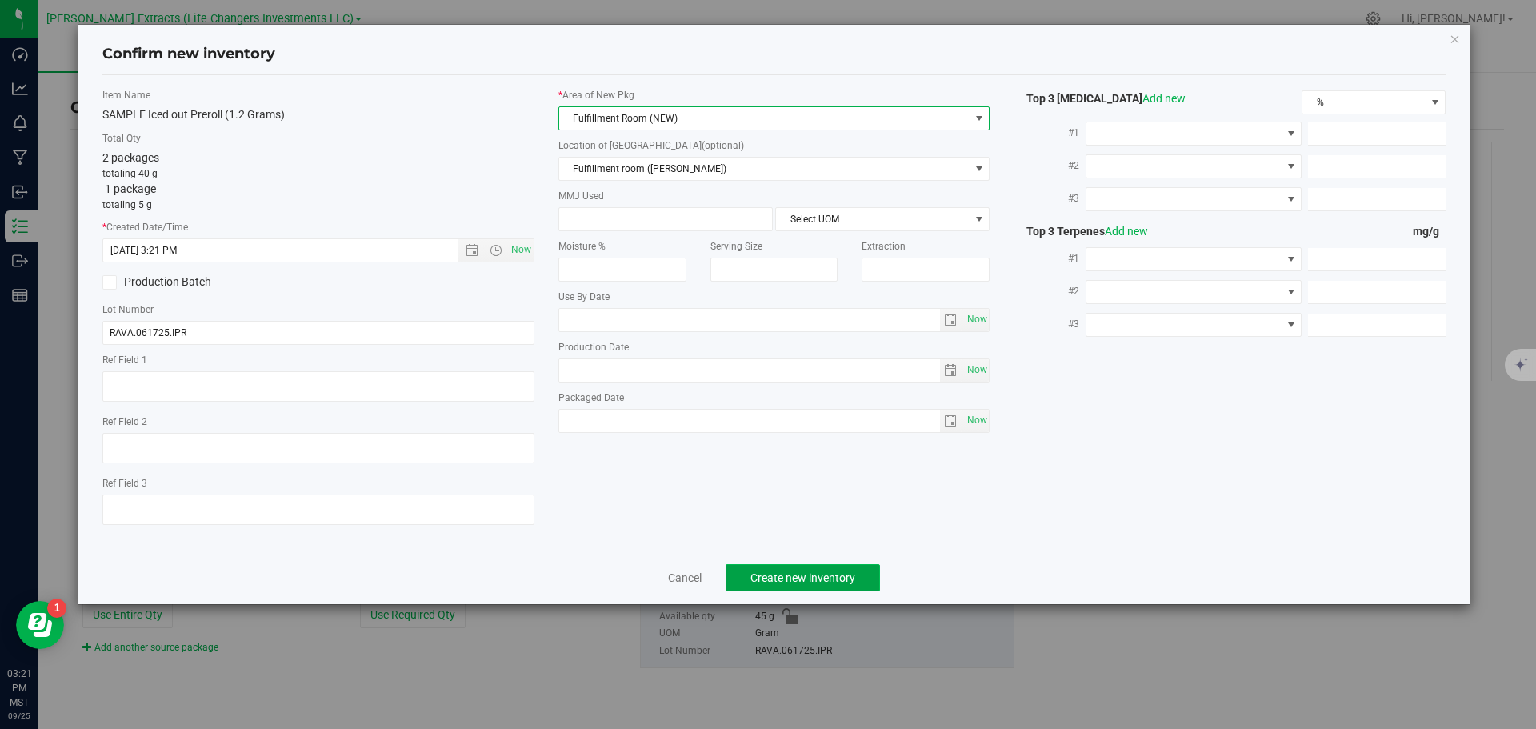
click at [821, 579] on span "Create new inventory" at bounding box center [802, 577] width 105 height 13
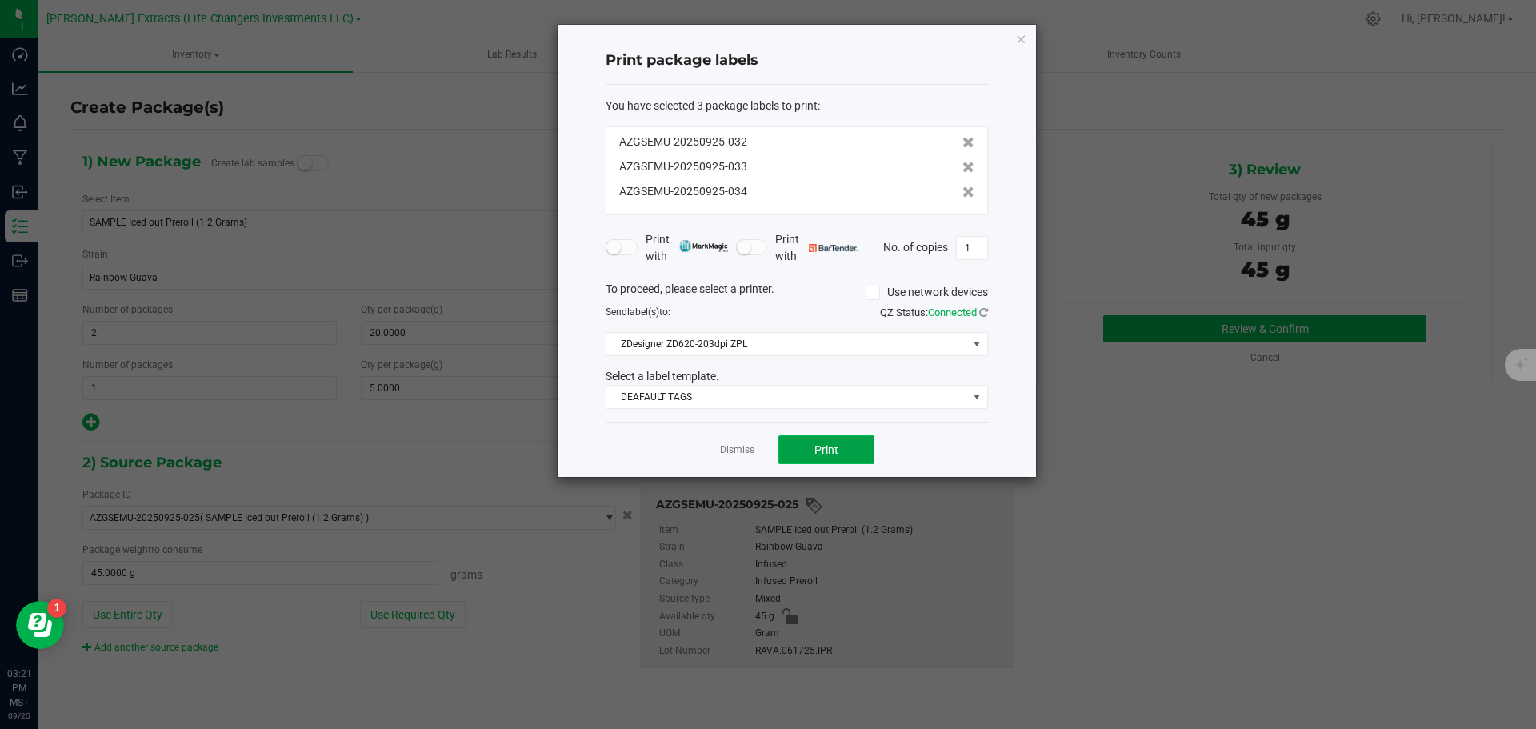
click at [842, 447] on button "Print" at bounding box center [826, 449] width 96 height 29
click at [1023, 37] on icon "button" at bounding box center [1020, 38] width 11 height 19
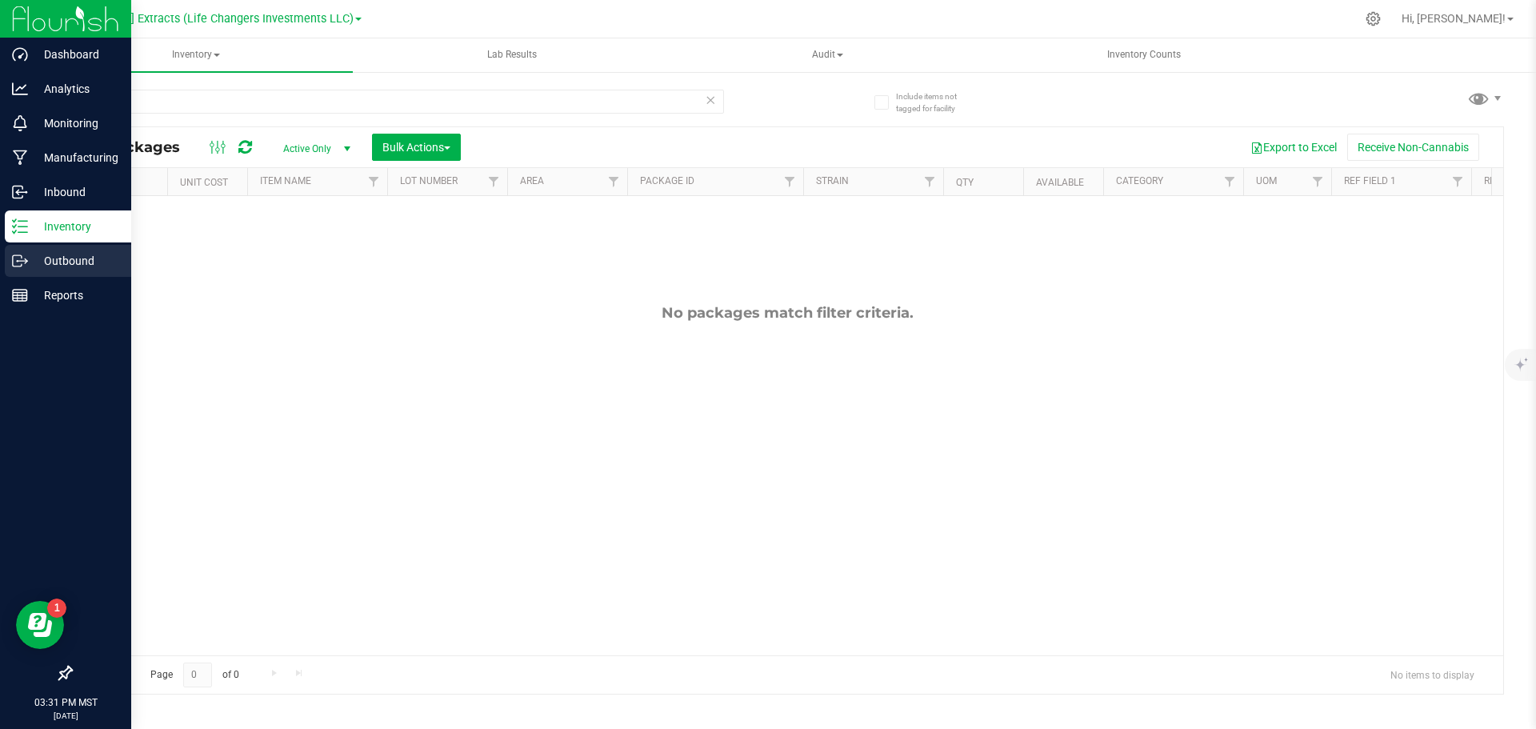
click at [90, 258] on p "Outbound" at bounding box center [76, 260] width 96 height 19
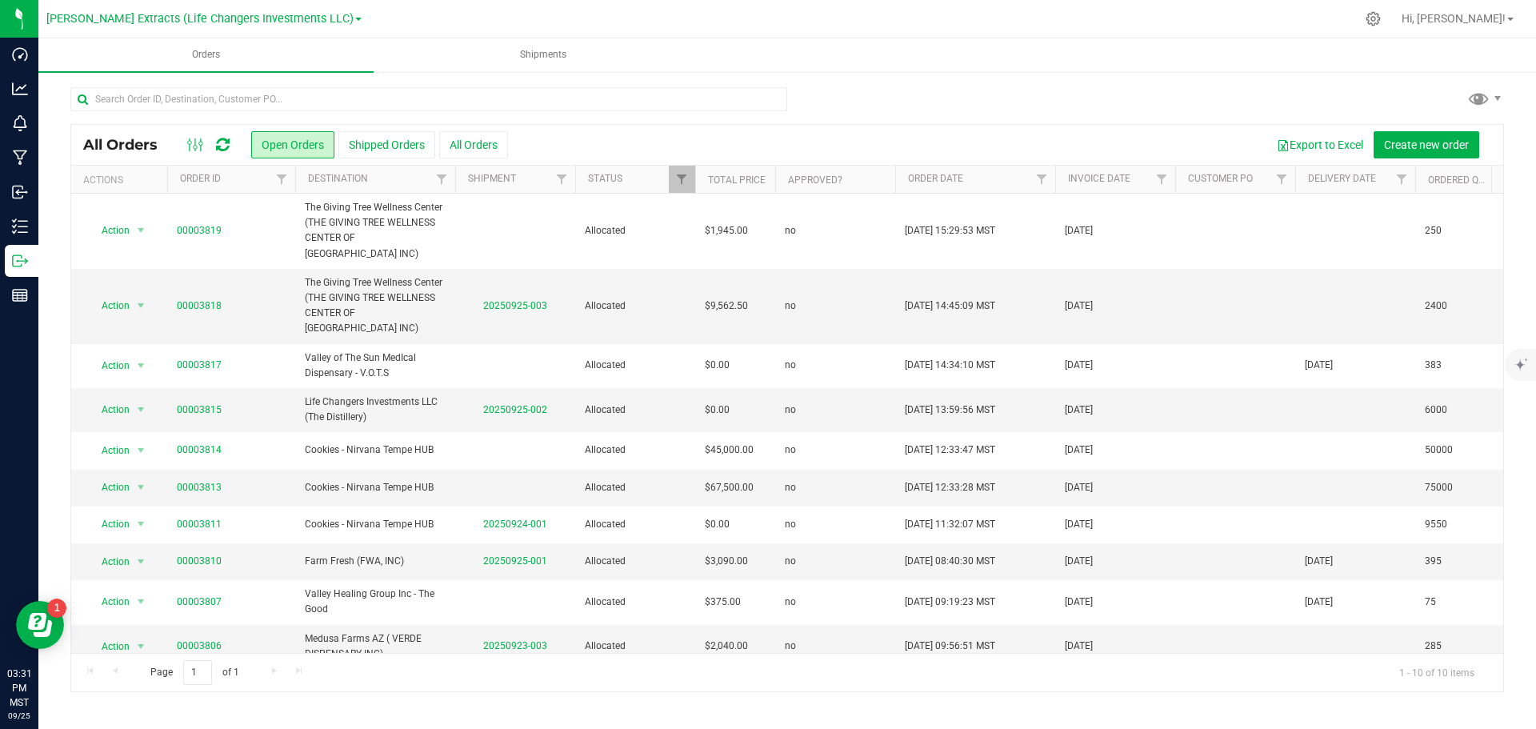
click at [1070, 95] on div at bounding box center [787, 105] width 1434 height 37
click at [1438, 142] on span "Create new order" at bounding box center [1426, 144] width 85 height 13
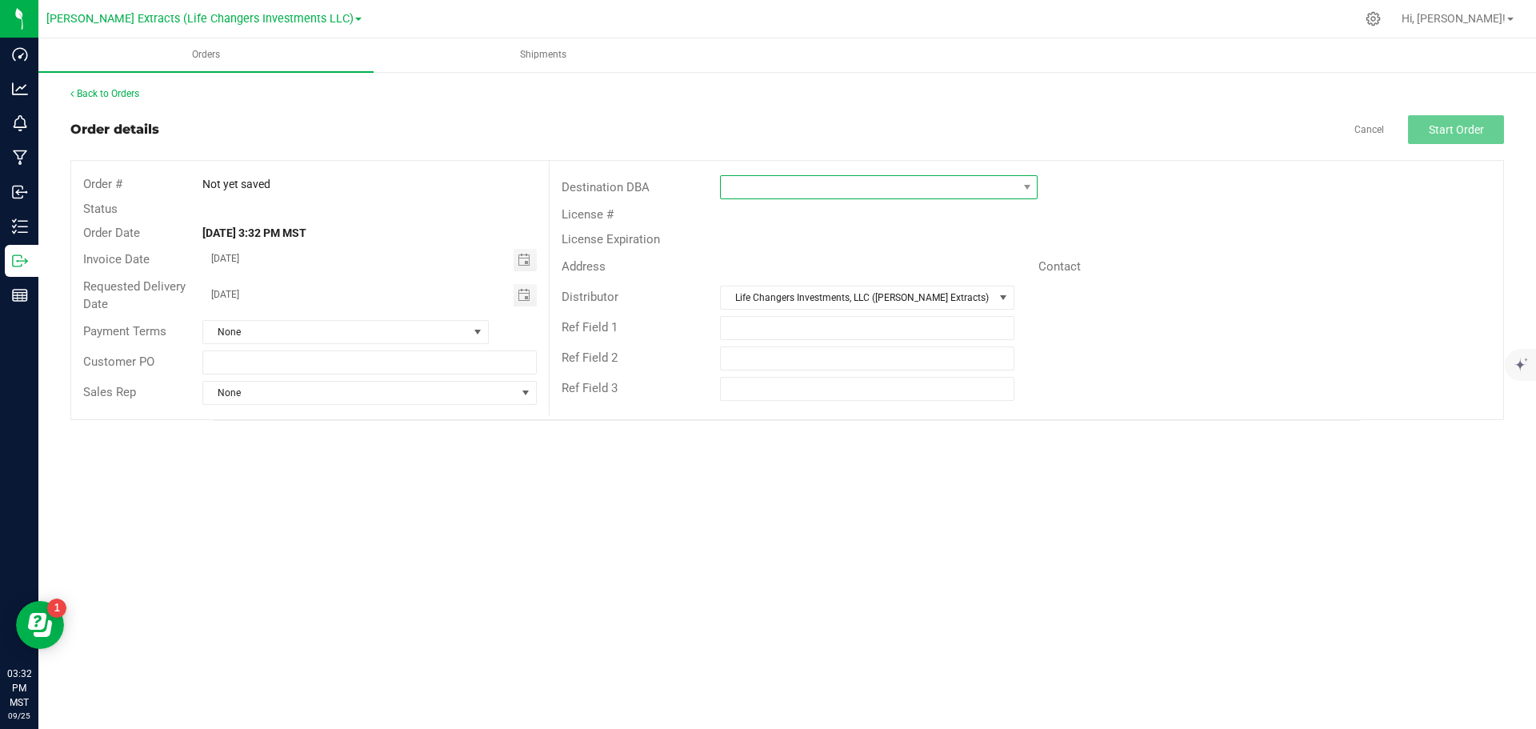
click at [797, 187] on span at bounding box center [869, 187] width 296 height 22
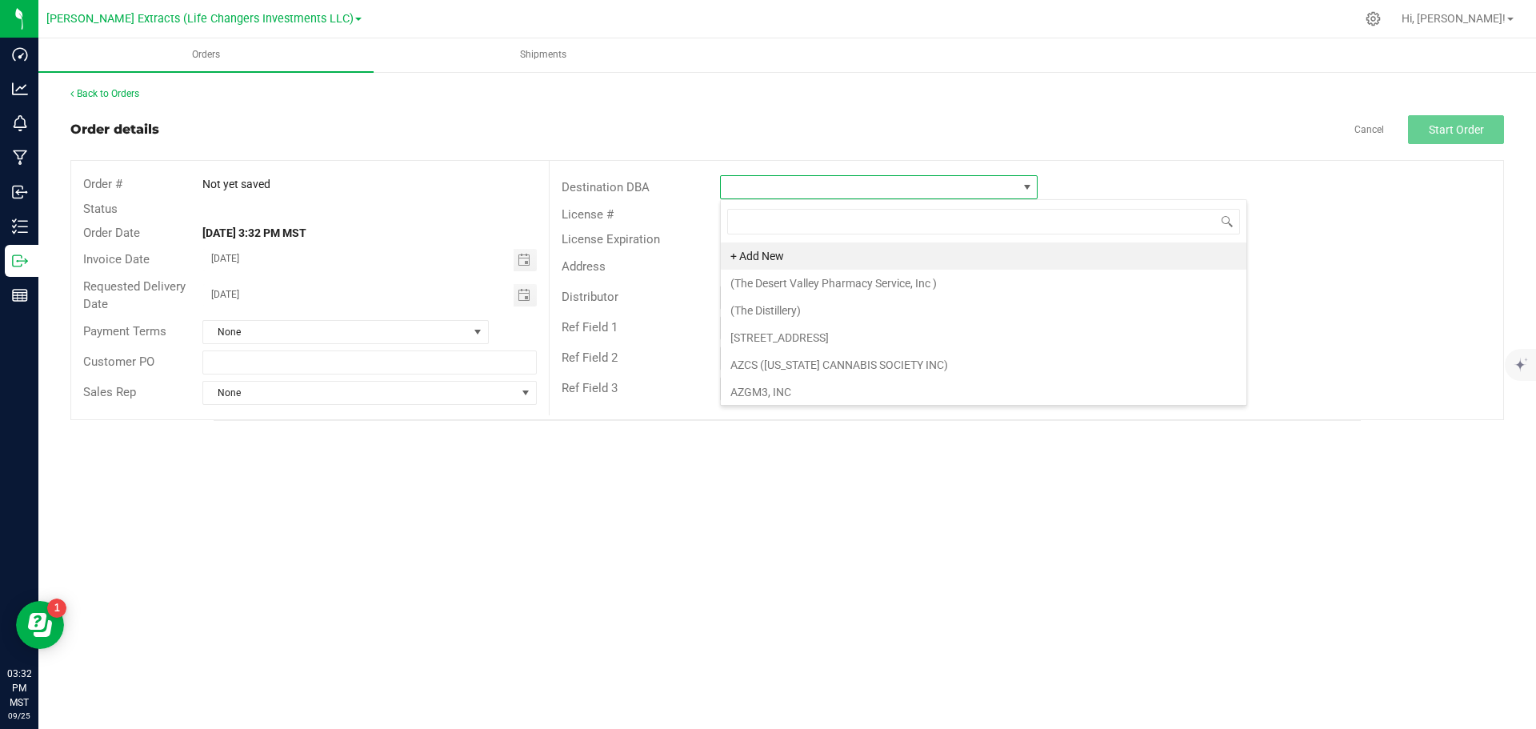
scroll to position [24, 318]
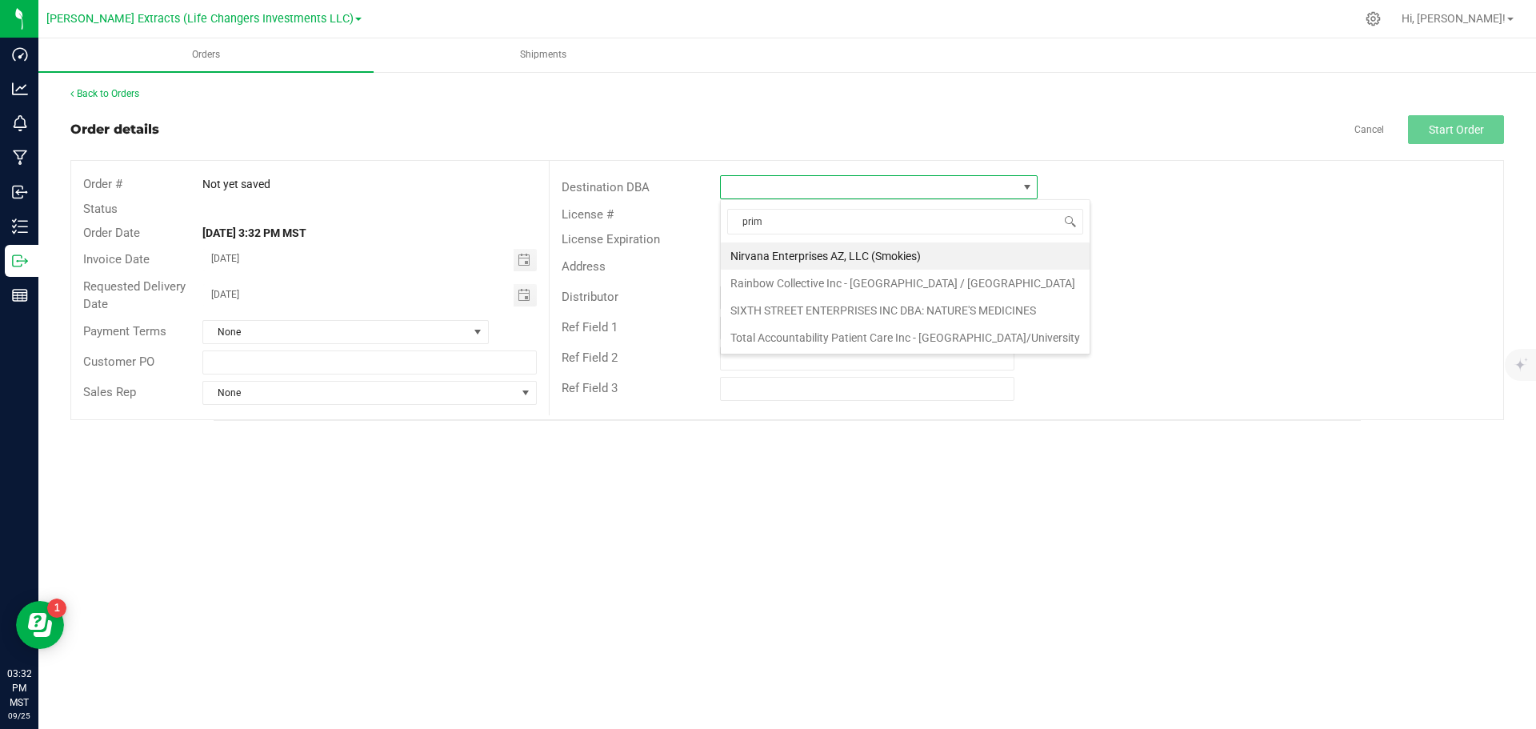
type input "prime"
click at [807, 253] on li "Rainbow Collective Inc - [GEOGRAPHIC_DATA] / [GEOGRAPHIC_DATA]" at bounding box center [905, 255] width 369 height 27
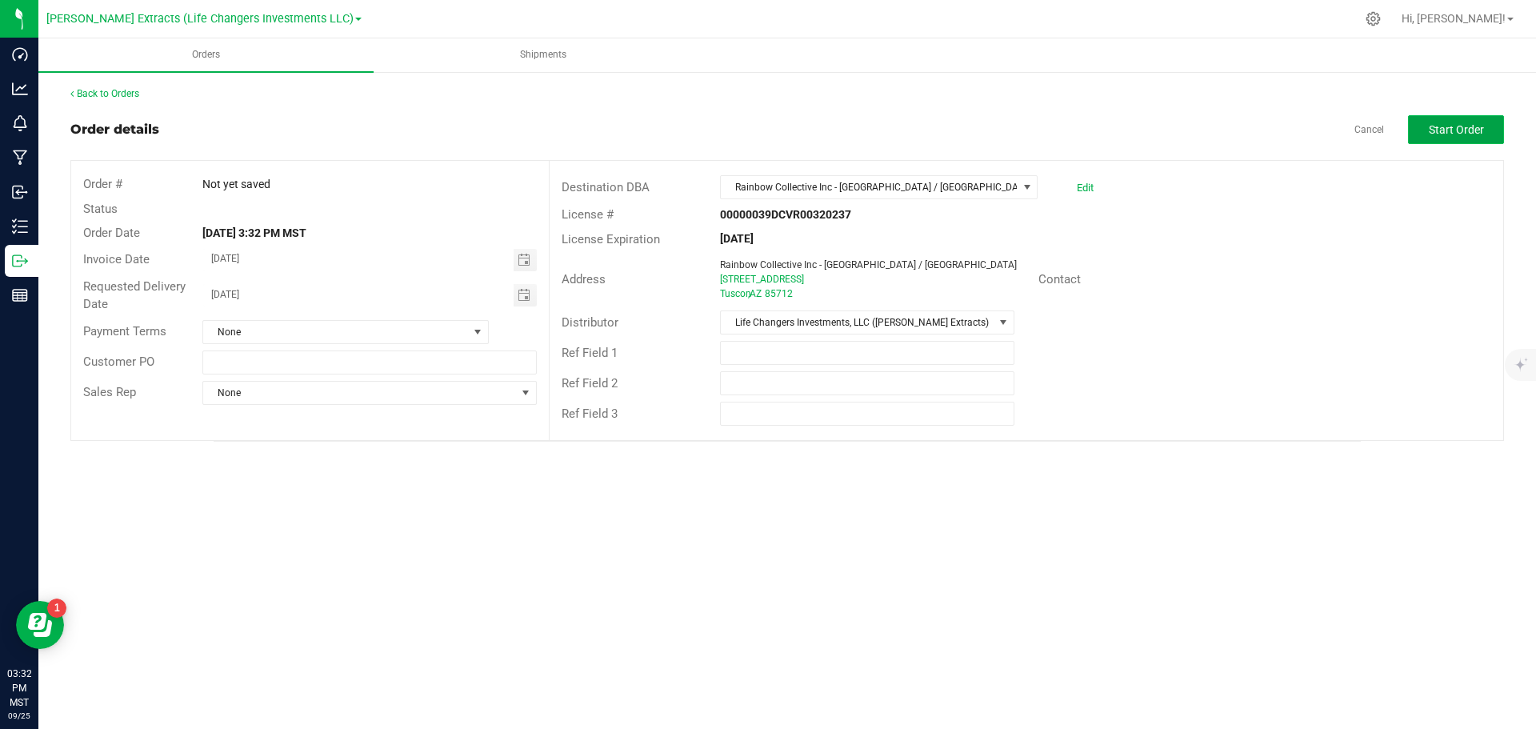
click at [1452, 132] on span "Start Order" at bounding box center [1456, 129] width 55 height 13
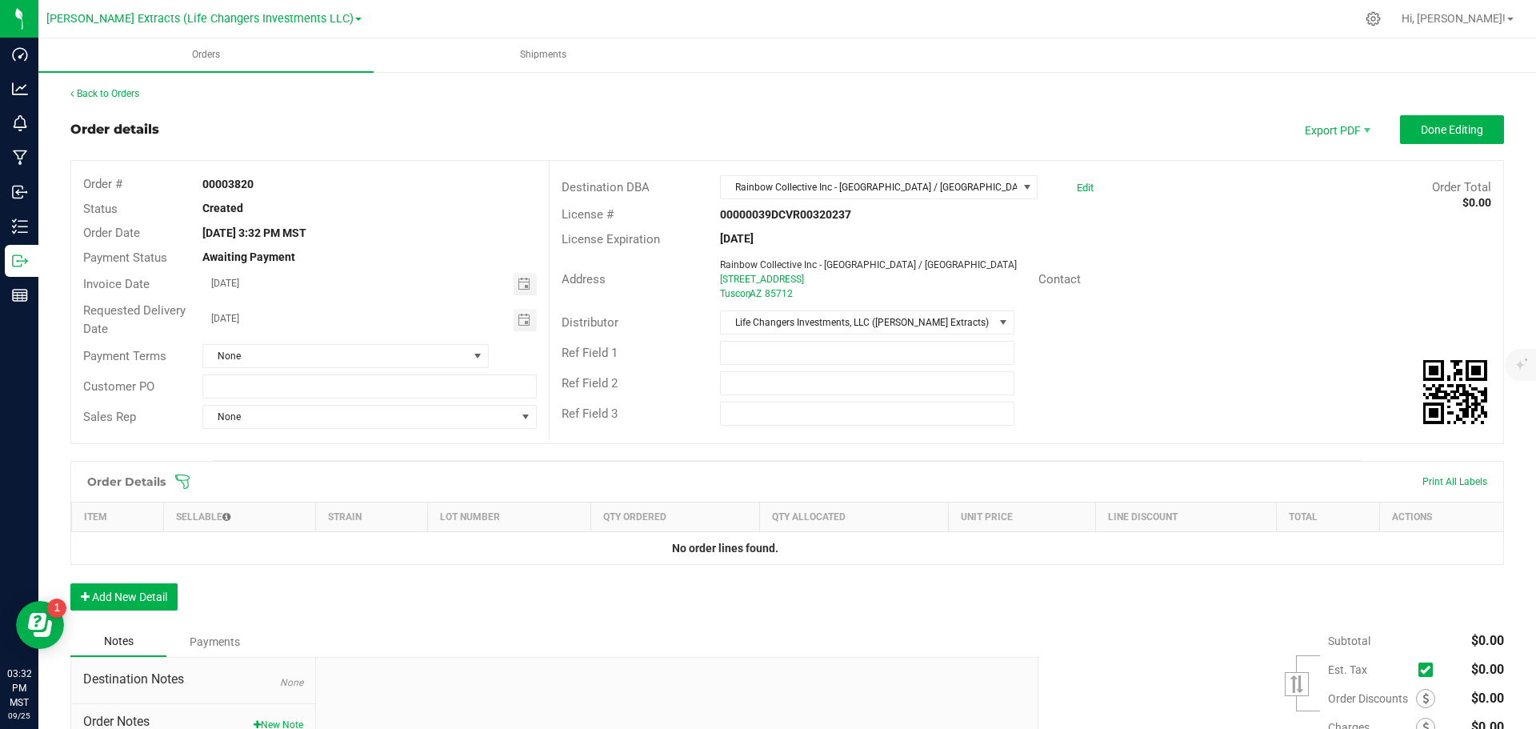
click at [183, 478] on icon at bounding box center [182, 482] width 16 height 16
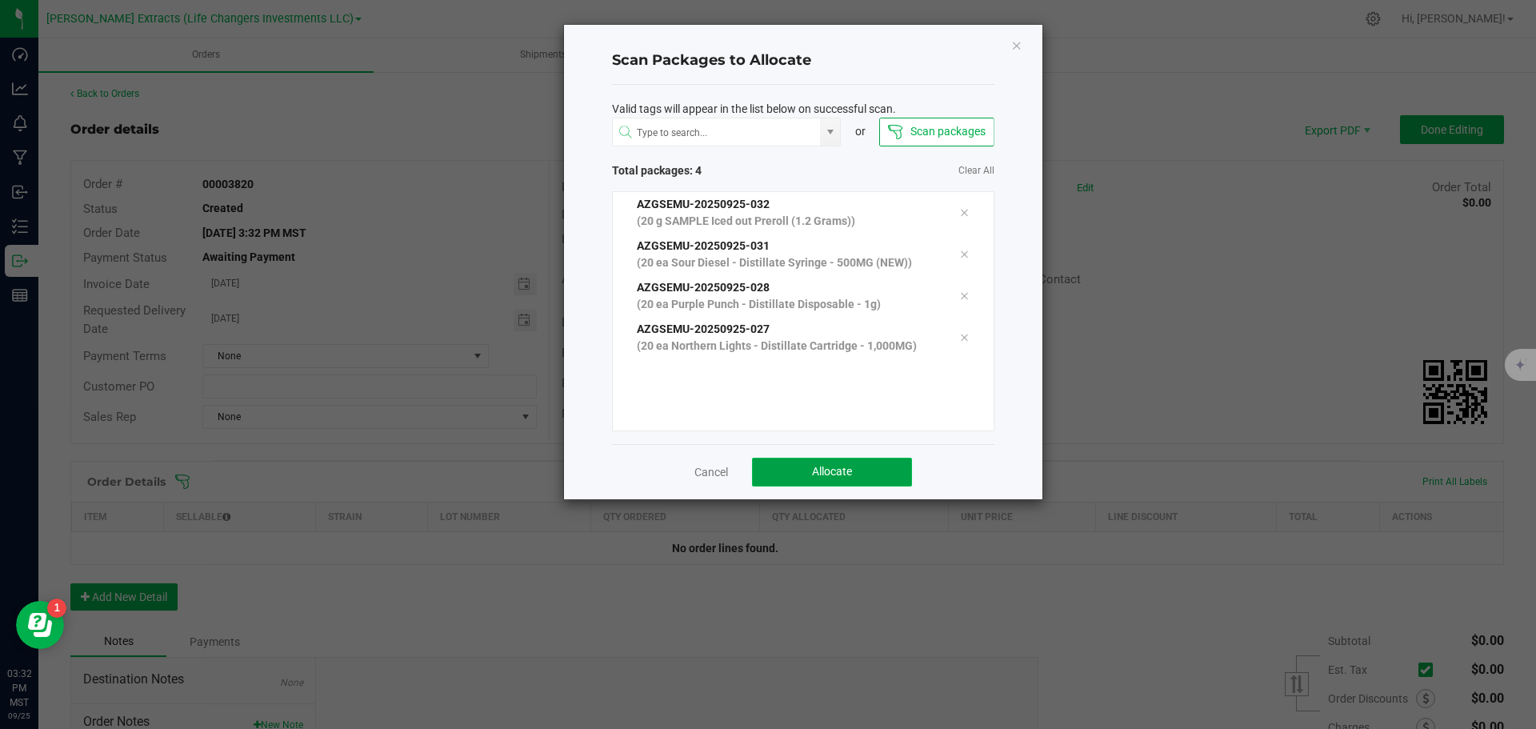
click at [831, 474] on span "Allocate" at bounding box center [832, 471] width 40 height 13
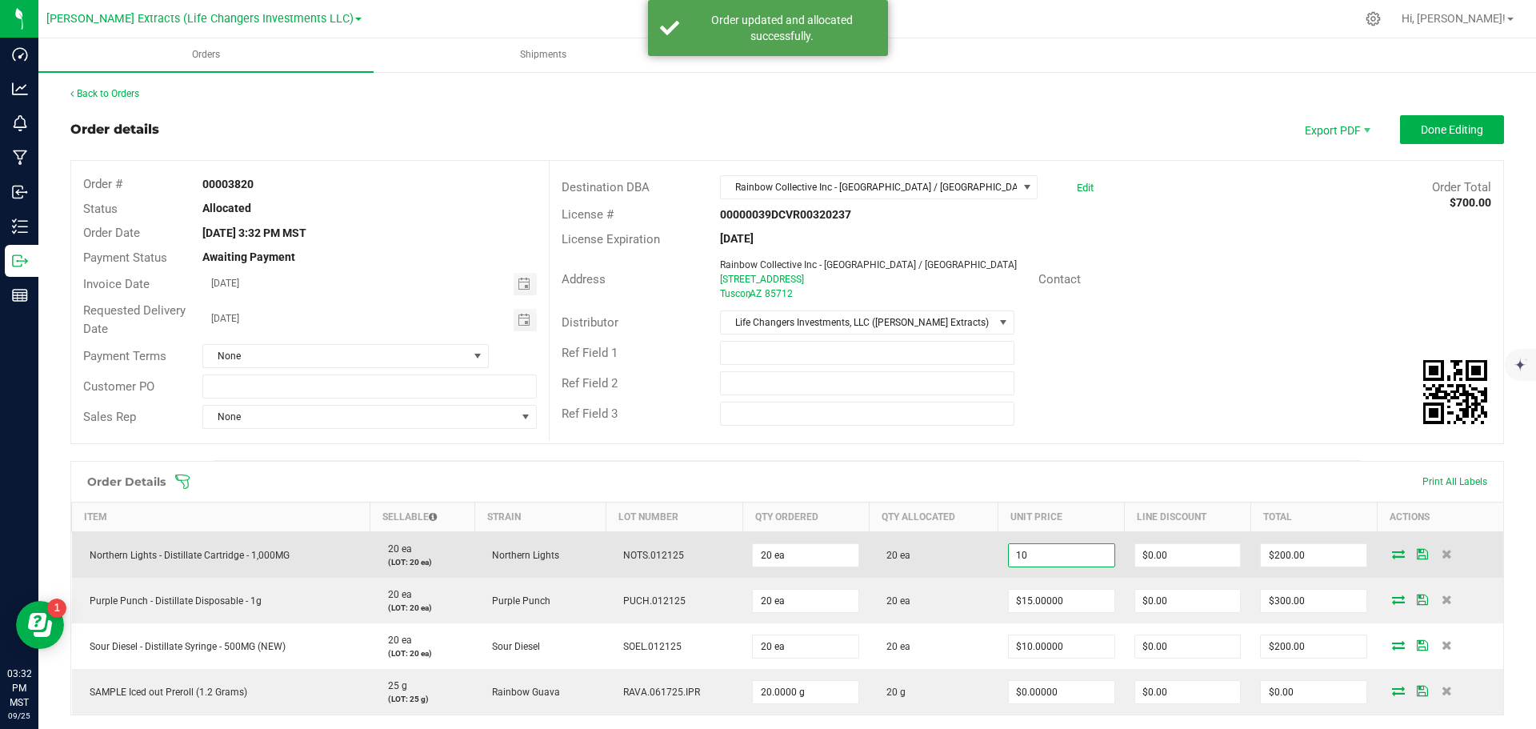
click at [1074, 553] on input "10" at bounding box center [1062, 555] width 106 height 22
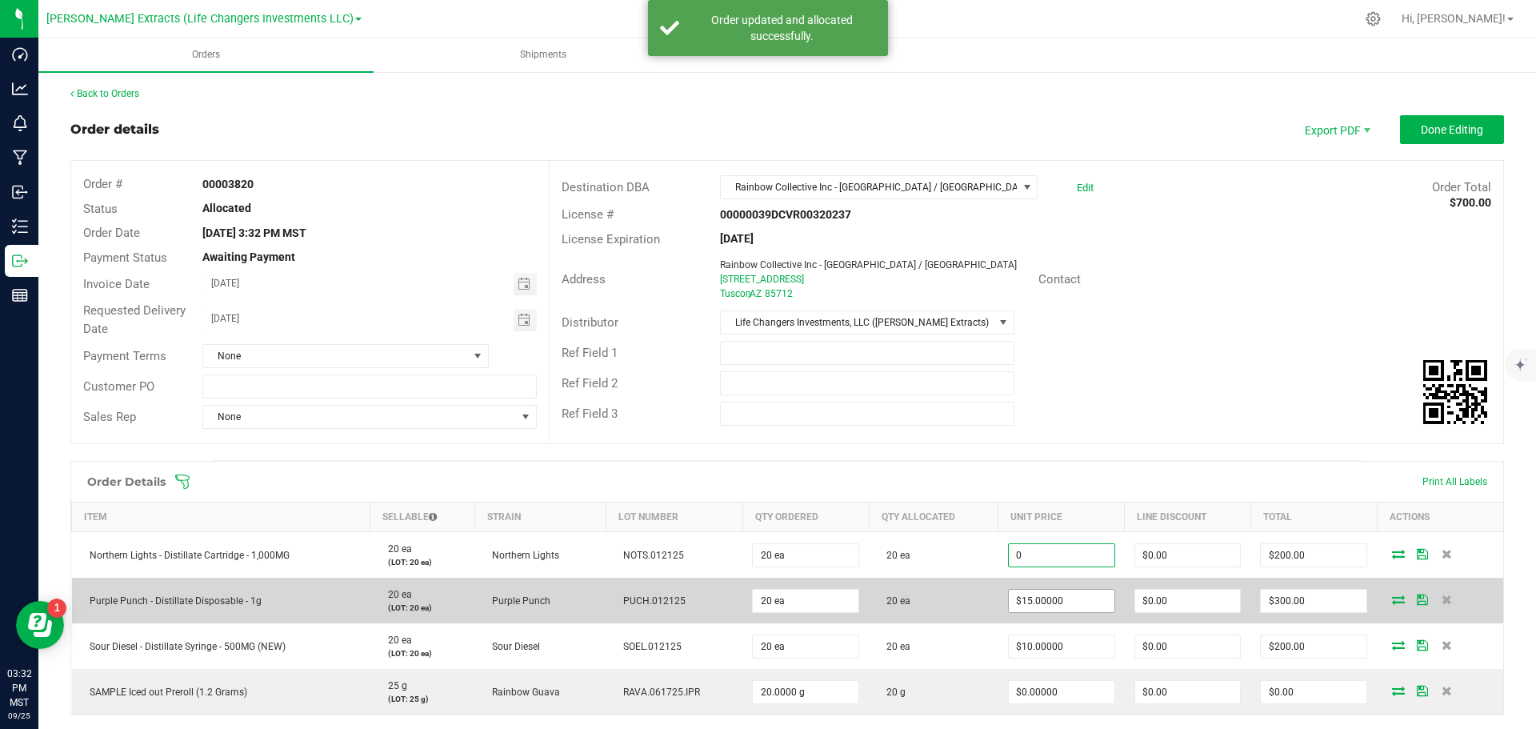
type input "$0.00000"
type input "$0.00"
click at [1070, 611] on input "15" at bounding box center [1062, 601] width 106 height 22
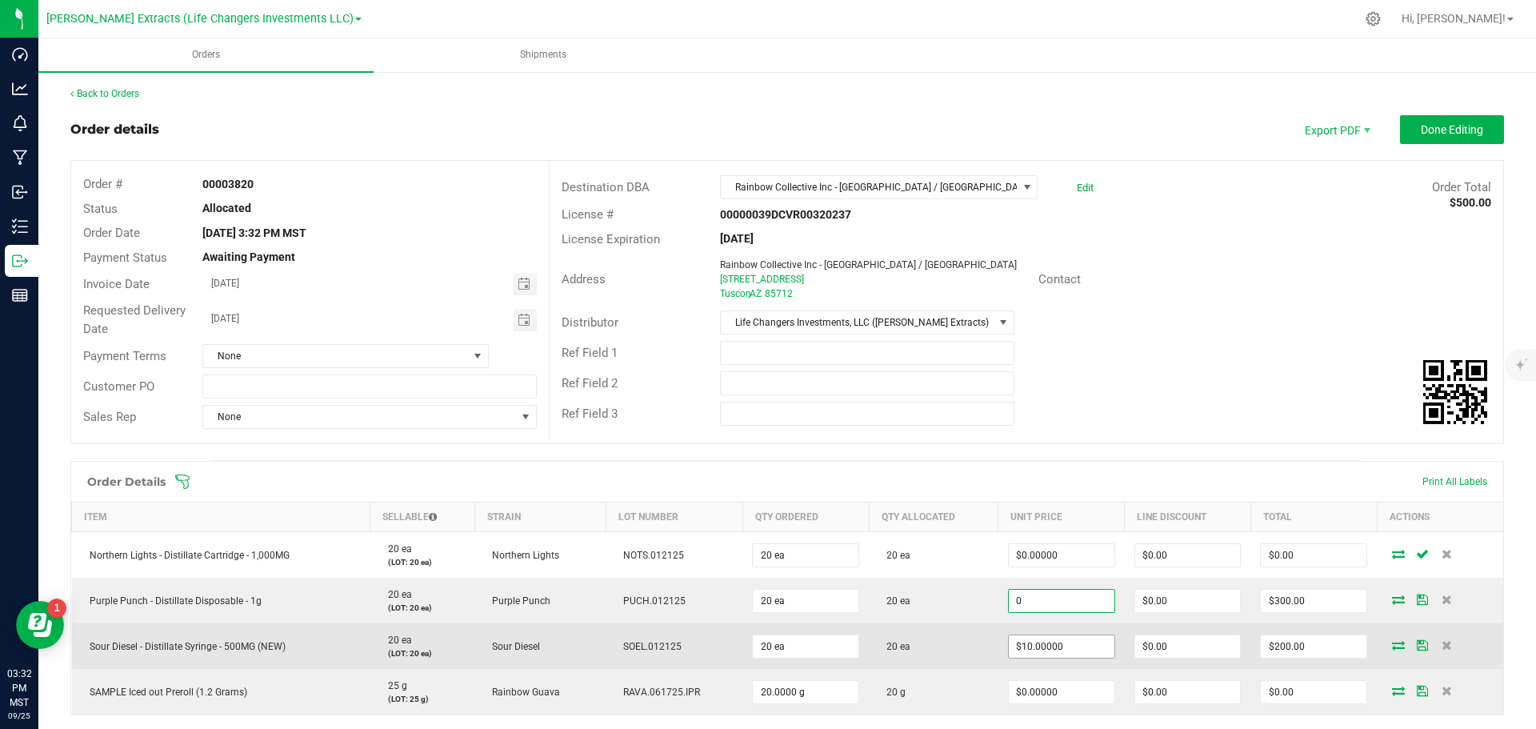
type input "$0.00000"
type input "$0.00"
click at [1067, 651] on input "10" at bounding box center [1062, 646] width 106 height 22
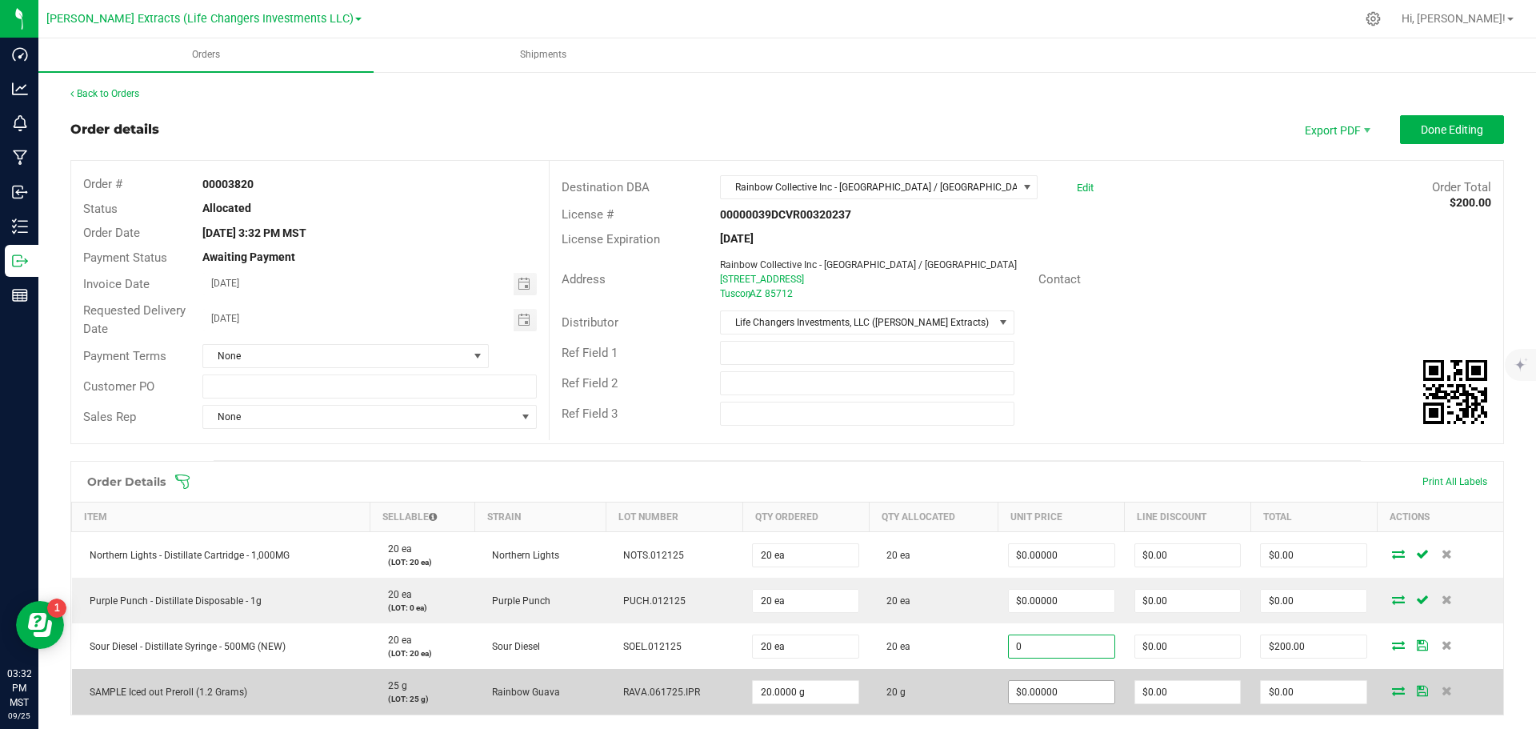
type input "$0.00000"
type input "$0.00"
click at [1067, 700] on input "0" at bounding box center [1062, 692] width 106 height 22
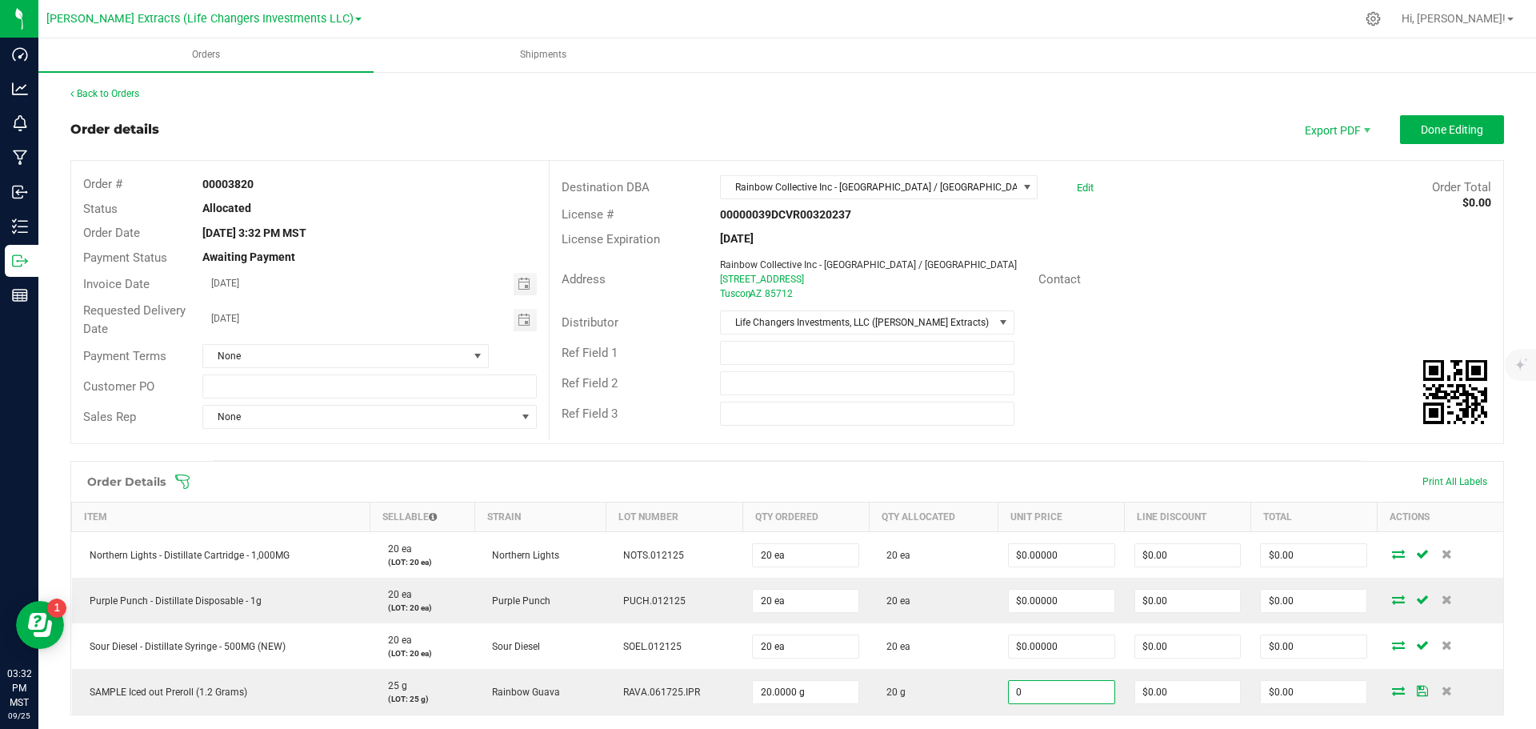
type input "$0.00000"
click at [1146, 450] on div "Order details Export PDF Done Editing Order # 00003820 Status Allocated Order D…" at bounding box center [787, 569] width 1434 height 908
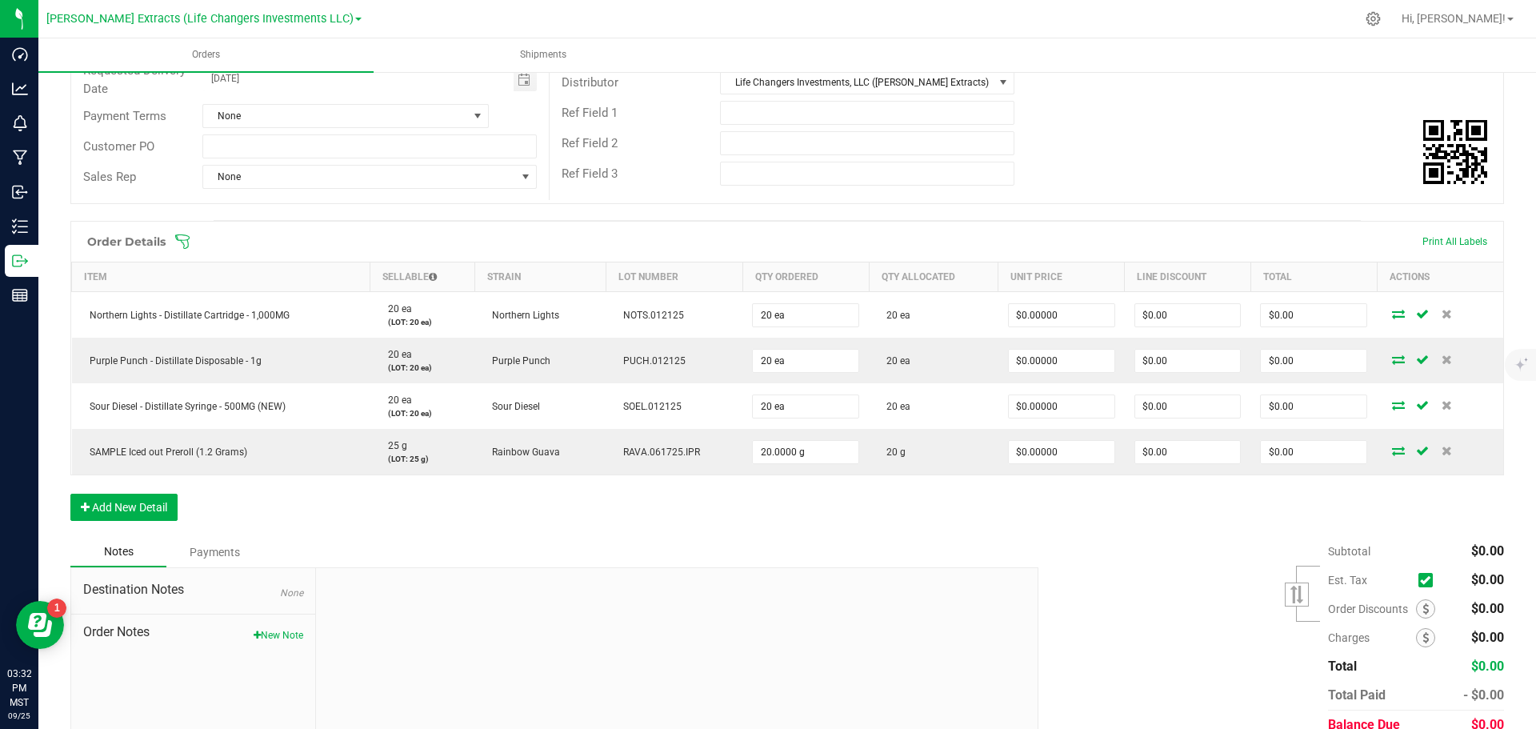
scroll to position [310, 0]
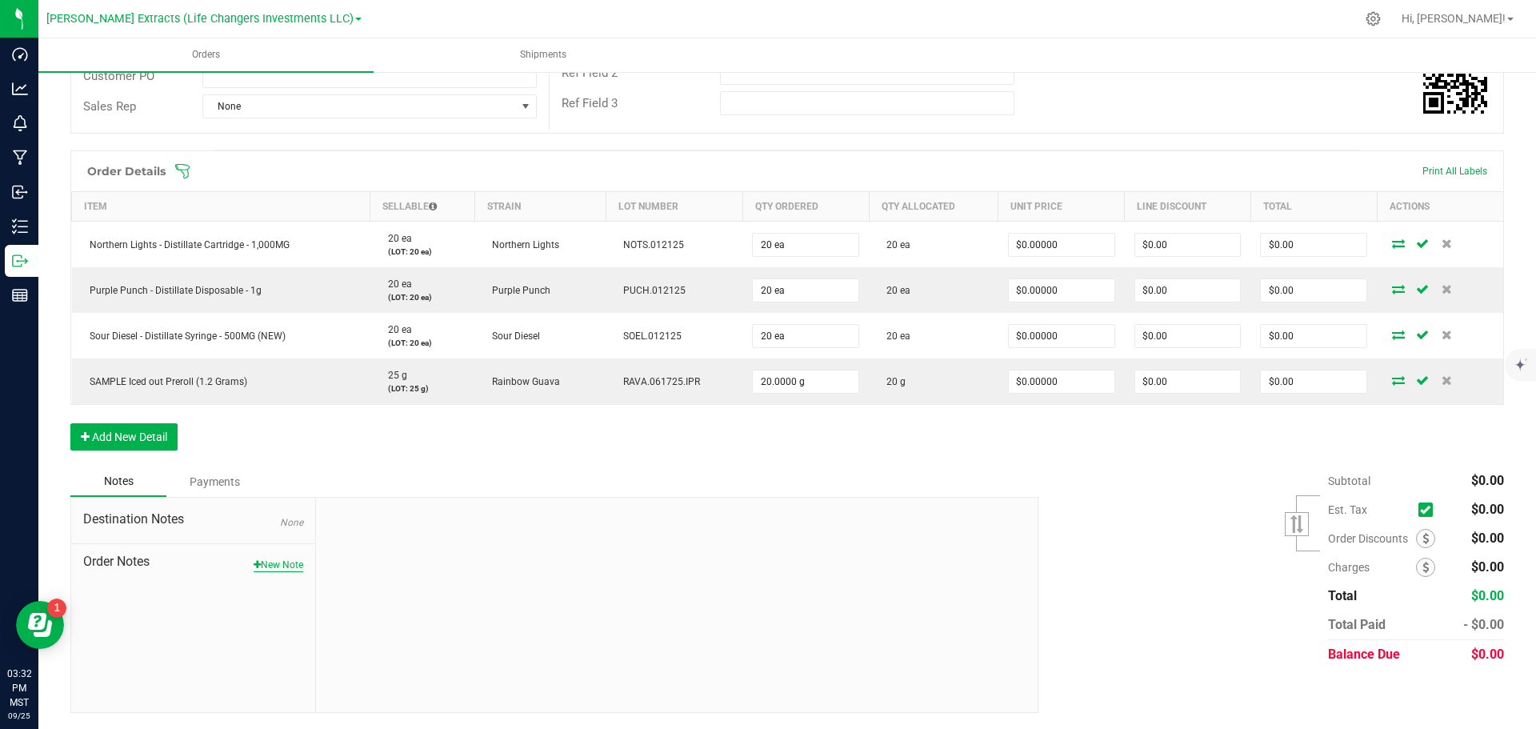
click at [286, 564] on button "New Note" at bounding box center [279, 565] width 50 height 14
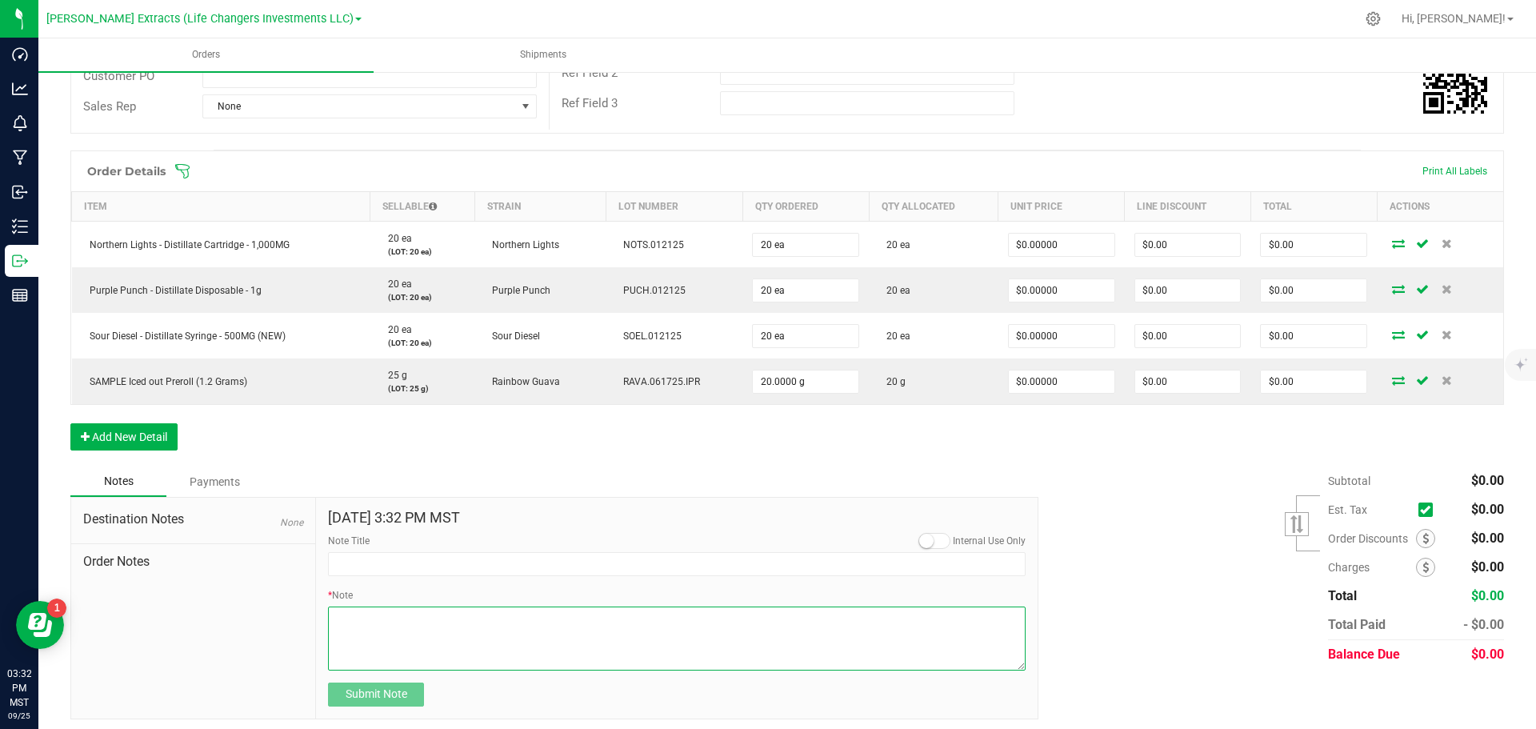
click at [342, 620] on textarea "* Note" at bounding box center [677, 638] width 698 height 64
type textarea "Budtender sample packs"
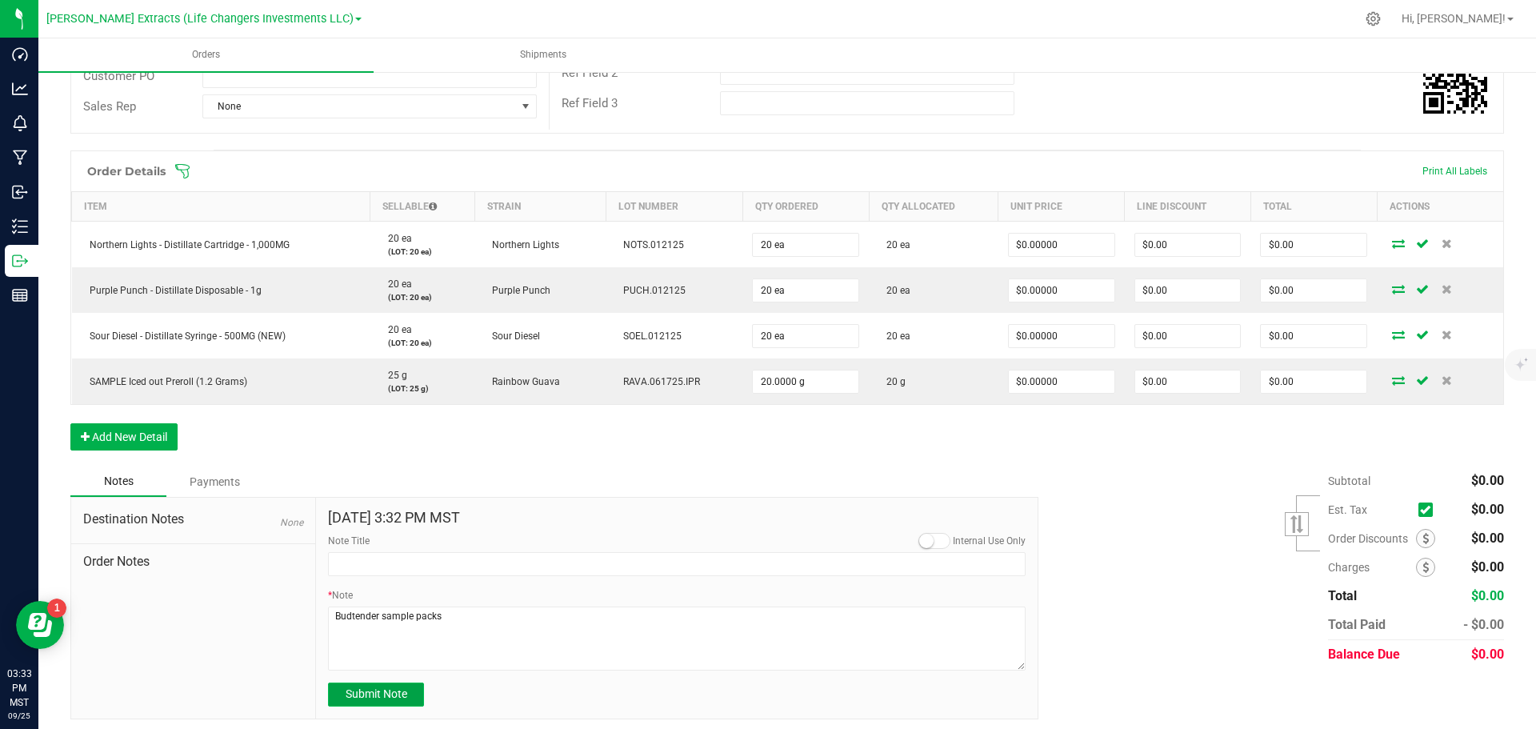
click at [368, 695] on span "Submit Note" at bounding box center [377, 693] width 62 height 13
type input "[DATE] 15:33 PM MST"
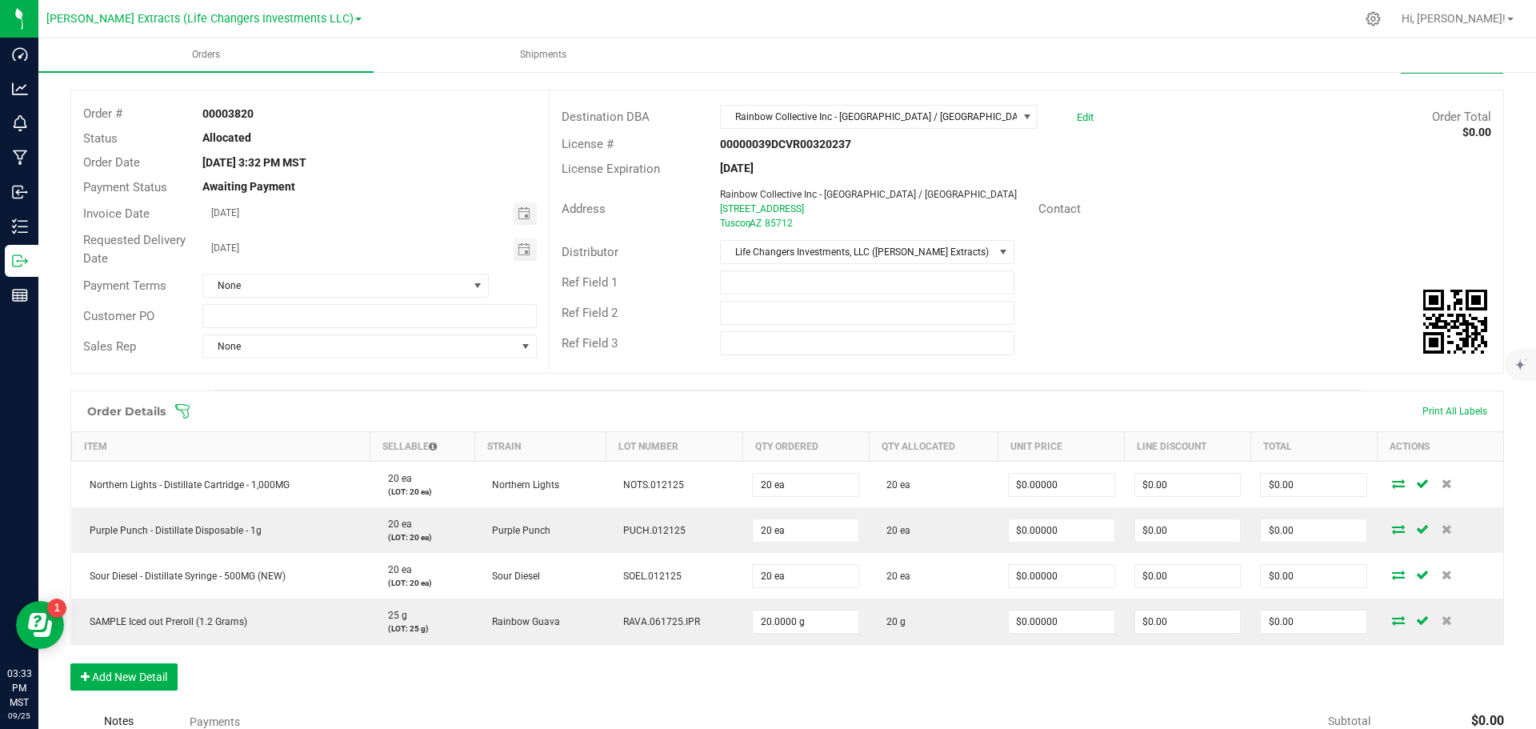
scroll to position [0, 0]
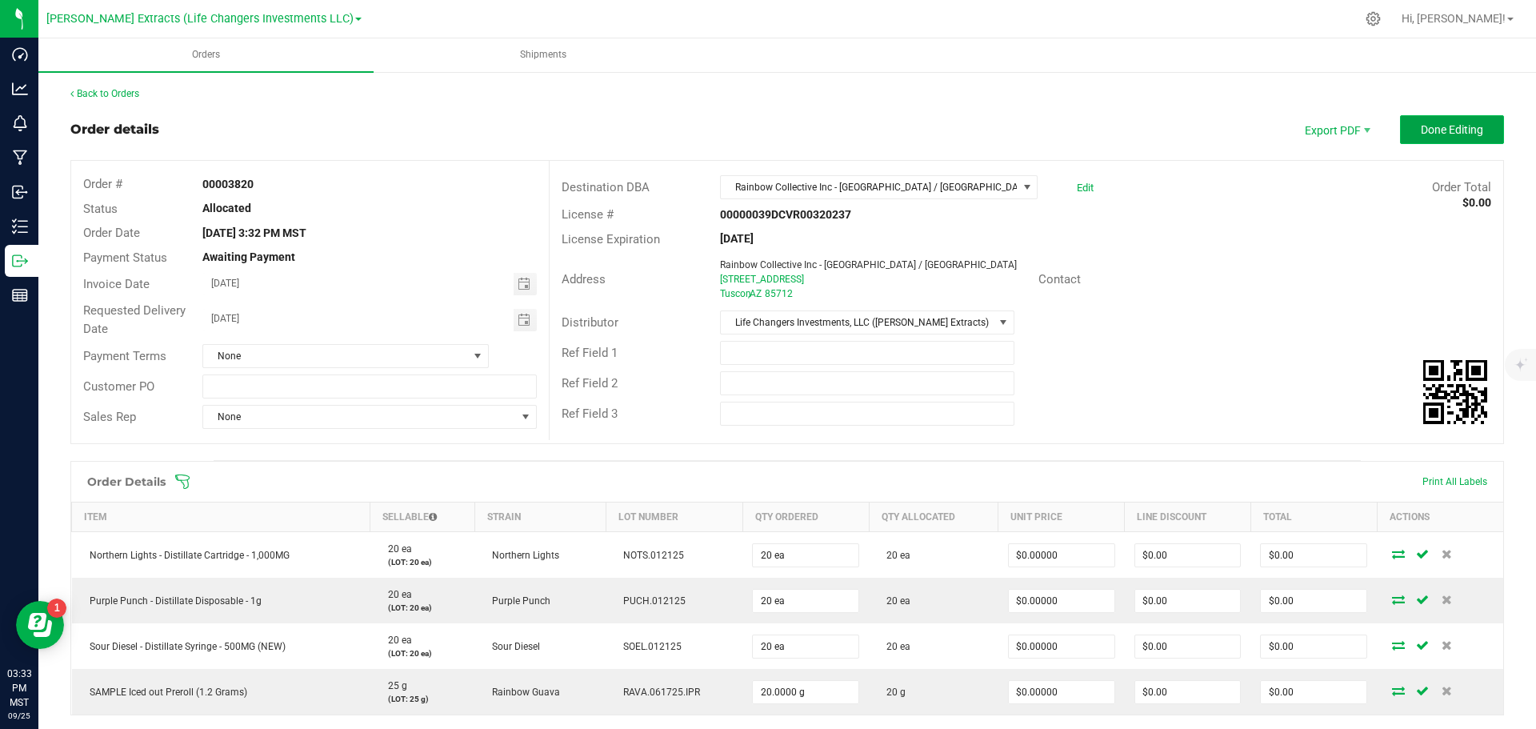
click at [1427, 118] on button "Done Editing" at bounding box center [1452, 129] width 104 height 29
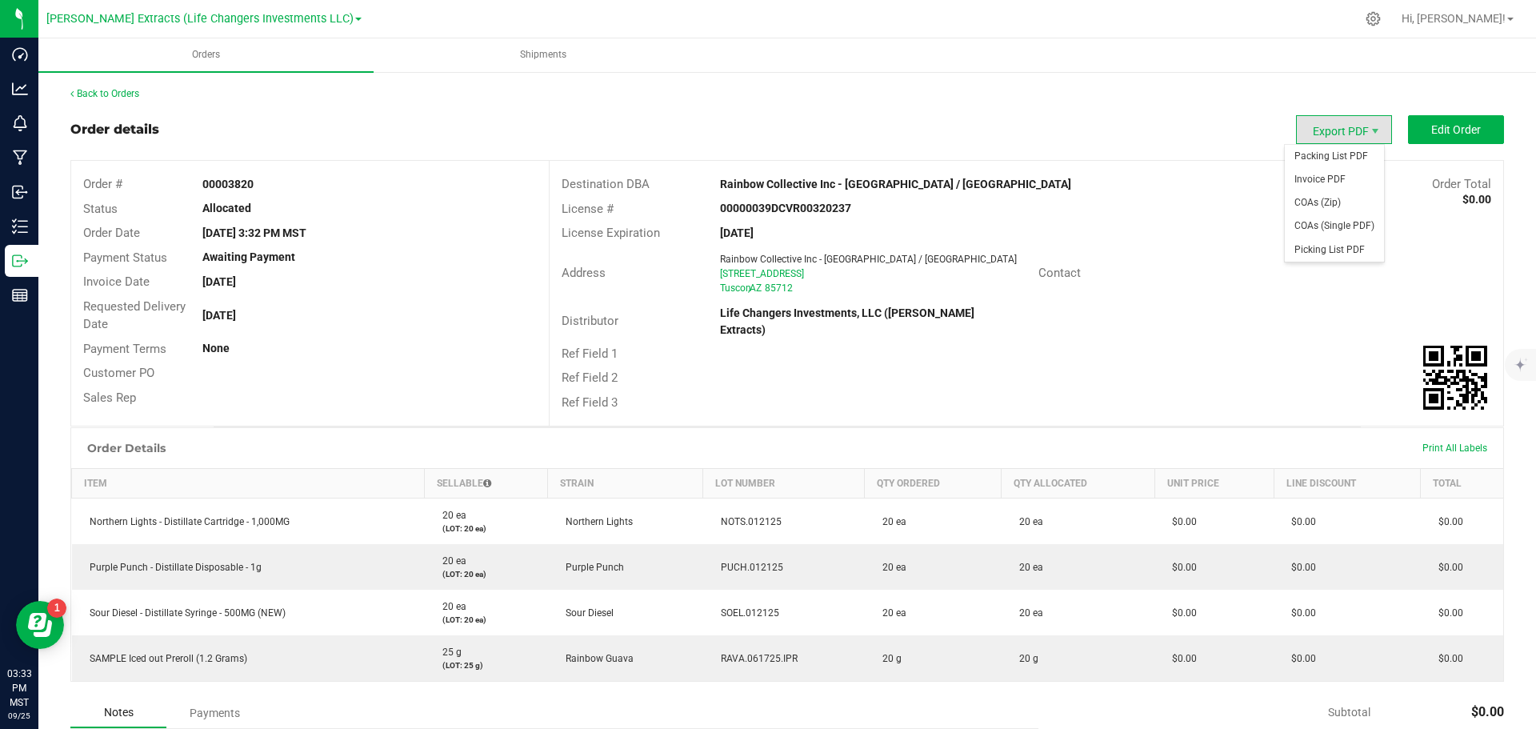
click at [1332, 126] on span "Export PDF" at bounding box center [1344, 129] width 96 height 29
click at [1346, 175] on span "Invoice PDF" at bounding box center [1334, 179] width 99 height 23
click at [116, 93] on link "Back to Orders" at bounding box center [104, 93] width 69 height 11
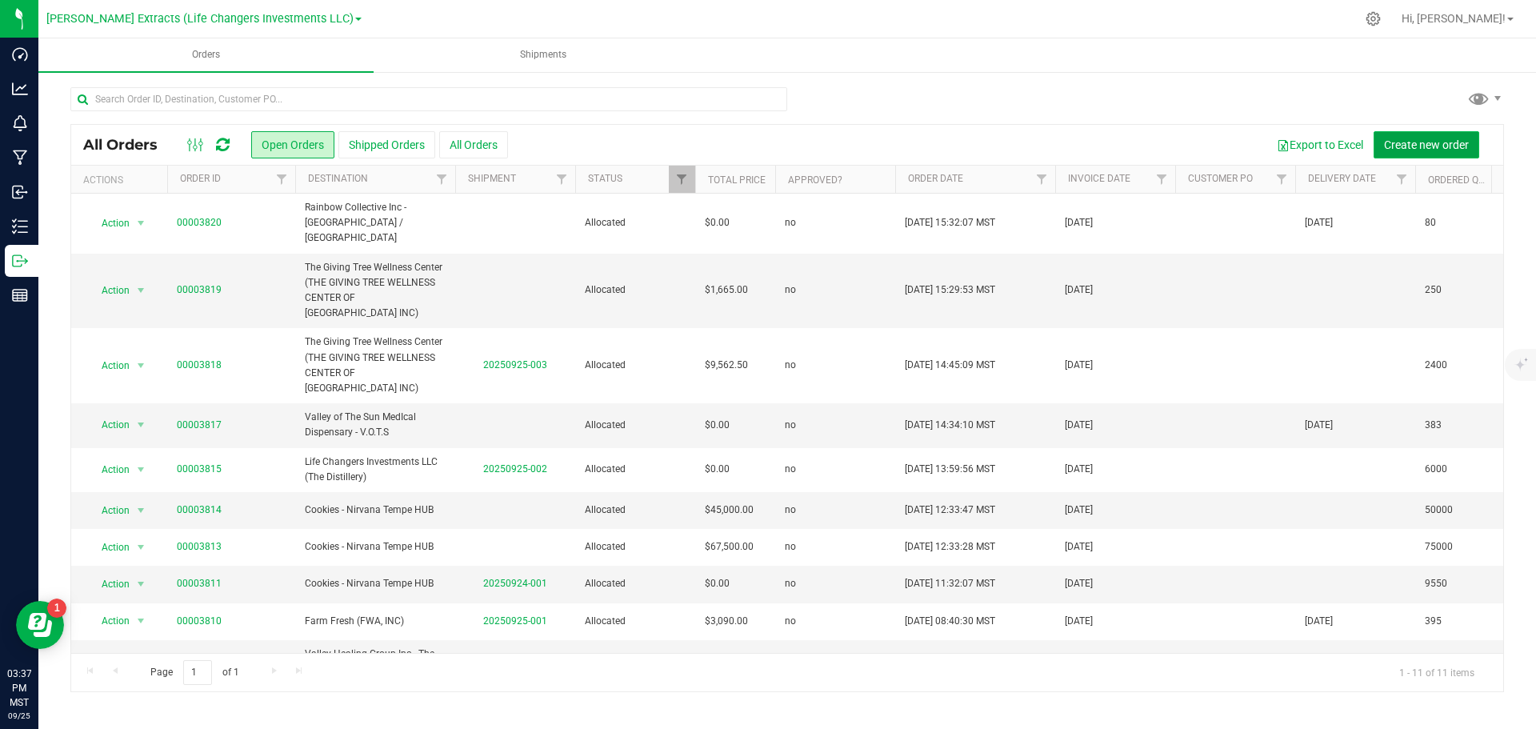
click at [1437, 150] on span "Create new order" at bounding box center [1426, 144] width 85 height 13
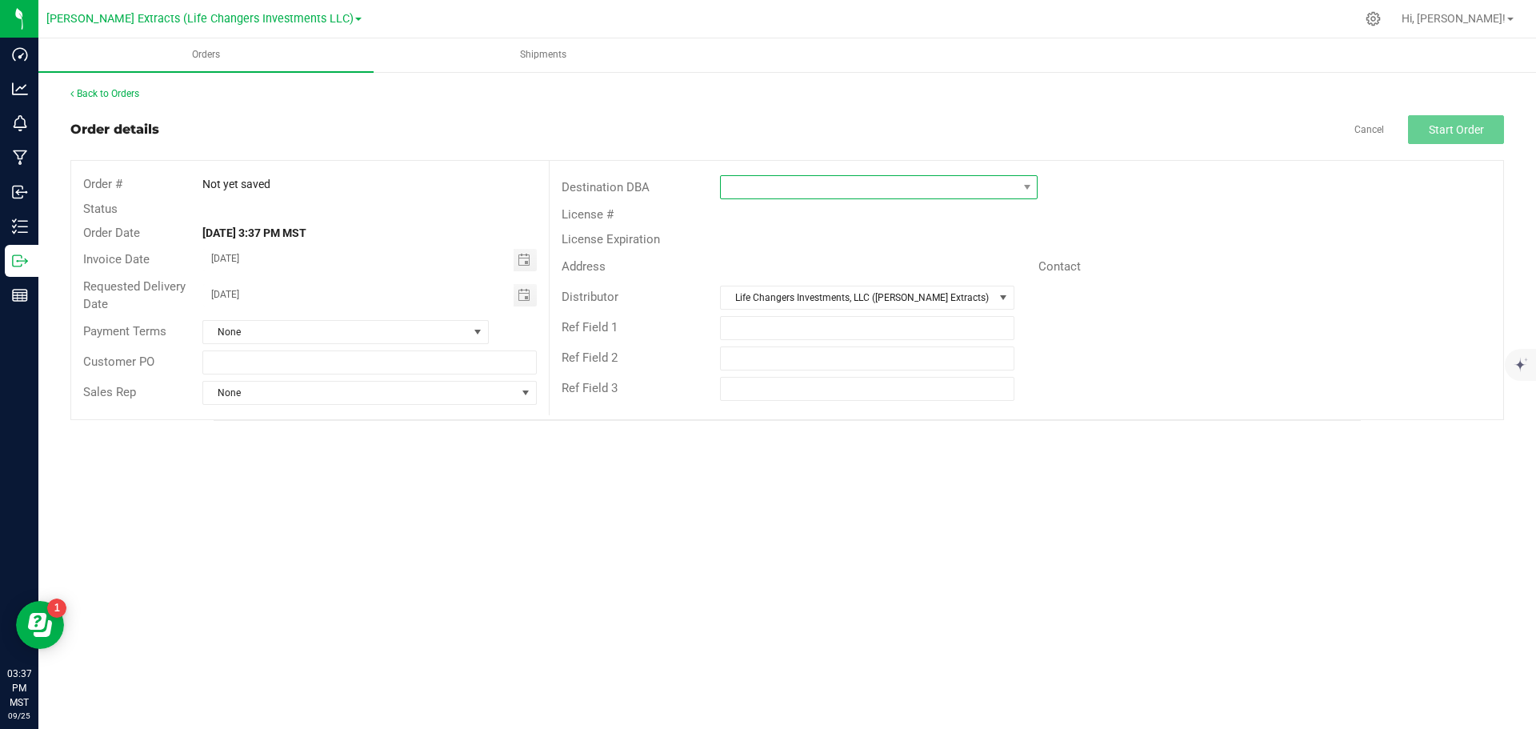
click at [991, 191] on span at bounding box center [869, 187] width 296 height 22
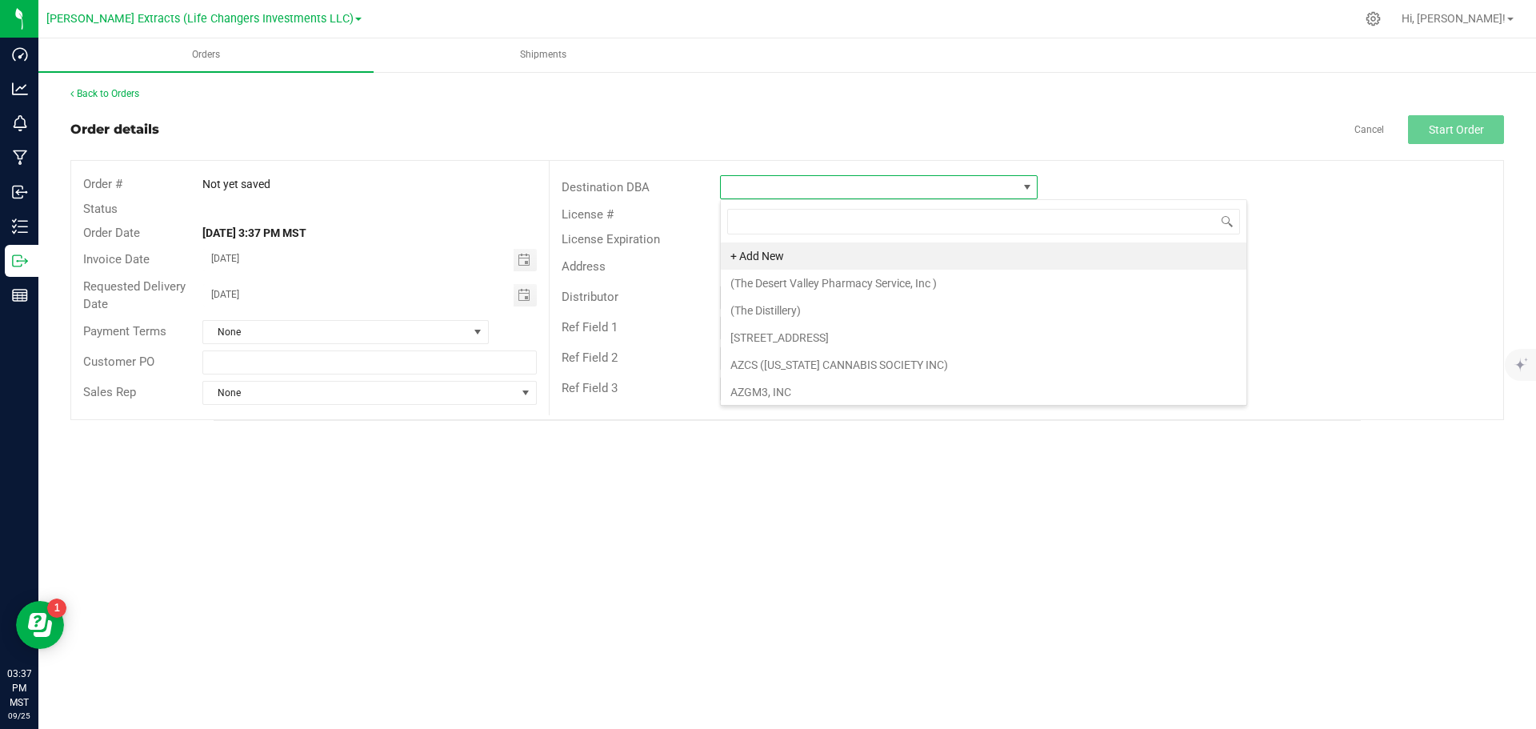
scroll to position [24, 318]
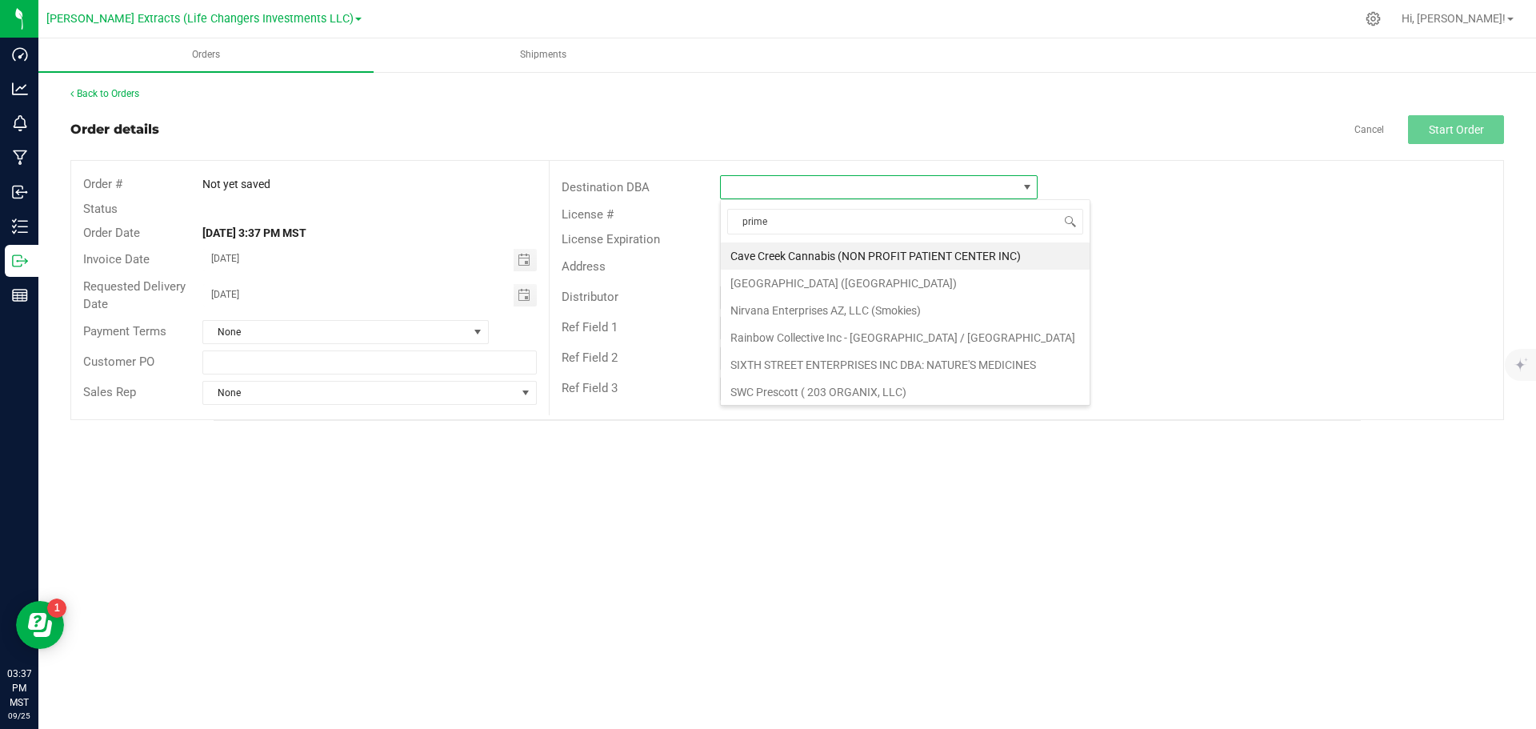
type input "prime"
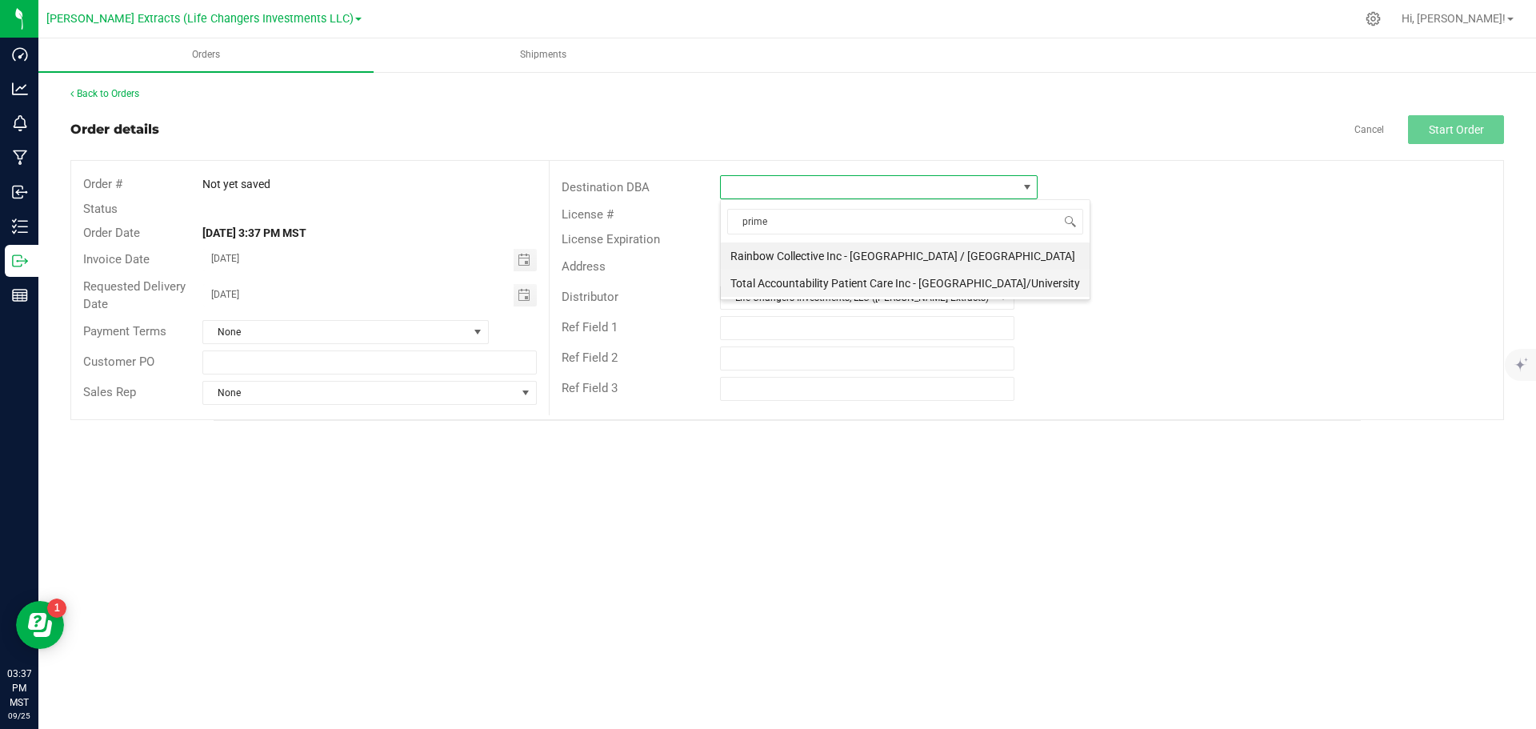
click at [979, 278] on li "Total Accountability Patient Care Inc - [GEOGRAPHIC_DATA]/University" at bounding box center [905, 283] width 369 height 27
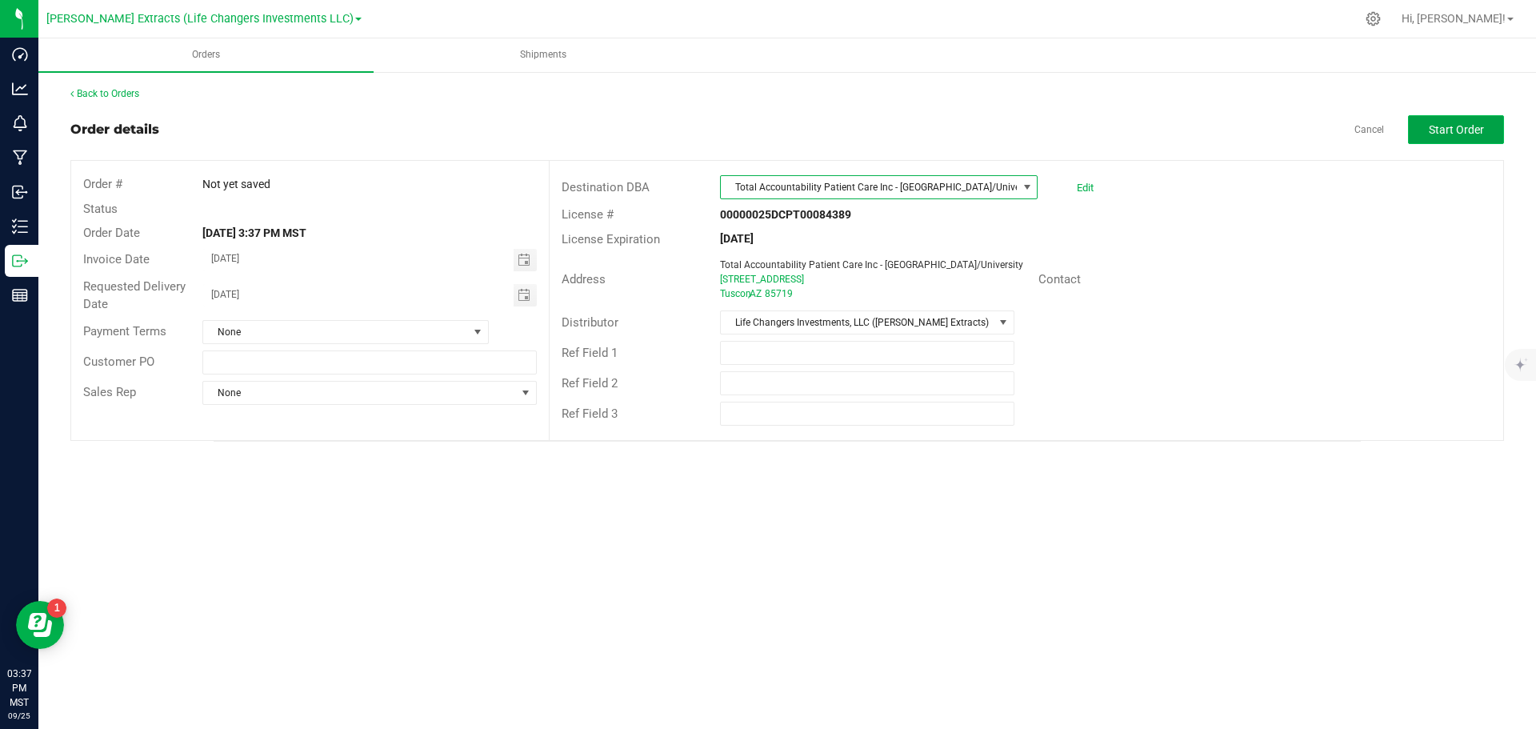
click at [1462, 128] on span "Start Order" at bounding box center [1456, 129] width 55 height 13
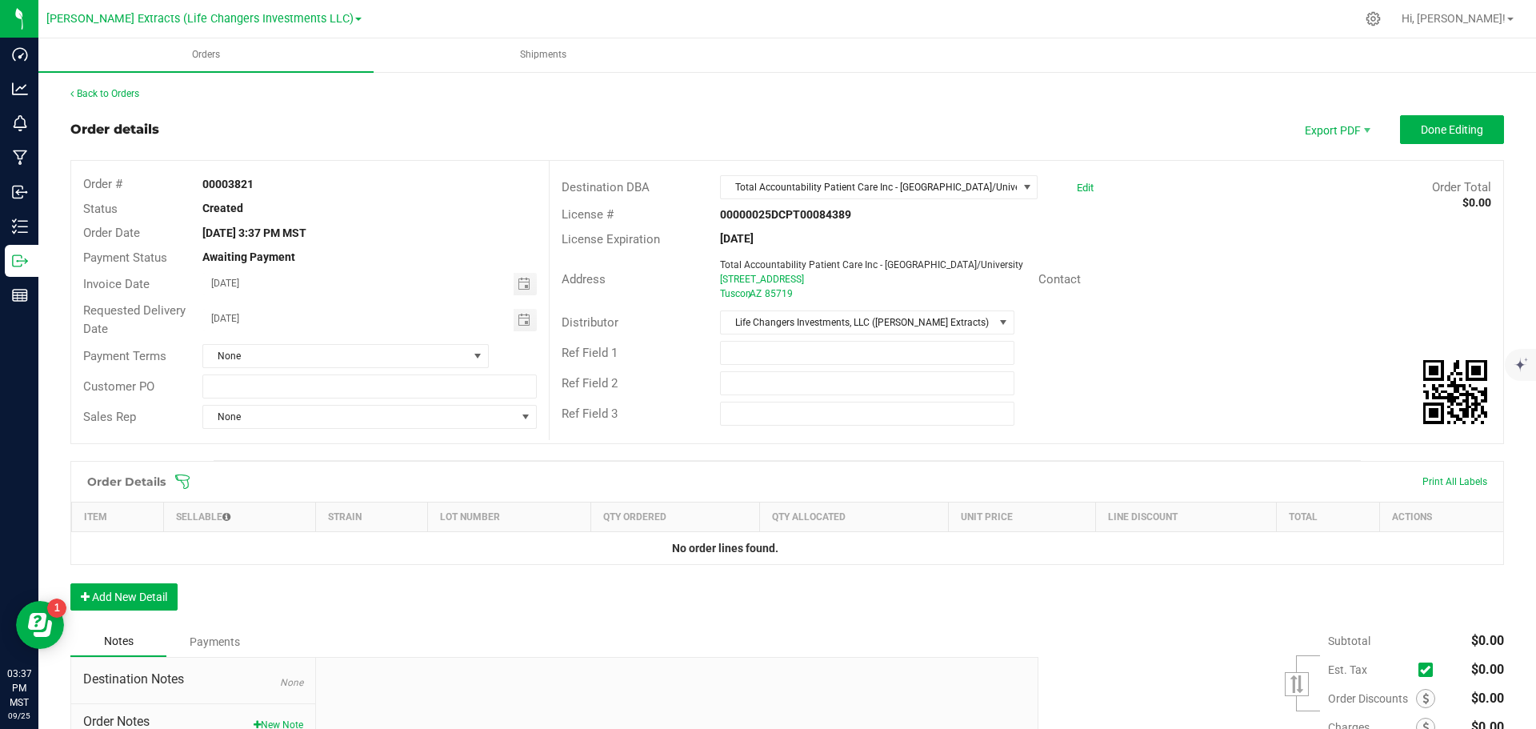
click at [182, 477] on icon at bounding box center [182, 482] width 16 height 16
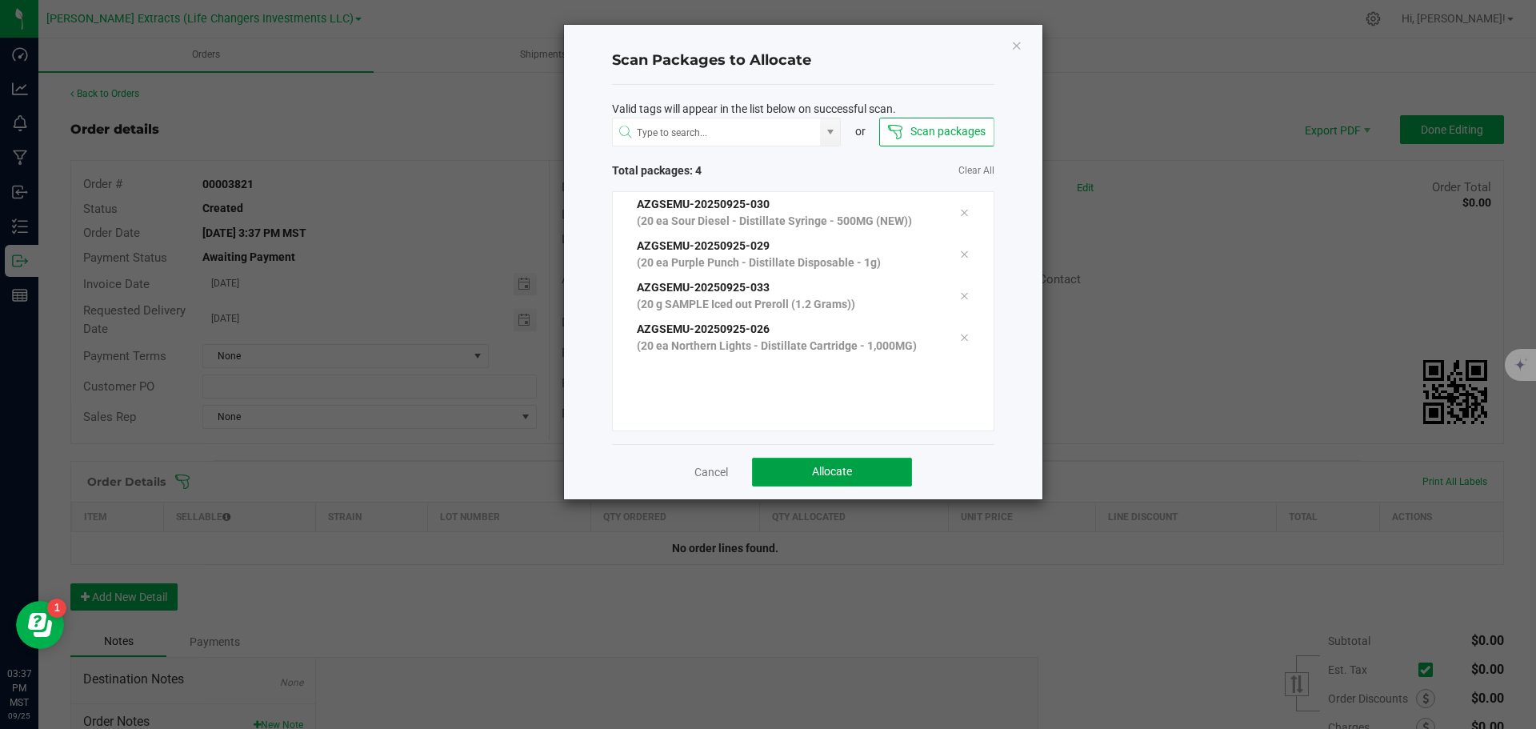
click at [878, 466] on button "Allocate" at bounding box center [832, 472] width 160 height 29
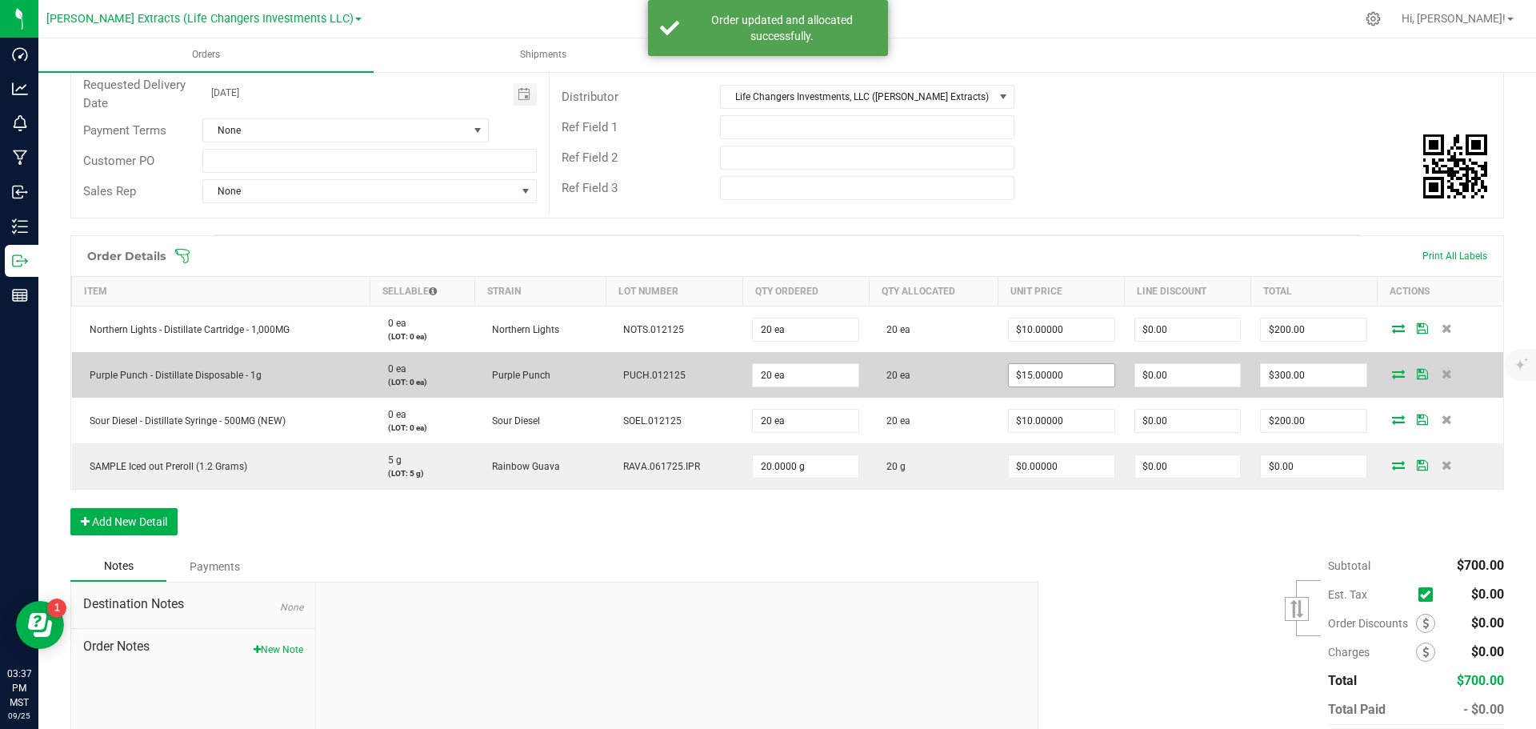
scroll to position [240, 0]
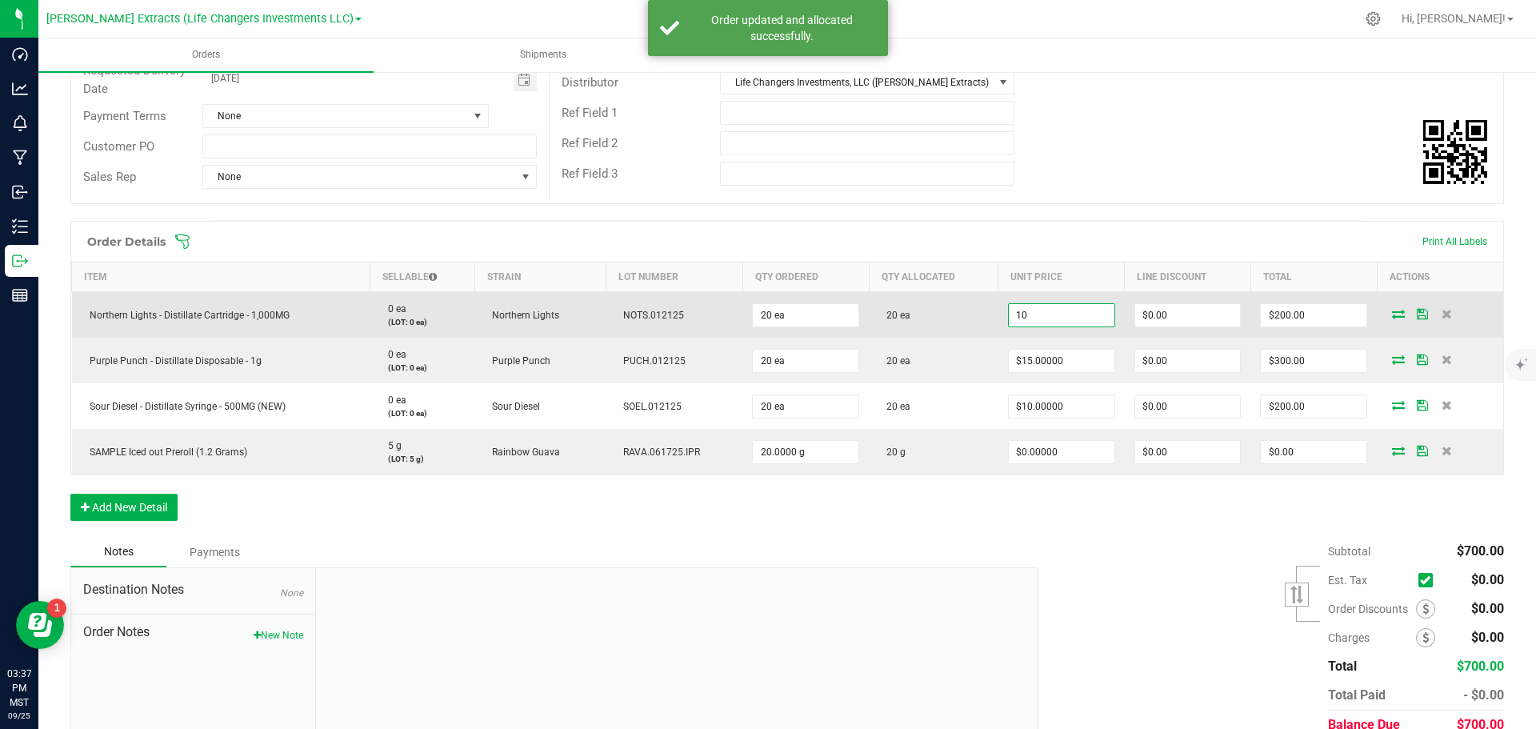
click at [1081, 321] on input "10" at bounding box center [1062, 315] width 106 height 22
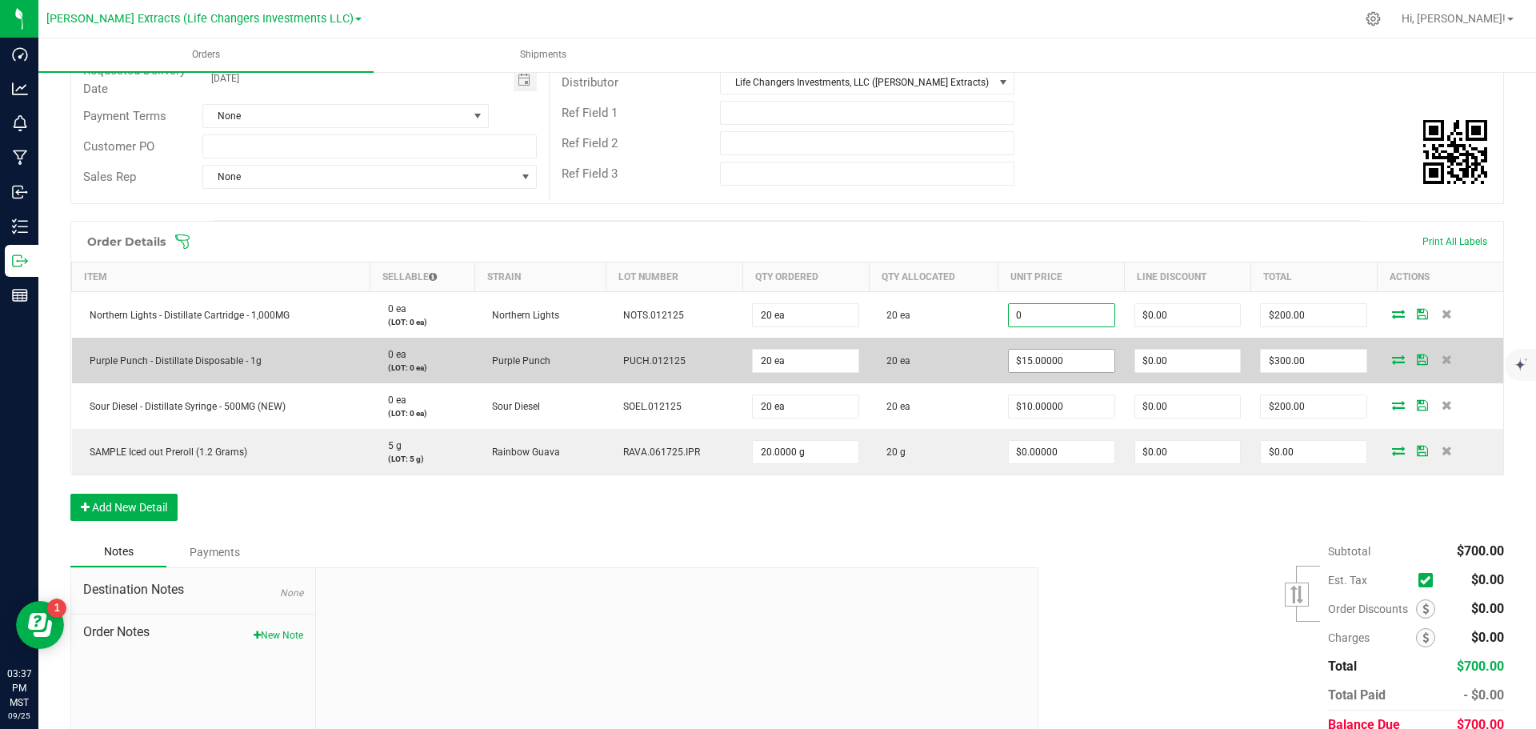
type input "$0.00000"
type input "$0.00"
click at [1080, 365] on input "15" at bounding box center [1062, 361] width 106 height 22
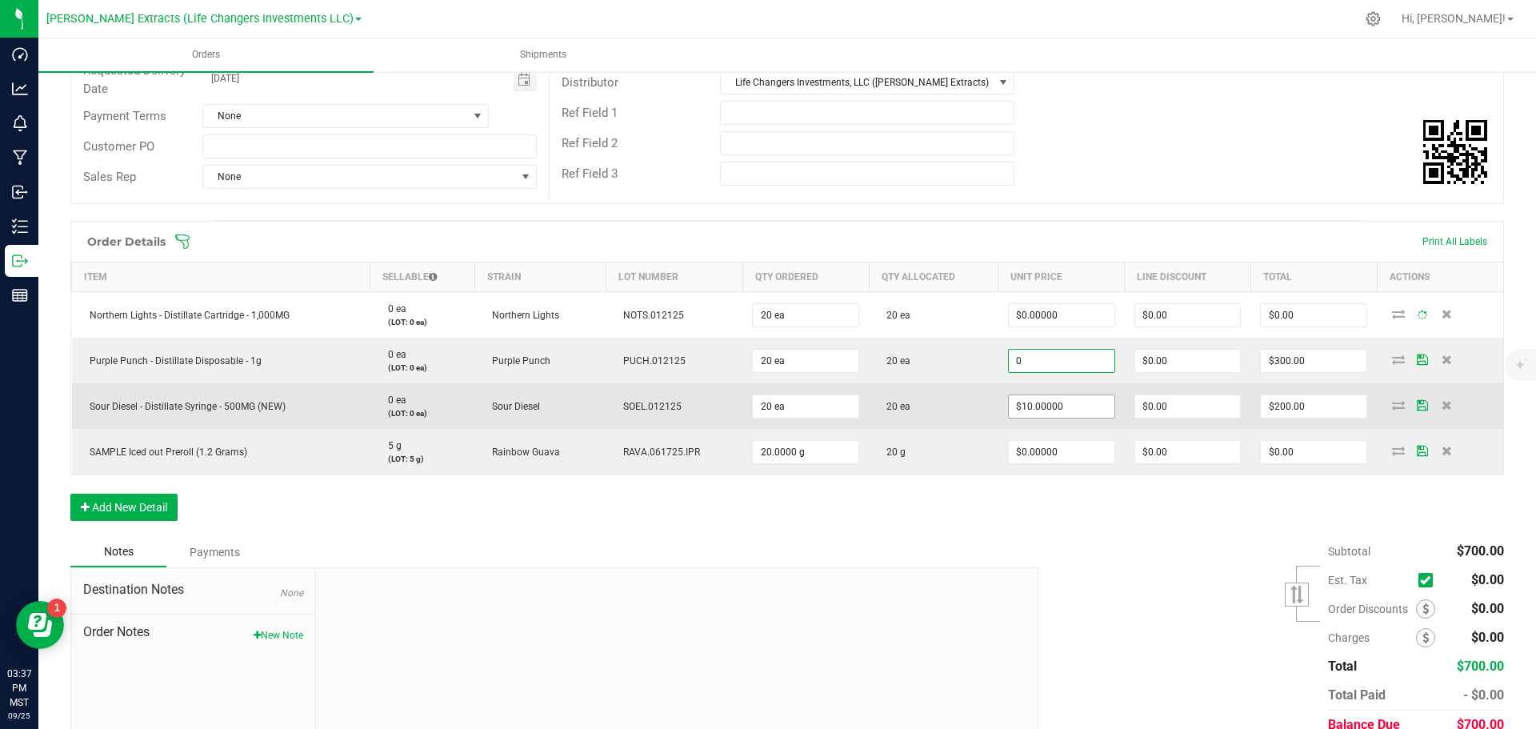
click at [1080, 414] on input "$10.00000" at bounding box center [1062, 406] width 106 height 22
type input "$0.00000"
type input "$0.00"
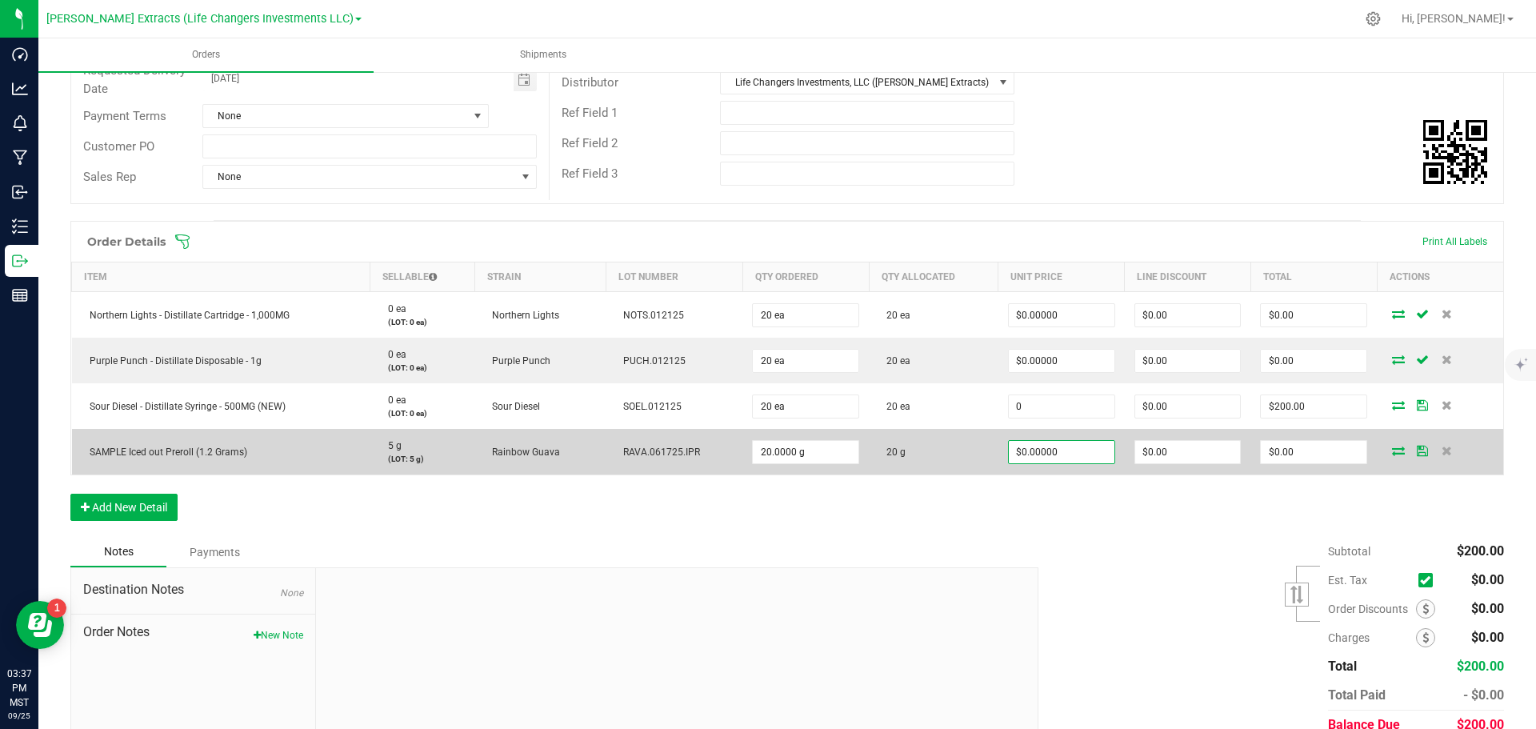
type input "$0.00000"
type input "$0.00"
click at [1080, 457] on input "0" at bounding box center [1062, 452] width 106 height 22
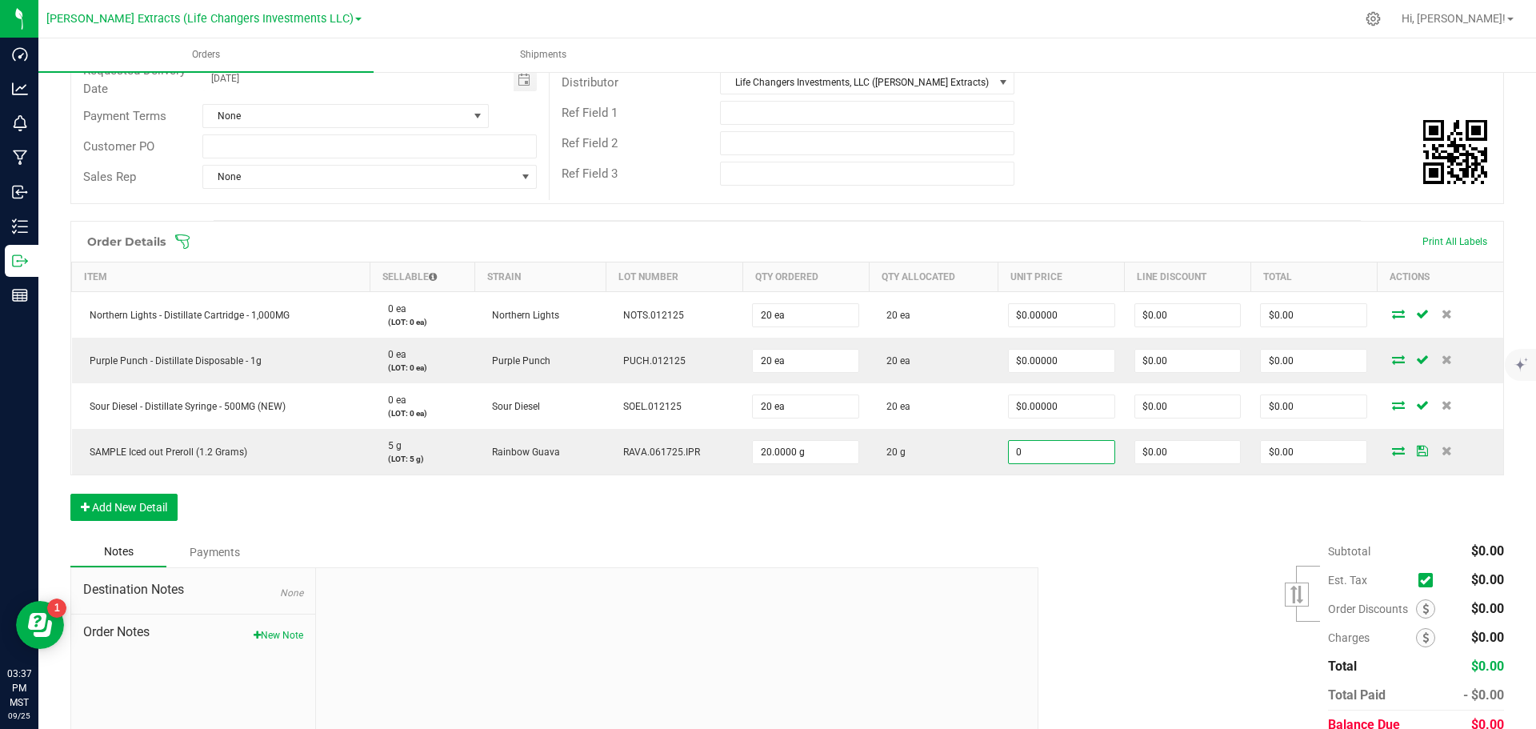
type input "$0.00000"
click at [1099, 535] on div "Order Details Print All Labels Item Sellable Strain Lot Number Qty Ordered Qty …" at bounding box center [787, 379] width 1434 height 316
click at [281, 631] on button "New Note" at bounding box center [279, 635] width 50 height 14
click at [375, 698] on textarea "* Note" at bounding box center [677, 709] width 698 height 64
type textarea "Budtender sample packs"
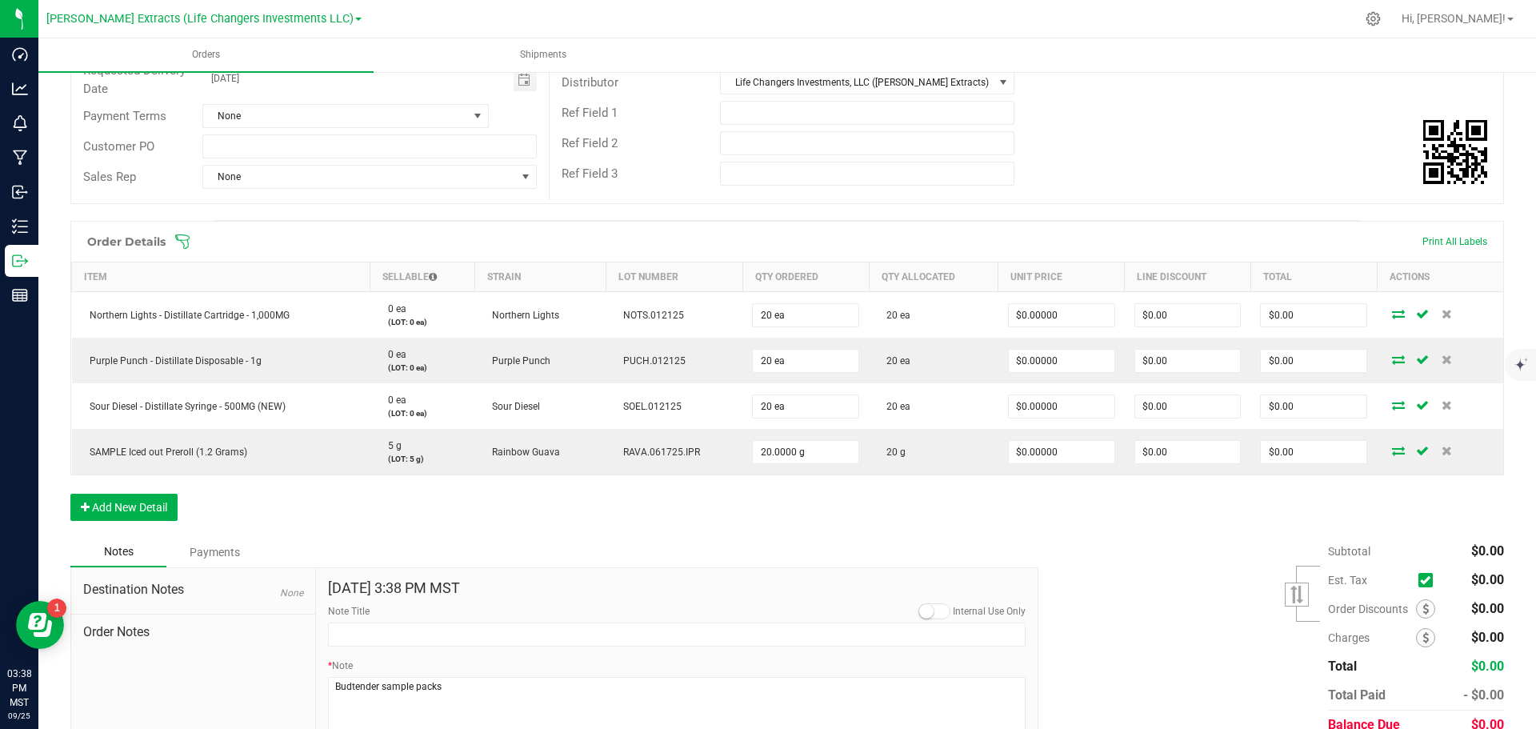
click at [1132, 611] on div "Subtotal $0.00 Est. Tax" at bounding box center [1265, 638] width 478 height 202
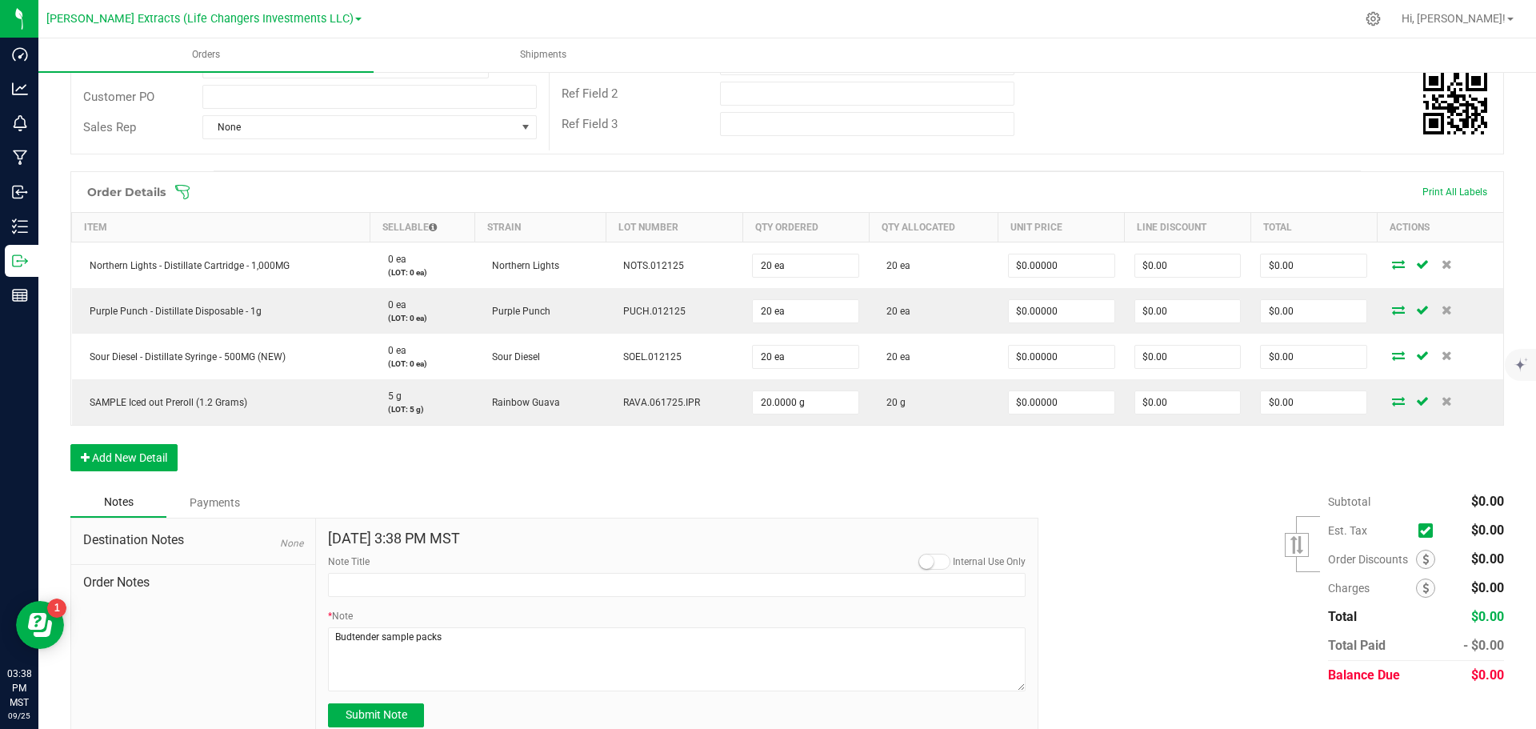
scroll to position [317, 0]
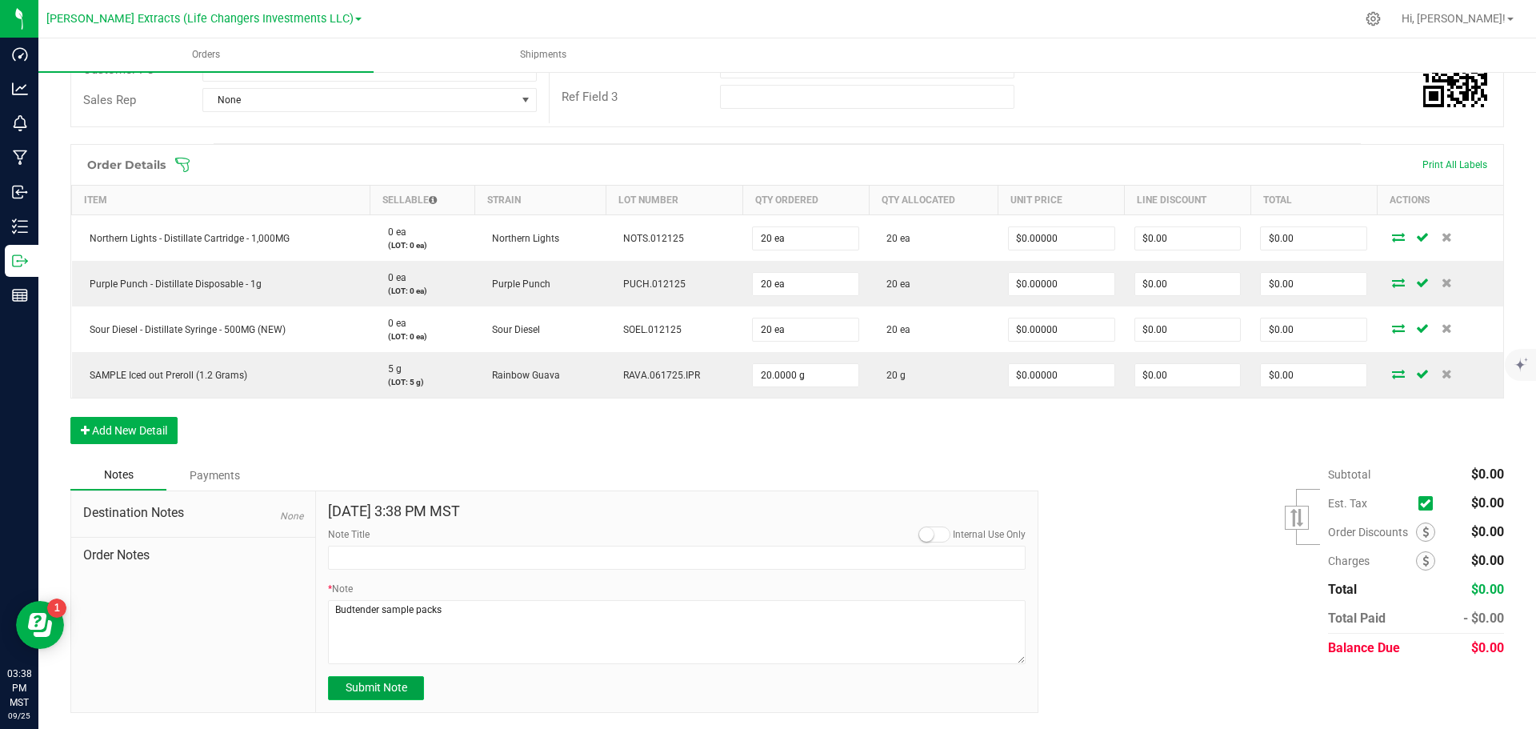
click at [394, 693] on span "Submit Note" at bounding box center [377, 687] width 62 height 13
type input "[DATE] 15:38 PM MST"
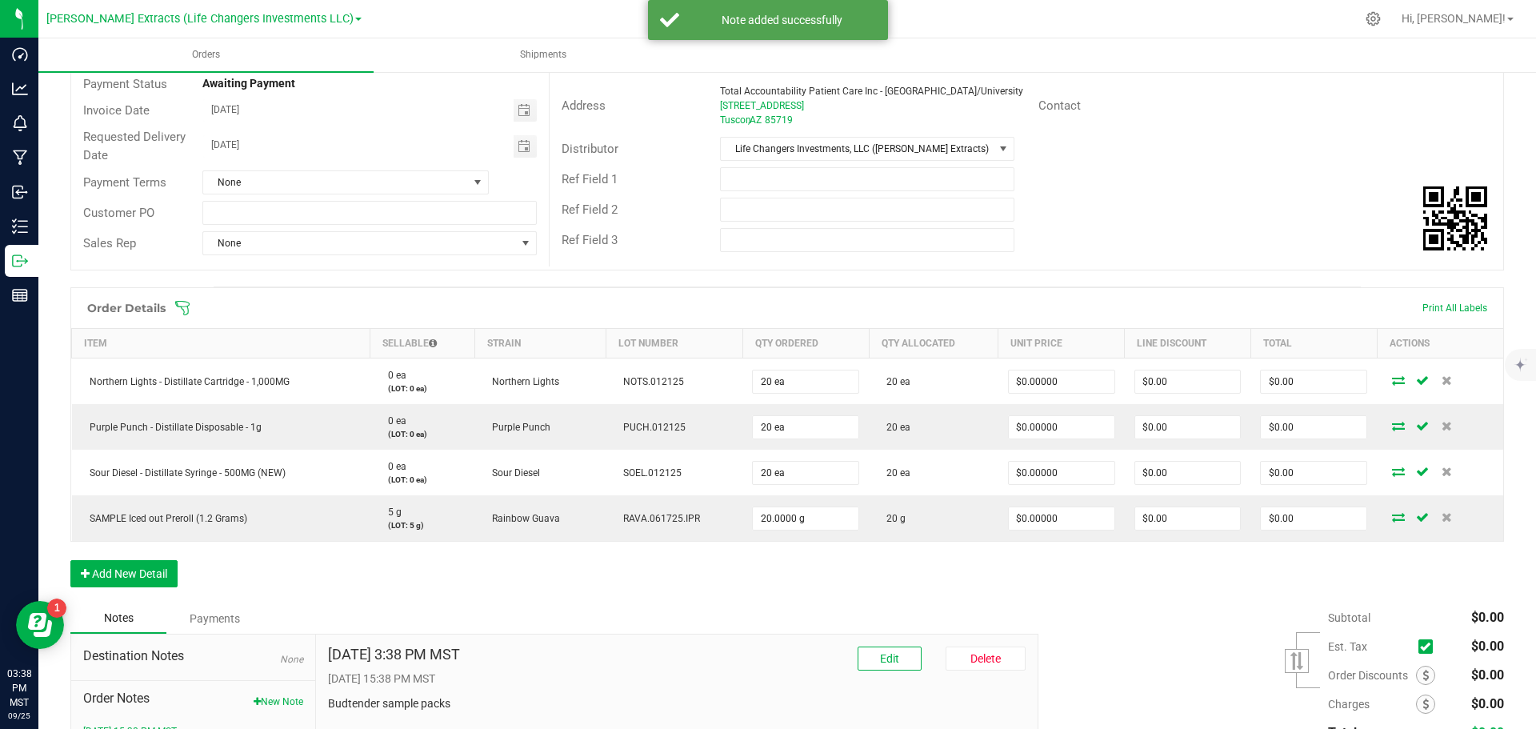
scroll to position [0, 0]
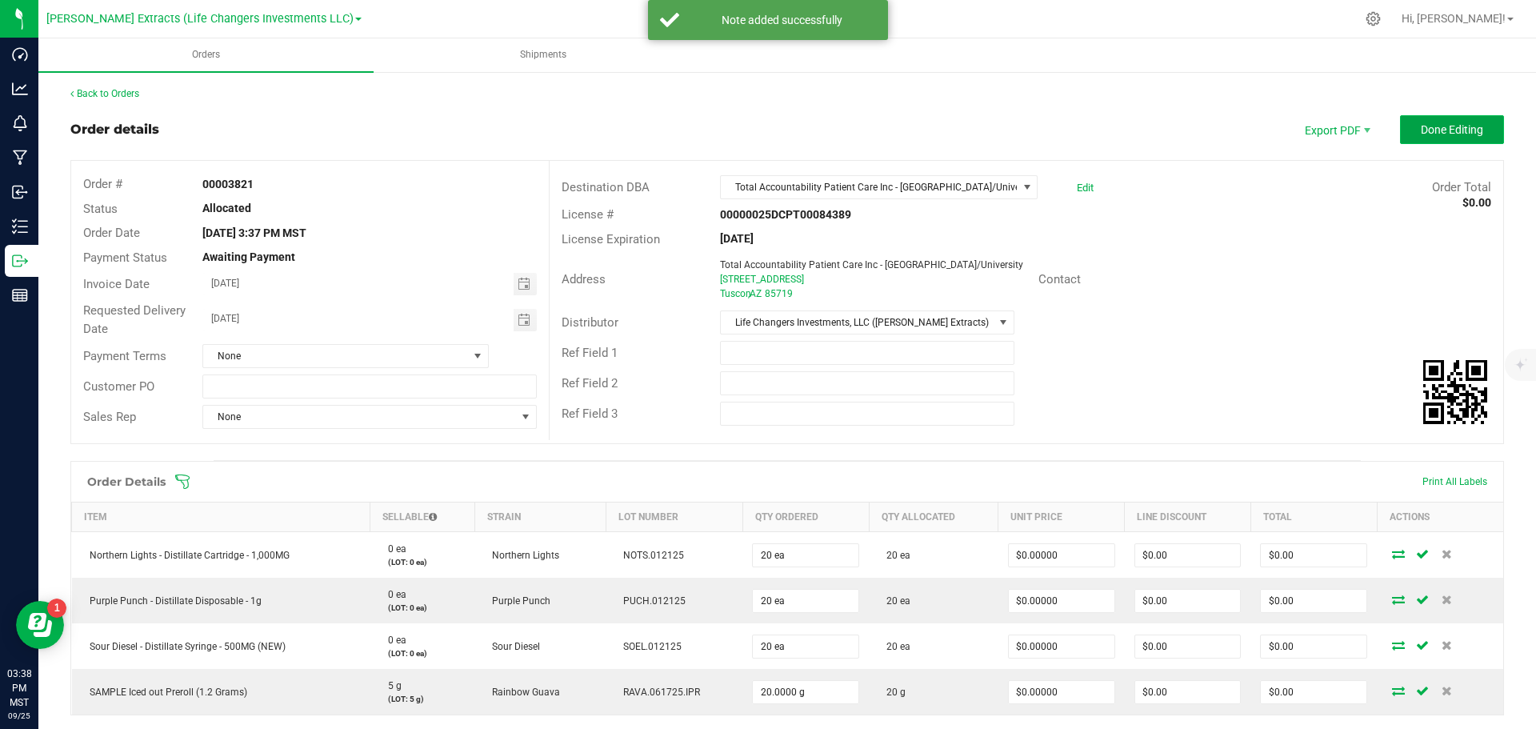
click at [1421, 127] on span "Done Editing" at bounding box center [1452, 129] width 62 height 13
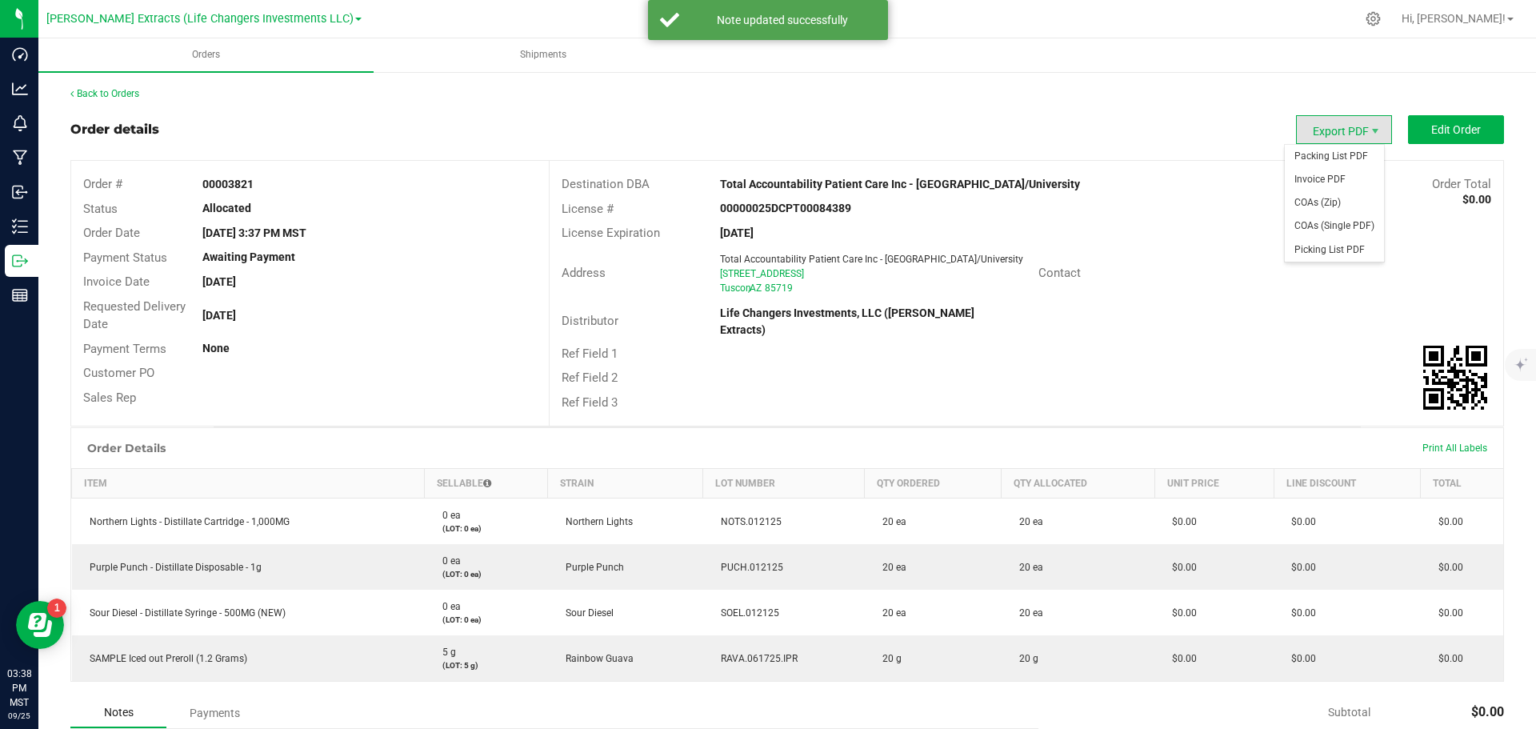
click at [1333, 122] on span "Export PDF" at bounding box center [1344, 129] width 96 height 29
click at [1327, 177] on span "Invoice PDF" at bounding box center [1334, 179] width 99 height 23
